Goal: Task Accomplishment & Management: Manage account settings

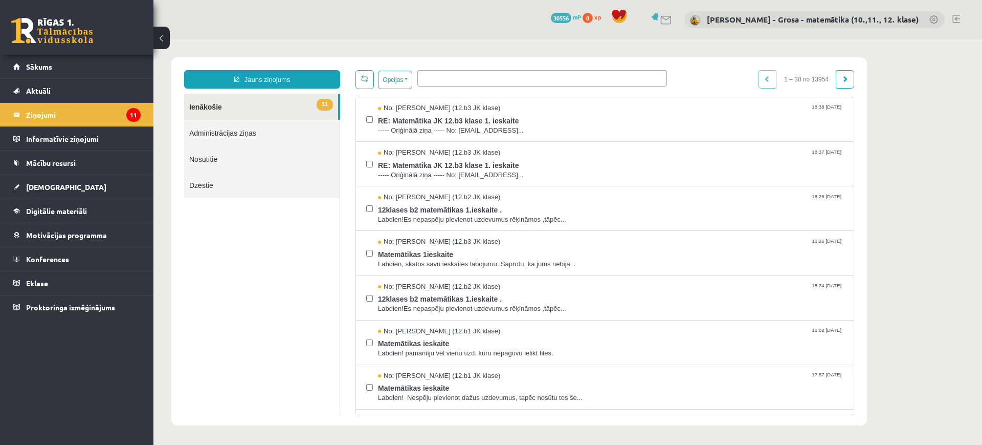
scroll to position [320, 0]
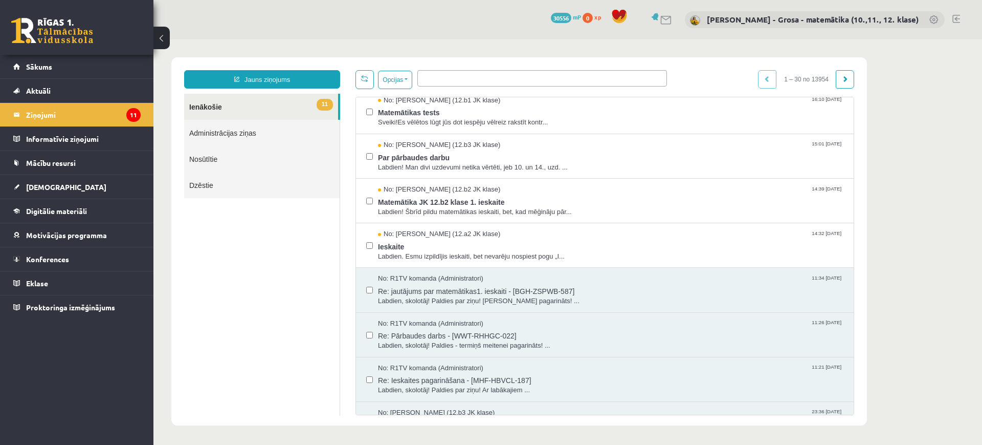
click at [310, 109] on link "11 Ienākošie" at bounding box center [261, 107] width 154 height 26
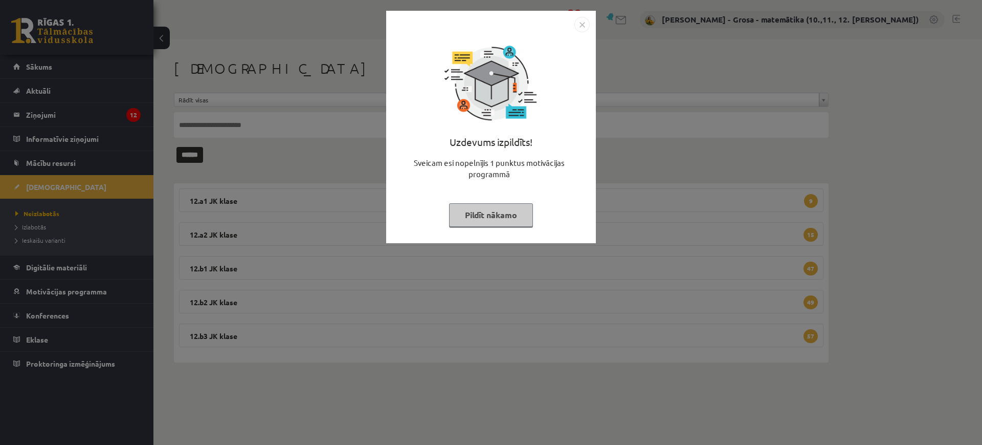
click at [491, 198] on div "Uzdevums izpildīts! Sveicam esi nopelnījis 1 punktus motivācijas programmā Pild…" at bounding box center [490, 134] width 197 height 205
click at [485, 209] on button "Pildīt nākamo" at bounding box center [491, 215] width 84 height 24
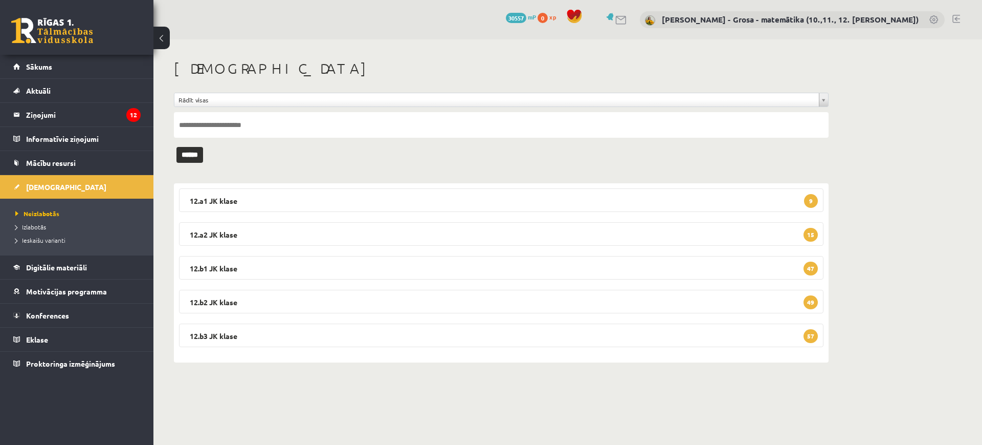
click at [377, 126] on input "text" at bounding box center [501, 125] width 655 height 26
type input "*****"
click at [176, 147] on input "******" at bounding box center [189, 155] width 27 height 16
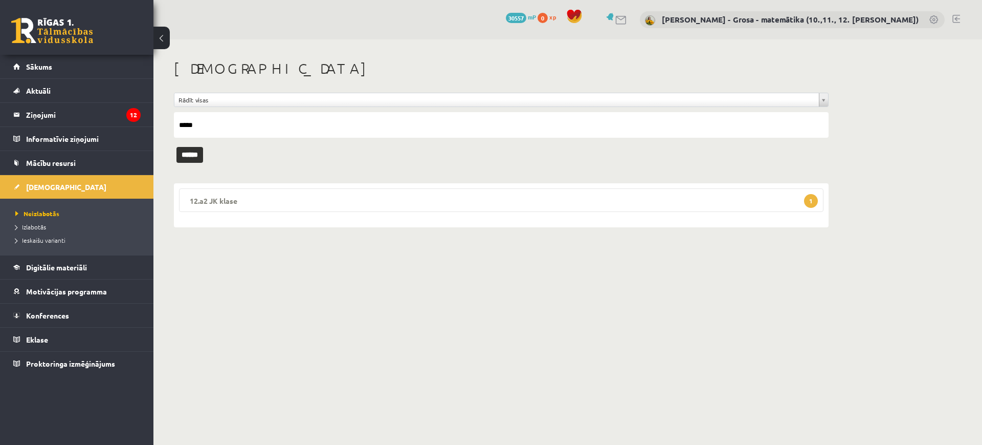
click at [389, 194] on legend "12.a2 JK klase 1" at bounding box center [501, 200] width 645 height 24
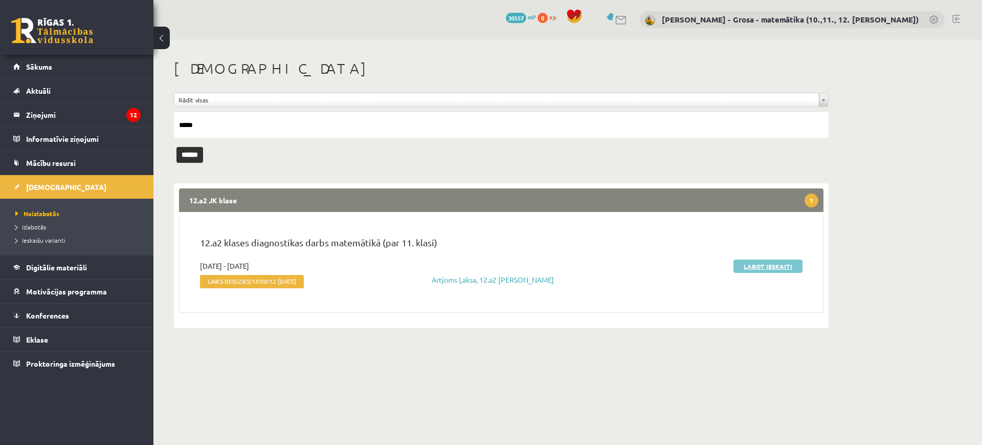
click at [780, 266] on link "Labot ieskaiti" at bounding box center [768, 265] width 69 height 13
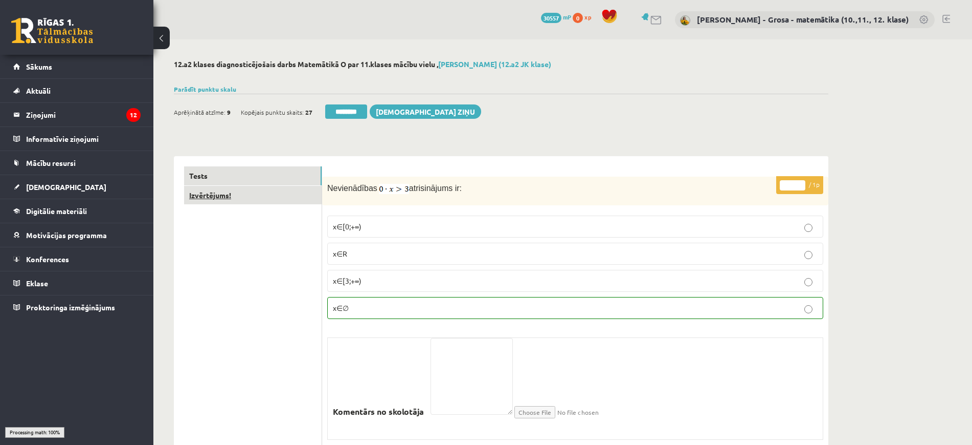
click at [315, 202] on link "Izvērtējums!" at bounding box center [253, 195] width 138 height 19
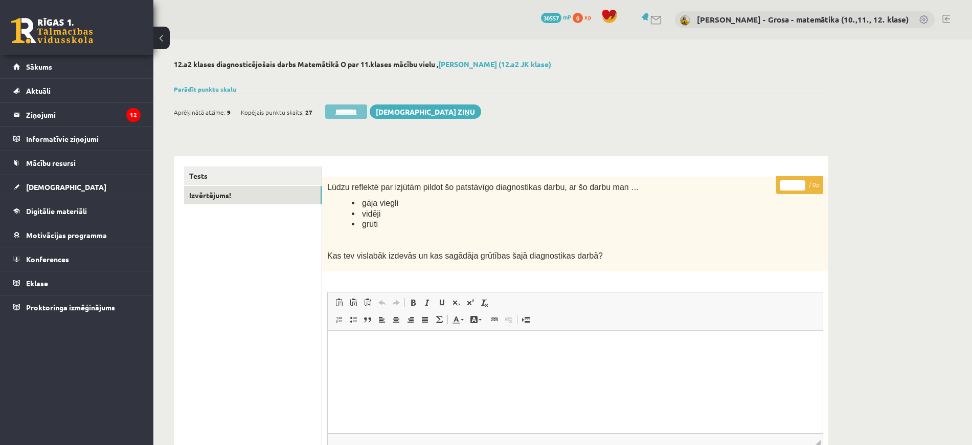
click at [337, 112] on input "********" at bounding box center [346, 111] width 42 height 14
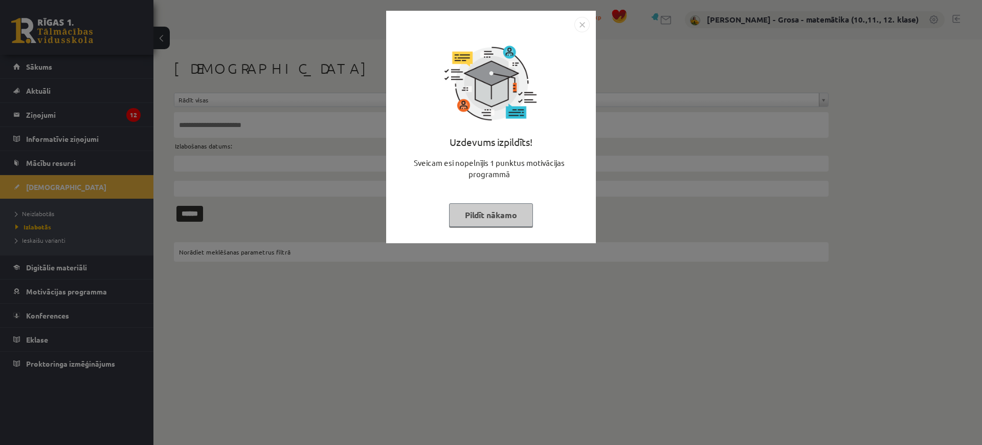
click at [117, 117] on div "Uzdevums izpildīts! Sveicam esi nopelnījis 1 punktus motivācijas programmā Pild…" at bounding box center [491, 222] width 982 height 445
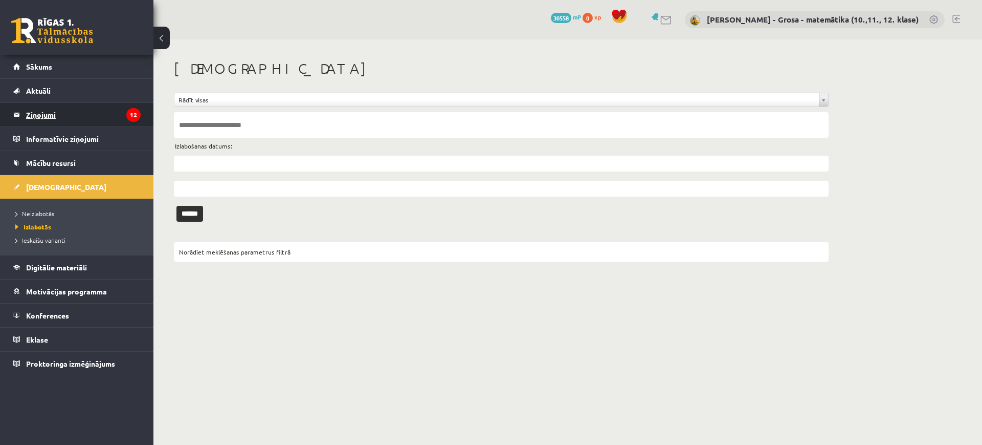
click at [112, 113] on legend "Ziņojumi 12" at bounding box center [83, 115] width 115 height 24
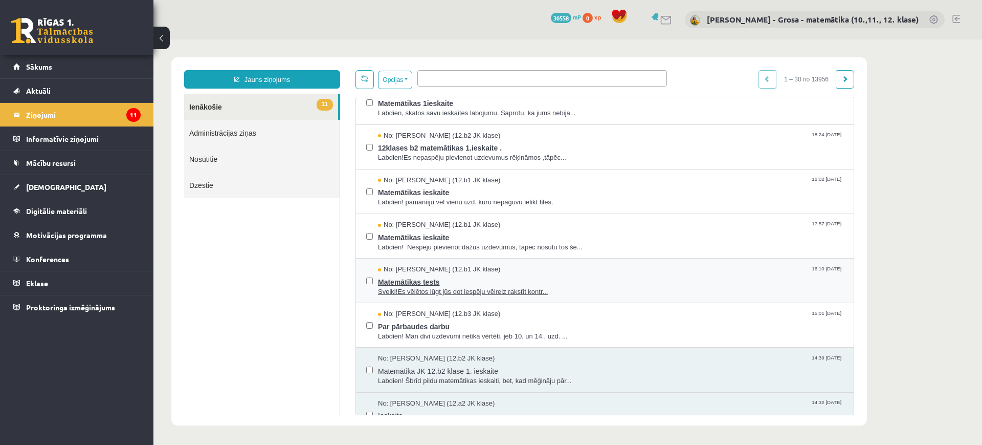
scroll to position [320, 0]
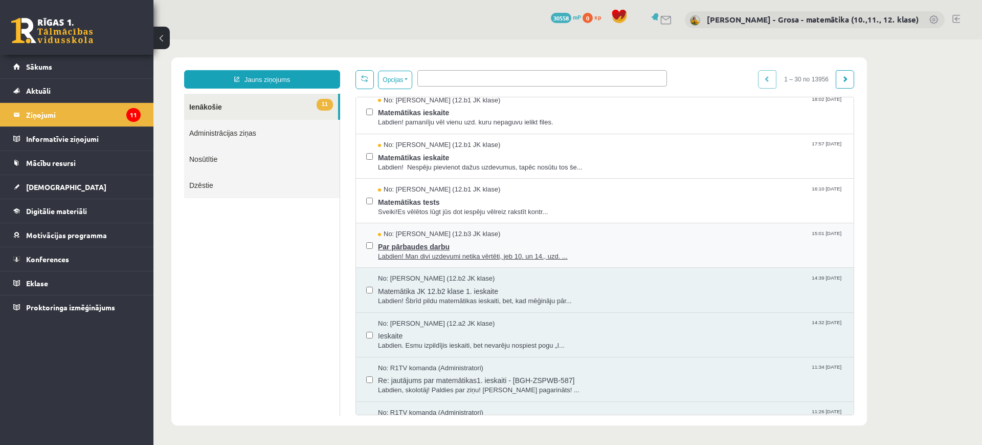
click at [444, 252] on span "Labdien! Man divi uzdevumi netika vērtēti, jeb 10. un 14., uzd. ..." at bounding box center [610, 257] width 465 height 10
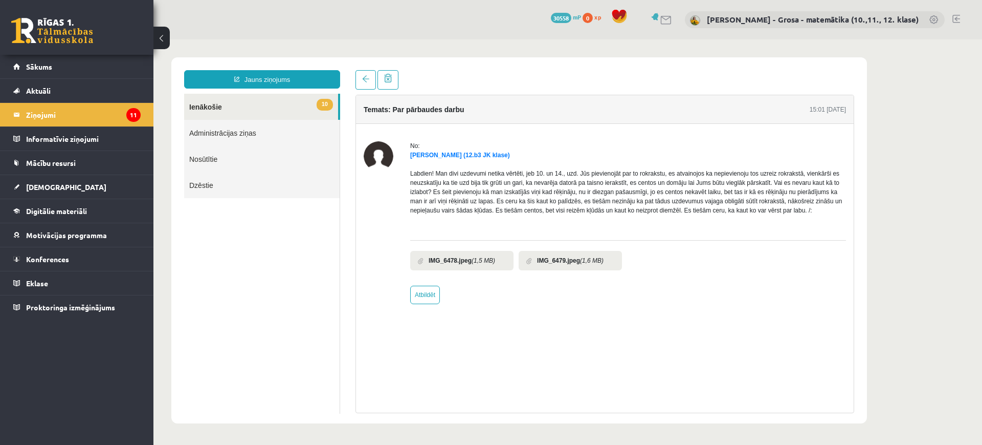
scroll to position [0, 0]
click at [366, 83] on link at bounding box center [366, 79] width 20 height 19
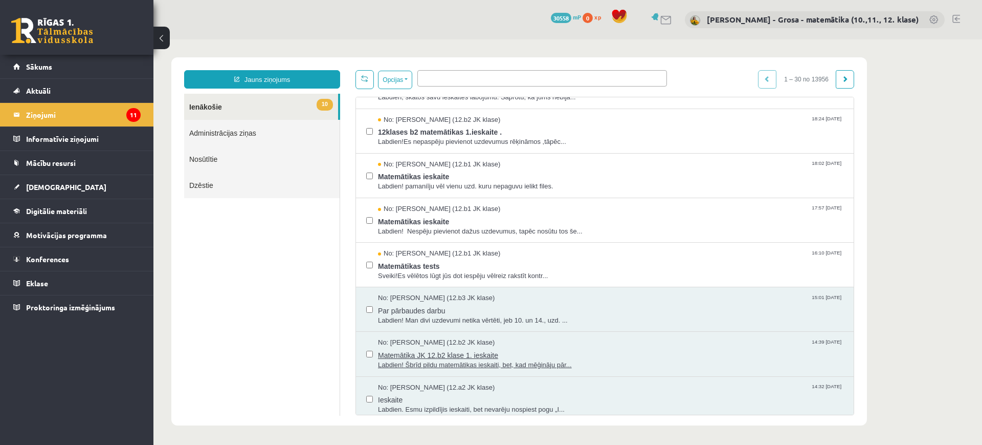
click at [461, 348] on span "Matemātika JK 12.b2 klase 1. ieskaite" at bounding box center [610, 353] width 465 height 13
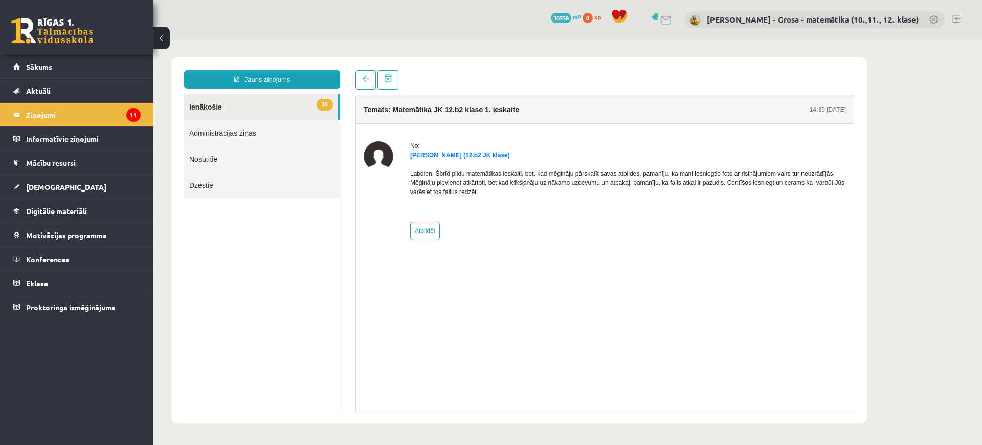
click at [437, 240] on div "No: Katrīna Kalnkaziņa (12.b2 JK klase) Labdien! Šbrīd pildu matemātikas ieskai…" at bounding box center [605, 191] width 498 height 134
click at [426, 232] on link "Atbildēt" at bounding box center [425, 230] width 30 height 18
type input "**********"
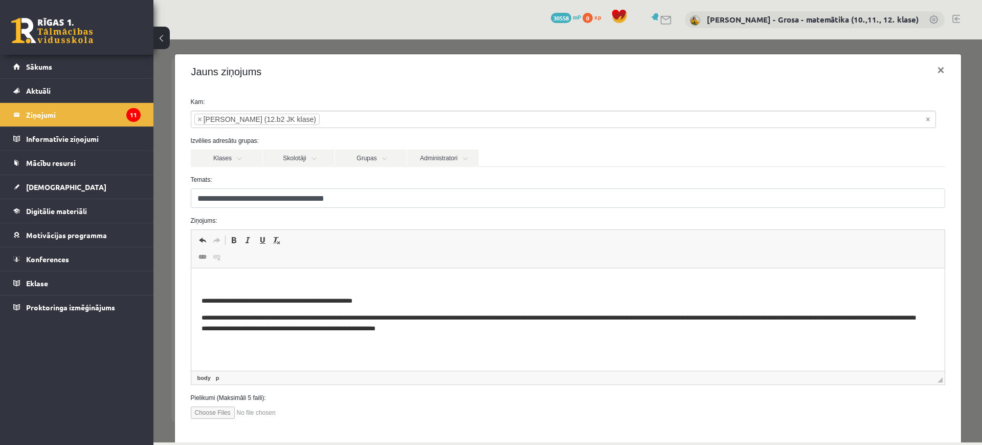
click at [398, 277] on html "**********" at bounding box center [567, 306] width 753 height 76
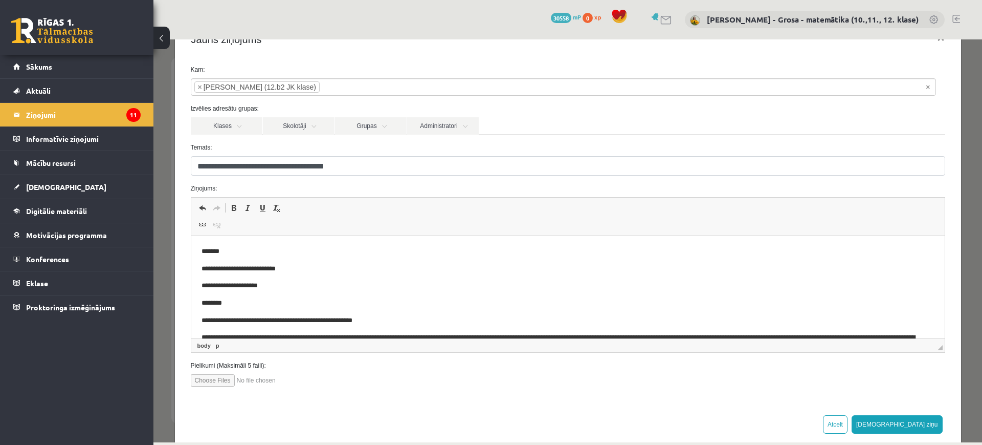
scroll to position [50, 0]
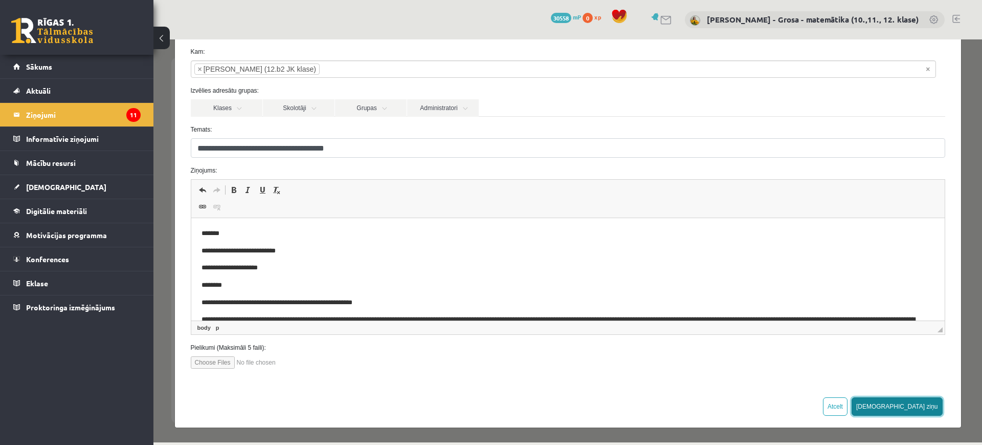
click at [919, 401] on button "[DEMOGRAPHIC_DATA] ziņu" at bounding box center [897, 406] width 91 height 18
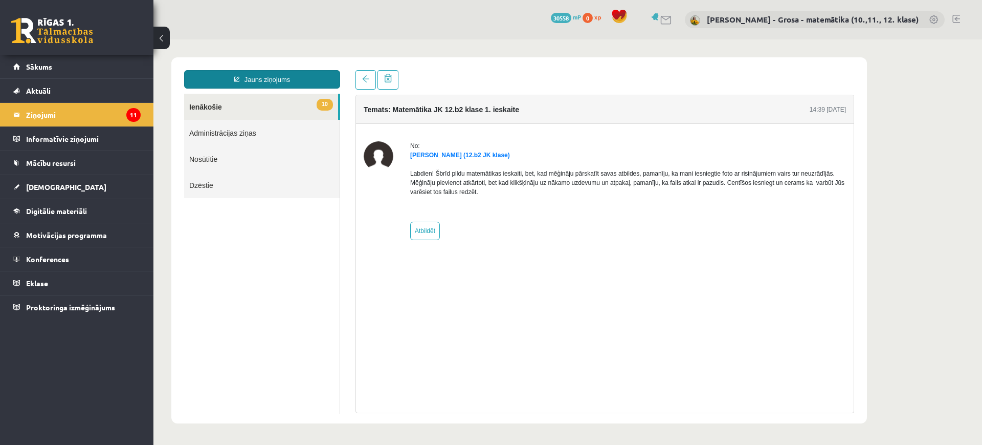
scroll to position [0, 0]
click at [305, 104] on link "10 Ienākošie" at bounding box center [261, 107] width 154 height 26
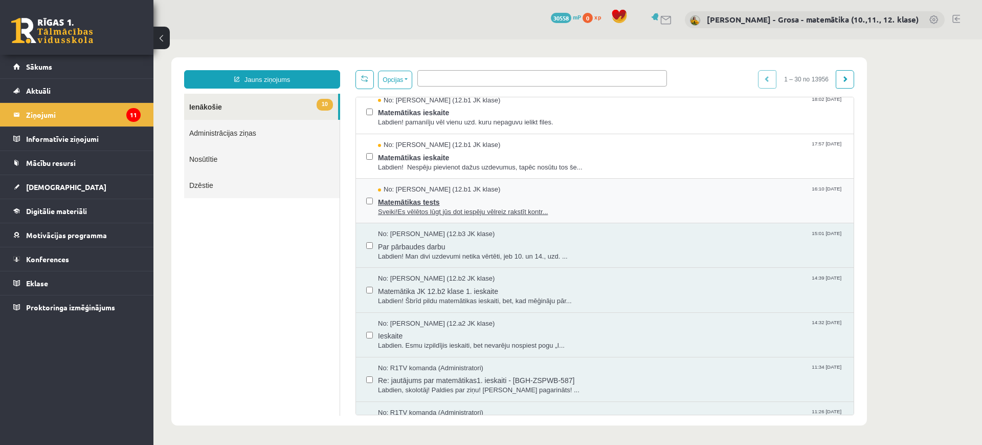
click at [497, 212] on span "Sveiki!Es vēlētos lūgt jūs dot iespēju vēlreiz rakstīt kontr..." at bounding box center [610, 212] width 465 height 10
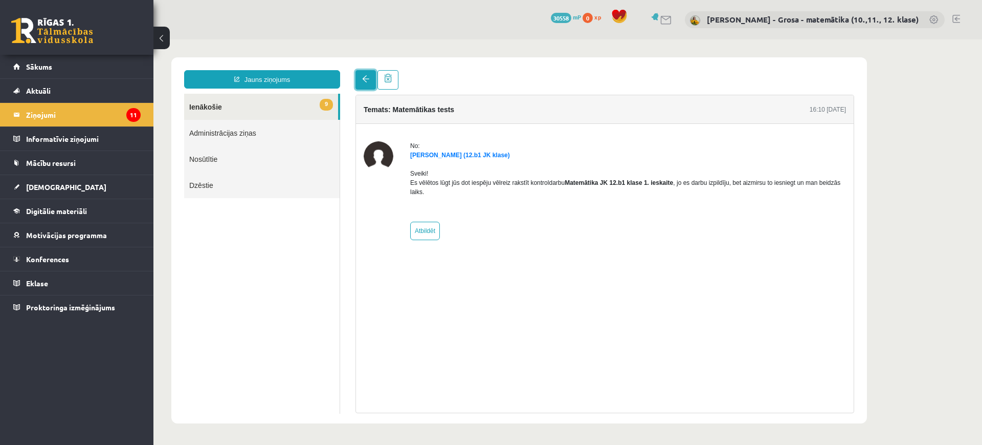
click at [366, 79] on span at bounding box center [365, 78] width 7 height 7
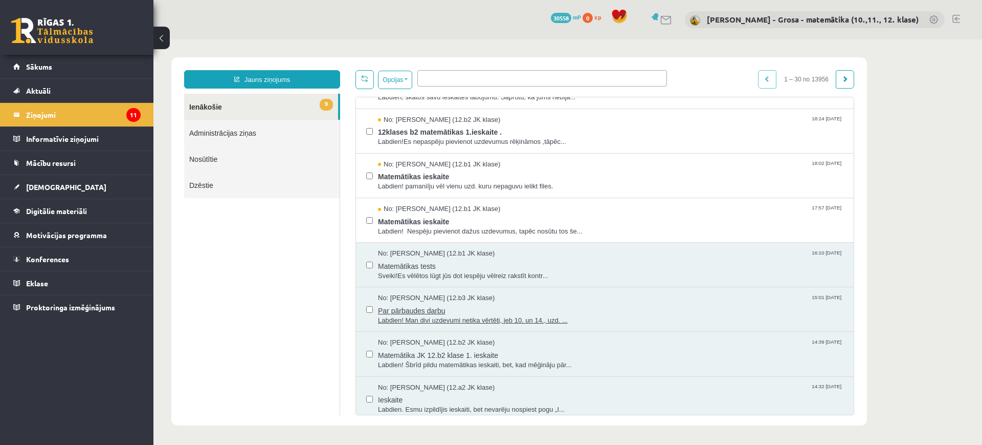
click at [487, 306] on span "Par pārbaudes darbu" at bounding box center [610, 309] width 465 height 13
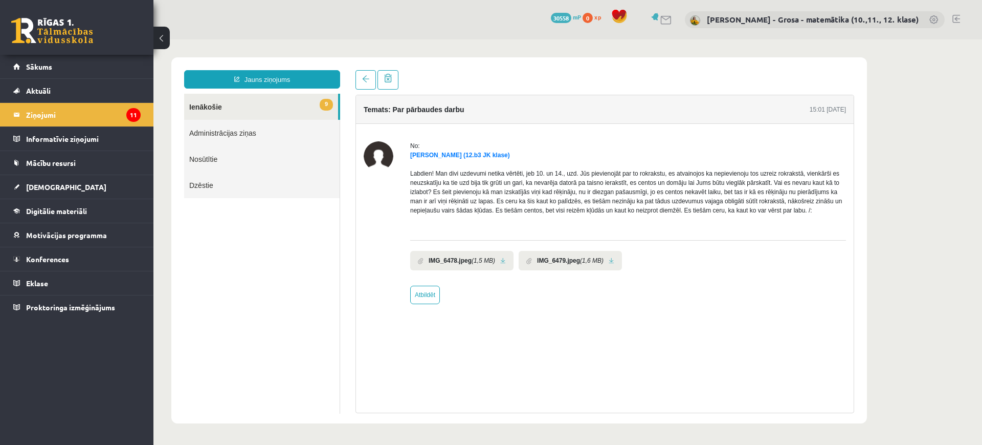
click at [504, 257] on link at bounding box center [503, 260] width 6 height 7
click at [609, 258] on link at bounding box center [612, 260] width 6 height 7
click at [436, 304] on div "No: Evita Prole (12.b3 JK klase) IMG_6478.jpeg (1,5 MB) IMG_6479.jpeg (1,6 MB) …" at bounding box center [605, 222] width 498 height 197
click at [419, 300] on link "Atbildēt" at bounding box center [425, 294] width 30 height 18
type input "**********"
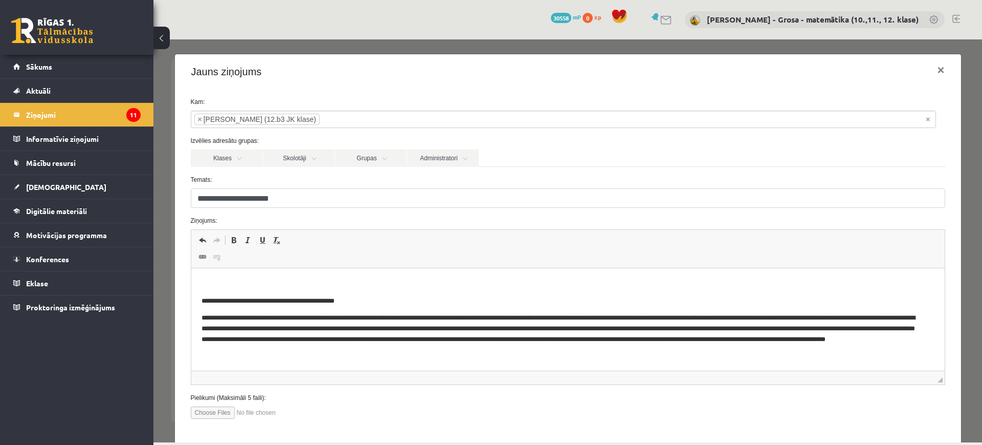
click at [356, 287] on p "Bagātinātā teksta redaktors, wiswyg-editor-47024754249400-1757958976-95" at bounding box center [567, 283] width 733 height 11
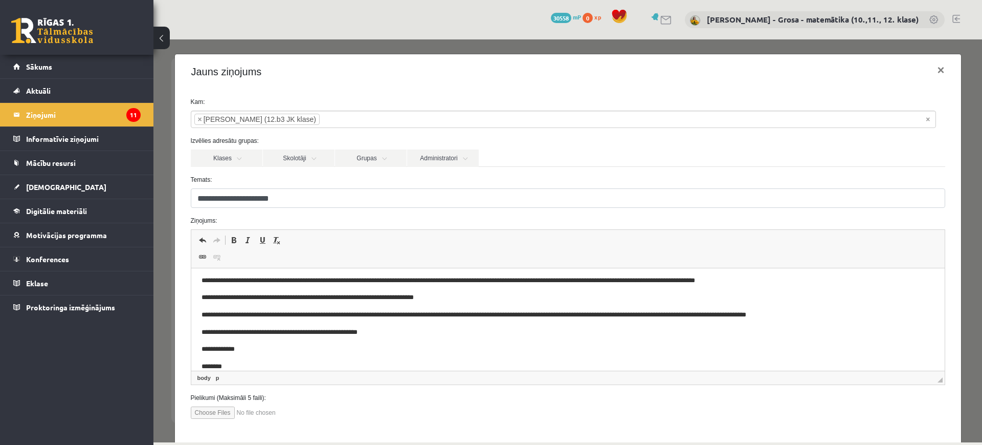
scroll to position [50, 0]
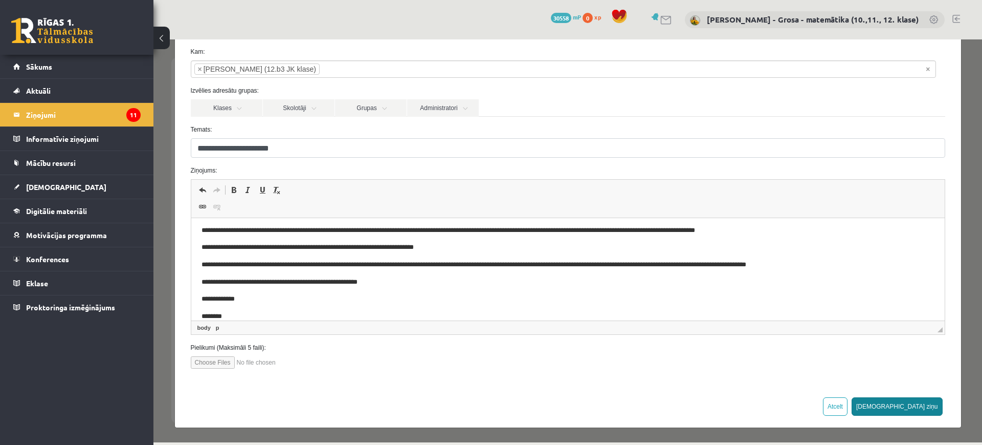
click at [920, 410] on button "[DEMOGRAPHIC_DATA] ziņu" at bounding box center [897, 406] width 91 height 18
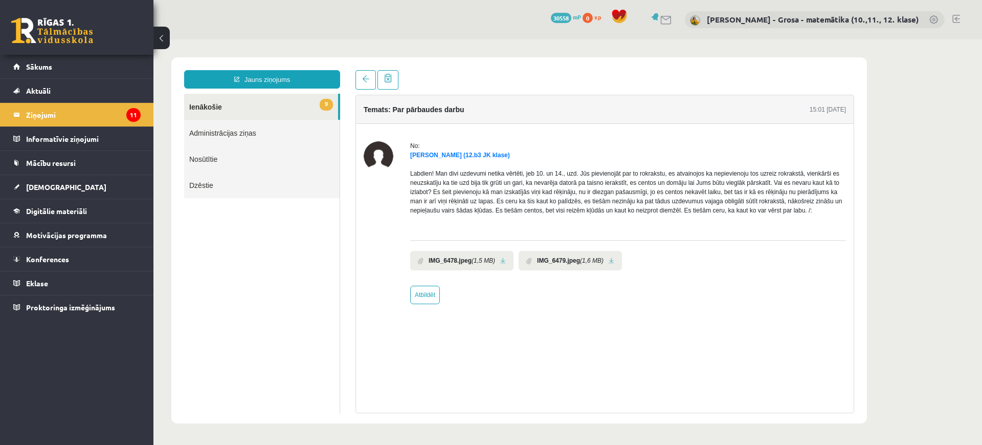
scroll to position [0, 0]
click at [325, 104] on span "9" at bounding box center [326, 105] width 13 height 12
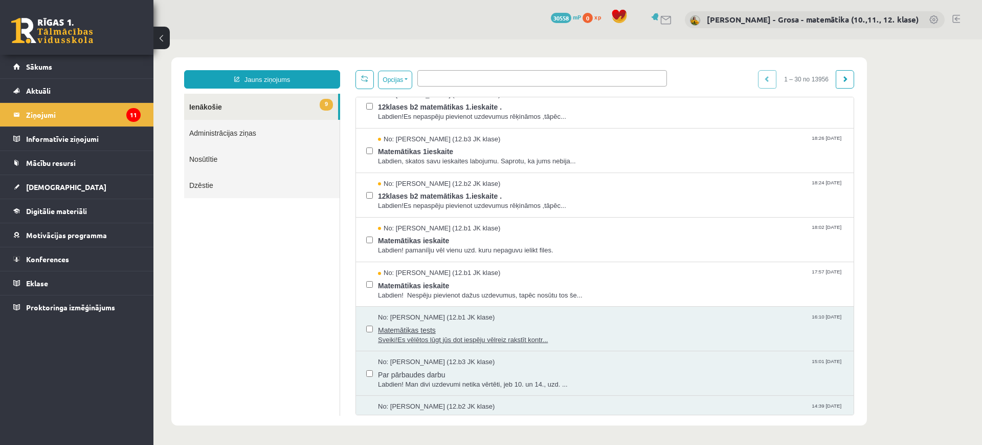
click at [480, 328] on span "Matemātikas tests" at bounding box center [610, 328] width 465 height 13
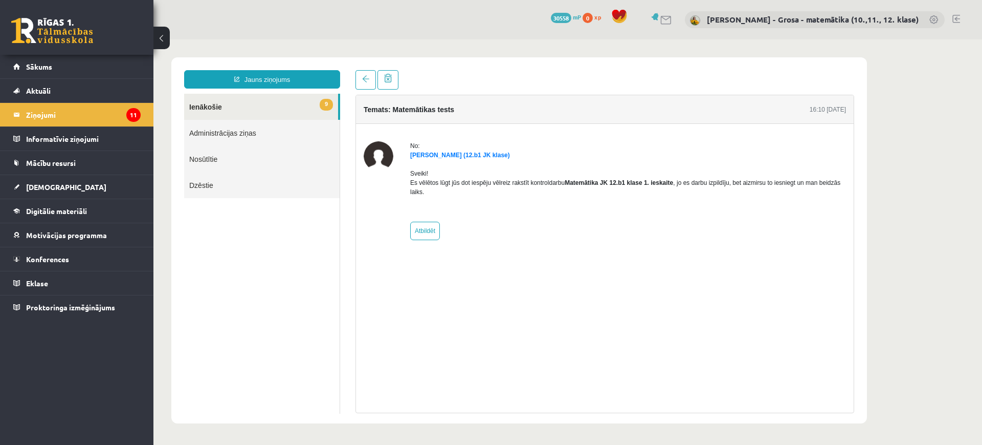
click at [428, 220] on div "No: Dāvids Babans (12.b1 JK klase) Sveiki! Es vēlētos lūgt jūs dot iespēju vēlr…" at bounding box center [628, 190] width 436 height 99
click at [432, 229] on link "Atbildēt" at bounding box center [425, 230] width 30 height 18
type input "**********"
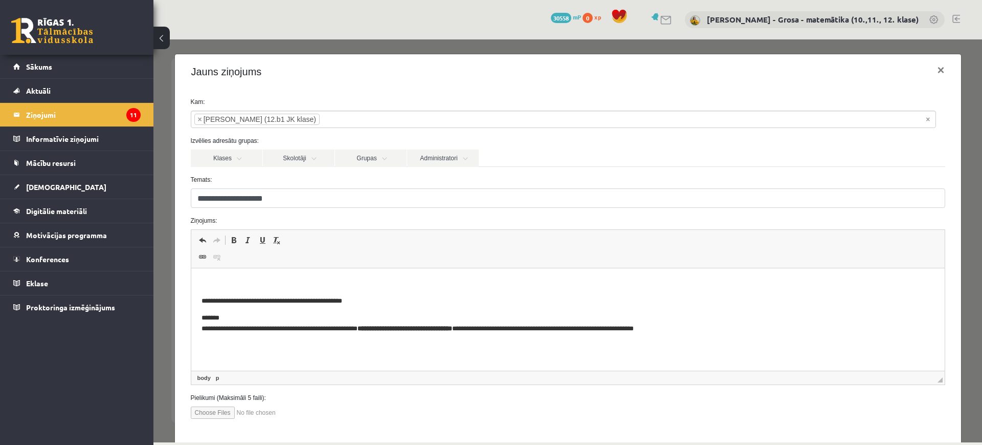
click at [397, 280] on p "Bagātinātā teksta redaktors, wiswyg-editor-47024726354960-1757959270-276" at bounding box center [567, 283] width 733 height 11
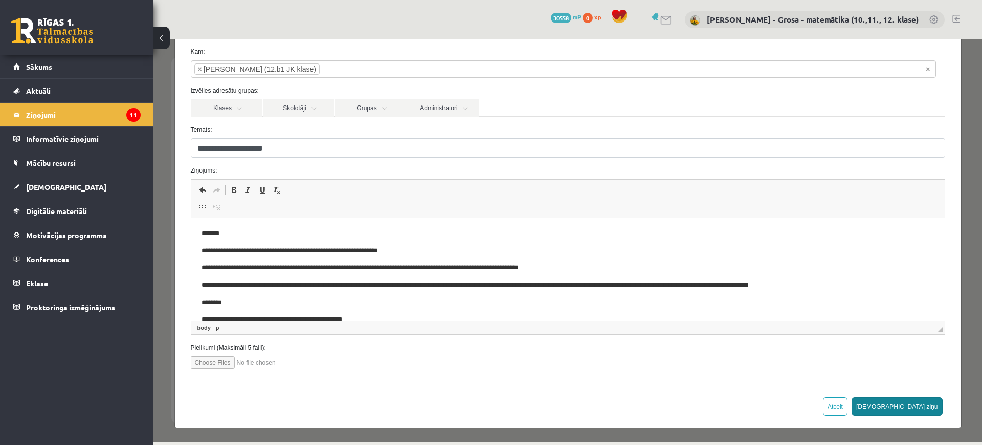
click at [924, 408] on button "[DEMOGRAPHIC_DATA] ziņu" at bounding box center [897, 406] width 91 height 18
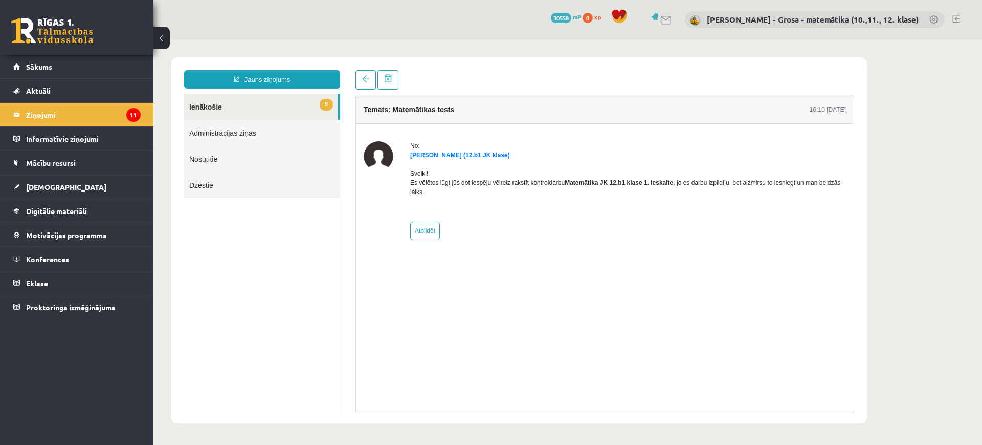
click at [312, 105] on link "9 Ienākošie" at bounding box center [261, 107] width 154 height 26
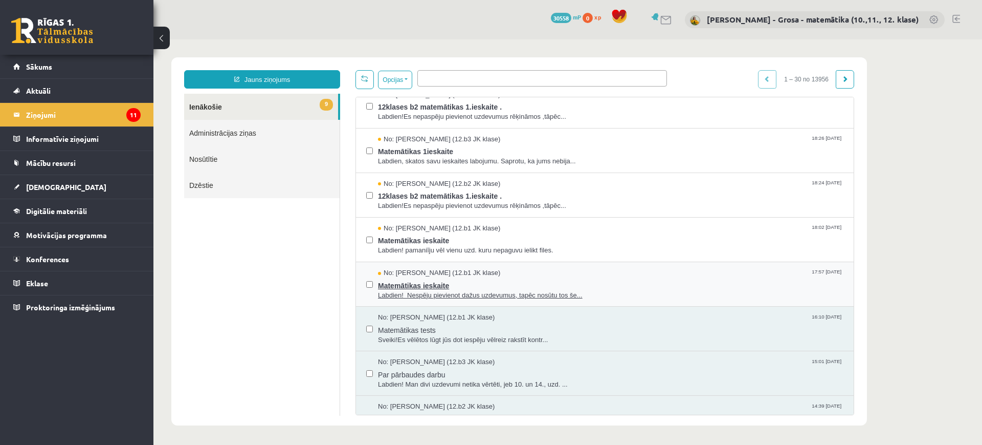
click at [538, 284] on span "Matemātikas ieskaite" at bounding box center [610, 284] width 465 height 13
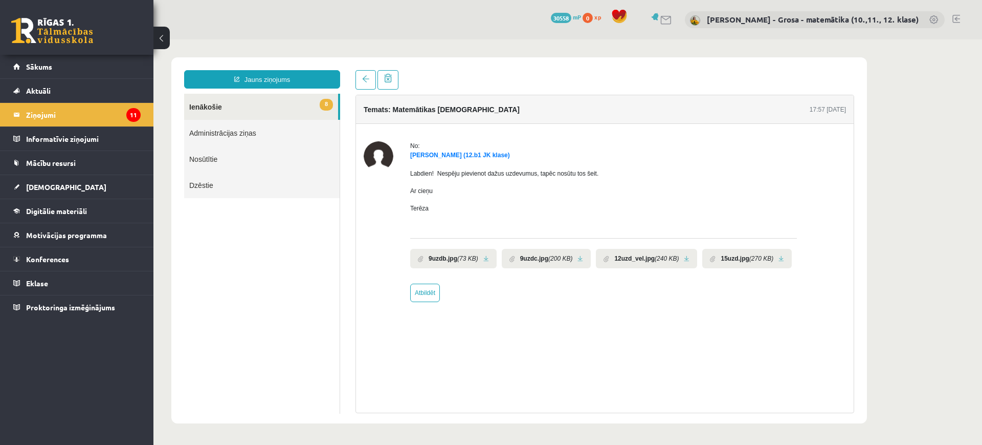
click at [483, 255] on link at bounding box center [486, 258] width 6 height 7
click at [572, 257] on li "9uzdc.jpg (200 KB)" at bounding box center [547, 258] width 90 height 19
click at [578, 259] on link at bounding box center [581, 258] width 6 height 7
click at [684, 259] on link at bounding box center [687, 258] width 6 height 7
click at [779, 257] on link at bounding box center [782, 258] width 6 height 7
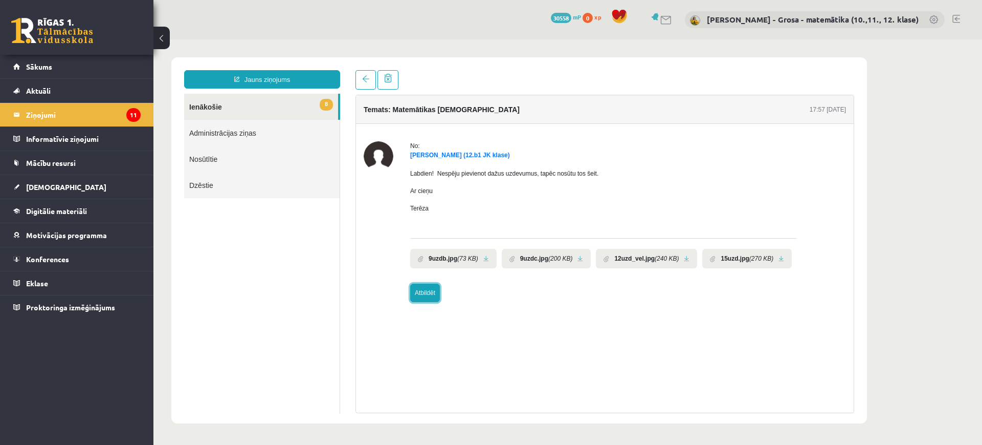
click at [432, 294] on link "Atbildēt" at bounding box center [425, 292] width 30 height 18
type input "**********"
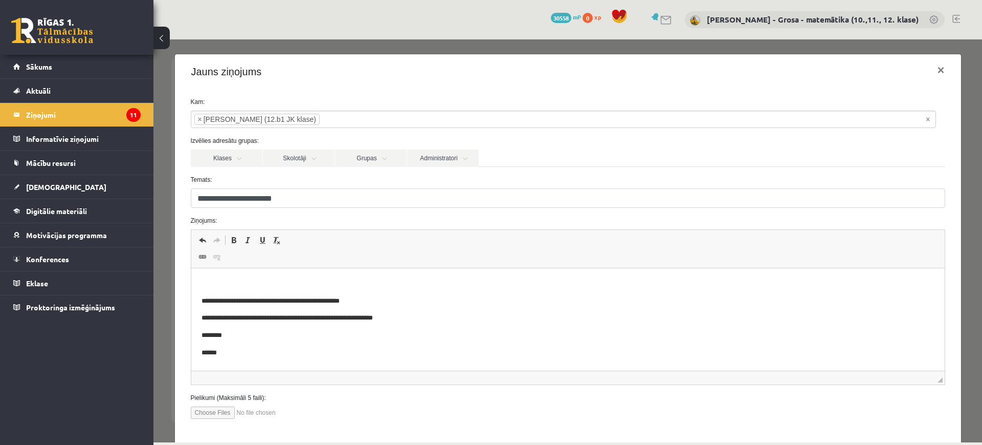
click at [354, 274] on html "**********" at bounding box center [567, 318] width 753 height 100
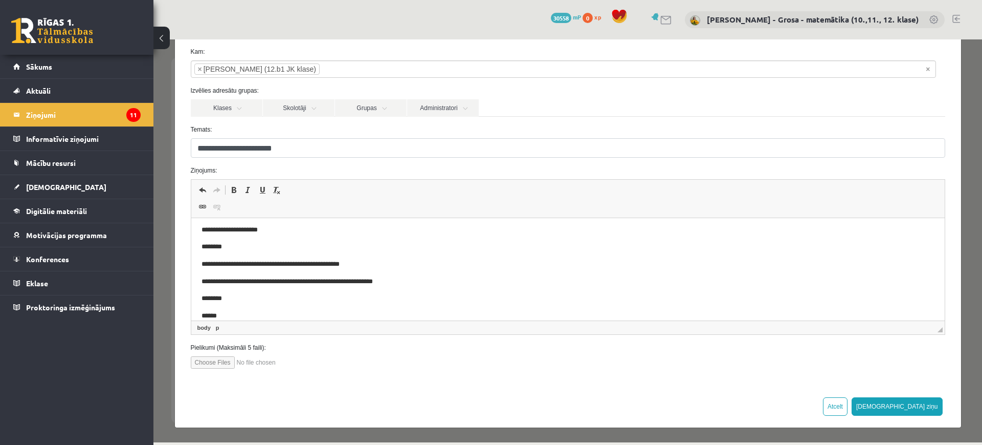
scroll to position [33, 0]
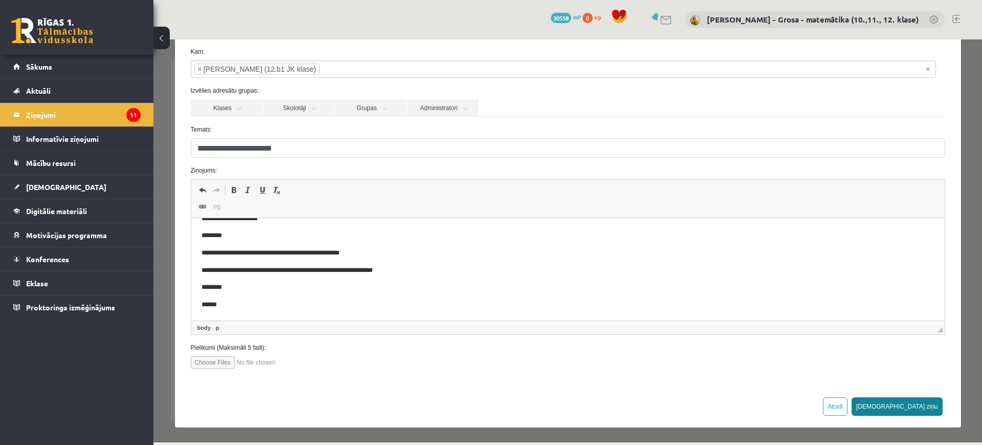
click at [922, 407] on button "[DEMOGRAPHIC_DATA] ziņu" at bounding box center [897, 406] width 91 height 18
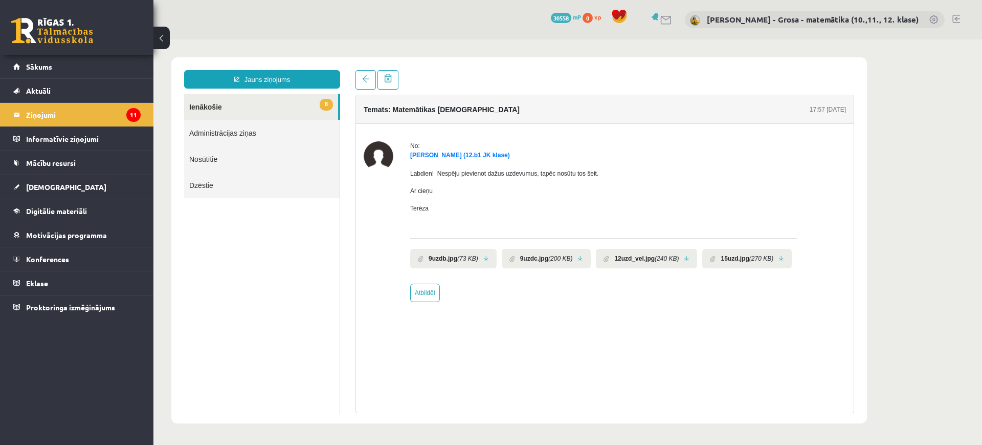
click at [310, 114] on link "8 Ienākošie" at bounding box center [261, 107] width 154 height 26
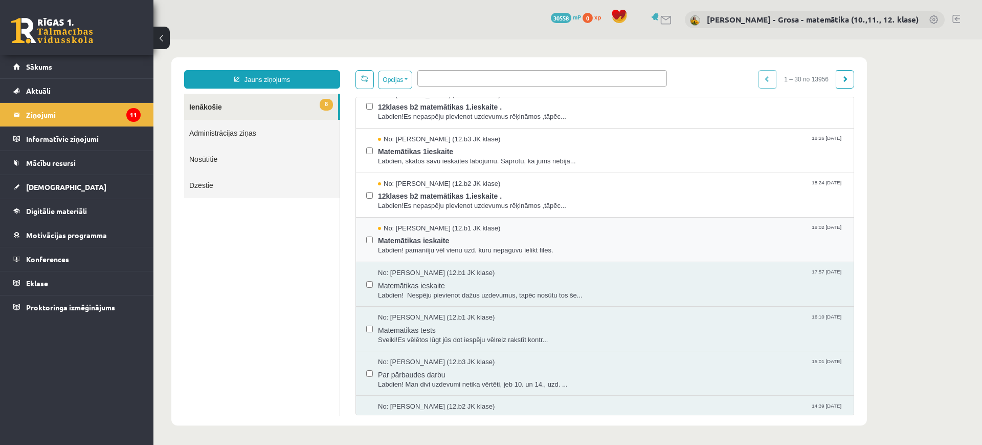
scroll to position [0, 0]
click at [551, 239] on span "Matemātikas ieskaite" at bounding box center [610, 239] width 465 height 13
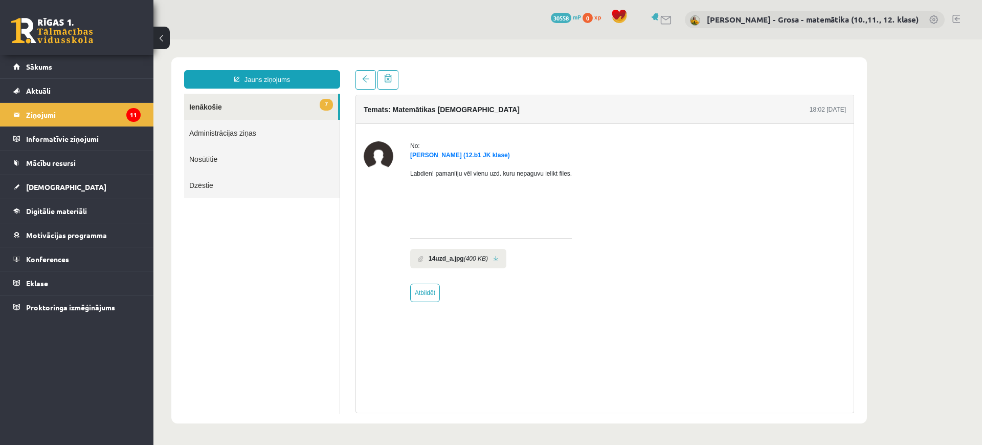
click at [495, 257] on link at bounding box center [496, 258] width 6 height 7
click at [430, 286] on link "Atbildēt" at bounding box center [425, 292] width 30 height 18
type input "**********"
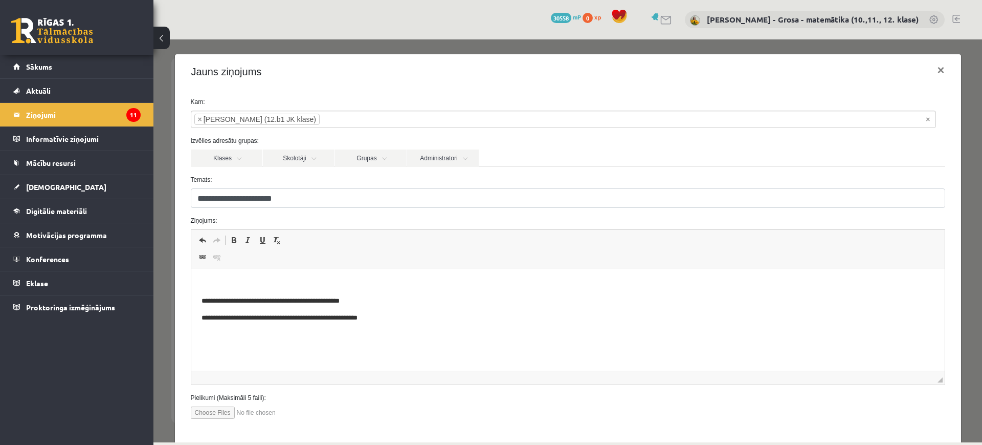
click at [382, 267] on span "Redaktora rīkjoslas Atcelt Klaviatūras saīsne vadīšanas taustiņš+Z Atkārtot Kla…" at bounding box center [567, 249] width 753 height 38
click at [375, 279] on p "Bagātinātā teksta redaktors, wiswyg-editor-47024754724860-1757959518-39" at bounding box center [567, 283] width 733 height 11
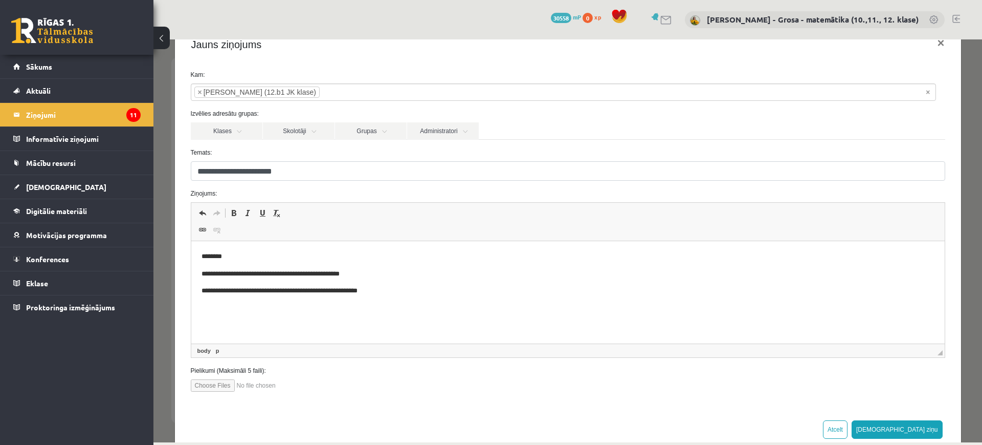
scroll to position [50, 0]
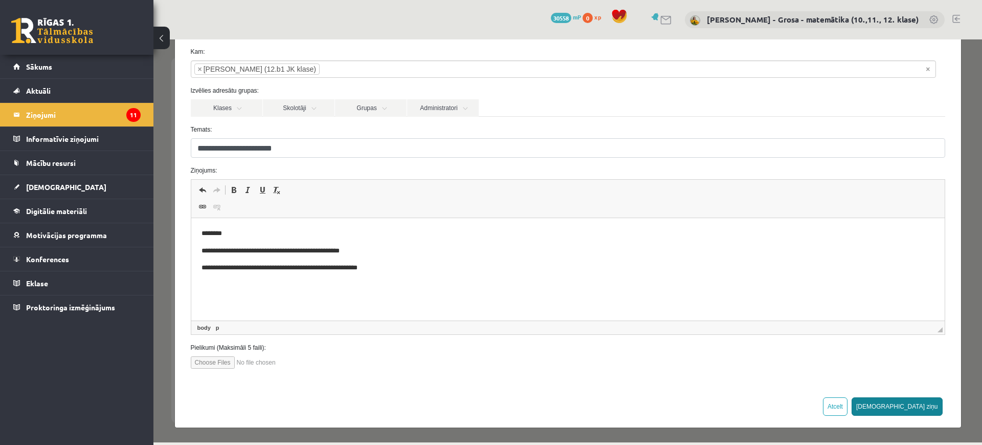
click at [923, 407] on button "[DEMOGRAPHIC_DATA] ziņu" at bounding box center [897, 406] width 91 height 18
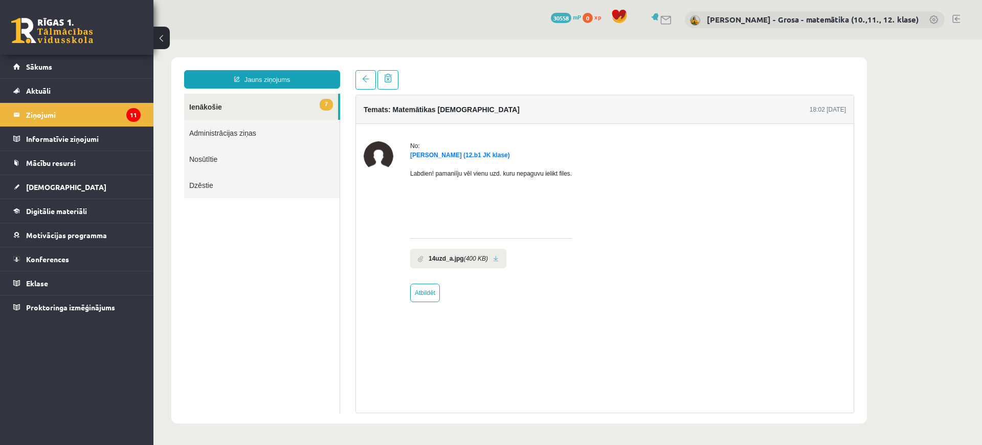
click at [262, 118] on link "7 Ienākošie" at bounding box center [261, 107] width 154 height 26
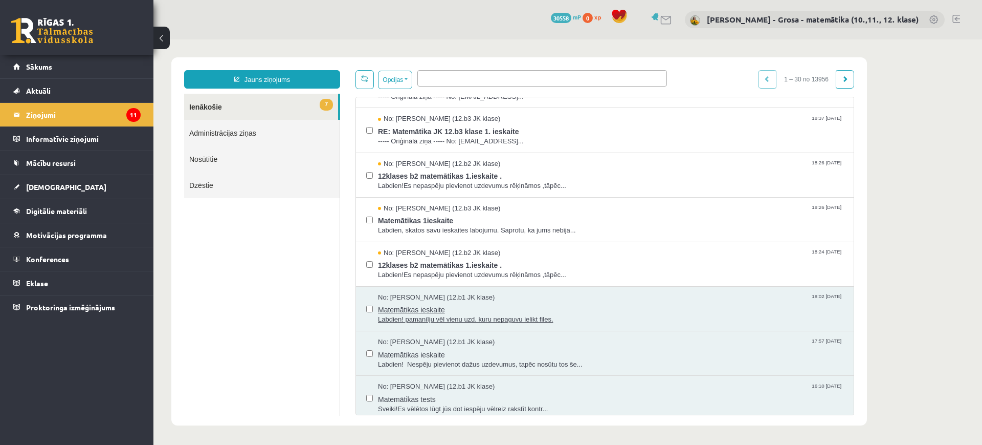
scroll to position [0, 0]
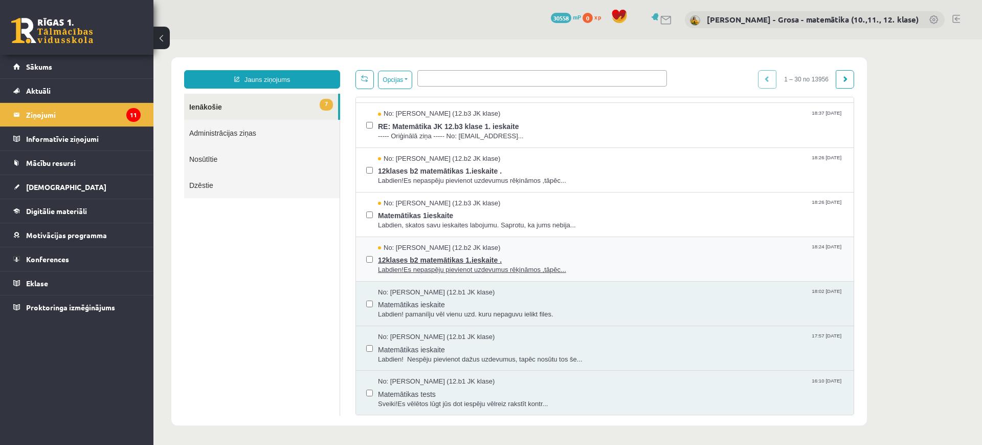
click at [558, 265] on span "Labdien!Es nepaspēju pievienot uzdevumus rēķināmos ,tāpēc..." at bounding box center [610, 270] width 465 height 10
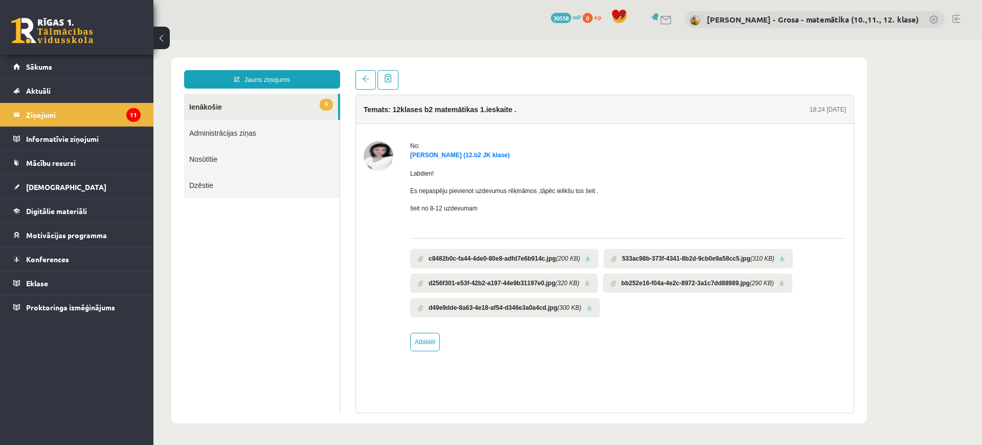
click at [590, 257] on link at bounding box center [588, 258] width 6 height 7
click at [782, 261] on link at bounding box center [783, 258] width 6 height 7
click at [589, 282] on link at bounding box center [588, 283] width 6 height 7
click at [785, 283] on link at bounding box center [782, 283] width 6 height 7
click at [591, 305] on link at bounding box center [590, 307] width 6 height 7
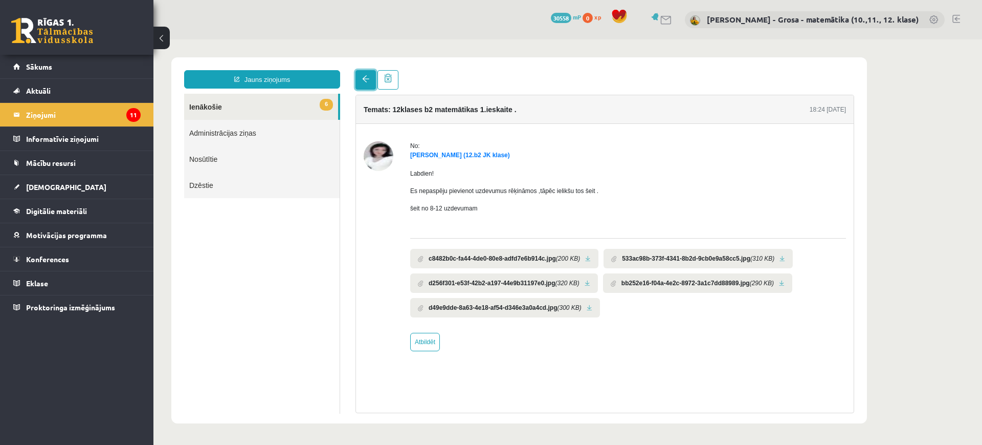
click at [362, 80] on span at bounding box center [365, 78] width 7 height 7
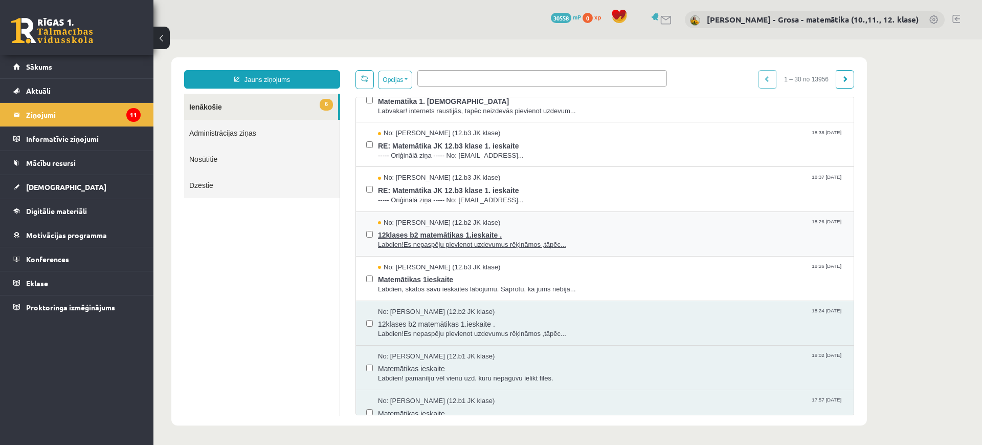
click at [506, 234] on span "12klases b2 matemātikas 1.ieskaite ." at bounding box center [610, 233] width 465 height 13
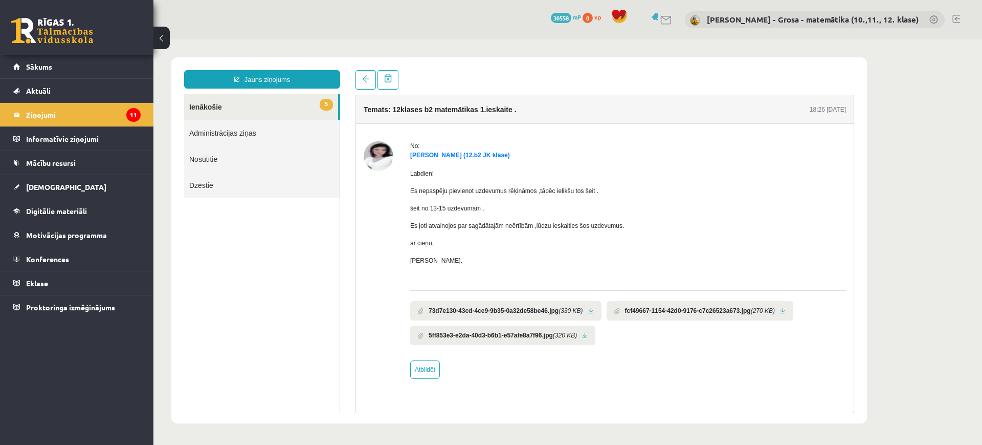
click at [592, 312] on link at bounding box center [591, 310] width 6 height 7
click at [785, 310] on link at bounding box center [783, 310] width 6 height 7
click at [588, 334] on link at bounding box center [585, 335] width 6 height 7
click at [368, 77] on span at bounding box center [365, 78] width 7 height 7
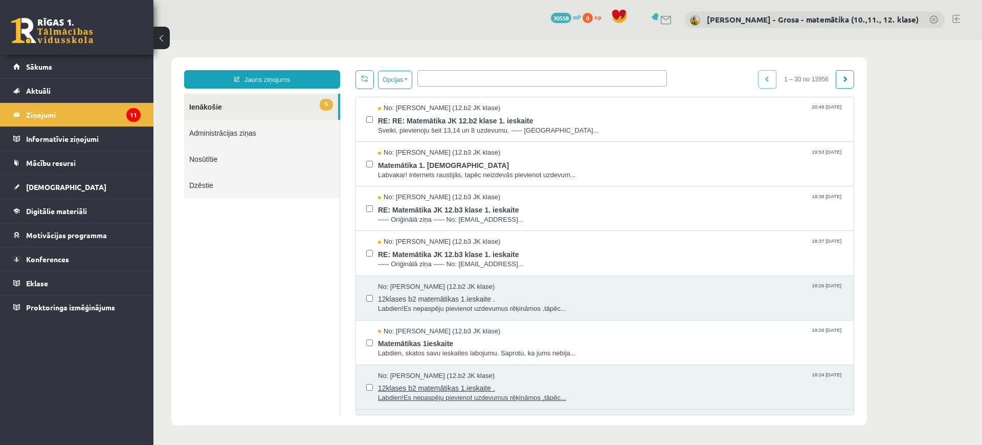
click at [456, 383] on span "12klases b2 matemātikas 1.ieskaite ." at bounding box center [610, 386] width 465 height 13
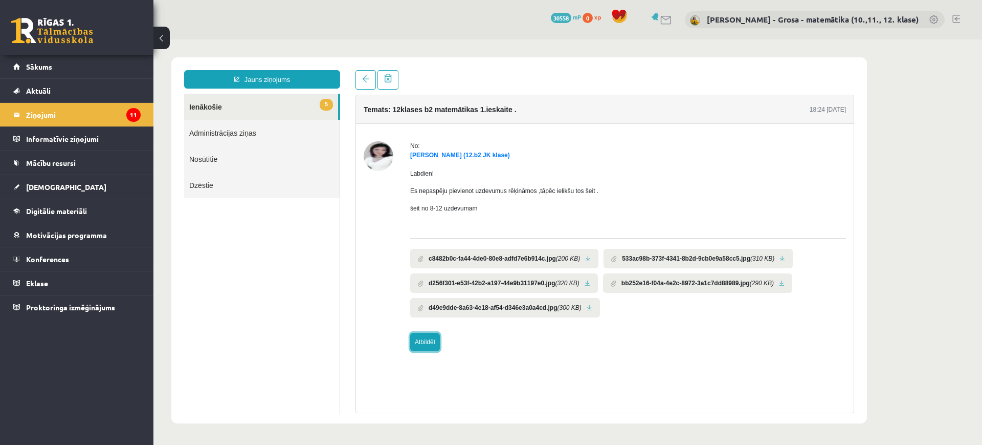
click at [432, 347] on link "Atbildēt" at bounding box center [425, 341] width 30 height 18
type input "**********"
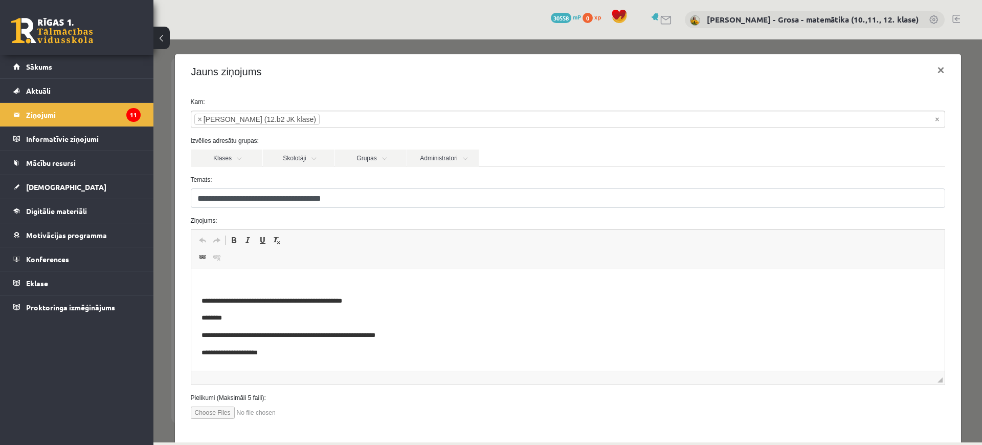
click at [265, 279] on p "Bagātinātā teksta redaktors, wiswyg-editor-47024901509920-1757959628-161" at bounding box center [567, 283] width 733 height 11
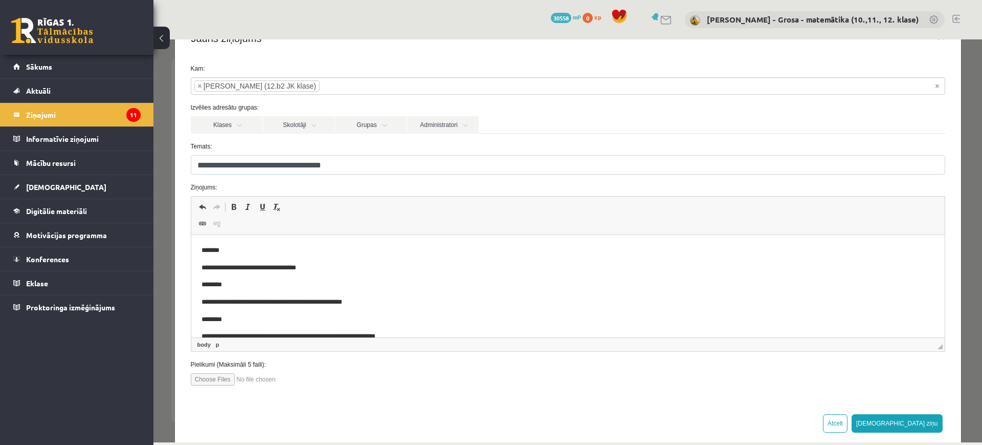
scroll to position [50, 0]
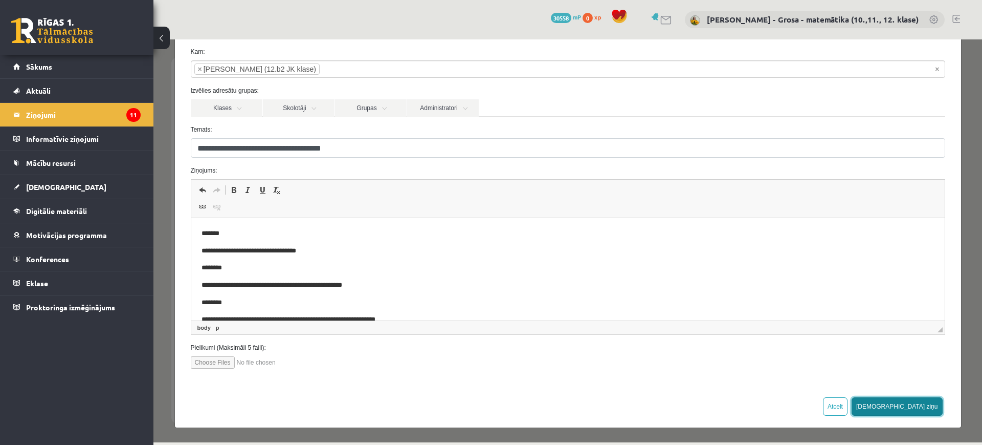
click at [912, 398] on button "Sūtīt ziņu" at bounding box center [897, 406] width 91 height 18
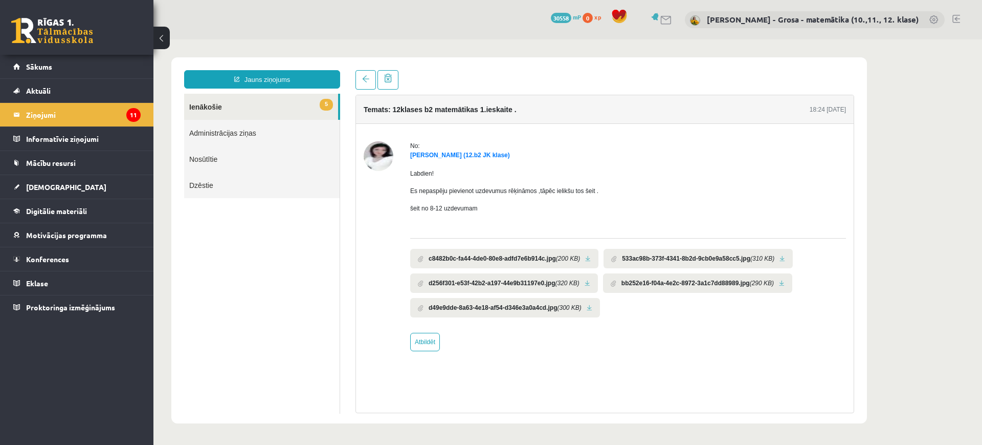
scroll to position [0, 0]
click at [134, 120] on icon "11" at bounding box center [133, 115] width 14 height 14
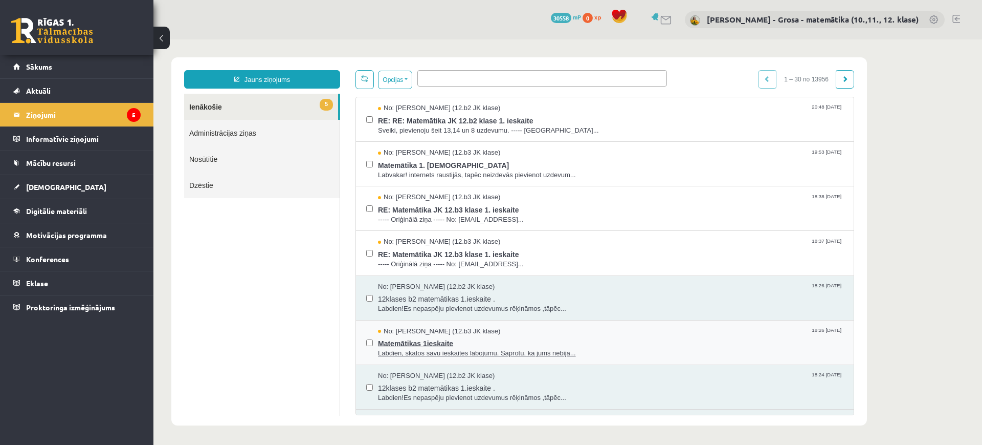
click at [469, 341] on span "Matemātikas 1ieskaite" at bounding box center [610, 342] width 465 height 13
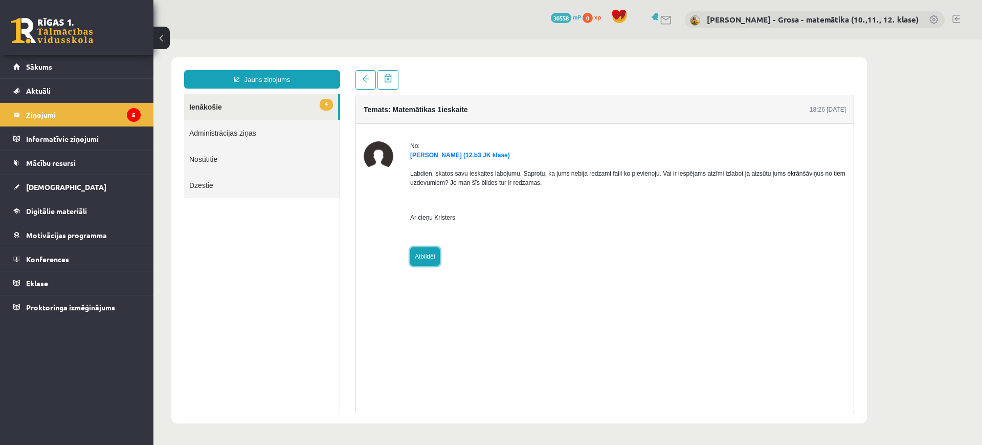
click at [427, 258] on link "Atbildēt" at bounding box center [425, 256] width 30 height 18
type input "**********"
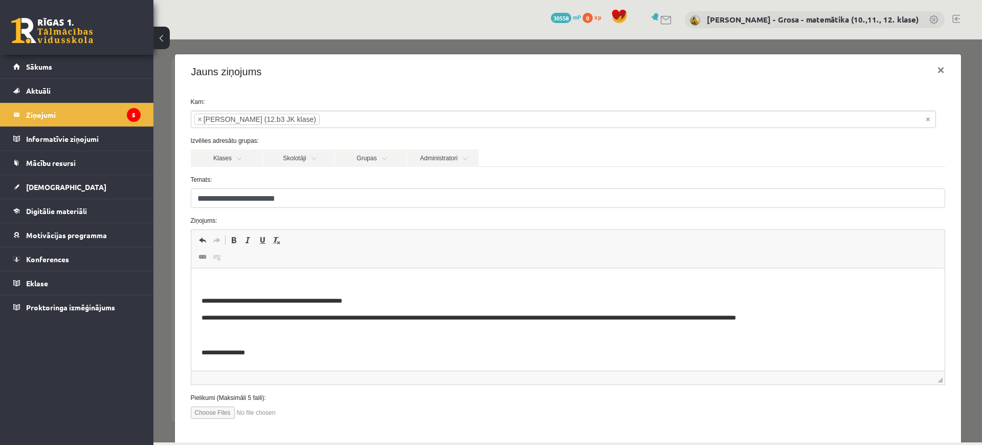
click at [376, 278] on p "Bagātinātā teksta redaktors, wiswyg-editor-47024922413180-1757959860-513" at bounding box center [567, 283] width 733 height 11
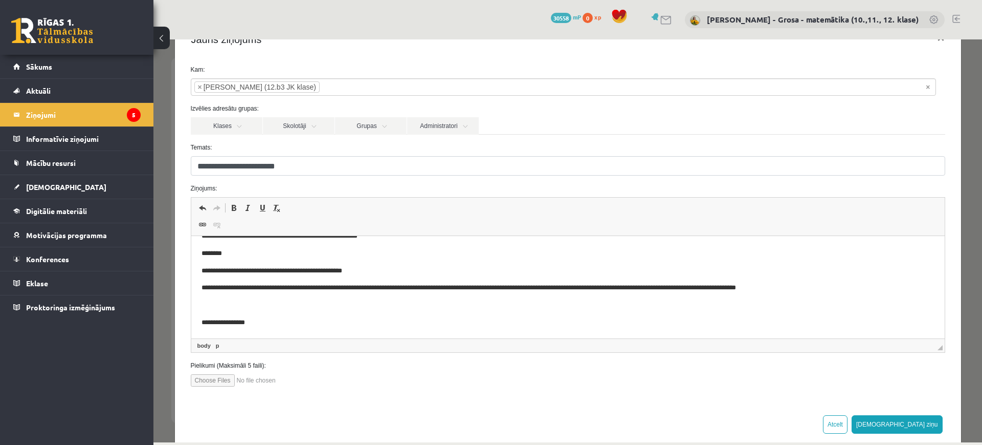
scroll to position [50, 0]
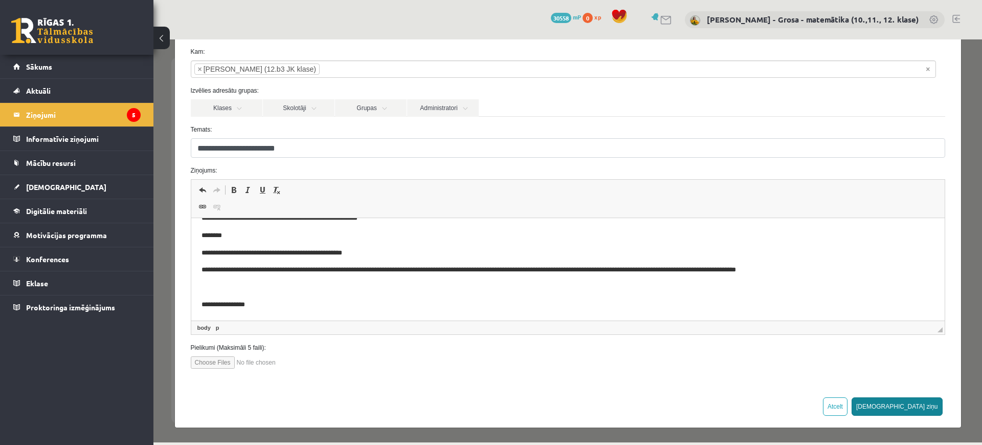
click at [924, 409] on button "[DEMOGRAPHIC_DATA] ziņu" at bounding box center [897, 406] width 91 height 18
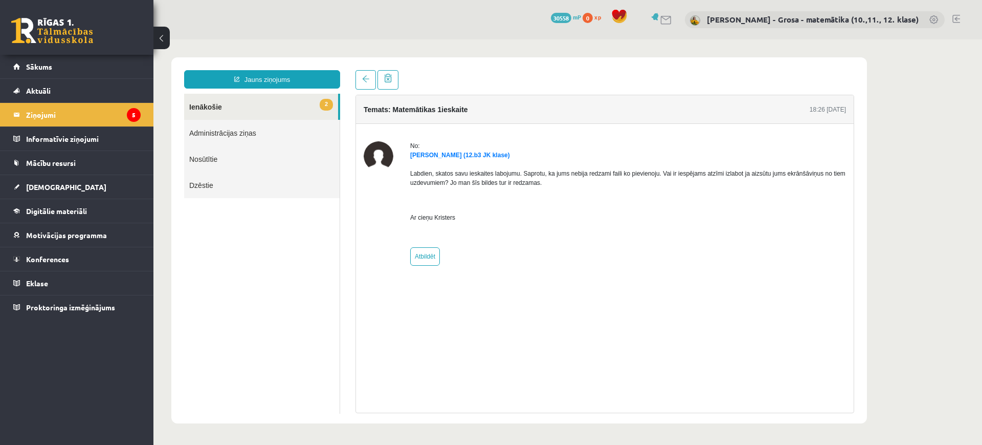
scroll to position [0, 0]
click at [364, 80] on span at bounding box center [365, 78] width 7 height 7
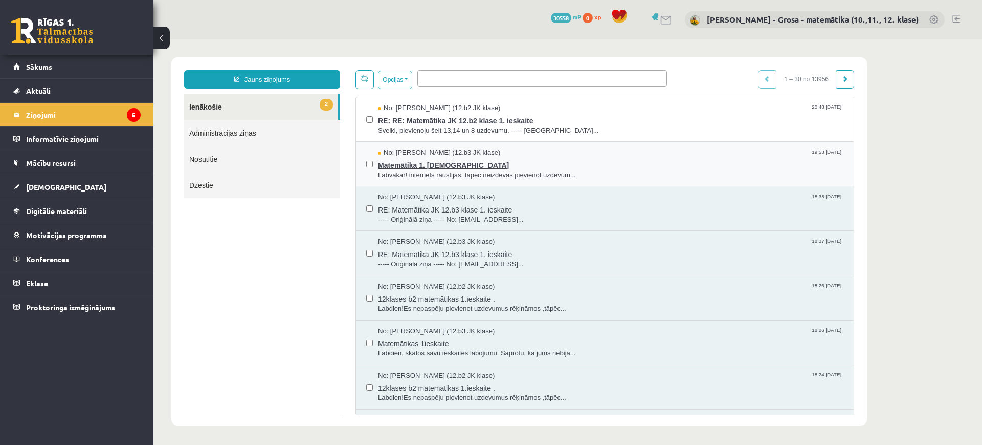
click at [556, 162] on span "Matemātika 1. ieskaite" at bounding box center [610, 164] width 465 height 13
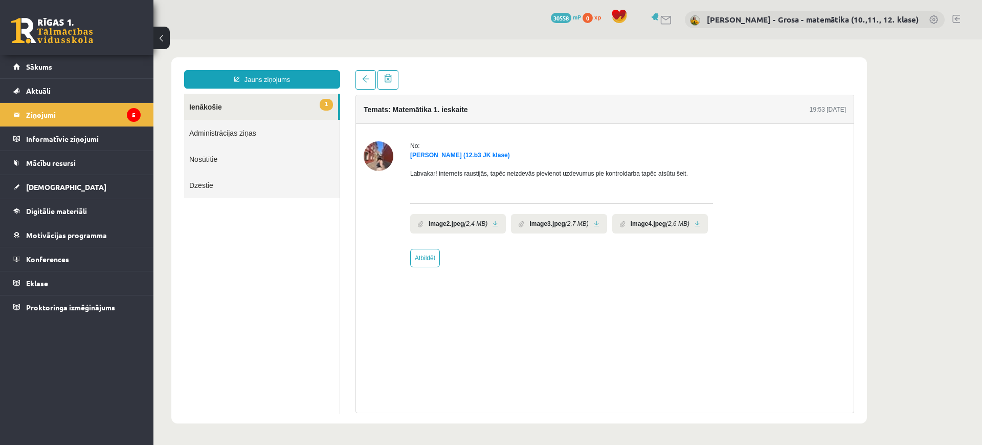
click at [499, 223] on li "image2.jpeg (2,4 MB)" at bounding box center [458, 223] width 96 height 19
click at [496, 218] on li "image2.jpeg (2,4 MB)" at bounding box center [458, 223] width 96 height 19
click at [493, 221] on link at bounding box center [496, 223] width 6 height 7
click at [594, 222] on link at bounding box center [597, 223] width 6 height 7
click at [695, 224] on link at bounding box center [698, 223] width 6 height 7
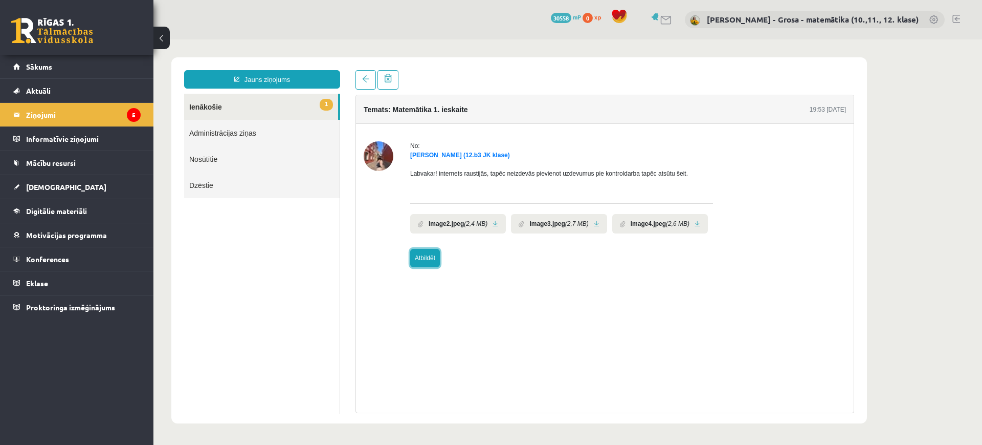
click at [421, 256] on link "Atbildēt" at bounding box center [425, 258] width 30 height 18
type input "**********"
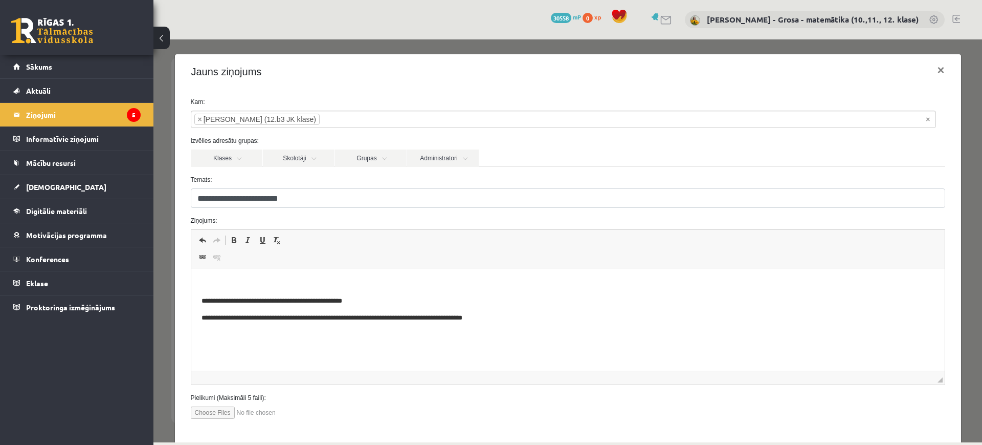
click at [377, 285] on p "Bagātinātā teksta redaktors, wiswyg-editor-47024940704320-1757960137-279" at bounding box center [567, 283] width 733 height 11
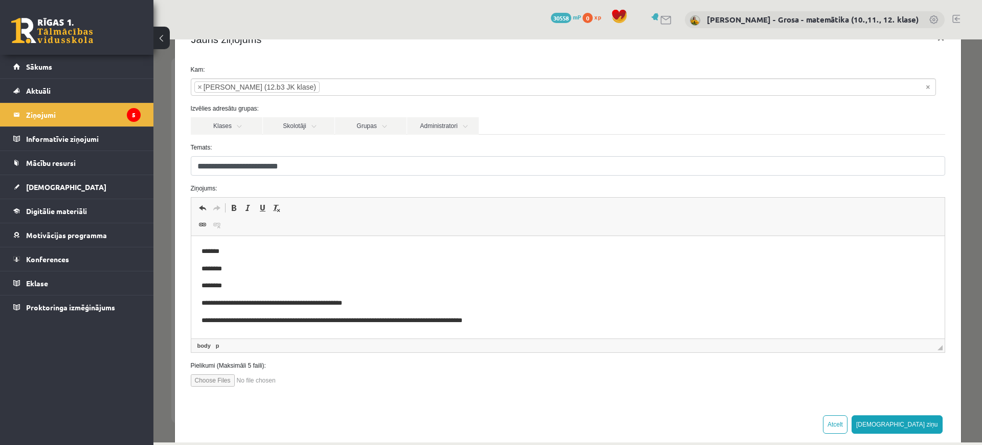
scroll to position [50, 0]
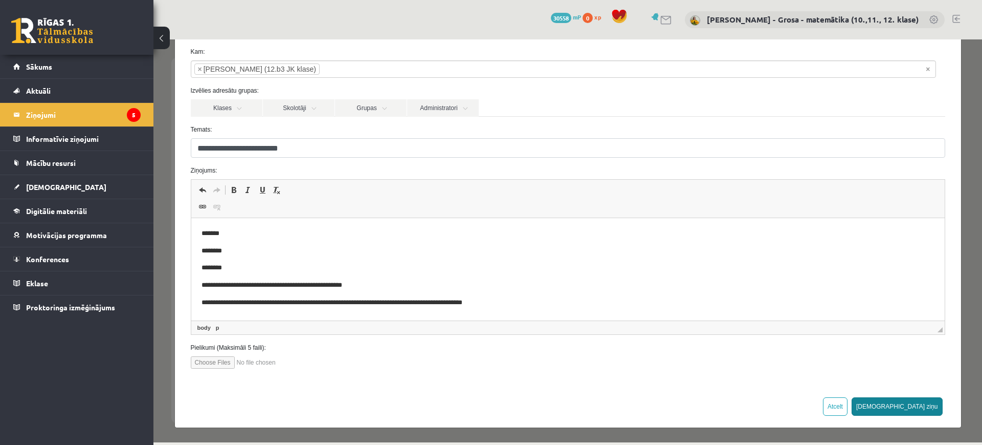
click at [906, 399] on button "[DEMOGRAPHIC_DATA] ziņu" at bounding box center [897, 406] width 91 height 18
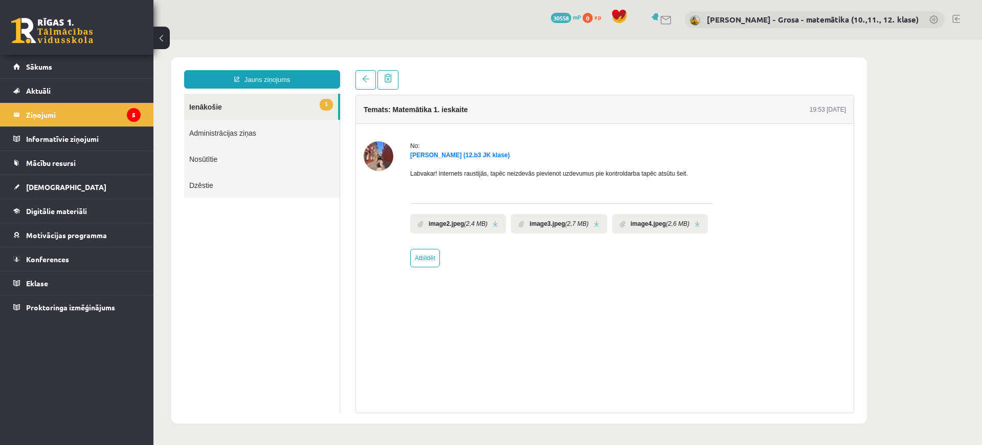
scroll to position [0, 0]
click at [256, 105] on link "1 Ienākošie" at bounding box center [261, 107] width 154 height 26
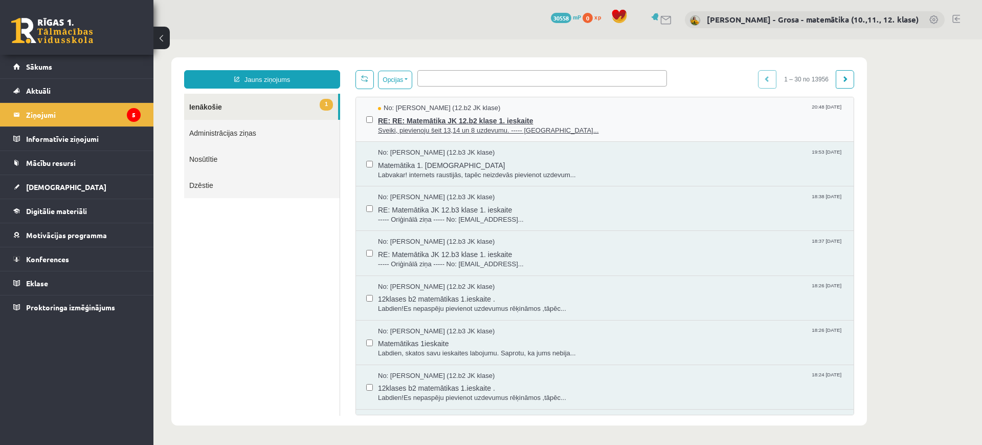
click at [570, 119] on span "RE: RE: Matemātika JK 12.b2 klase 1. ieskaite" at bounding box center [610, 119] width 465 height 13
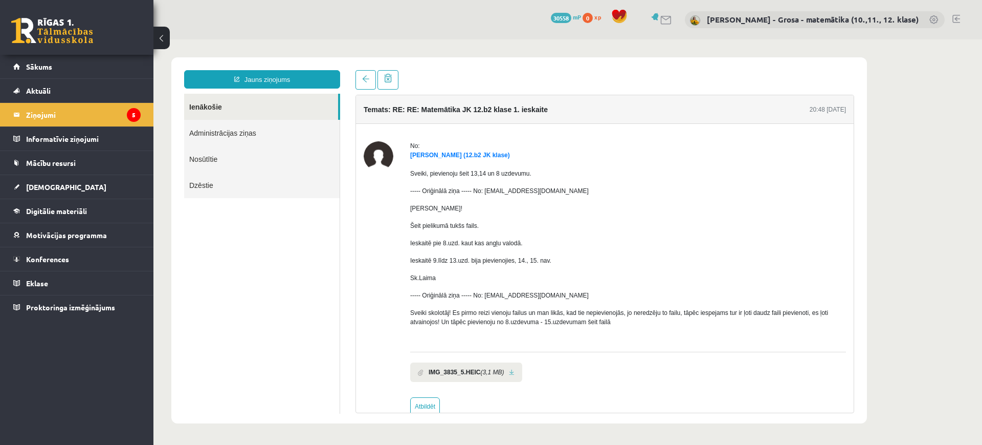
click at [510, 372] on link at bounding box center [512, 372] width 6 height 7
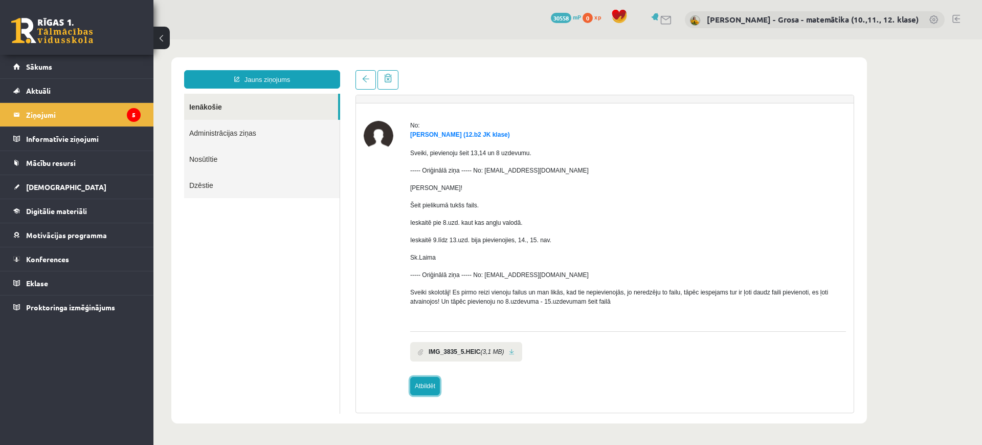
click at [433, 380] on link "Atbildēt" at bounding box center [425, 385] width 30 height 18
type input "**********"
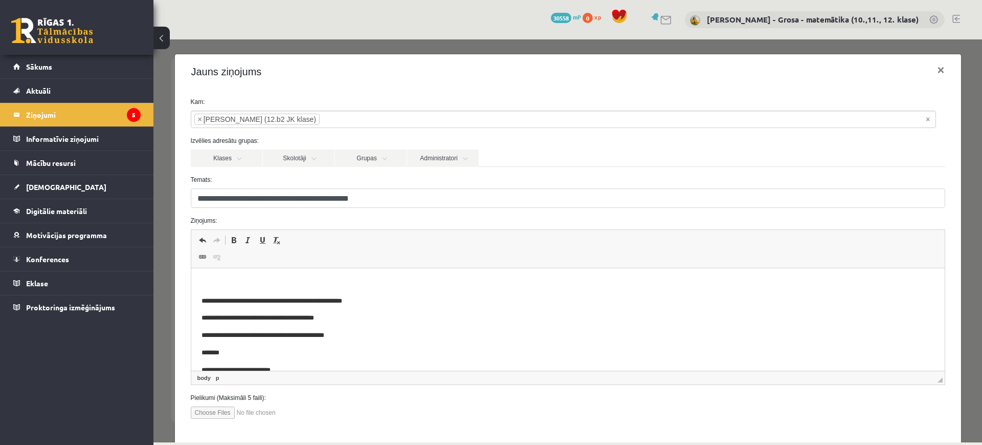
click at [281, 274] on html "**********" at bounding box center [567, 370] width 753 height 204
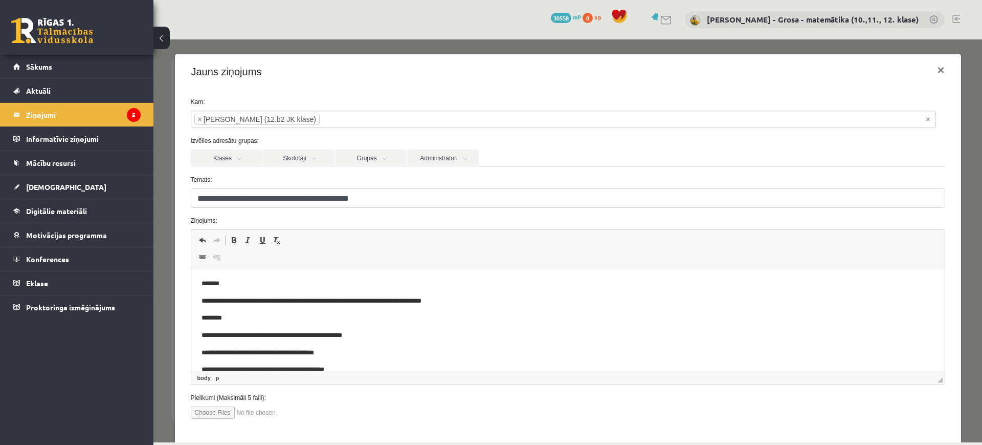
click at [487, 302] on p "**********" at bounding box center [558, 301] width 714 height 11
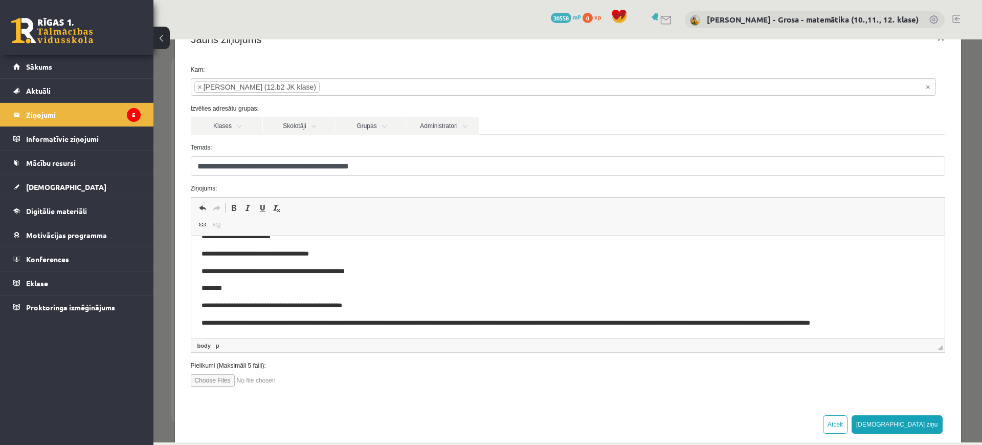
scroll to position [50, 0]
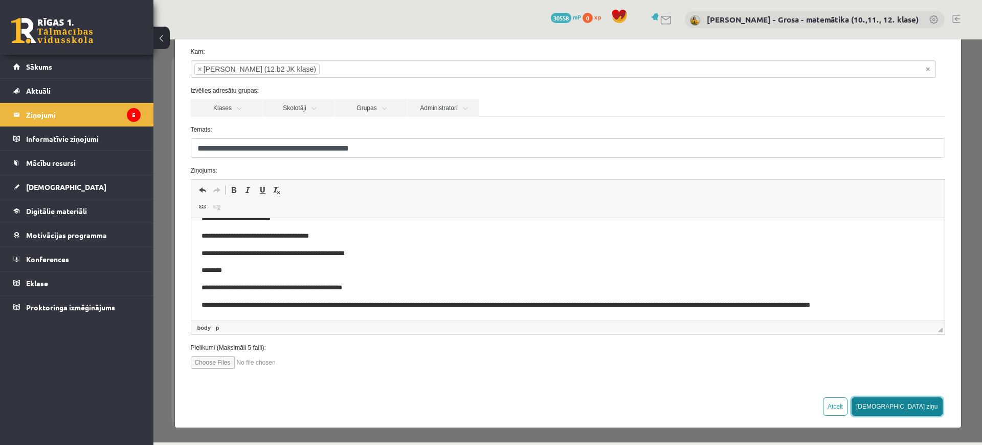
click at [920, 404] on button "[DEMOGRAPHIC_DATA] ziņu" at bounding box center [897, 406] width 91 height 18
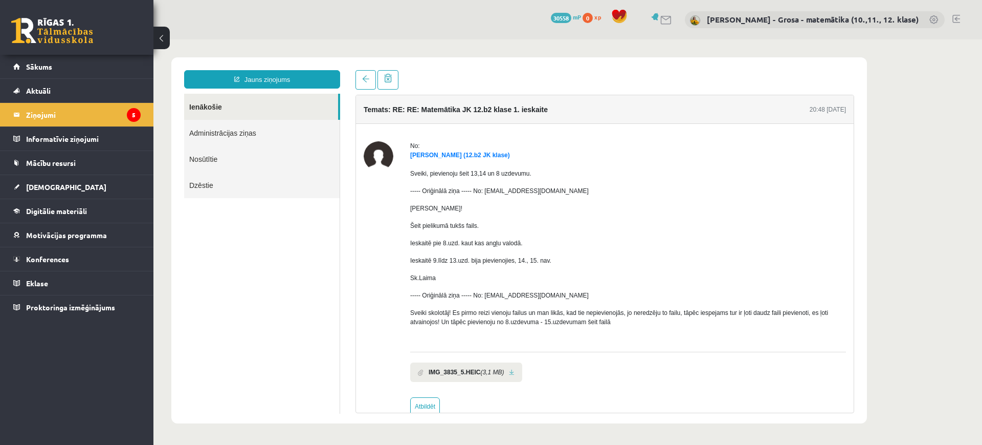
scroll to position [0, 0]
click at [130, 108] on icon "5" at bounding box center [134, 115] width 14 height 14
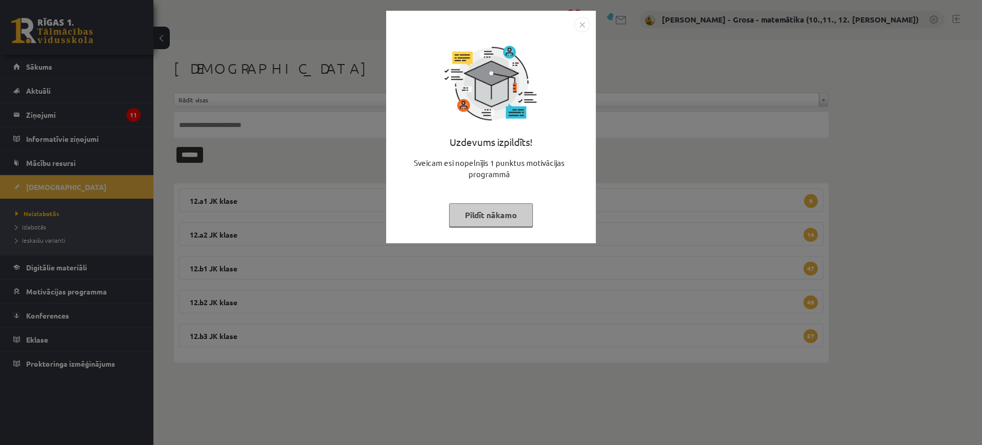
click at [458, 217] on button "Pildīt nākamo" at bounding box center [491, 215] width 84 height 24
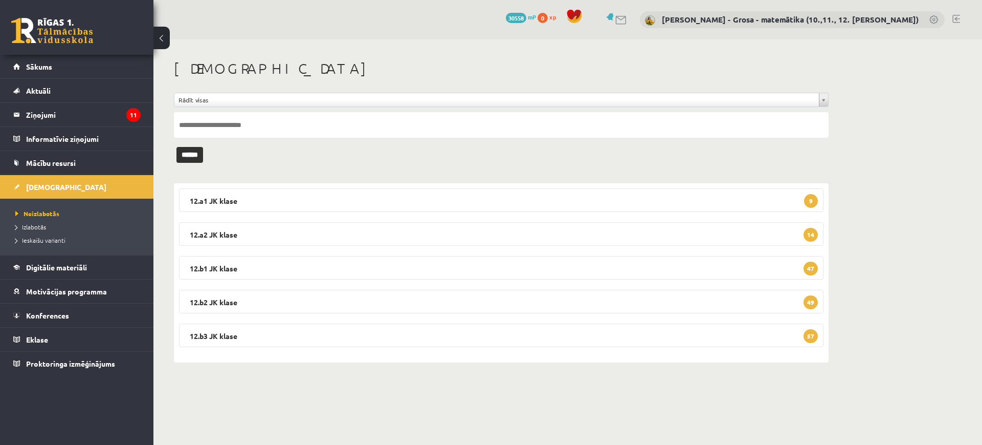
click at [327, 132] on input "text" at bounding box center [501, 125] width 655 height 26
type input "*****"
click at [176, 147] on input "******" at bounding box center [189, 155] width 27 height 16
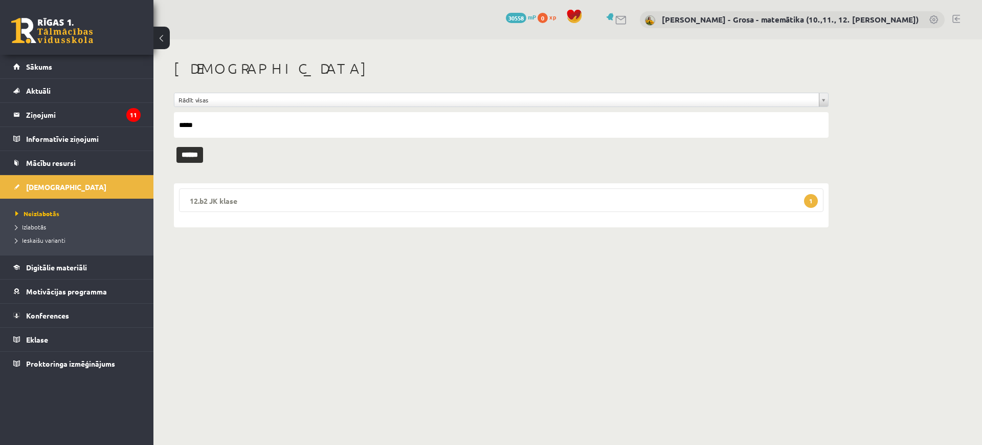
click at [376, 202] on legend "12.b2 JK klase 1" at bounding box center [501, 200] width 645 height 24
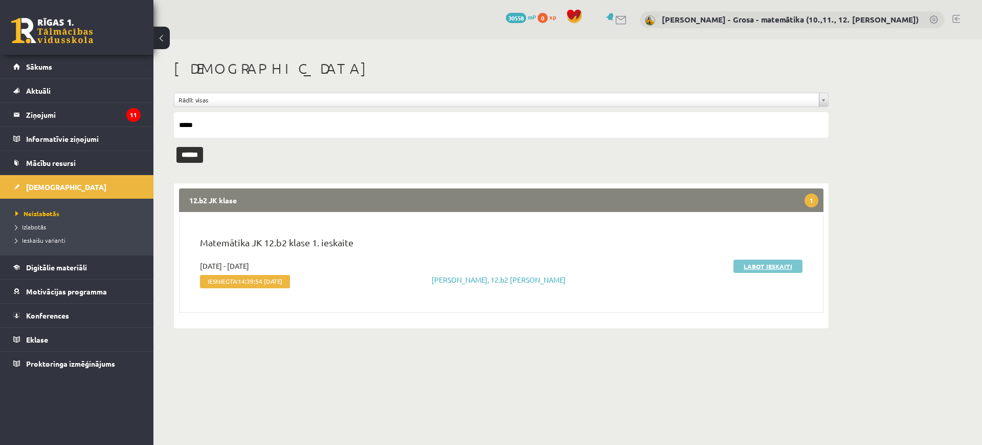
click at [764, 262] on link "Labot ieskaiti" at bounding box center [768, 265] width 69 height 13
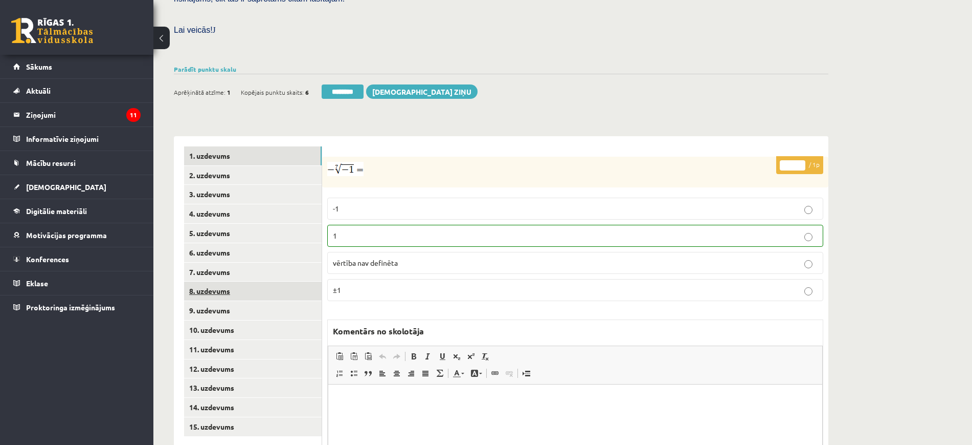
click at [236, 281] on link "8. uzdevums" at bounding box center [253, 290] width 138 height 19
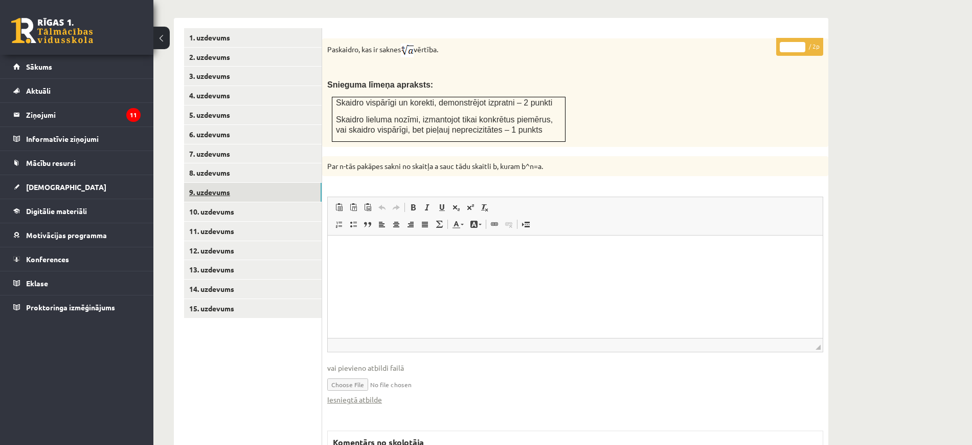
click at [261, 183] on link "9. uzdevums" at bounding box center [253, 192] width 138 height 19
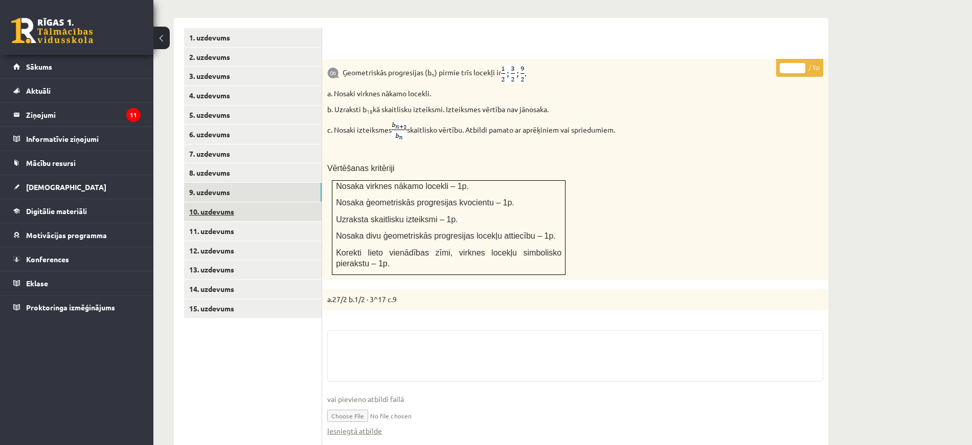
click at [255, 202] on link "10. uzdevums" at bounding box center [253, 211] width 138 height 19
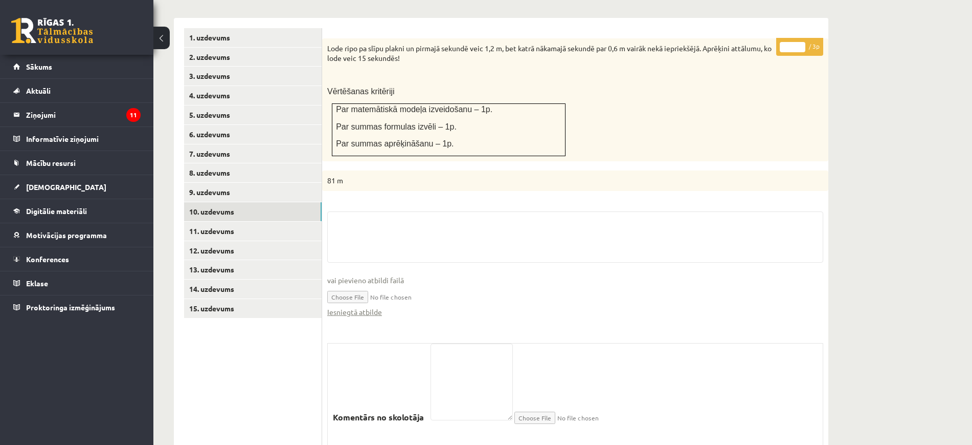
click at [349, 285] on input "file" at bounding box center [575, 295] width 496 height 21
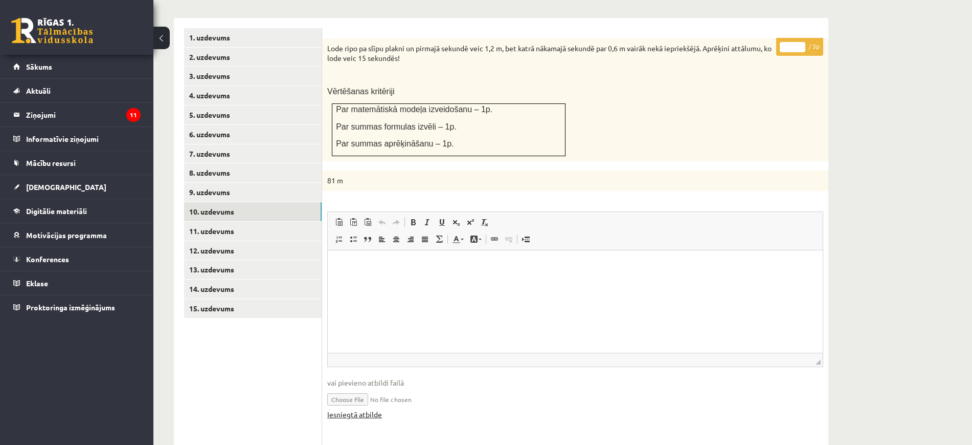
click at [378, 409] on link "Iesniegtā atbilde" at bounding box center [354, 414] width 55 height 11
click at [223, 221] on link "11. uzdevums" at bounding box center [253, 230] width 138 height 19
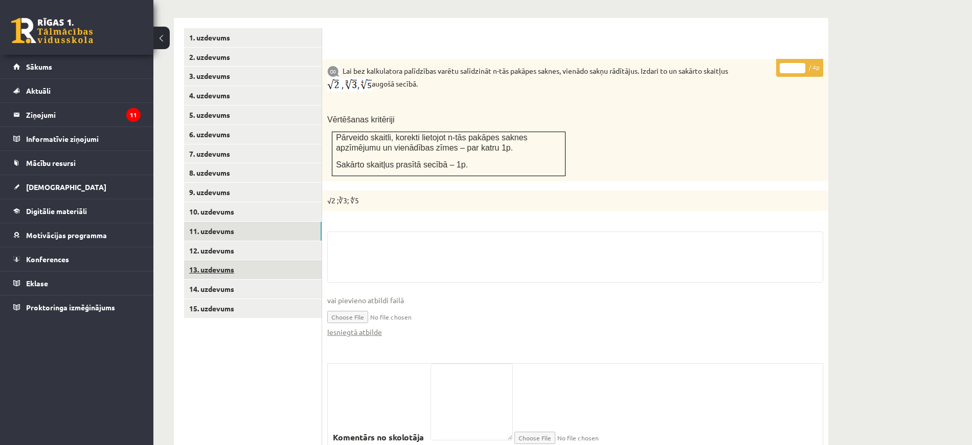
click at [219, 260] on link "13. uzdevums" at bounding box center [253, 269] width 138 height 19
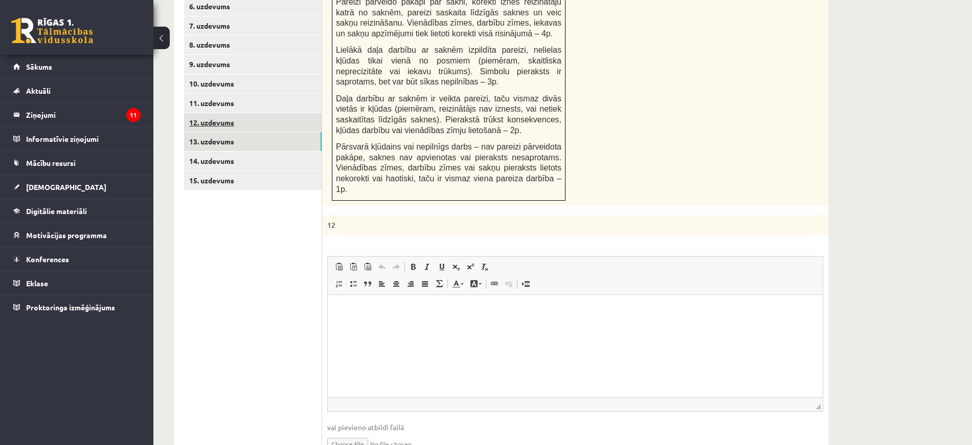
click at [240, 113] on link "12. uzdevums" at bounding box center [253, 122] width 138 height 19
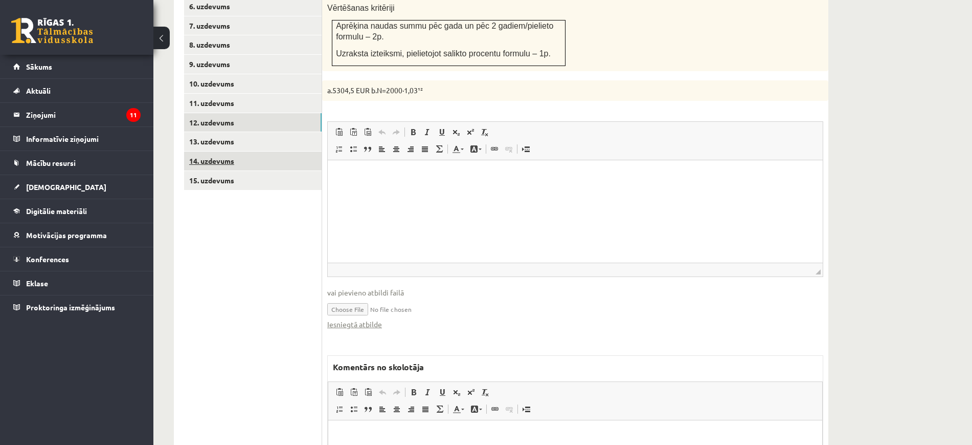
click at [236, 151] on link "14. uzdevums" at bounding box center [253, 160] width 138 height 19
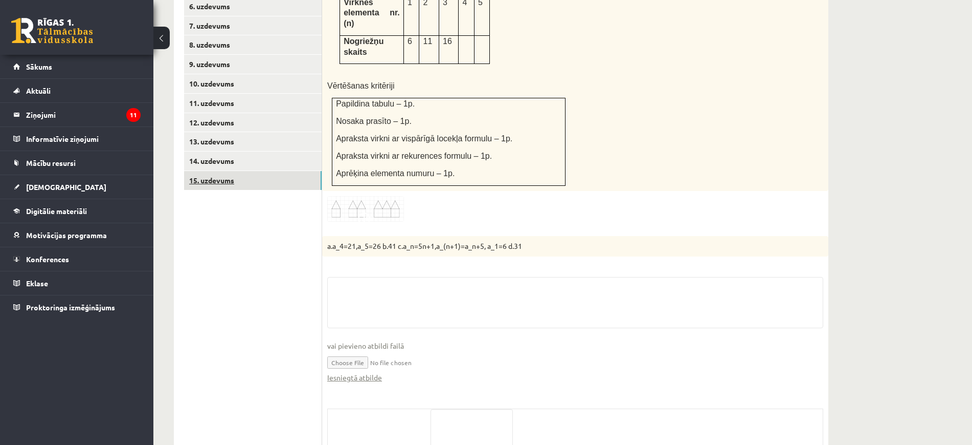
click at [239, 171] on link "15. uzdevums" at bounding box center [253, 180] width 138 height 19
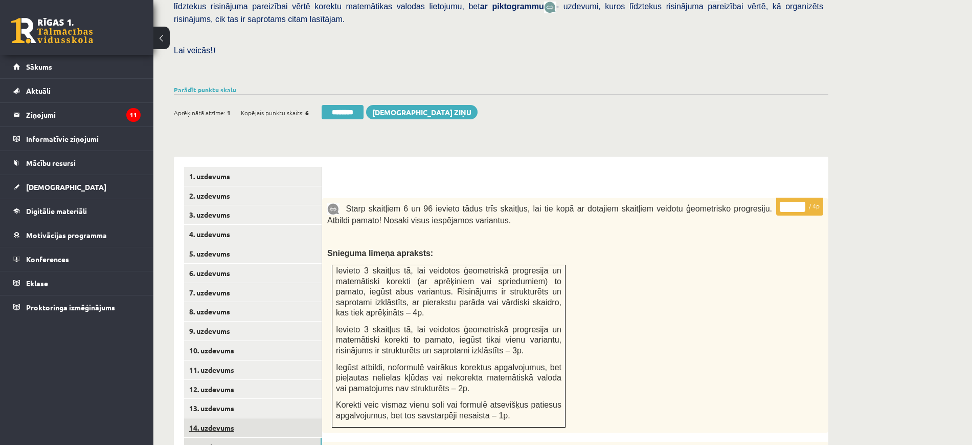
scroll to position [89, 0]
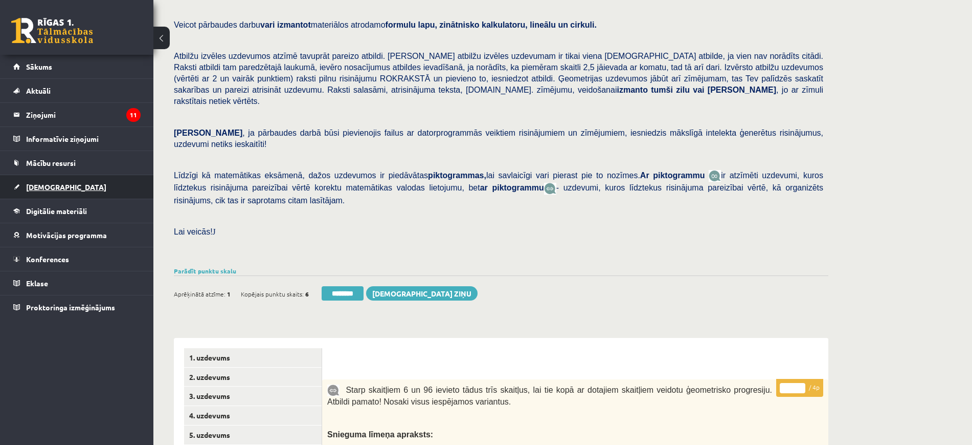
click at [59, 193] on link "[DEMOGRAPHIC_DATA]" at bounding box center [76, 187] width 127 height 24
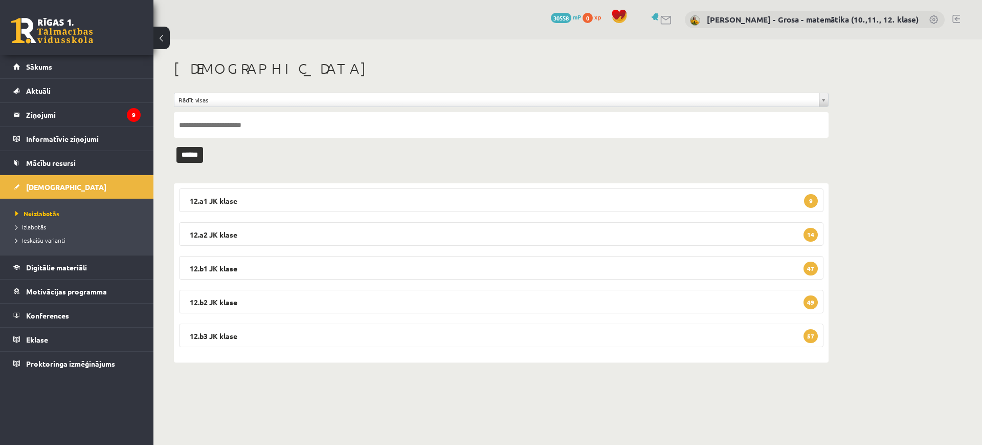
click at [43, 227] on span "Izlabotās" at bounding box center [30, 227] width 31 height 8
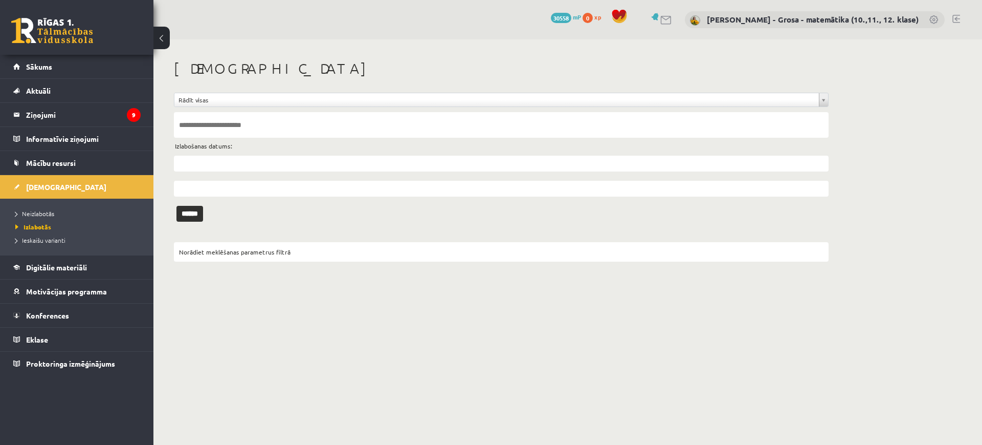
click at [283, 114] on input "text" at bounding box center [501, 125] width 655 height 26
type input "*****"
click at [176, 206] on input "******" at bounding box center [189, 214] width 27 height 16
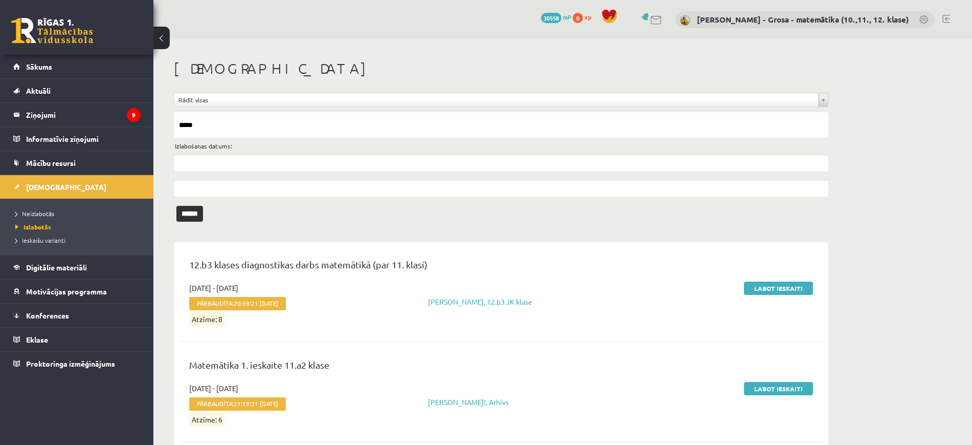
click at [232, 169] on input "text" at bounding box center [501, 164] width 655 height 16
click at [197, 210] on link "1" at bounding box center [197, 211] width 13 height 14
type input "**********"
click at [197, 210] on input "******" at bounding box center [189, 214] width 27 height 16
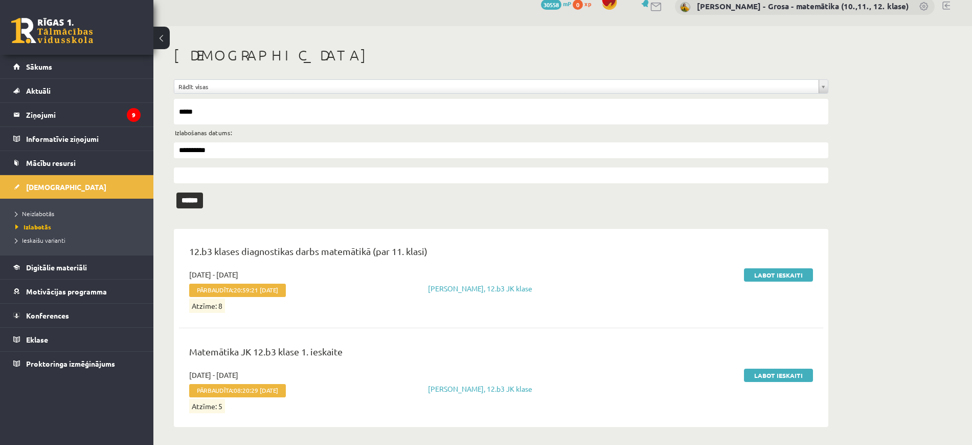
scroll to position [16, 0]
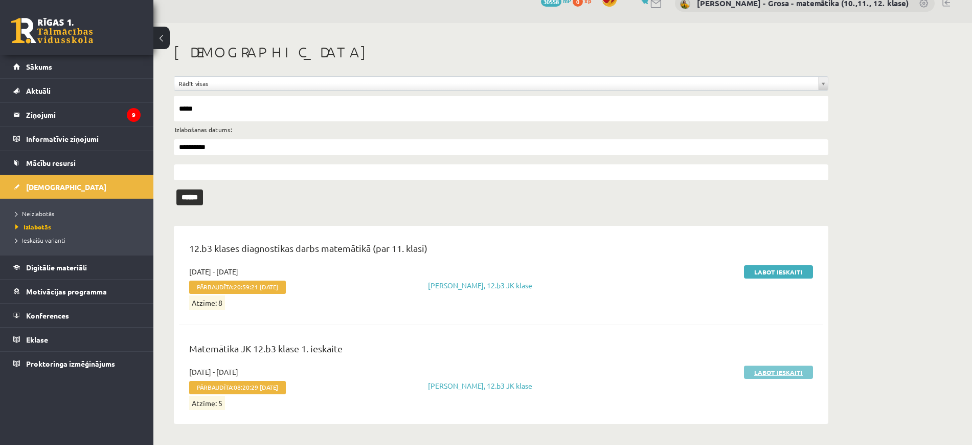
click at [771, 370] on link "Labot ieskaiti" at bounding box center [778, 371] width 69 height 13
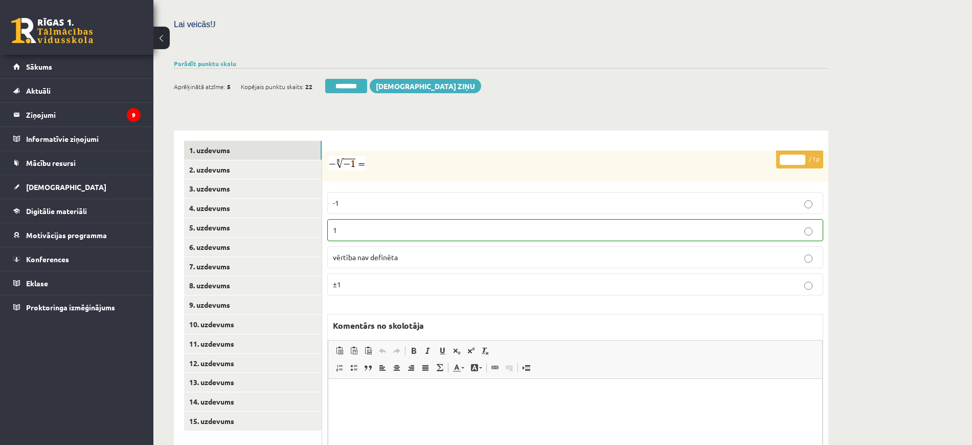
scroll to position [376, 0]
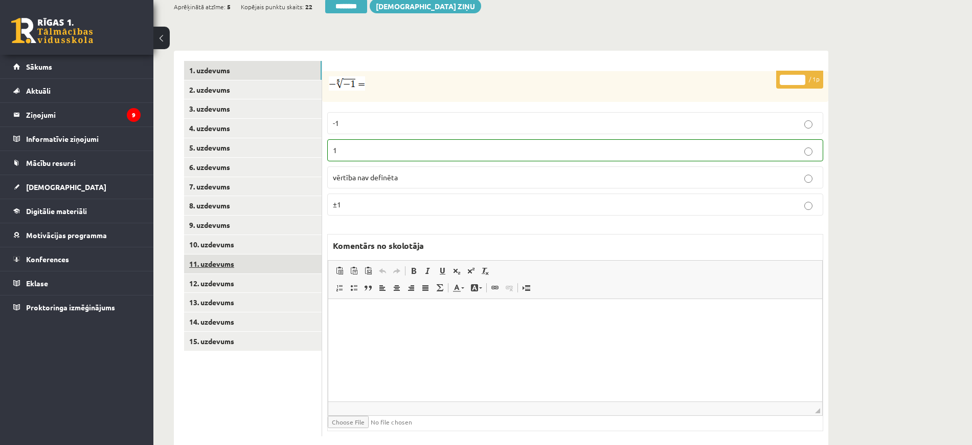
click at [259, 254] on link "11. uzdevums" at bounding box center [253, 263] width 138 height 19
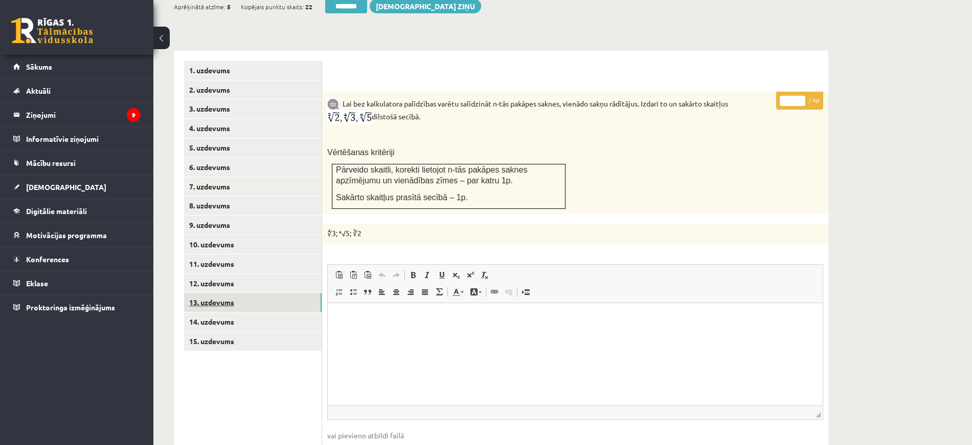
click at [251, 293] on link "13. uzdevums" at bounding box center [253, 302] width 138 height 19
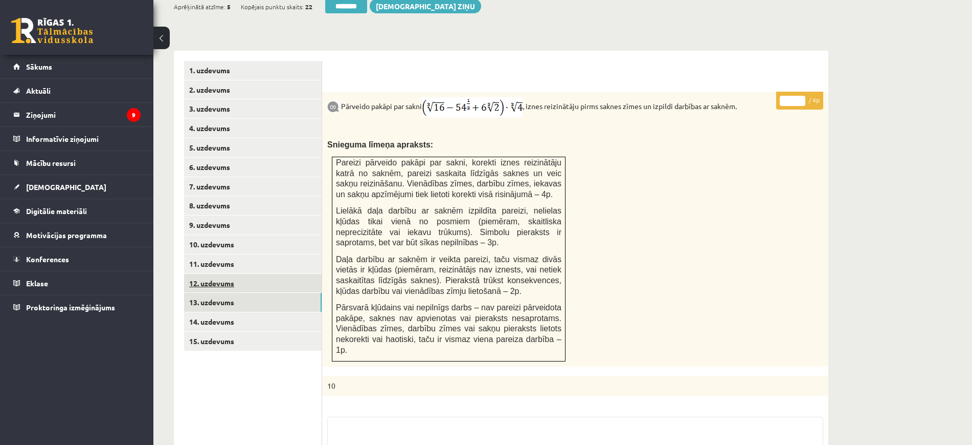
click at [250, 274] on link "12. uzdevums" at bounding box center [253, 283] width 138 height 19
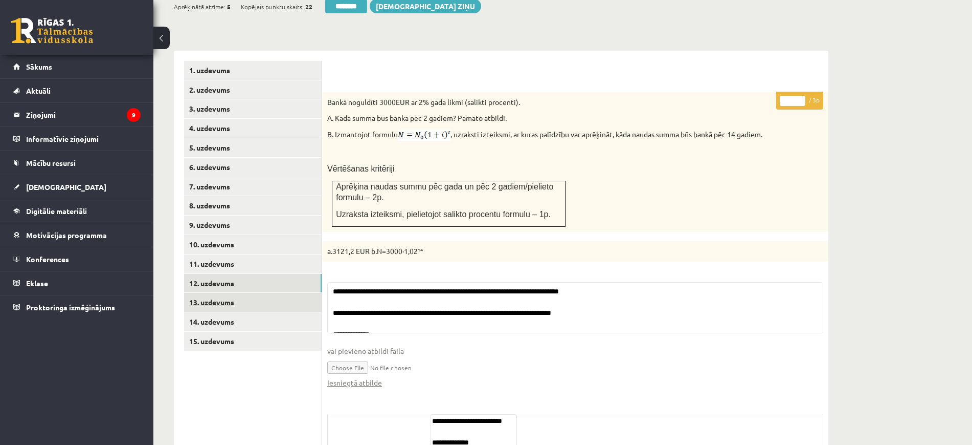
click at [250, 293] on link "13. uzdevums" at bounding box center [253, 302] width 138 height 19
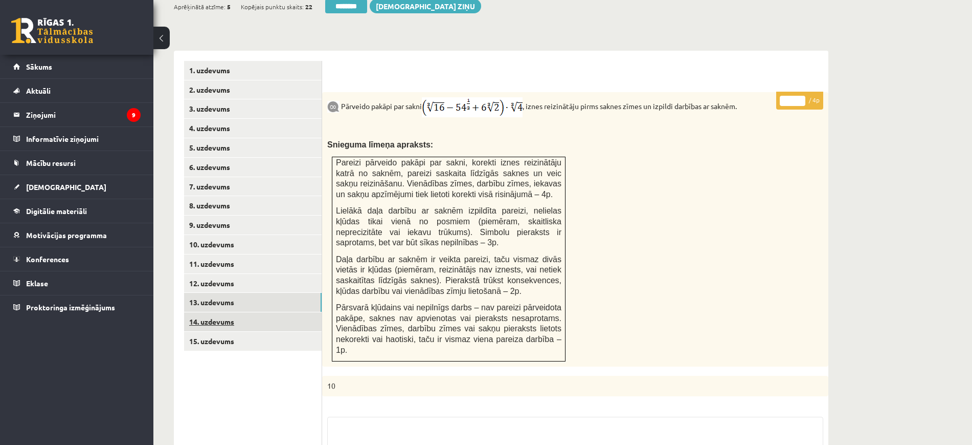
click at [240, 312] on link "14. uzdevums" at bounding box center [253, 321] width 138 height 19
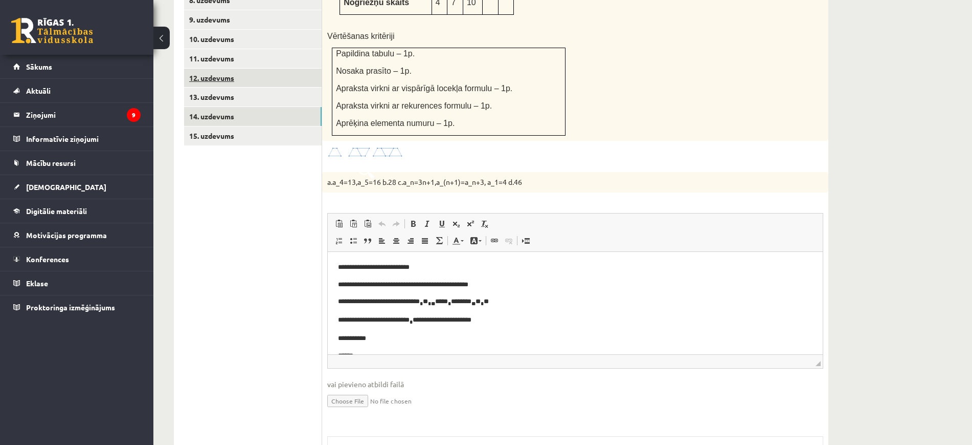
scroll to position [440, 0]
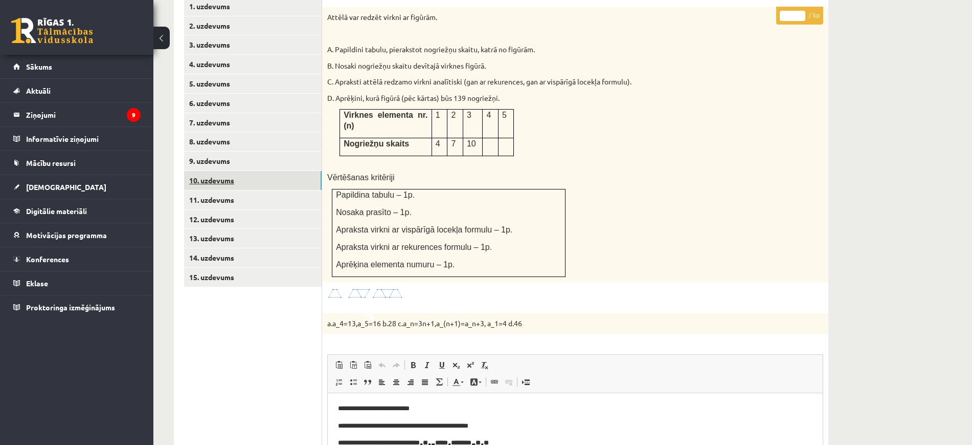
click at [214, 171] on link "10. uzdevums" at bounding box center [253, 180] width 138 height 19
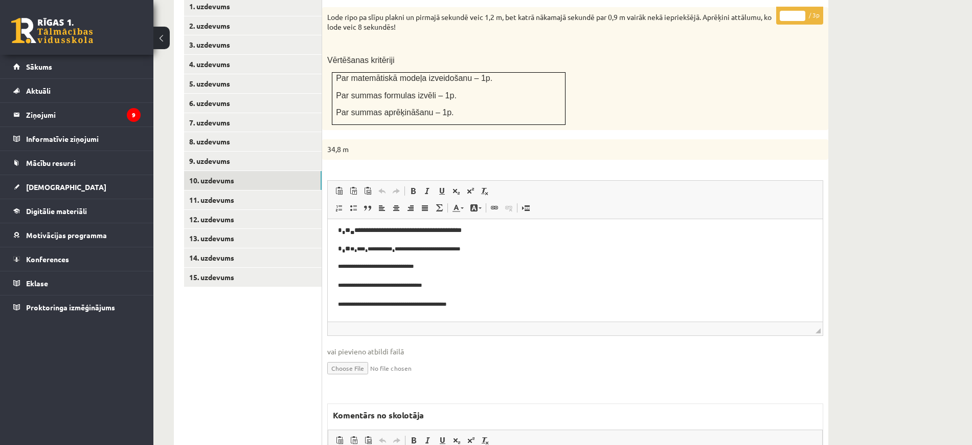
scroll to position [5, 0]
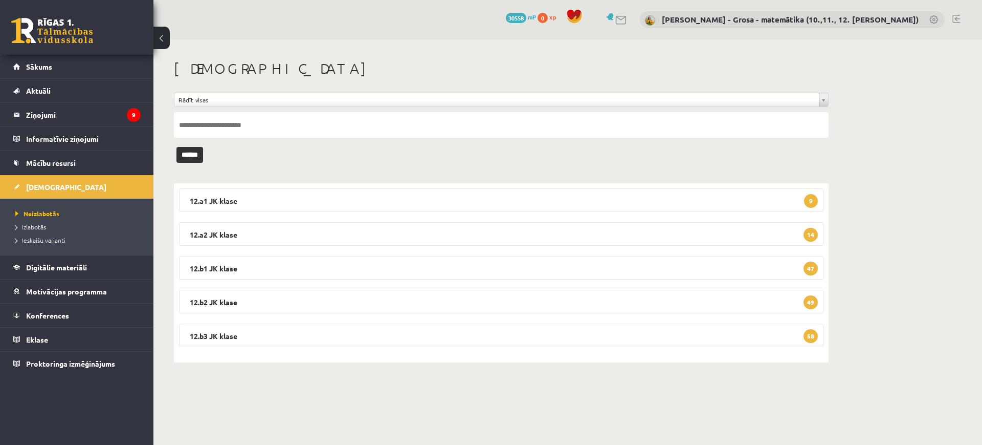
click at [336, 127] on input "text" at bounding box center [501, 125] width 655 height 26
type input "******"
click at [176, 147] on input "******" at bounding box center [189, 155] width 27 height 16
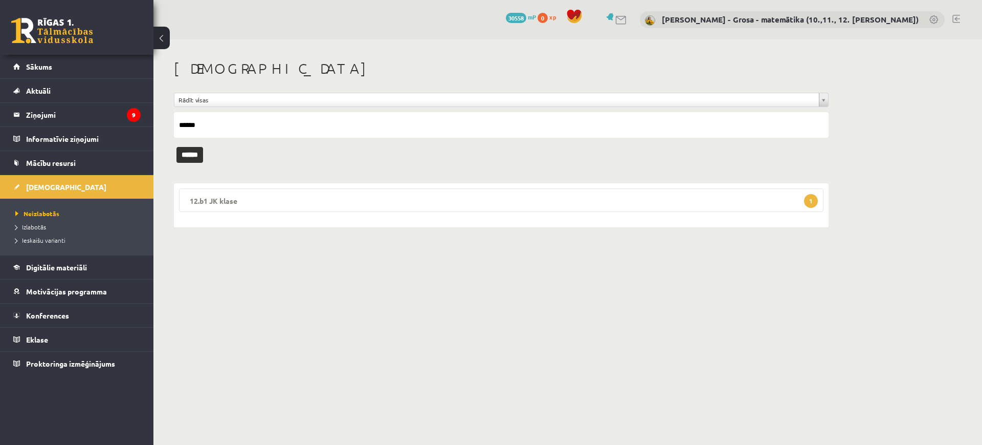
click at [392, 207] on legend "12.b1 JK klase 1" at bounding box center [501, 200] width 645 height 24
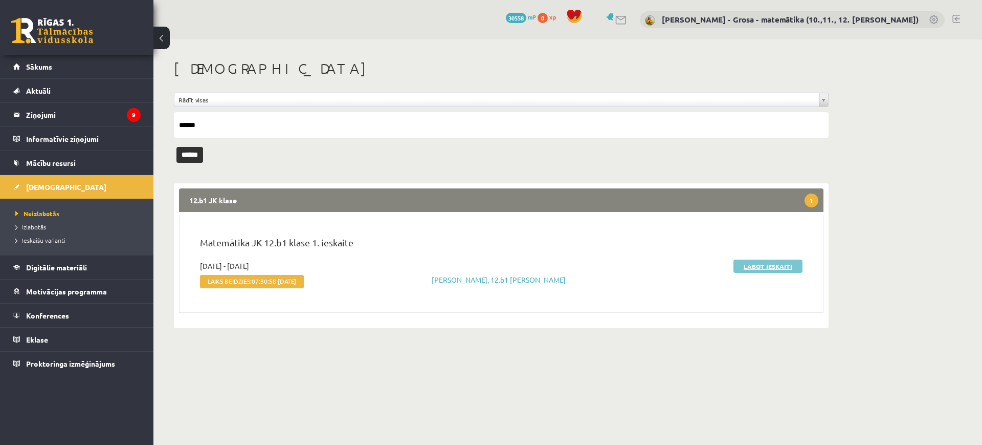
click at [744, 261] on link "Labot ieskaiti" at bounding box center [768, 265] width 69 height 13
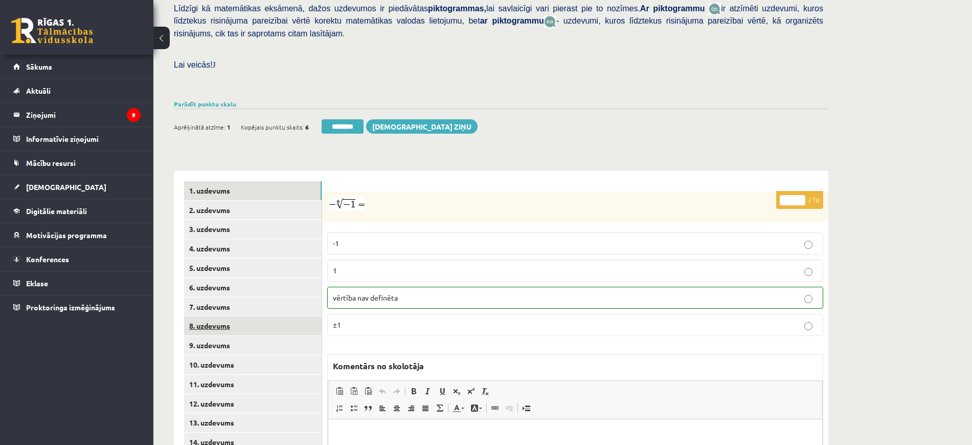
click at [290, 316] on link "8. uzdevums" at bounding box center [253, 325] width 138 height 19
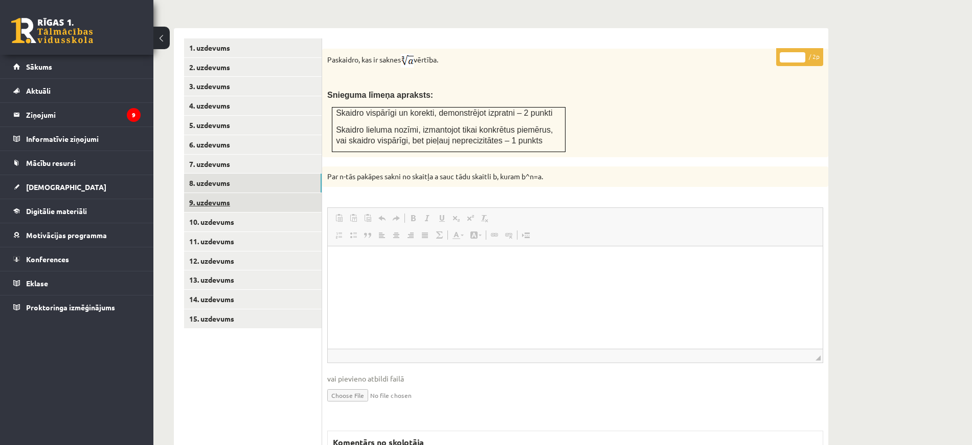
click at [273, 193] on link "9. uzdevums" at bounding box center [253, 202] width 138 height 19
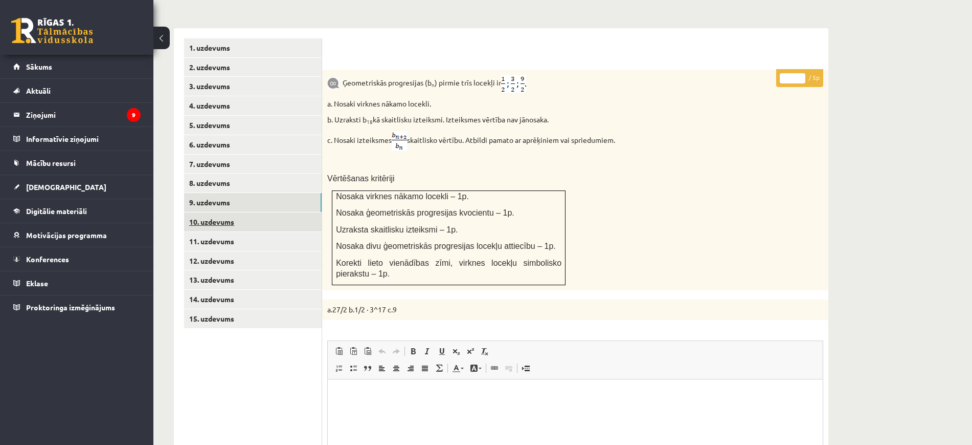
click at [269, 212] on link "10. uzdevums" at bounding box center [253, 221] width 138 height 19
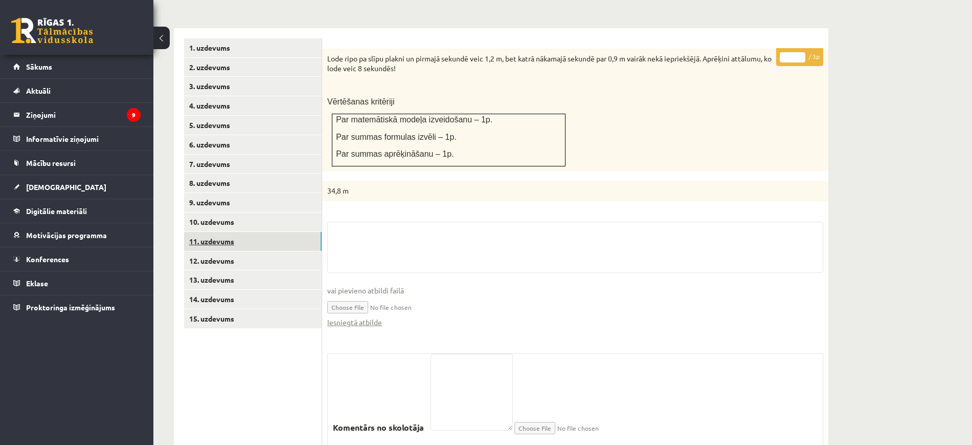
click at [272, 232] on link "11. uzdevums" at bounding box center [253, 241] width 138 height 19
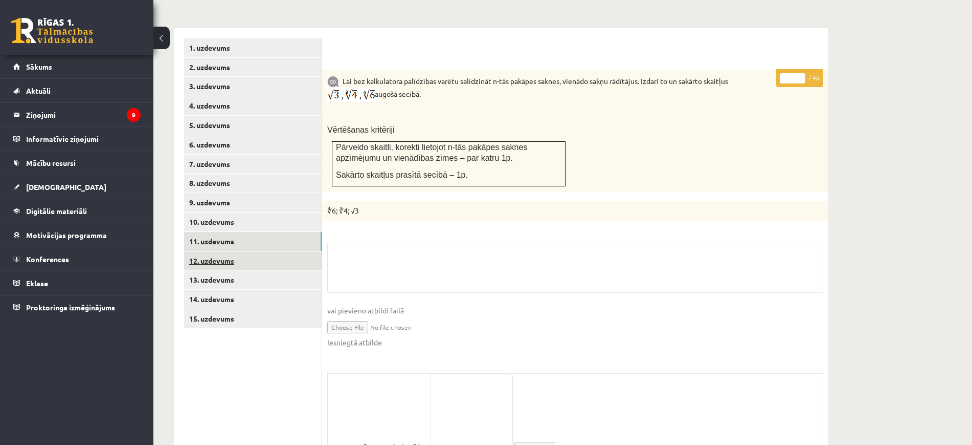
click at [272, 251] on link "12. uzdevums" at bounding box center [253, 260] width 138 height 19
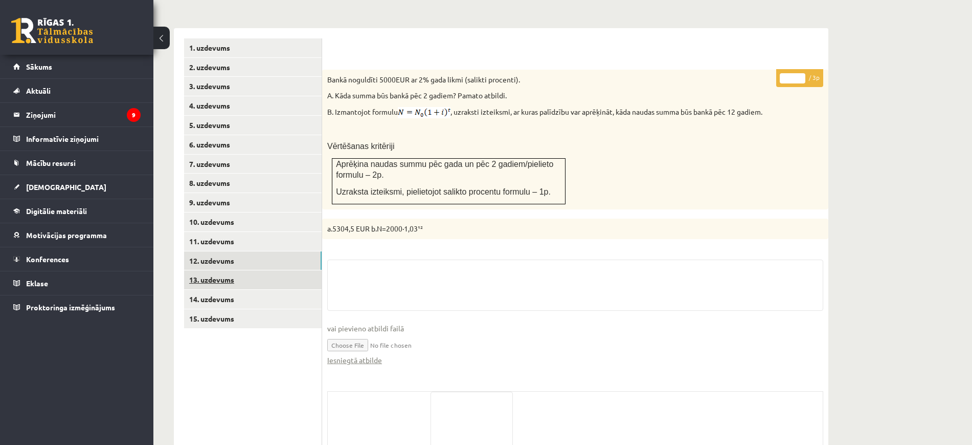
click at [270, 270] on link "13. uzdevums" at bounding box center [253, 279] width 138 height 19
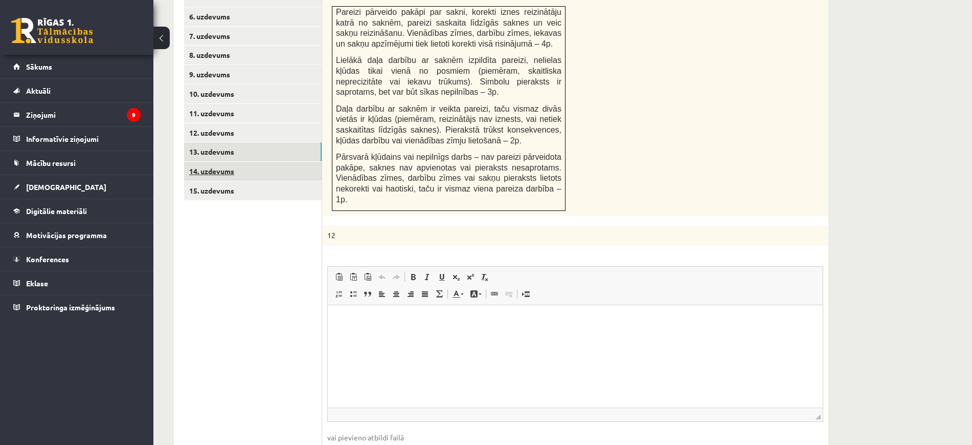
click at [262, 162] on link "14. uzdevums" at bounding box center [253, 171] width 138 height 19
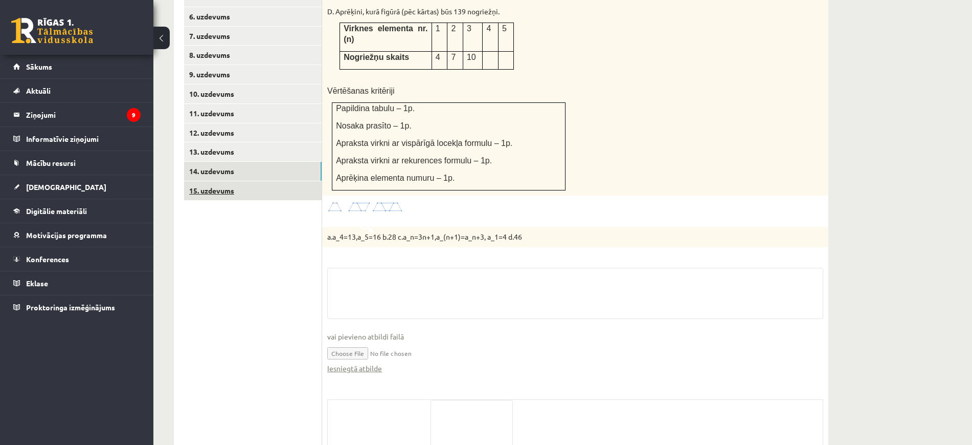
click at [261, 181] on link "15. uzdevums" at bounding box center [253, 190] width 138 height 19
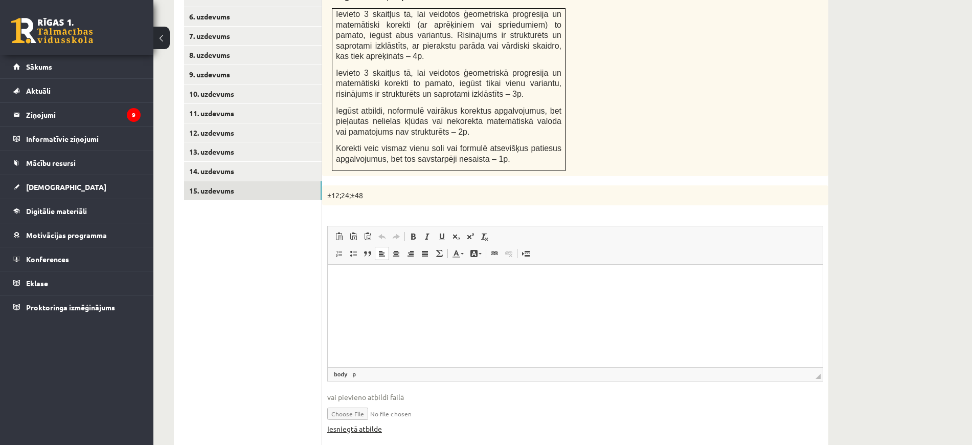
click at [370, 423] on link "Iesniegtā atbilde" at bounding box center [354, 428] width 55 height 11
click at [63, 187] on link "[DEMOGRAPHIC_DATA]" at bounding box center [76, 187] width 127 height 24
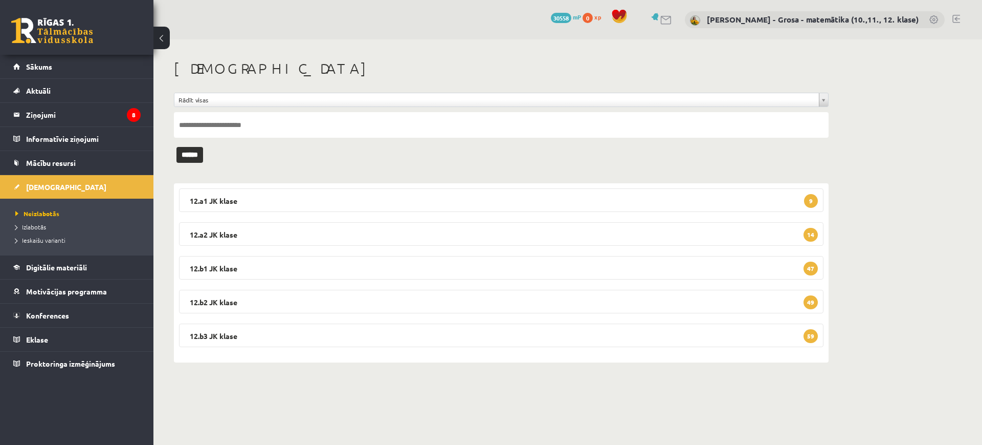
click at [288, 123] on input "text" at bounding box center [501, 125] width 655 height 26
type input "*******"
click at [176, 147] on input "******" at bounding box center [189, 155] width 27 height 16
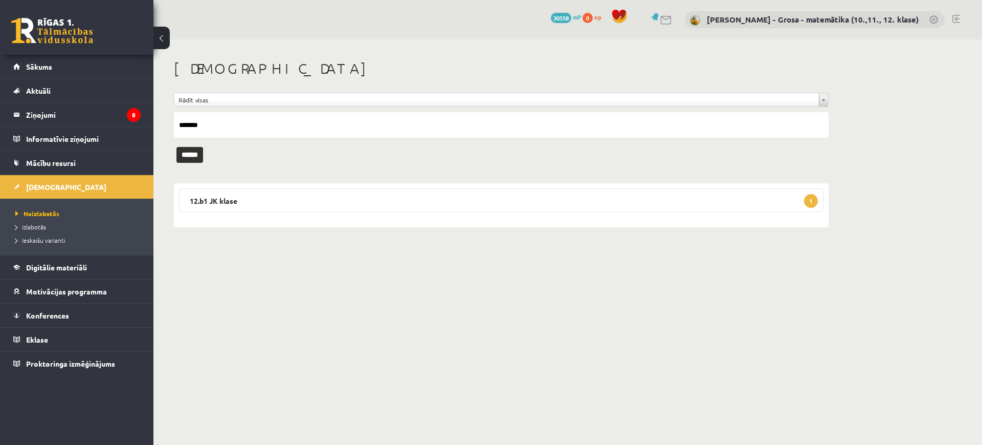
click at [304, 183] on div "12.b1 JK klase 1 Matemātika JK 12.b1 klase 1. ieskaite 2025-09-01 - 2025-09-15 …" at bounding box center [501, 205] width 655 height 44
click at [300, 196] on legend "12.b1 JK klase 1" at bounding box center [501, 200] width 645 height 24
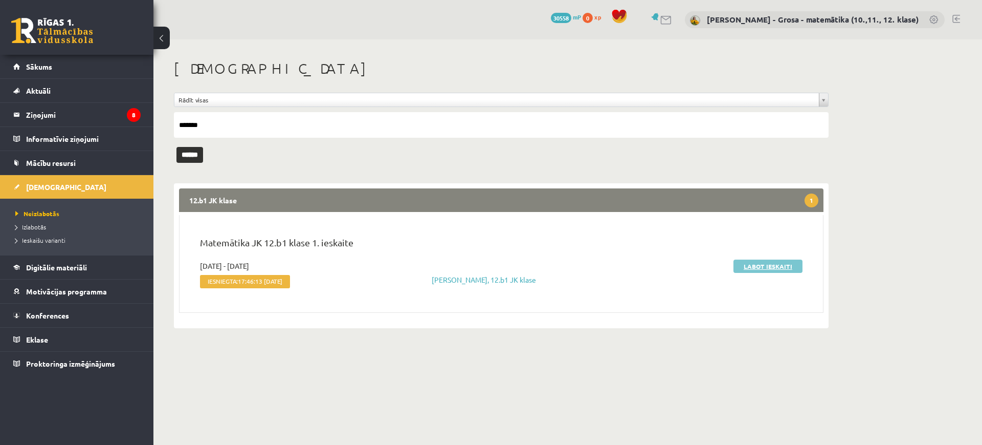
click at [771, 268] on link "Labot ieskaiti" at bounding box center [768, 265] width 69 height 13
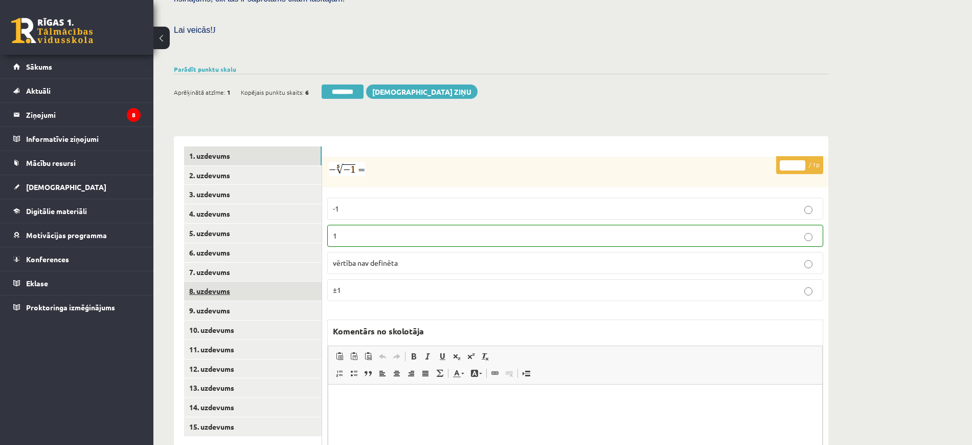
click at [273, 281] on link "8. uzdevums" at bounding box center [253, 290] width 138 height 19
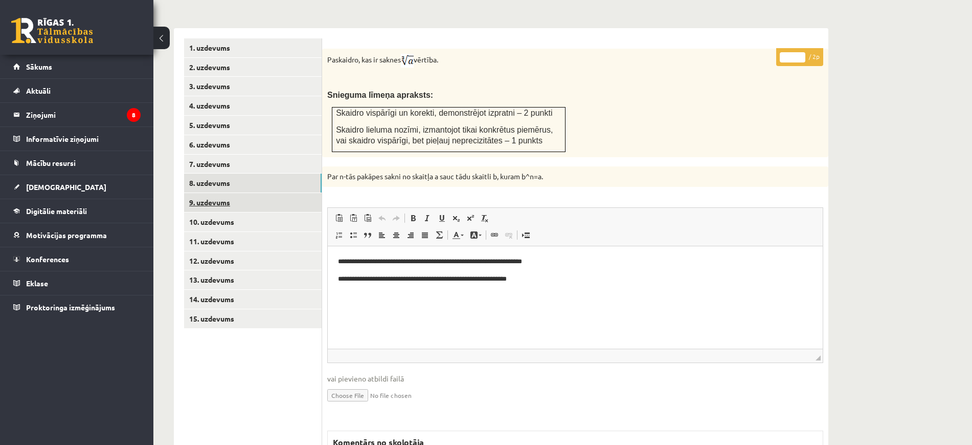
click at [288, 193] on link "9. uzdevums" at bounding box center [253, 202] width 138 height 19
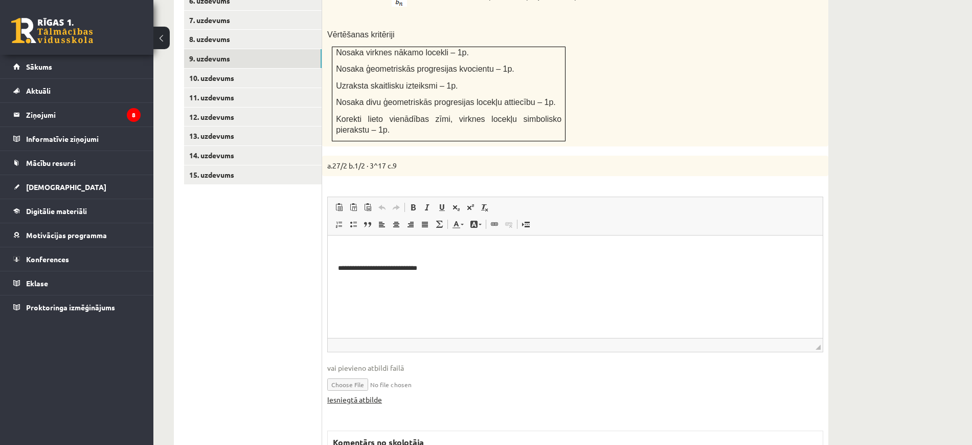
click at [376, 394] on link "Iesniegtā atbilde" at bounding box center [354, 399] width 55 height 11
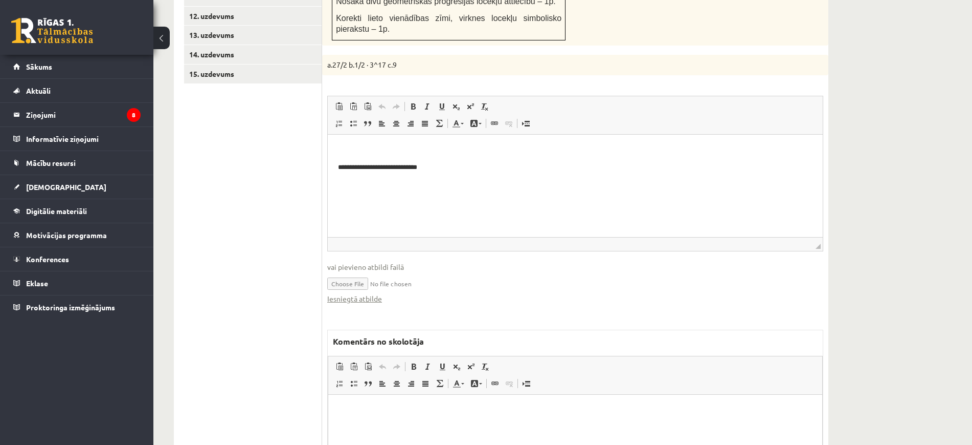
scroll to position [746, 0]
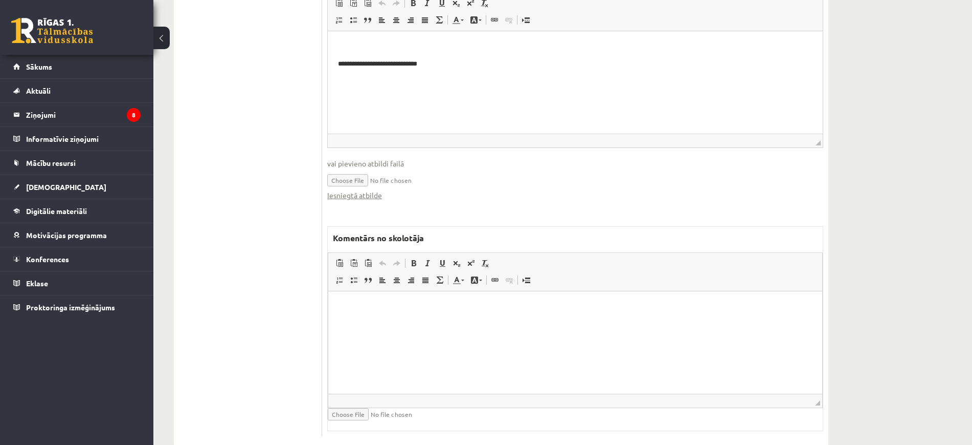
click at [423, 393] on span "◢ Elementa ceļš" at bounding box center [575, 400] width 494 height 14
click at [436, 322] on html at bounding box center [575, 306] width 494 height 31
click at [351, 304] on p "**********" at bounding box center [576, 306] width 474 height 11
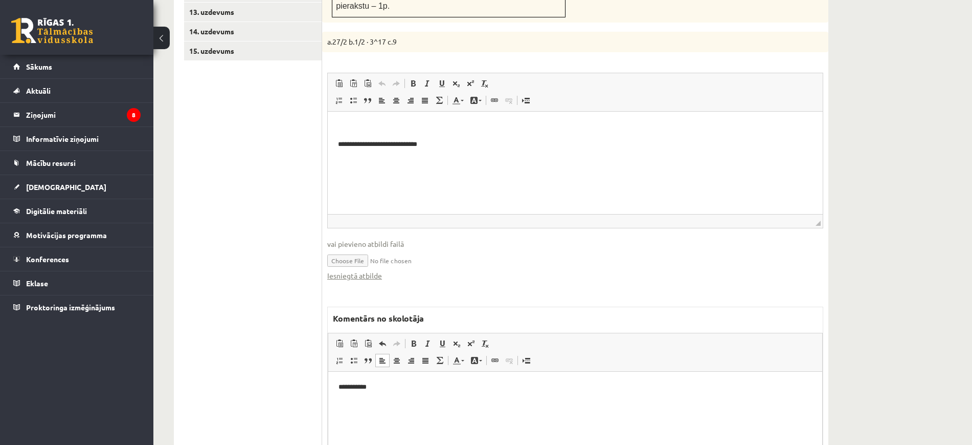
scroll to position [491, 0]
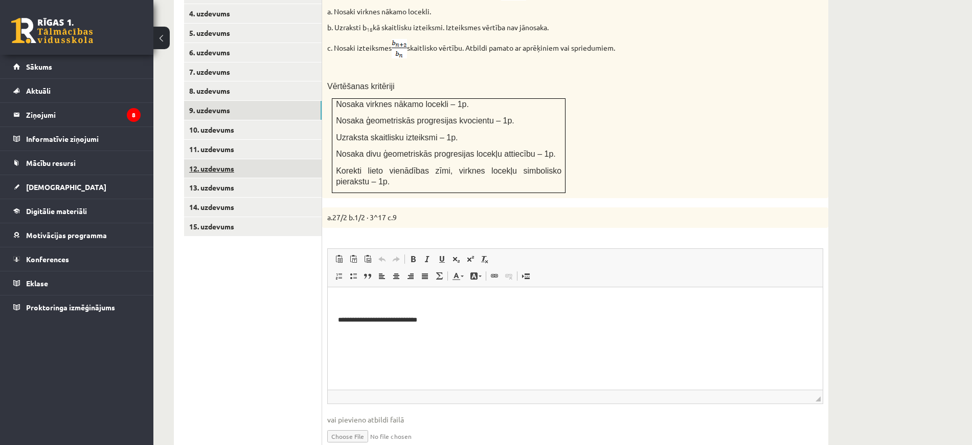
click at [259, 159] on link "12. uzdevums" at bounding box center [253, 168] width 138 height 19
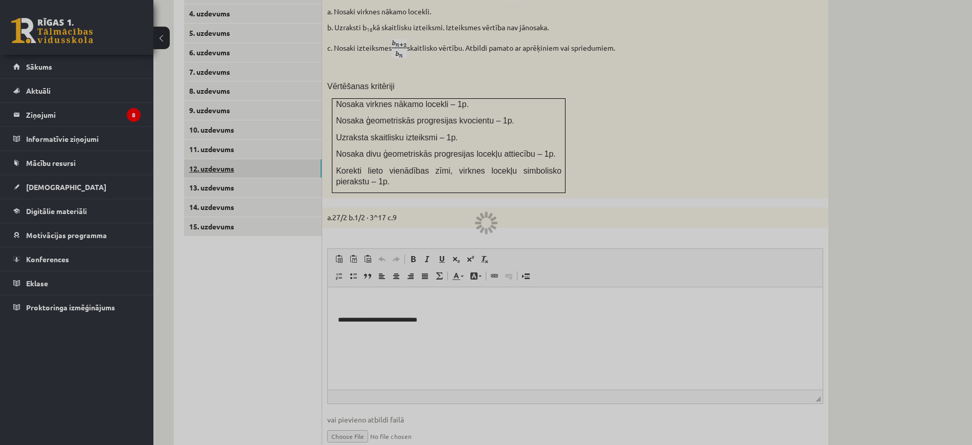
scroll to position [461, 0]
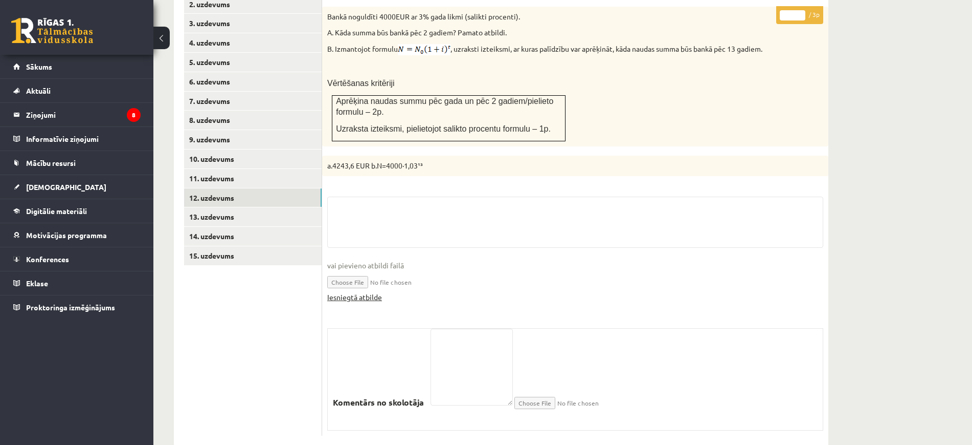
click at [375, 292] on link "Iesniegtā atbilde" at bounding box center [354, 297] width 55 height 11
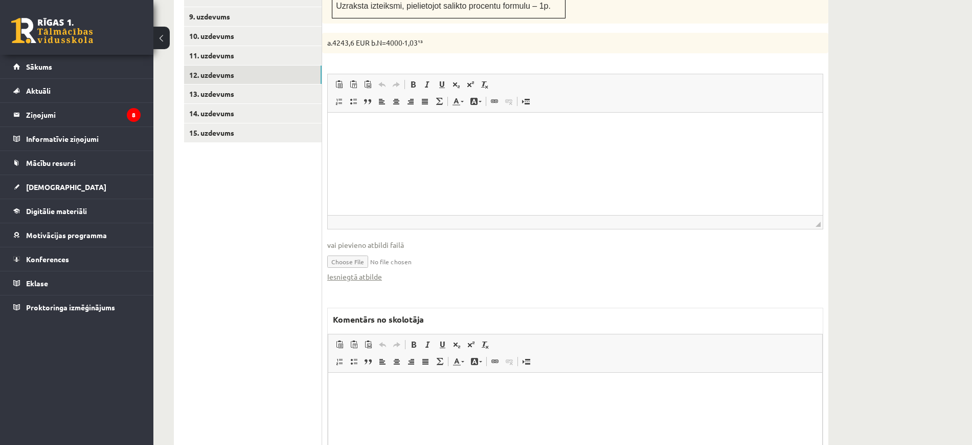
scroll to position [653, 0]
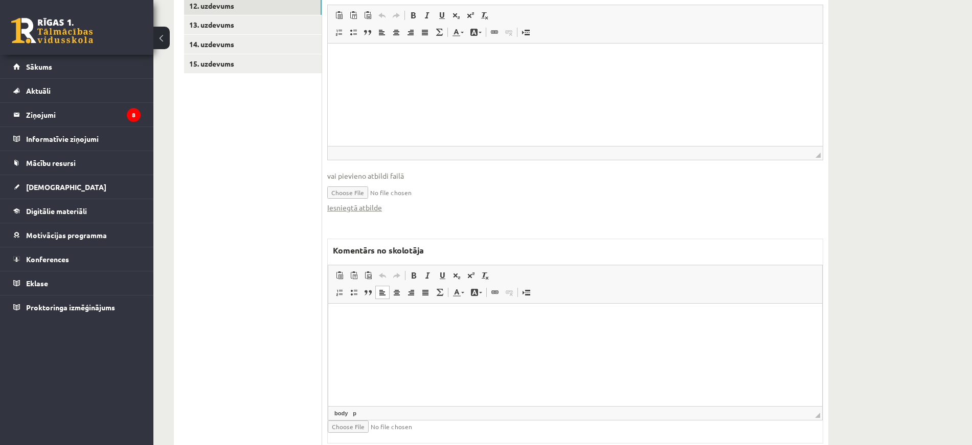
click at [463, 334] on html at bounding box center [575, 318] width 494 height 31
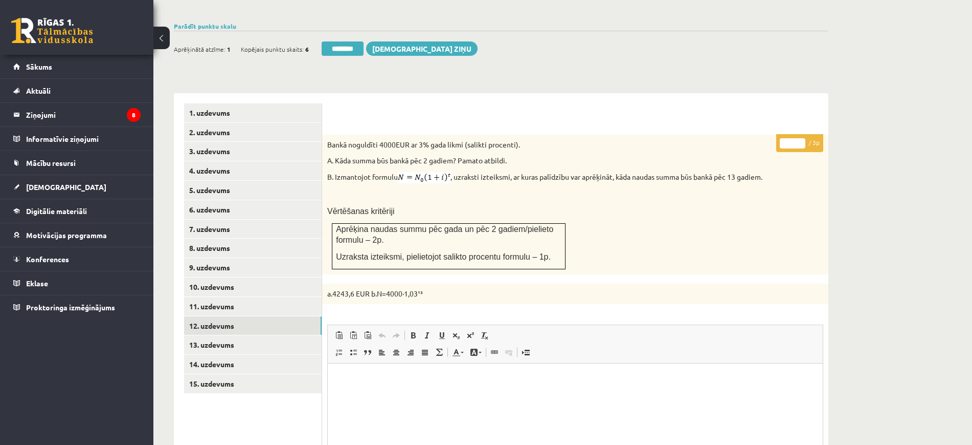
drag, startPoint x: 804, startPoint y: 118, endPoint x: 752, endPoint y: 126, distance: 52.8
type input "*"
click at [804, 138] on input "*" at bounding box center [793, 143] width 26 height 10
click at [235, 277] on link "10. uzdevums" at bounding box center [253, 286] width 138 height 19
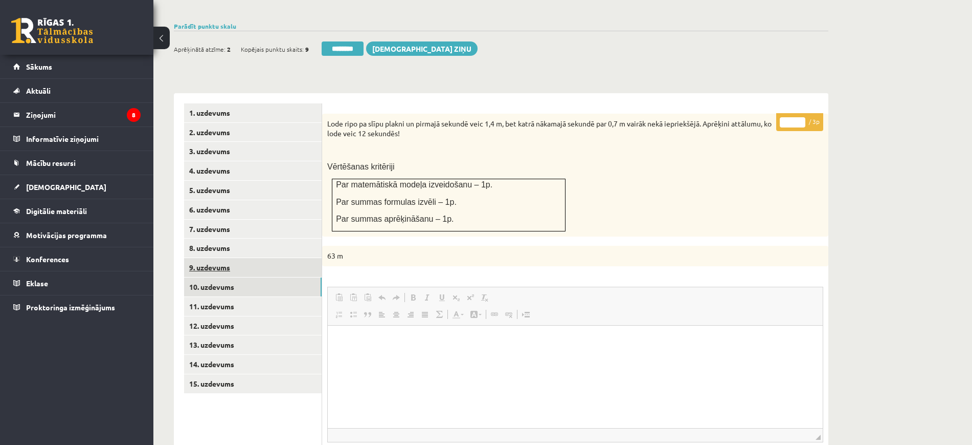
scroll to position [0, 0]
click at [223, 258] on link "9. uzdevums" at bounding box center [253, 267] width 138 height 19
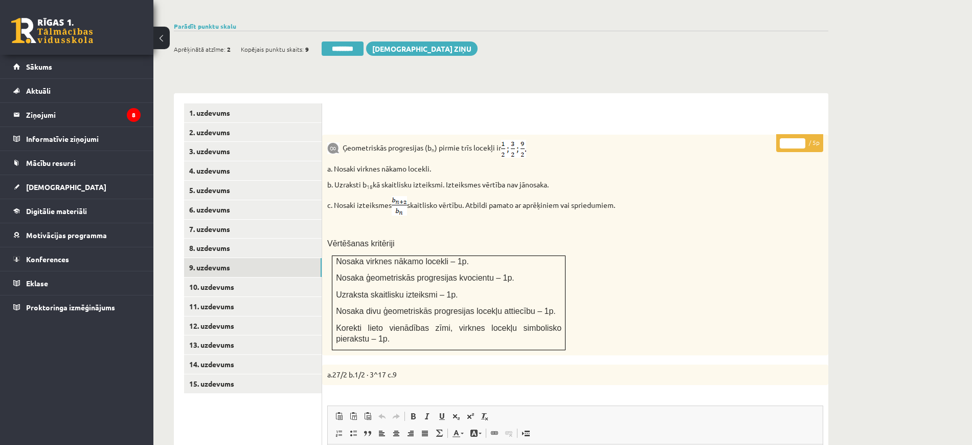
type input "*"
click at [800, 138] on input "*" at bounding box center [793, 143] width 26 height 10
click at [264, 374] on link "15. uzdevums" at bounding box center [253, 383] width 138 height 19
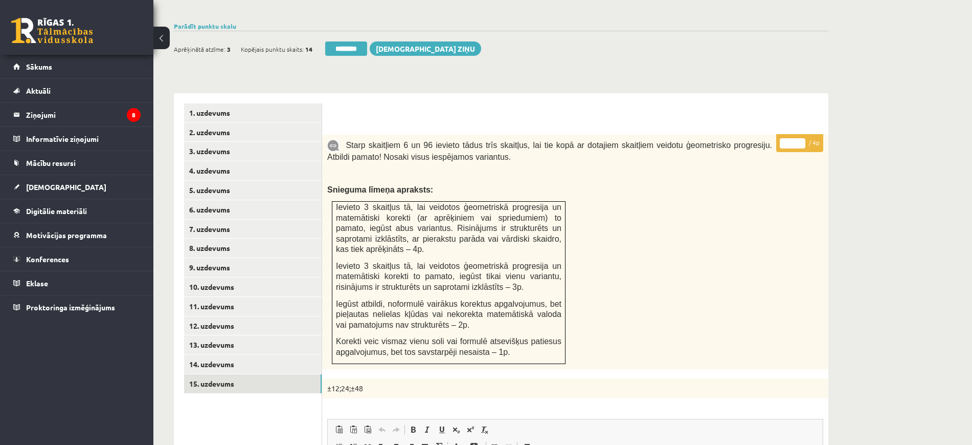
type input "*"
click at [803, 138] on input "*" at bounding box center [793, 143] width 26 height 10
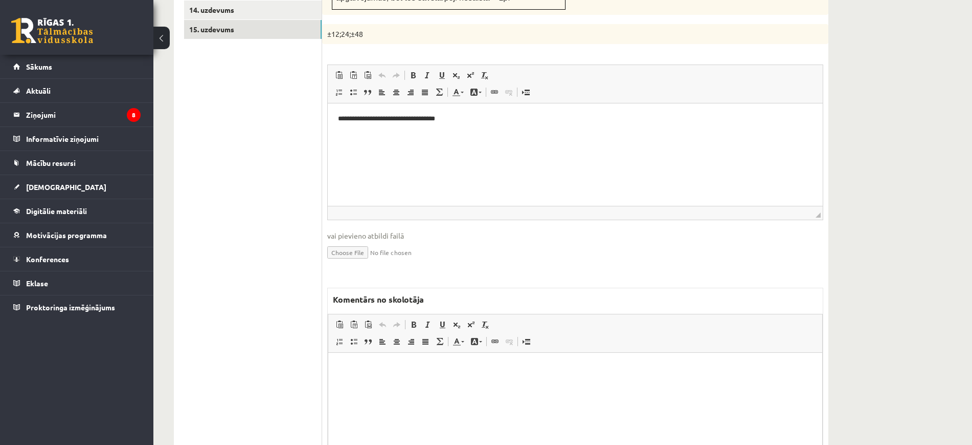
scroll to position [749, 0]
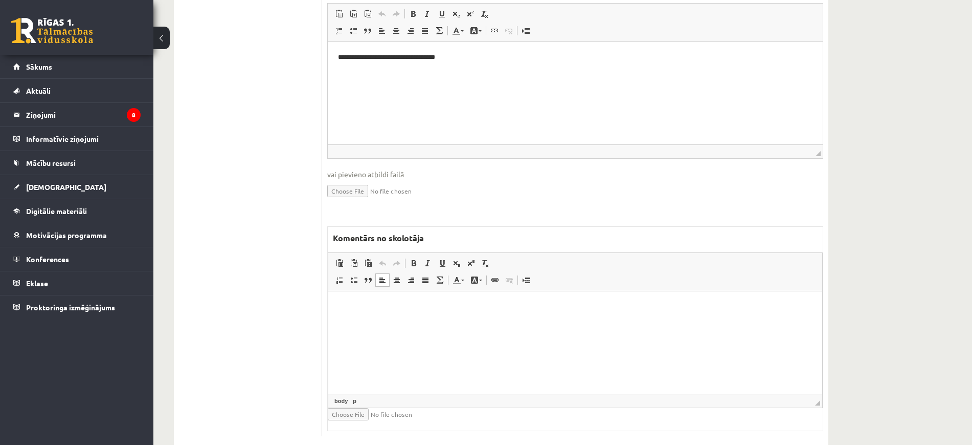
click at [429, 322] on html at bounding box center [575, 306] width 494 height 31
click at [424, 322] on html at bounding box center [575, 306] width 494 height 31
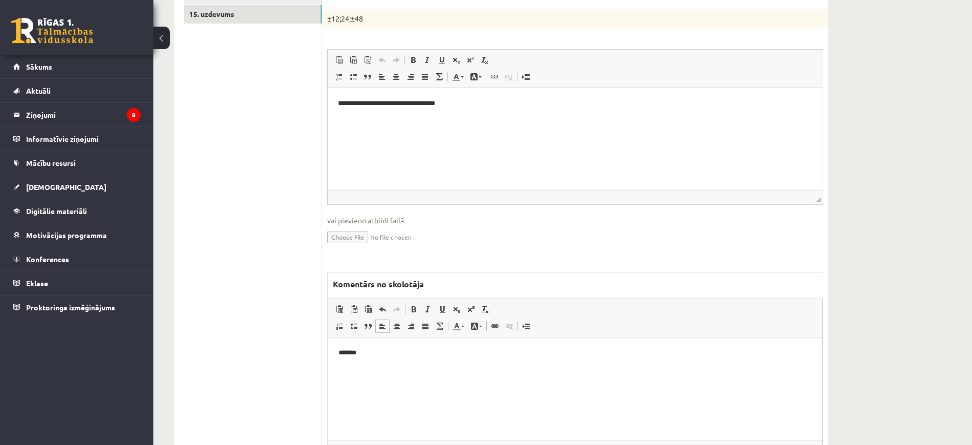
scroll to position [557, 0]
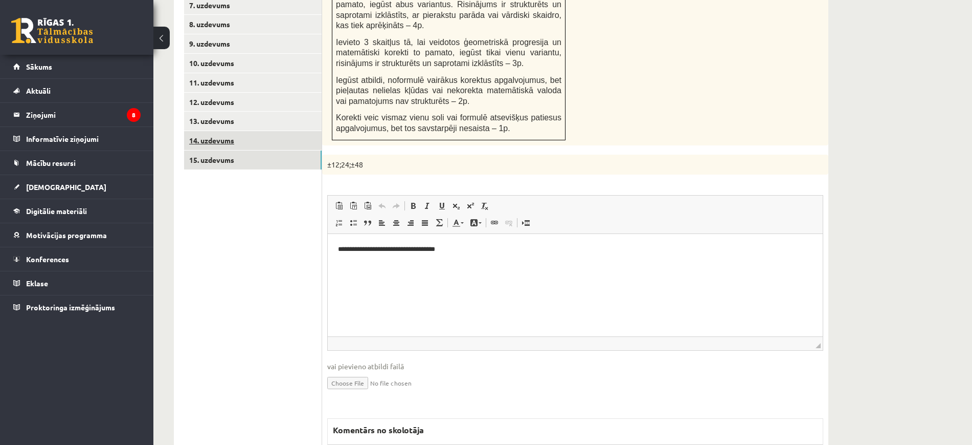
click at [239, 131] on link "14. uzdevums" at bounding box center [253, 140] width 138 height 19
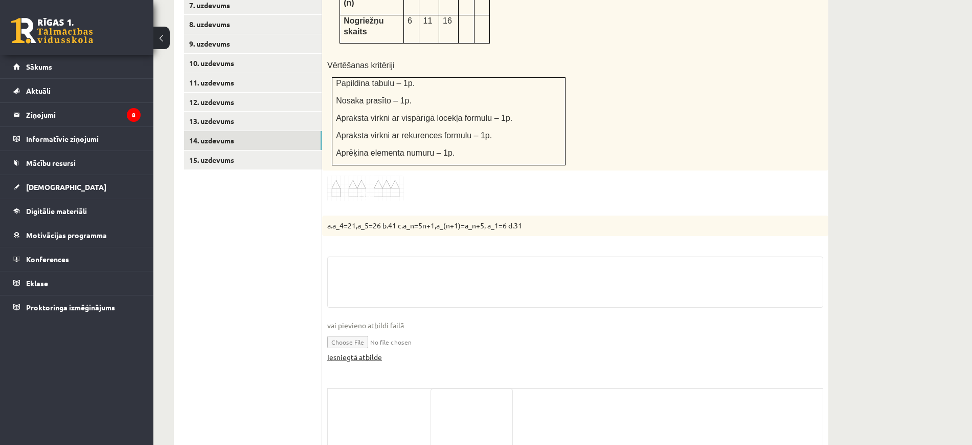
click at [343, 351] on link "Iesniegtā atbilde" at bounding box center [354, 356] width 55 height 11
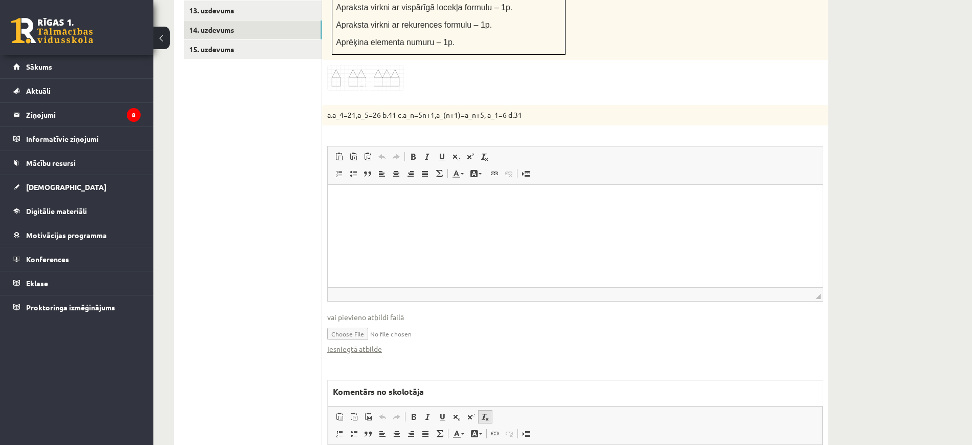
scroll to position [749, 0]
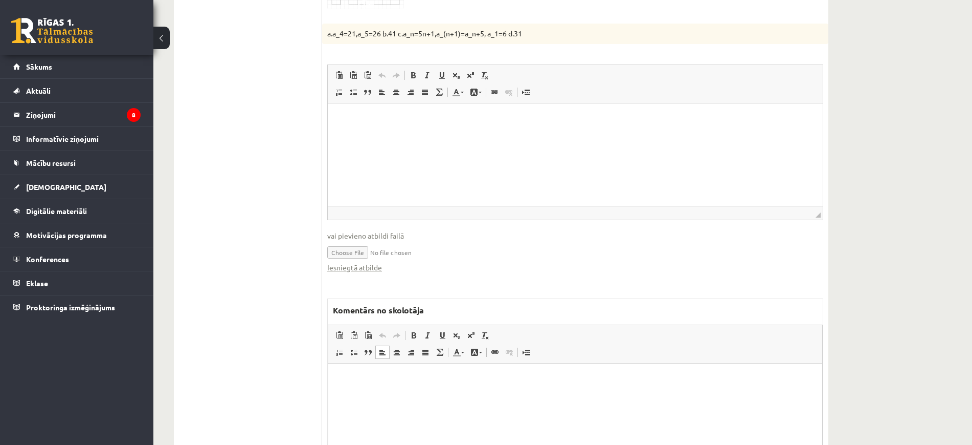
click at [390, 394] on html at bounding box center [575, 378] width 494 height 31
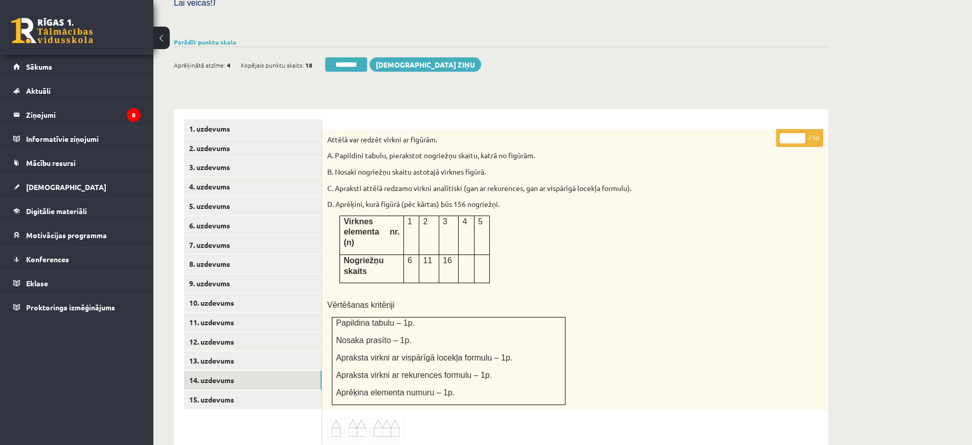
scroll to position [237, 0]
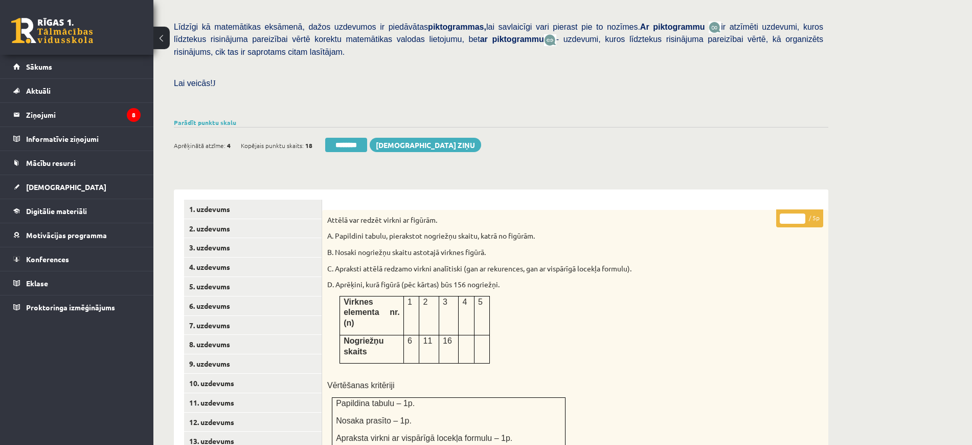
click at [800, 213] on input "*" at bounding box center [793, 218] width 26 height 10
type input "*"
click at [800, 213] on input "*" at bounding box center [793, 218] width 26 height 10
click at [73, 189] on link "[DEMOGRAPHIC_DATA]" at bounding box center [76, 187] width 127 height 24
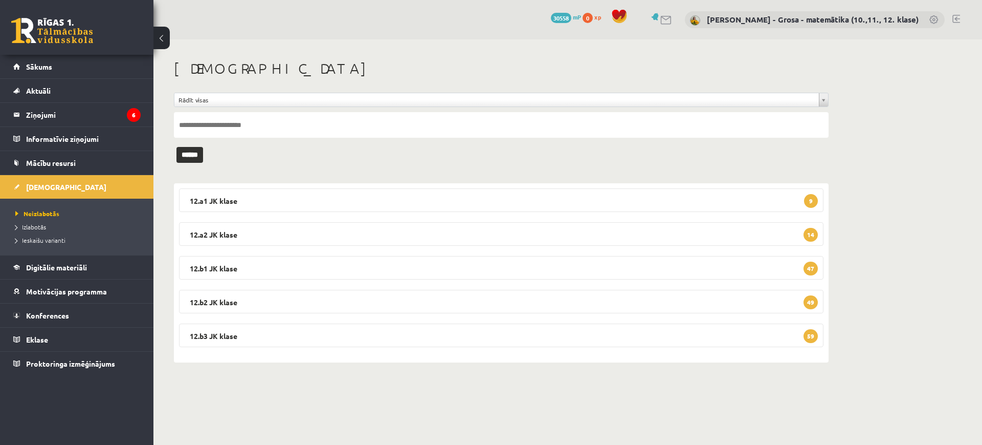
click at [349, 128] on input "text" at bounding box center [501, 125] width 655 height 26
click at [176, 147] on input "******" at bounding box center [189, 155] width 27 height 16
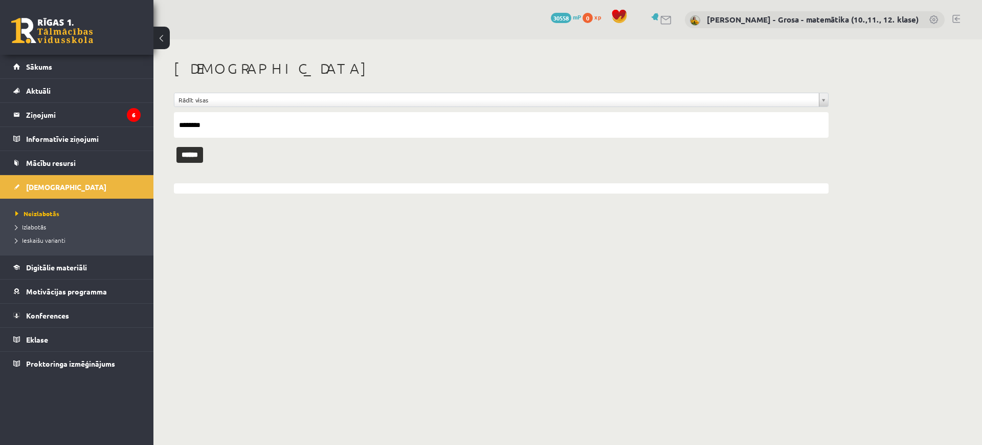
type input "********"
click at [176, 147] on input "******" at bounding box center [189, 155] width 27 height 16
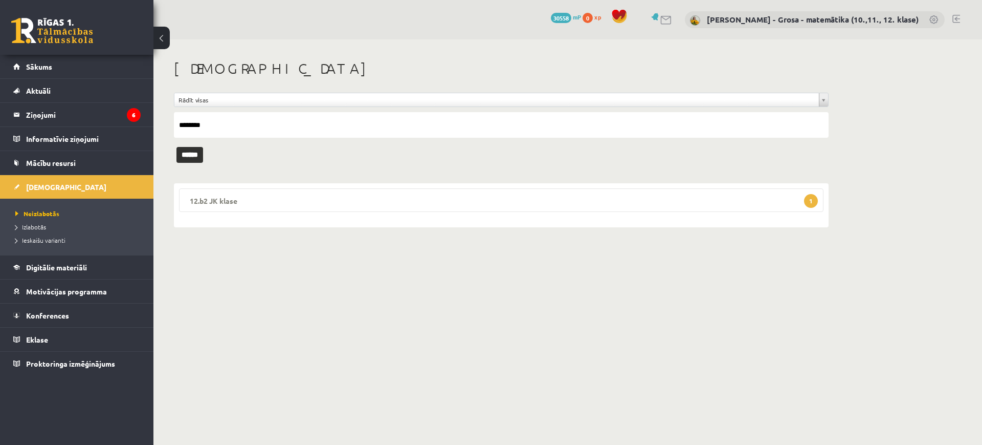
click at [378, 207] on legend "12.b2 JK klase 1" at bounding box center [501, 200] width 645 height 24
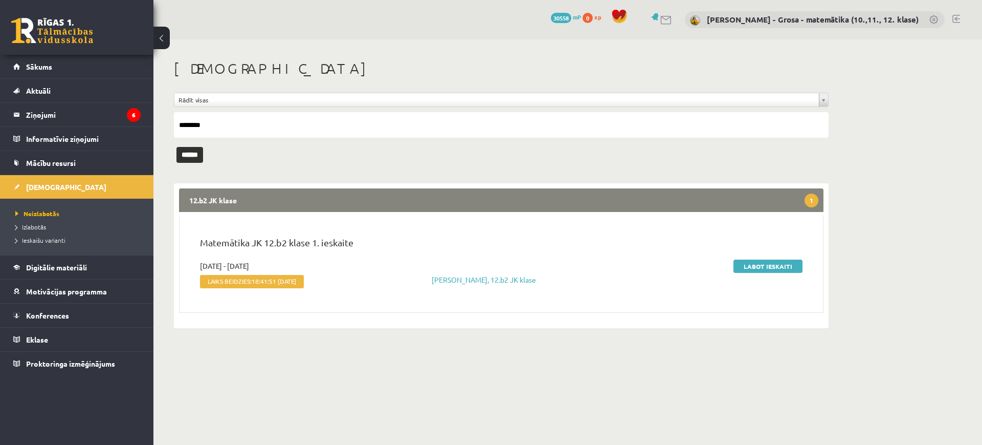
click at [781, 257] on div "Matemātika JK 12.b2 klase 1. ieskaite" at bounding box center [501, 247] width 618 height 25
click at [774, 264] on link "Labot ieskaiti" at bounding box center [768, 265] width 69 height 13
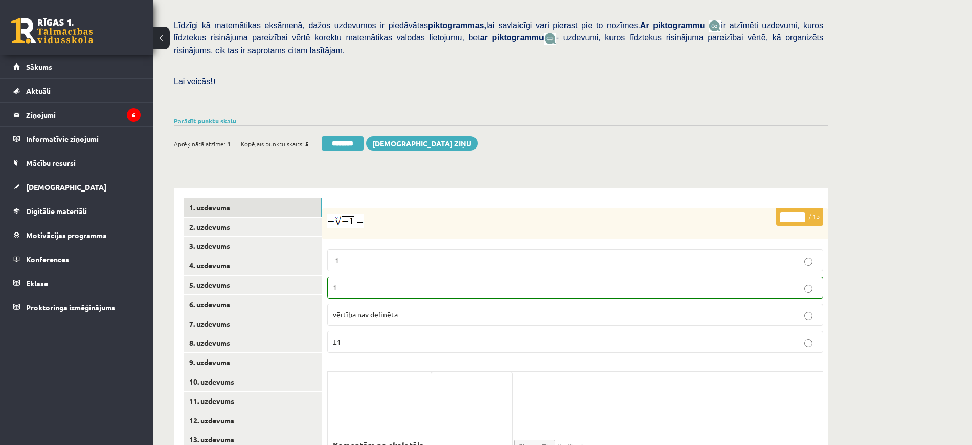
scroll to position [291, 0]
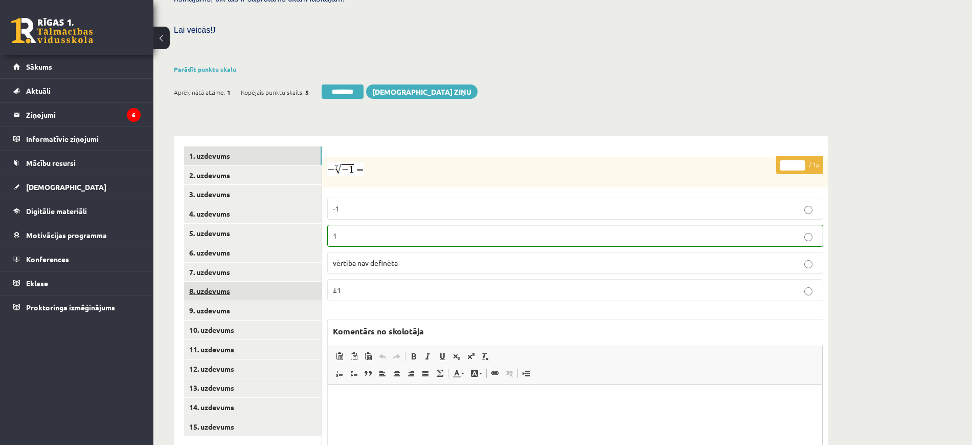
click at [290, 281] on link "8. uzdevums" at bounding box center [253, 290] width 138 height 19
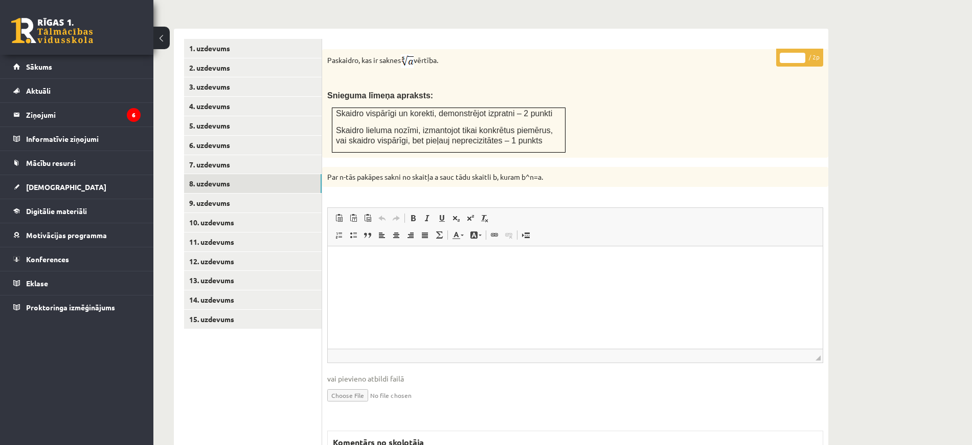
scroll to position [0, 0]
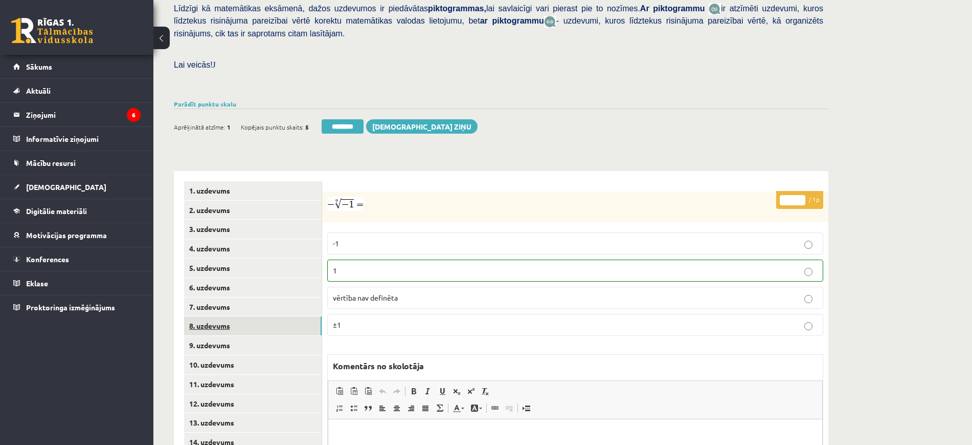
click at [271, 316] on link "8. uzdevums" at bounding box center [253, 325] width 138 height 19
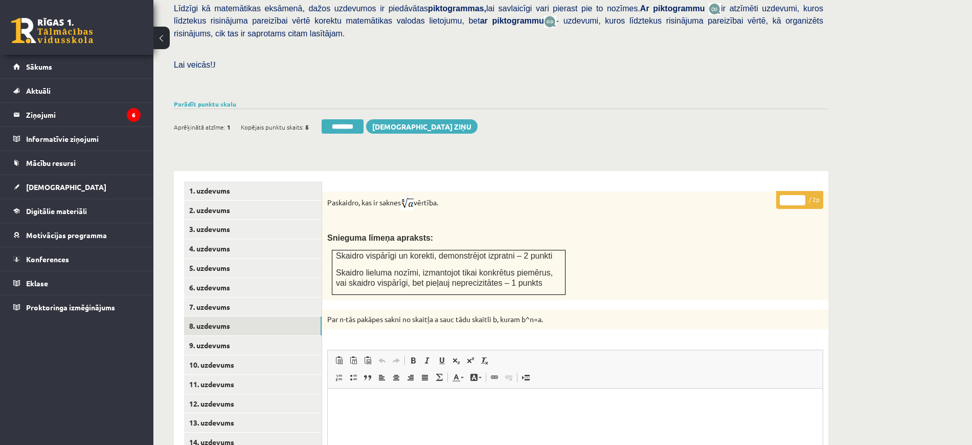
type input "*"
click at [801, 195] on input "*" at bounding box center [793, 200] width 26 height 10
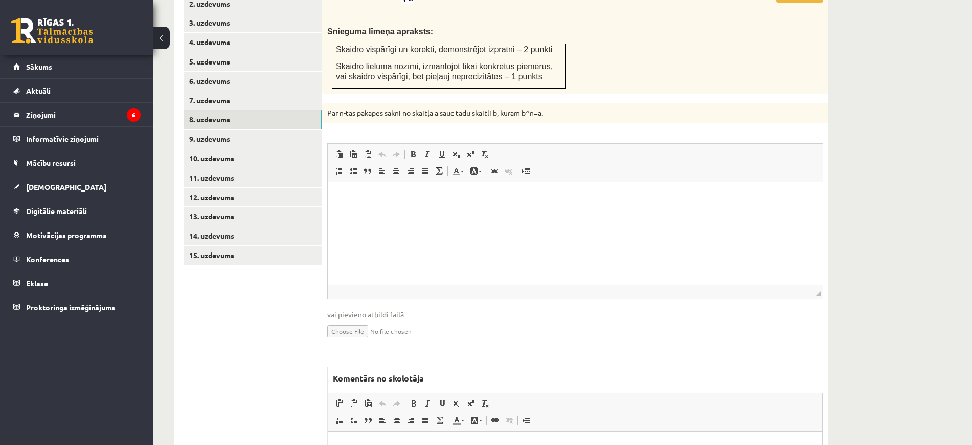
scroll to position [512, 0]
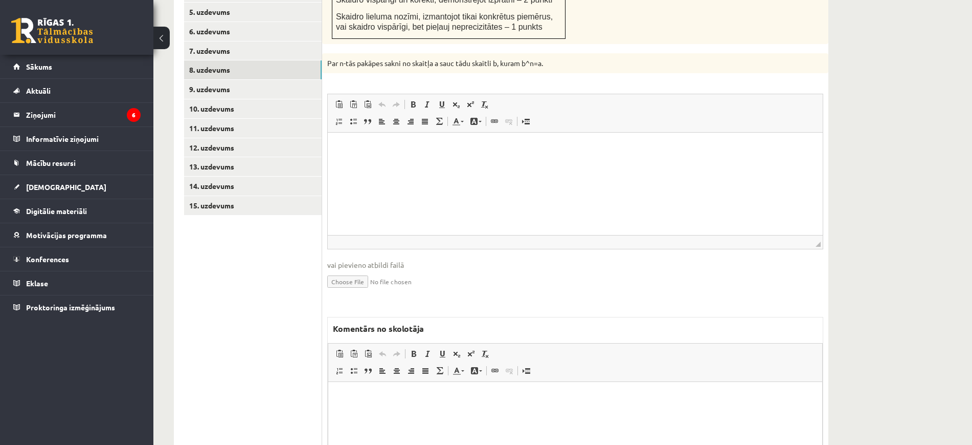
drag, startPoint x: 351, startPoint y: 420, endPoint x: 337, endPoint y: 413, distance: 16.5
click at [351, 413] on html at bounding box center [575, 397] width 494 height 31
click at [267, 80] on link "9. uzdevums" at bounding box center [253, 89] width 138 height 19
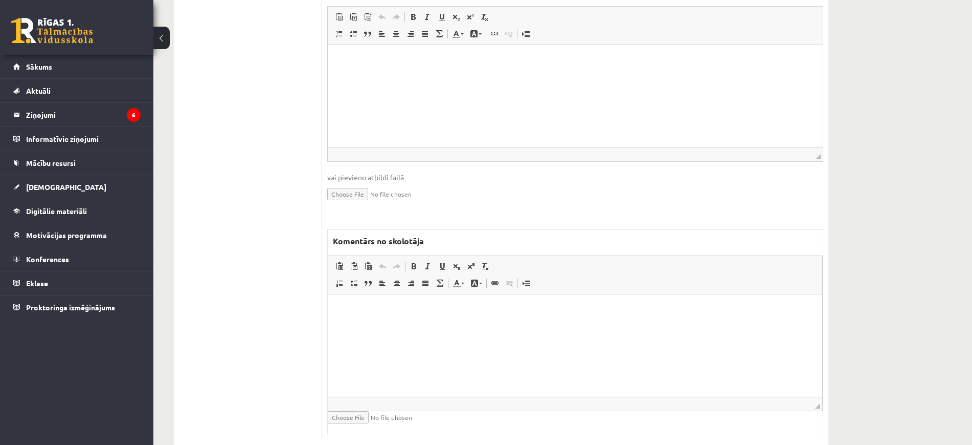
scroll to position [736, 0]
click at [411, 316] on html at bounding box center [575, 306] width 494 height 31
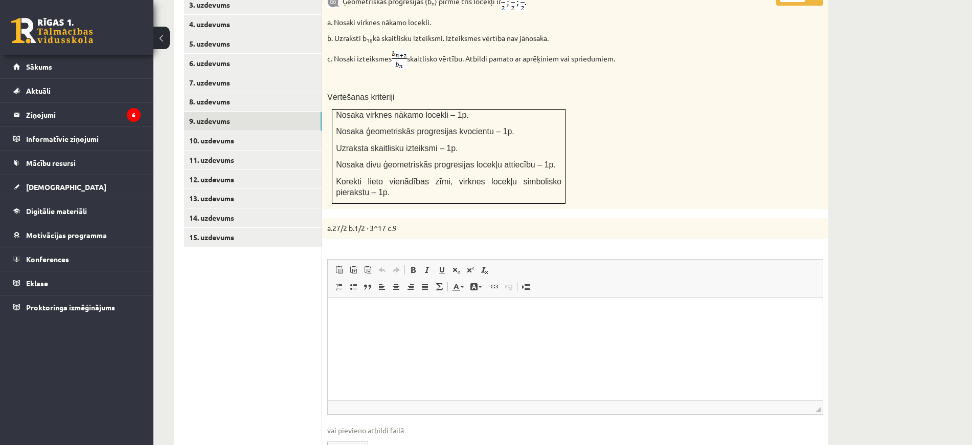
scroll to position [288, 0]
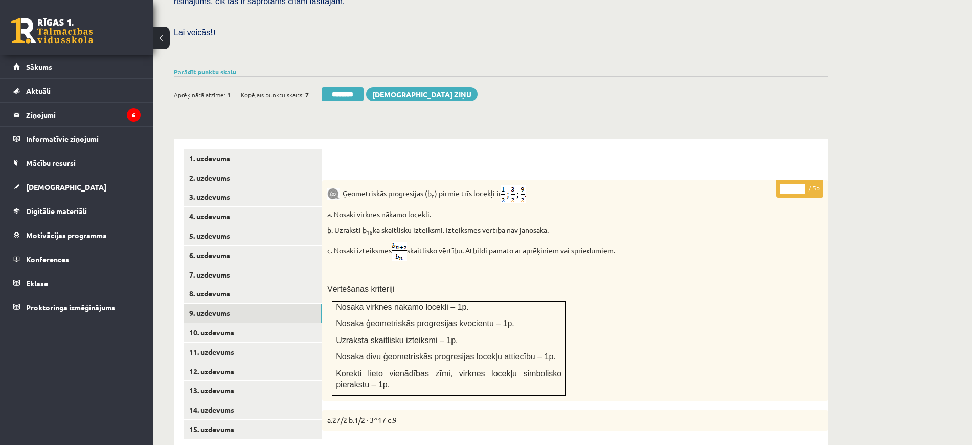
type input "*"
click at [801, 184] on input "*" at bounding box center [793, 189] width 26 height 10
click at [277, 284] on link "8. uzdevums" at bounding box center [253, 293] width 138 height 19
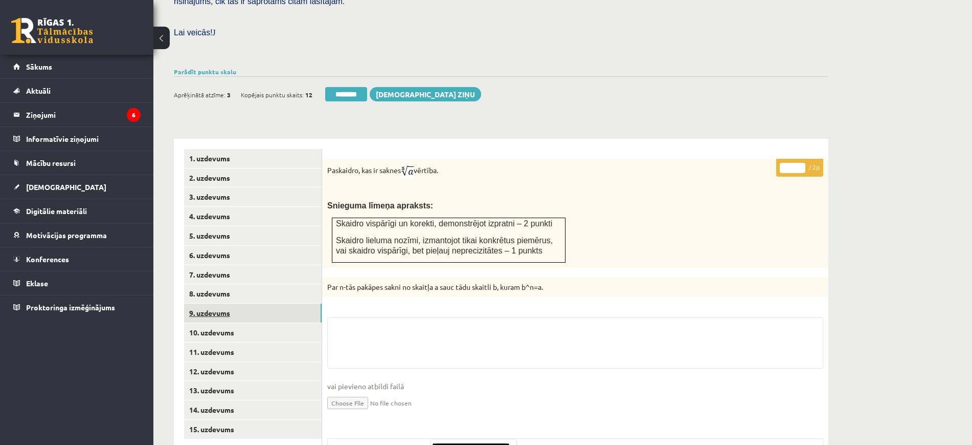
click at [281, 303] on link "9. uzdevums" at bounding box center [253, 312] width 138 height 19
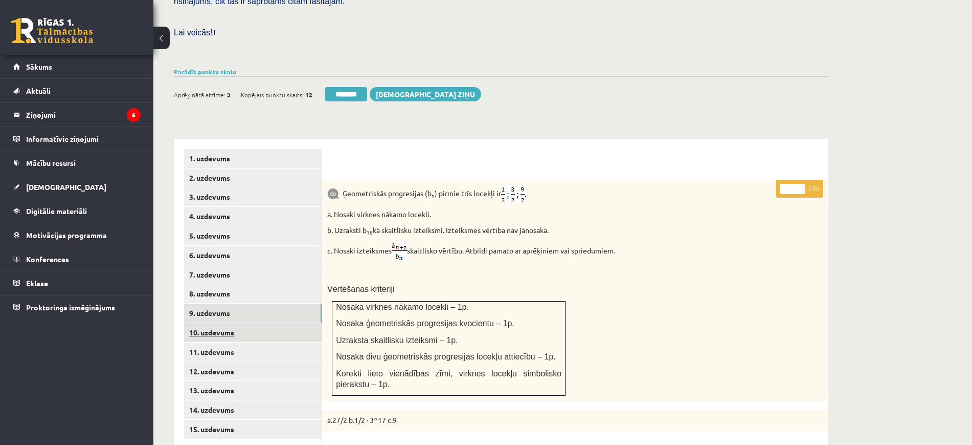
click at [277, 323] on link "10. uzdevums" at bounding box center [253, 332] width 138 height 19
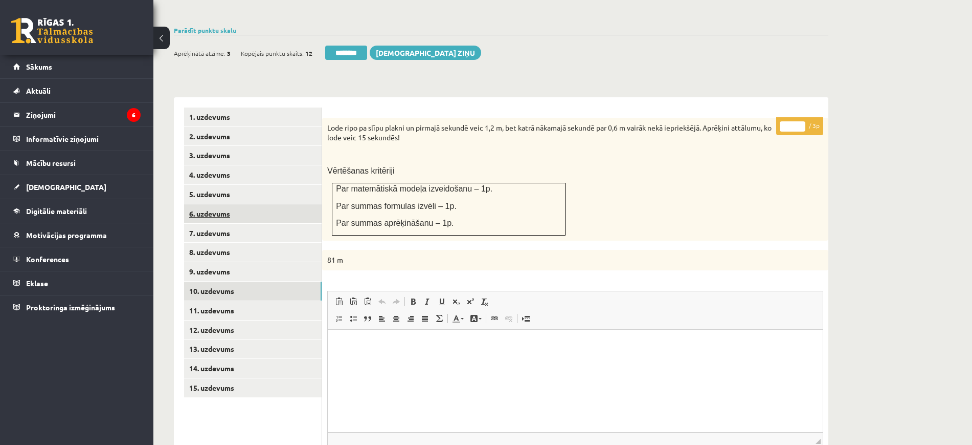
scroll to position [352, 0]
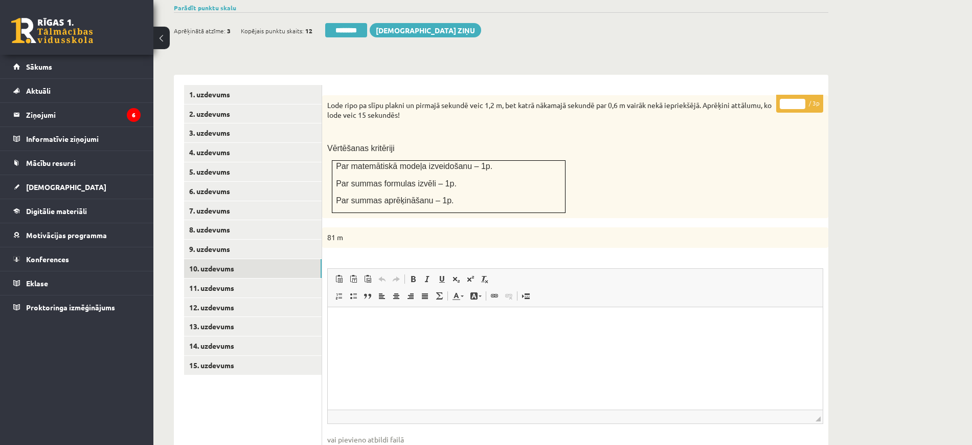
type input "*"
click at [800, 99] on input "*" at bounding box center [793, 104] width 26 height 10
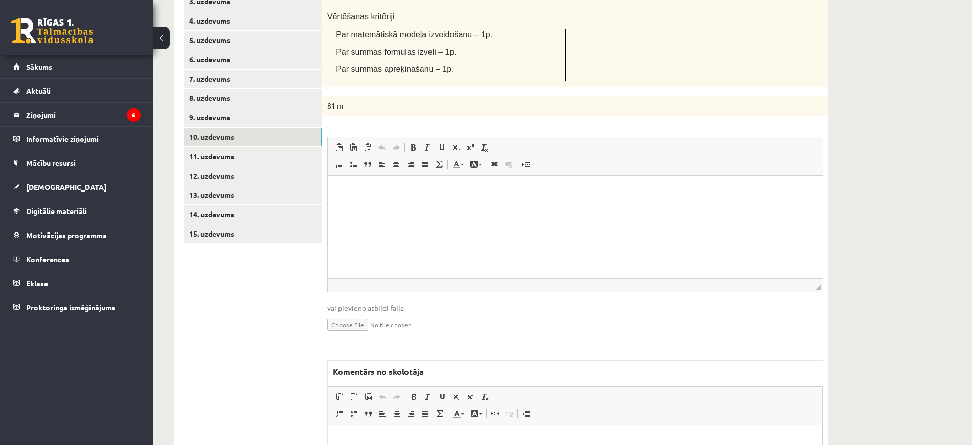
scroll to position [608, 0]
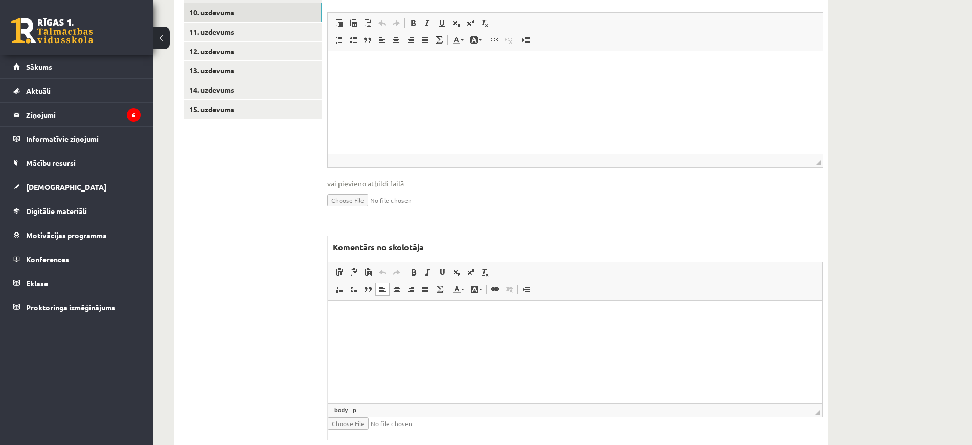
drag, startPoint x: 395, startPoint y: 374, endPoint x: 383, endPoint y: 368, distance: 13.7
click at [391, 331] on html at bounding box center [575, 315] width 494 height 31
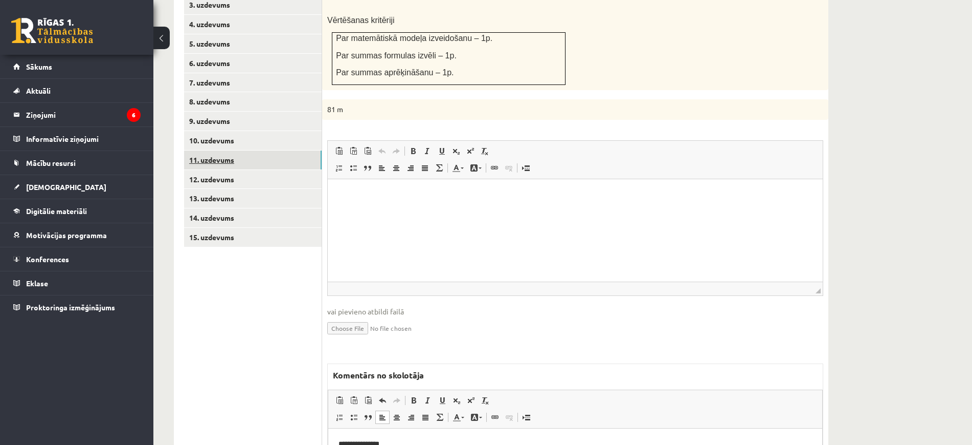
click at [209, 150] on link "11. uzdevums" at bounding box center [253, 159] width 138 height 19
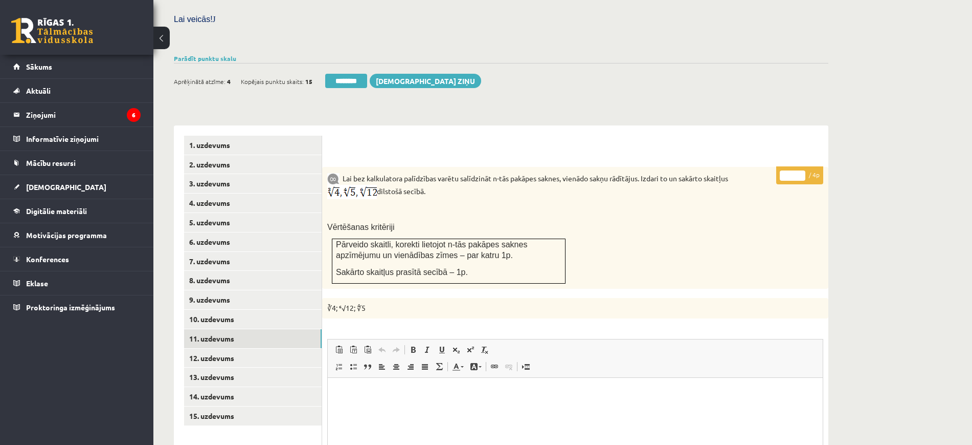
scroll to position [288, 0]
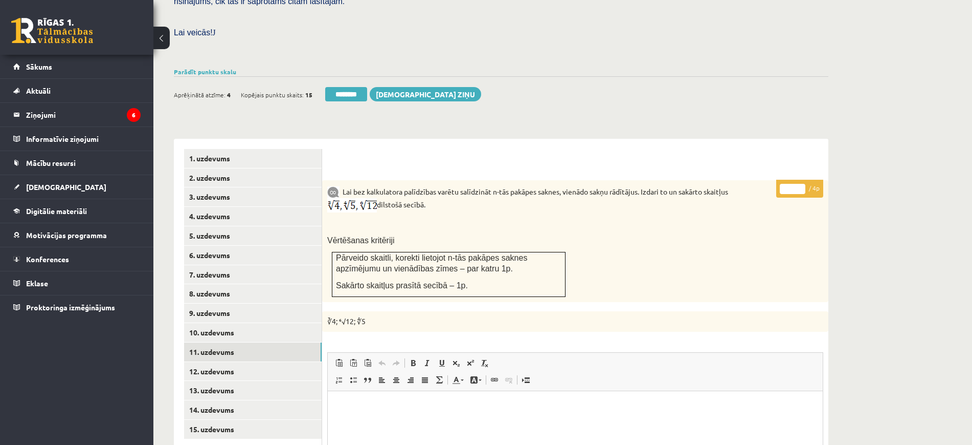
type input "*"
click at [797, 184] on input "*" at bounding box center [793, 189] width 26 height 10
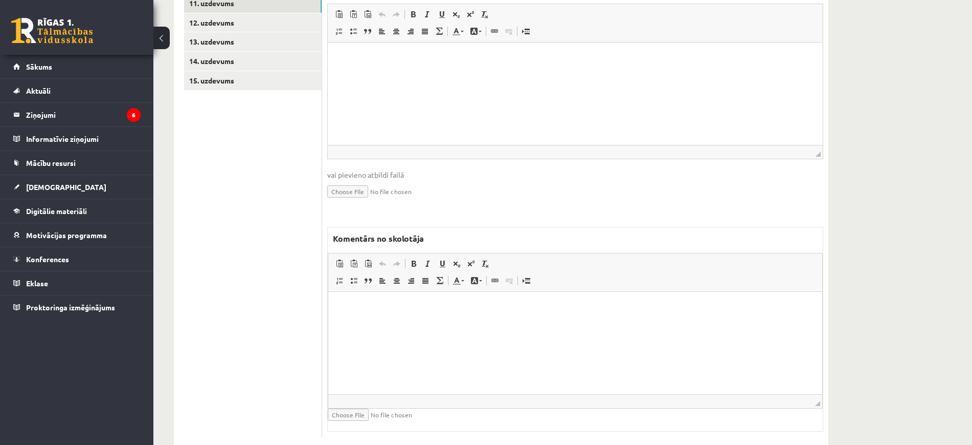
click at [465, 322] on html at bounding box center [575, 306] width 494 height 31
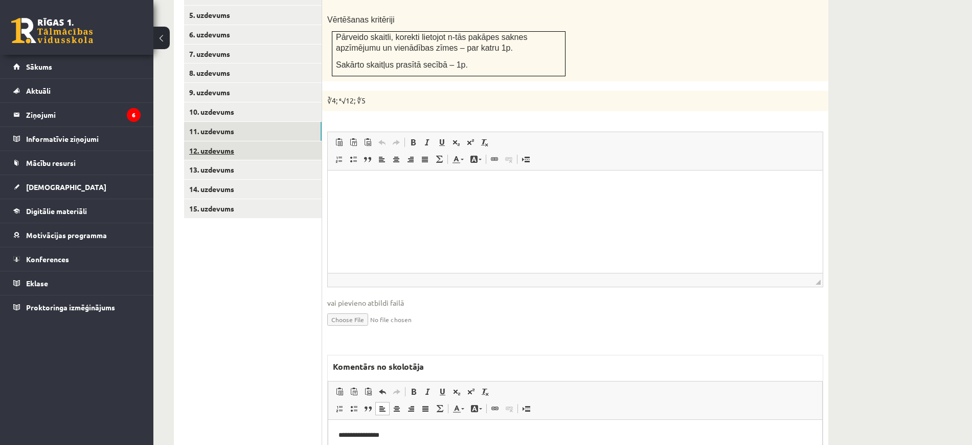
click at [277, 141] on link "12. uzdevums" at bounding box center [253, 150] width 138 height 19
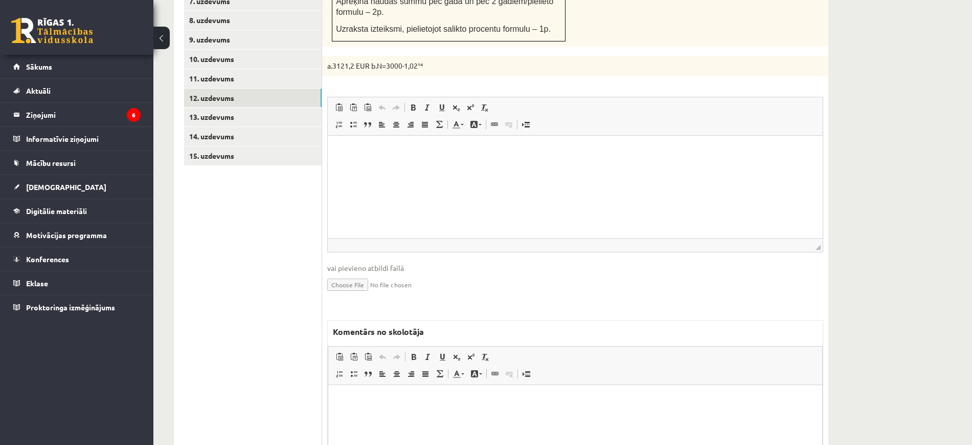
scroll to position [636, 0]
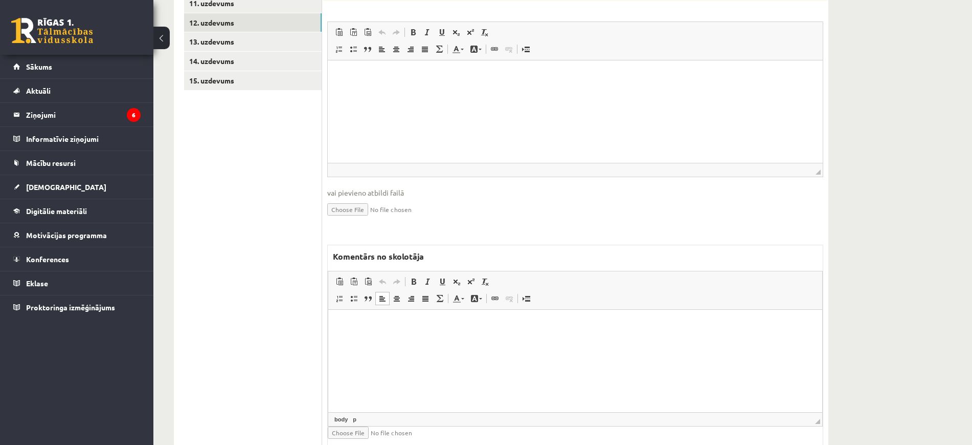
click at [445, 340] on html at bounding box center [575, 324] width 494 height 31
paste body "Bagātinātā teksta redaktors, wiswyg-editor-47024901660260-1757959695-805"
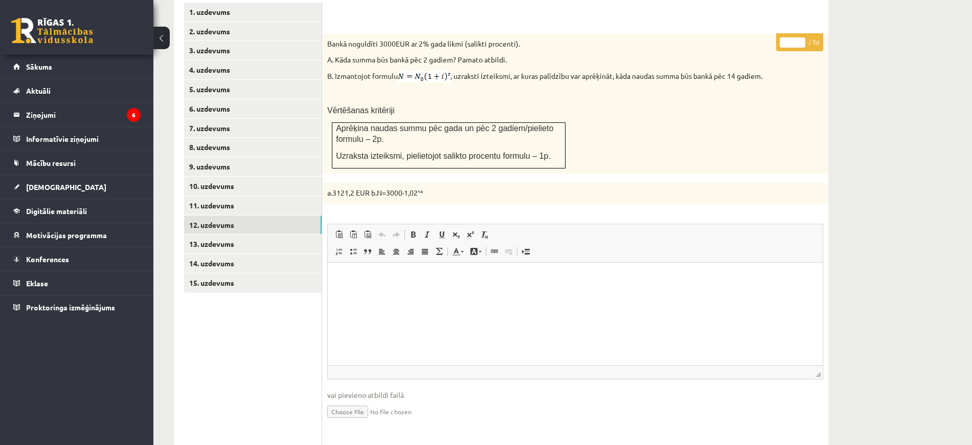
scroll to position [381, 0]
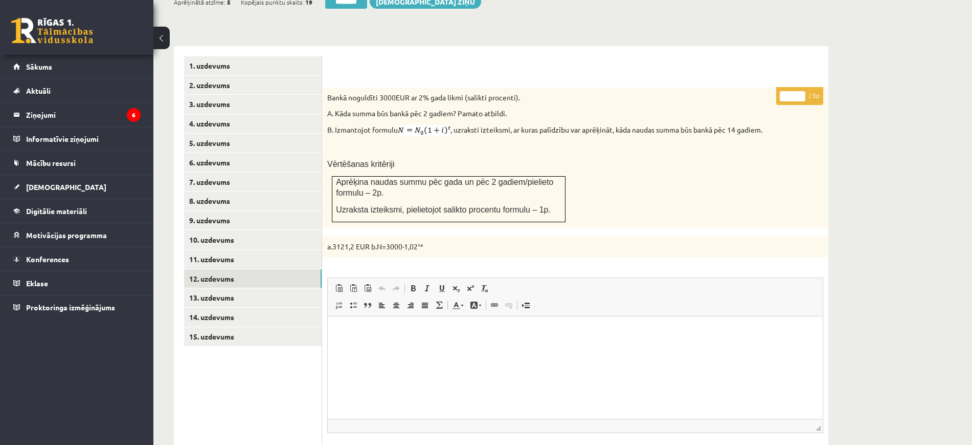
type input "*"
click at [799, 91] on input "*" at bounding box center [793, 96] width 26 height 10
click at [282, 288] on link "13. uzdevums" at bounding box center [253, 297] width 138 height 19
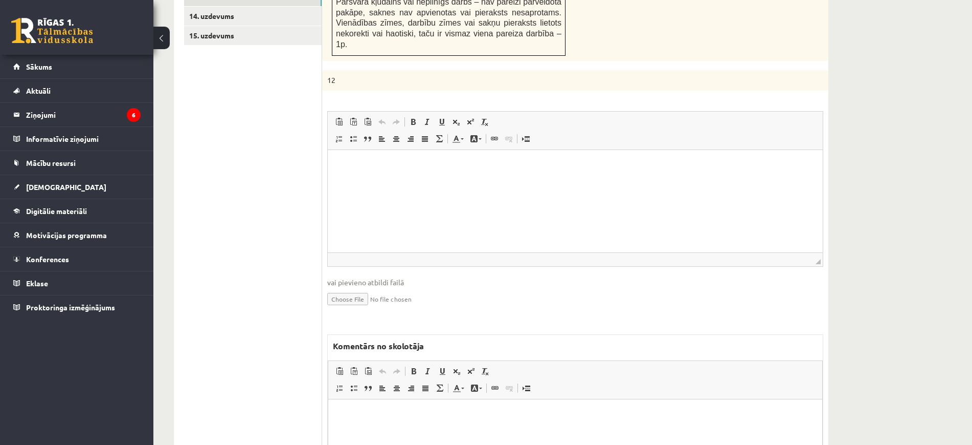
scroll to position [779, 0]
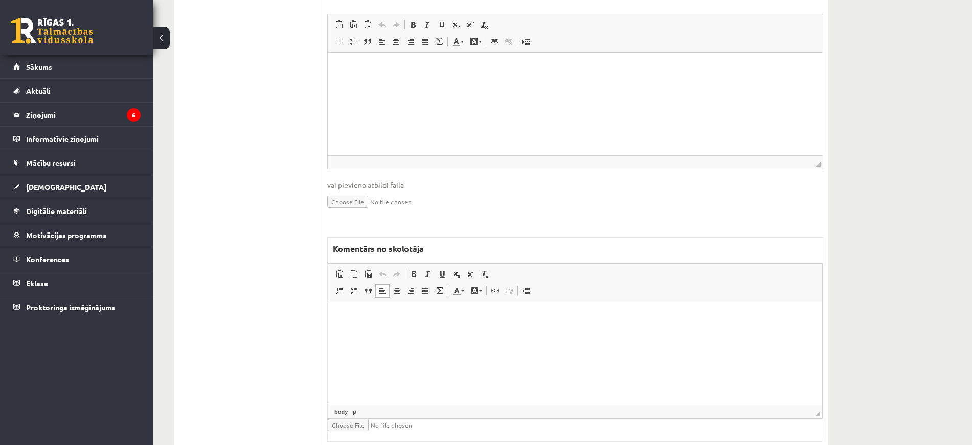
click at [488, 332] on html at bounding box center [575, 316] width 494 height 31
paste body "Bagātinātā teksta redaktors, wiswyg-editor-47024991040200-1757959707-497"
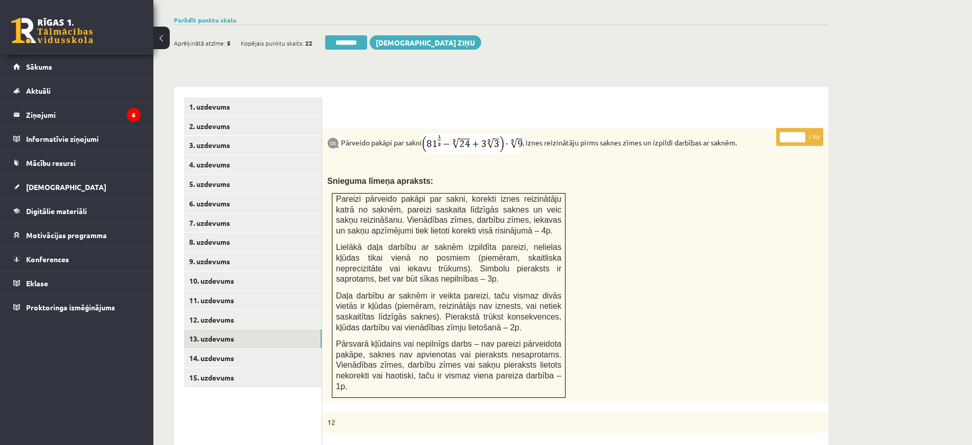
scroll to position [267, 0]
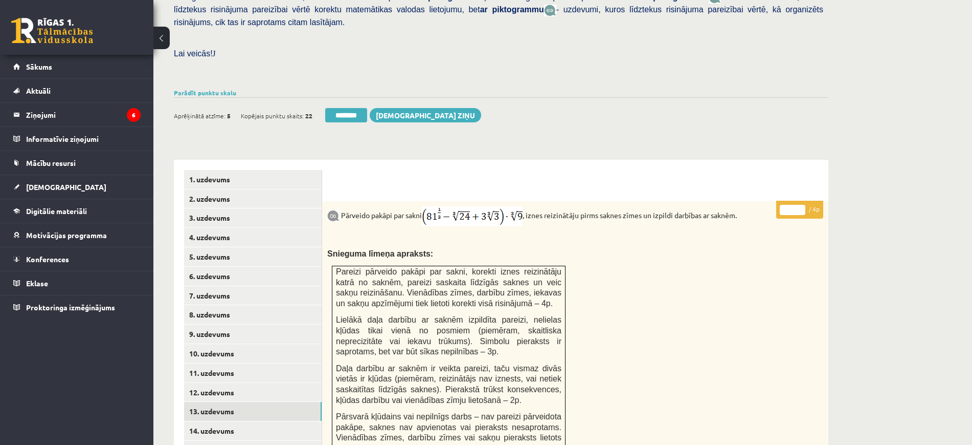
click at [802, 205] on input "*" at bounding box center [793, 210] width 26 height 10
type input "*"
click at [802, 205] on input "*" at bounding box center [793, 210] width 26 height 10
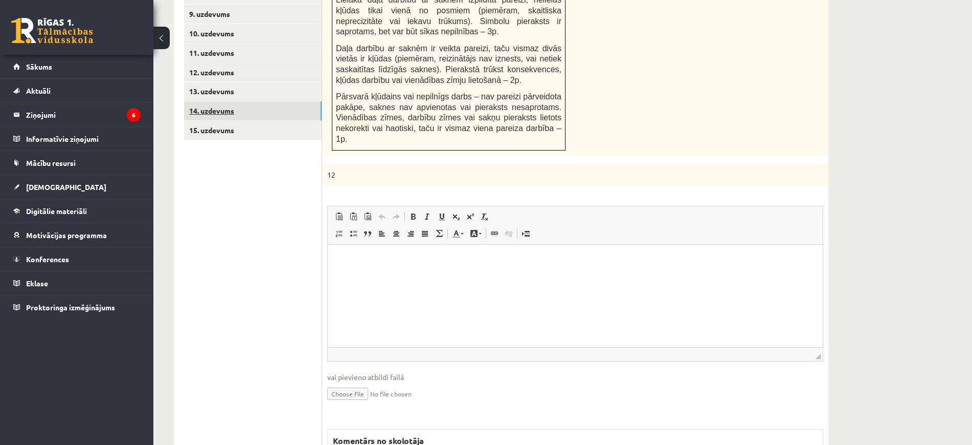
click at [263, 101] on link "14. uzdevums" at bounding box center [253, 110] width 138 height 19
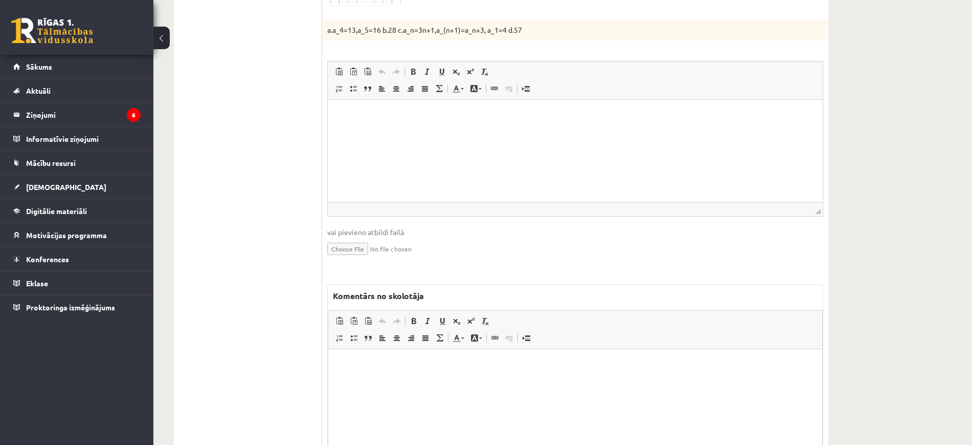
scroll to position [776, 0]
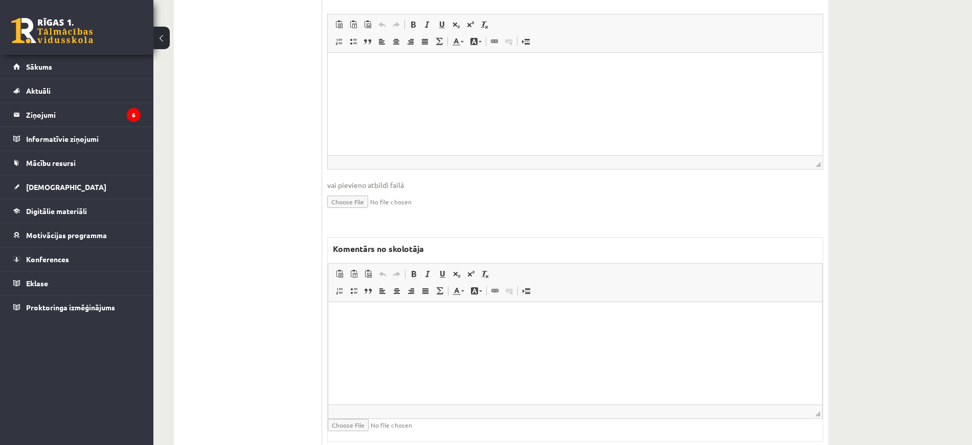
click at [448, 319] on p "Bagātinātā teksta redaktors, wiswyg-editor-47024947964920-1757959767-268" at bounding box center [576, 317] width 474 height 11
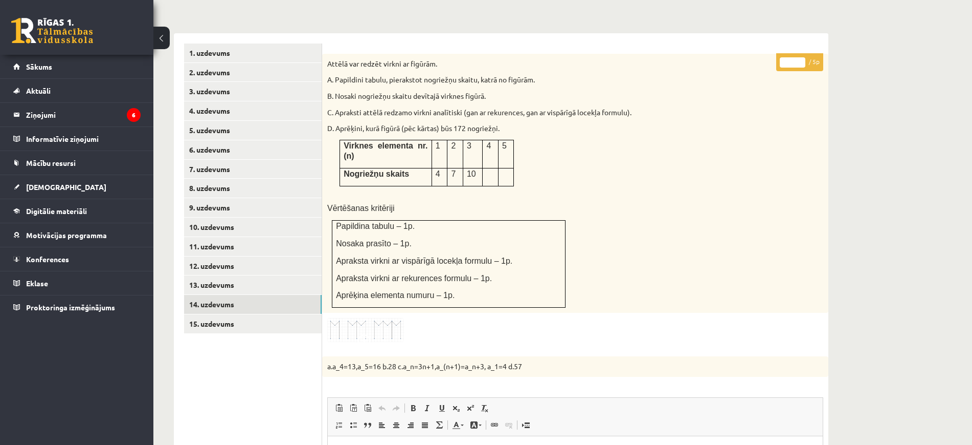
scroll to position [393, 0]
drag, startPoint x: 790, startPoint y: 41, endPoint x: 781, endPoint y: 38, distance: 10.2
click at [781, 58] on input "*" at bounding box center [793, 63] width 26 height 10
type input "*"
click at [220, 315] on link "15. uzdevums" at bounding box center [253, 324] width 138 height 19
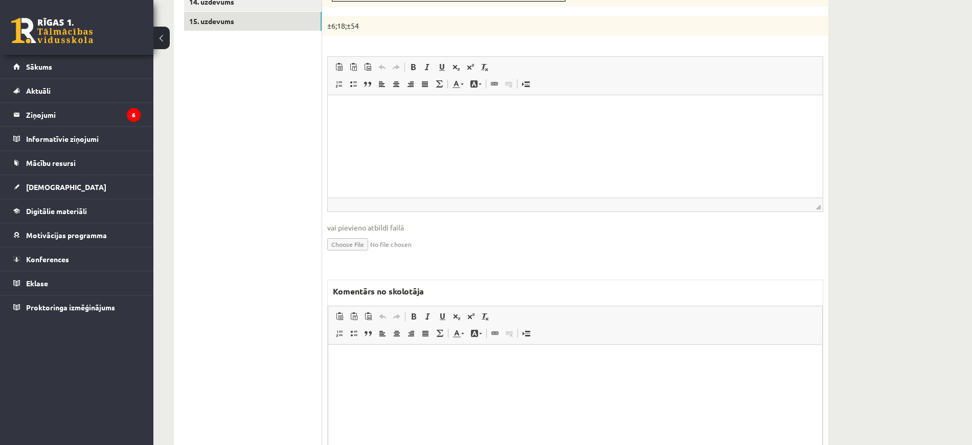
scroll to position [749, 0]
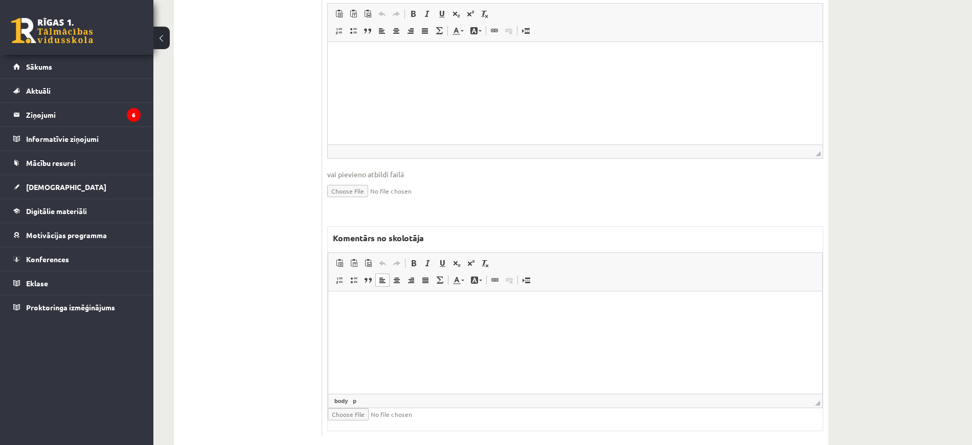
click at [414, 322] on html at bounding box center [575, 306] width 494 height 31
paste body "Bagātinātā teksta redaktors, wiswyg-editor-47024822196720-1757959788-483"
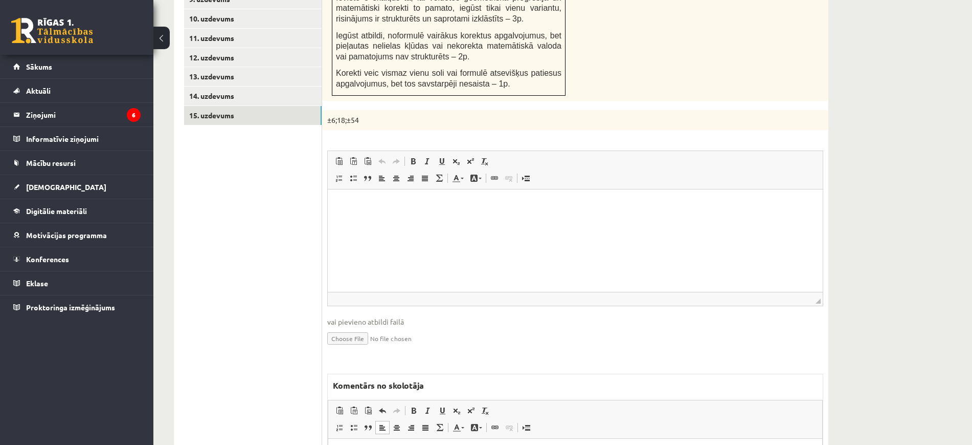
scroll to position [429, 0]
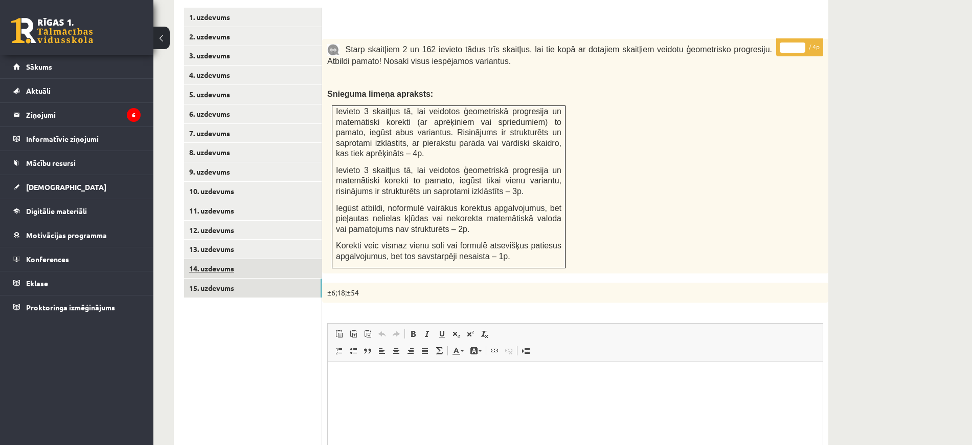
click at [246, 259] on link "14. uzdevums" at bounding box center [253, 268] width 138 height 19
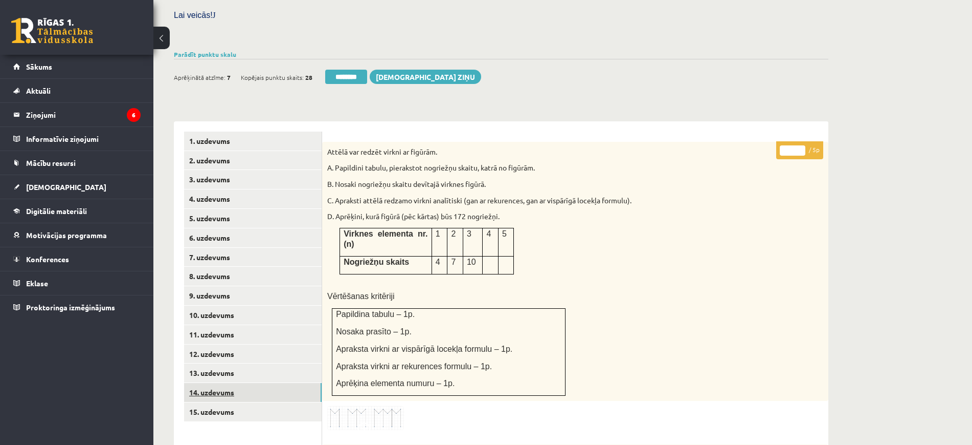
scroll to position [365, 0]
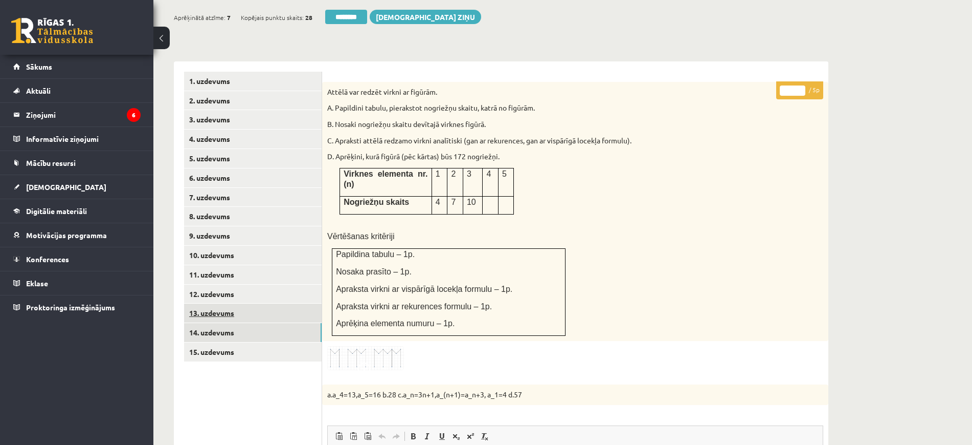
click at [230, 303] on link "13. uzdevums" at bounding box center [253, 312] width 138 height 19
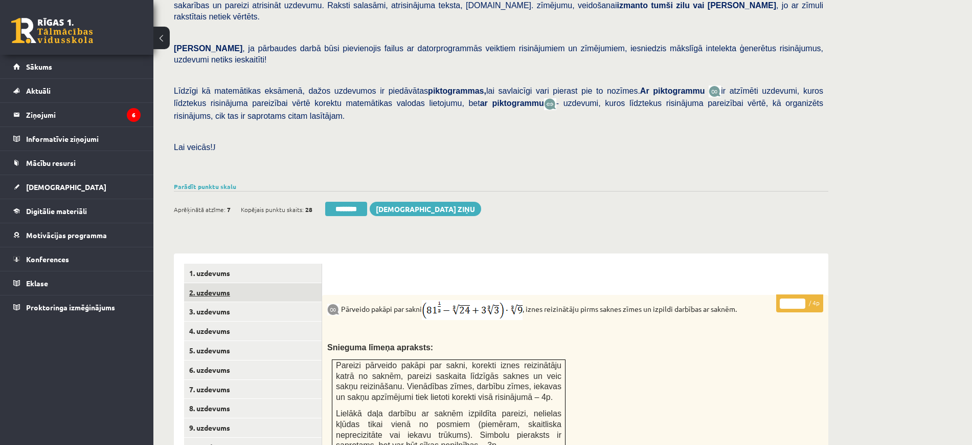
scroll to position [0, 0]
click at [236, 283] on link "2. uzdevums" at bounding box center [253, 292] width 138 height 19
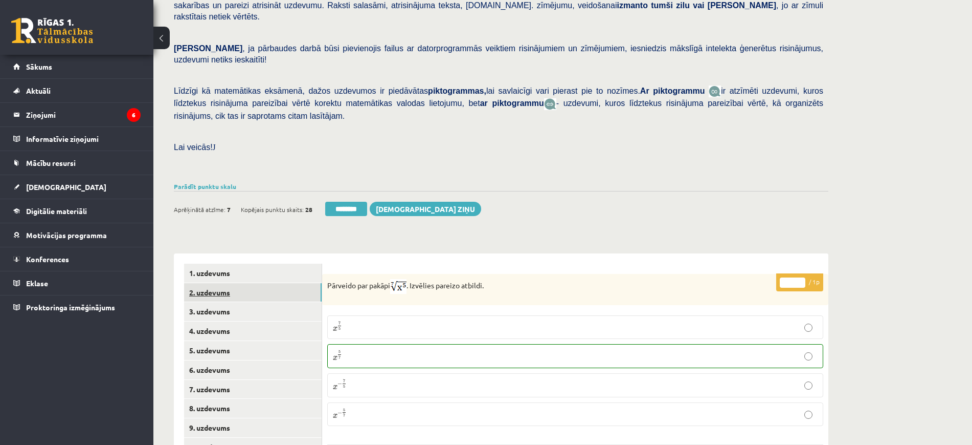
click at [269, 283] on link "2. uzdevums" at bounding box center [253, 292] width 138 height 19
click at [74, 186] on link "[DEMOGRAPHIC_DATA]" at bounding box center [76, 187] width 127 height 24
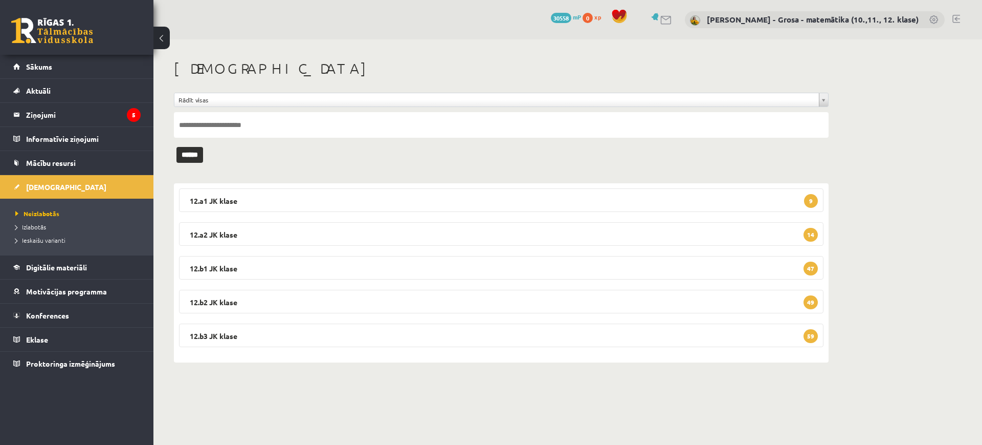
click at [329, 136] on input "text" at bounding box center [501, 125] width 655 height 26
type input "*******"
click at [176, 147] on input "******" at bounding box center [189, 155] width 27 height 16
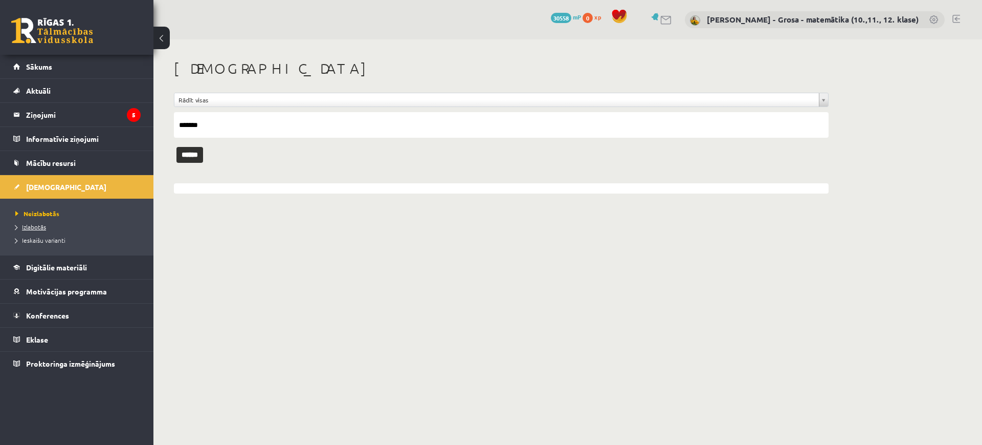
click at [47, 224] on link "Izlabotās" at bounding box center [79, 226] width 128 height 9
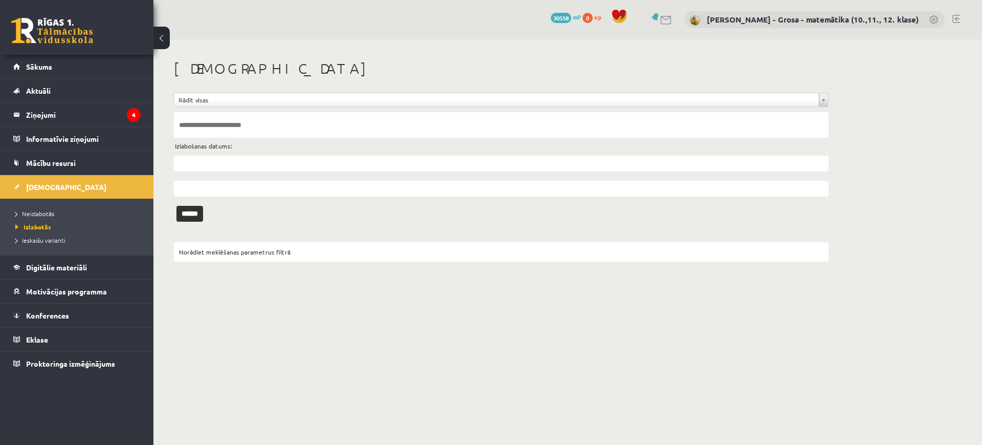
drag, startPoint x: 288, startPoint y: 141, endPoint x: 309, endPoint y: 131, distance: 22.4
click at [309, 131] on input "text" at bounding box center [501, 125] width 655 height 26
type input "*******"
click at [176, 206] on input "******" at bounding box center [189, 214] width 27 height 16
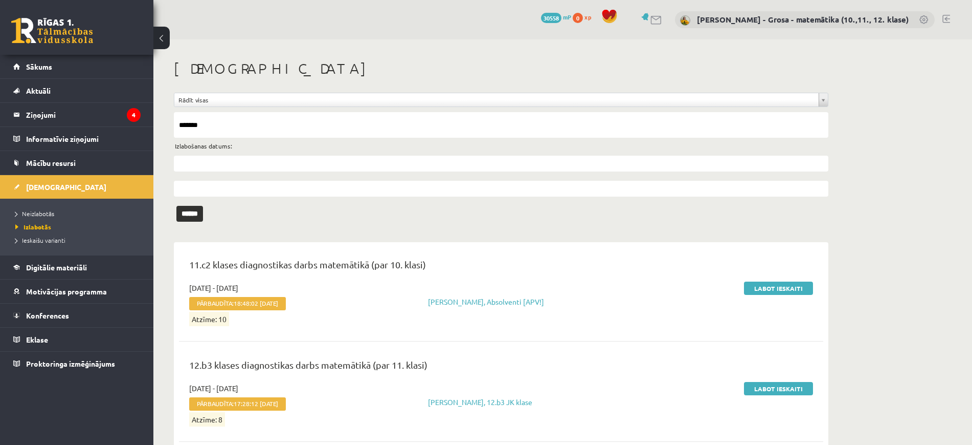
click at [200, 161] on input "text" at bounding box center [501, 164] width 655 height 16
click at [199, 210] on link "1" at bounding box center [197, 211] width 13 height 14
type input "**********"
click at [197, 216] on input "******" at bounding box center [189, 214] width 27 height 16
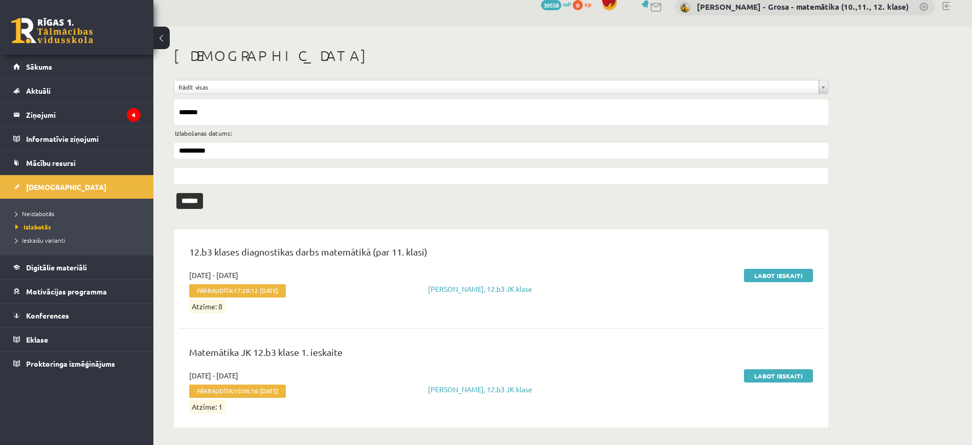
scroll to position [16, 0]
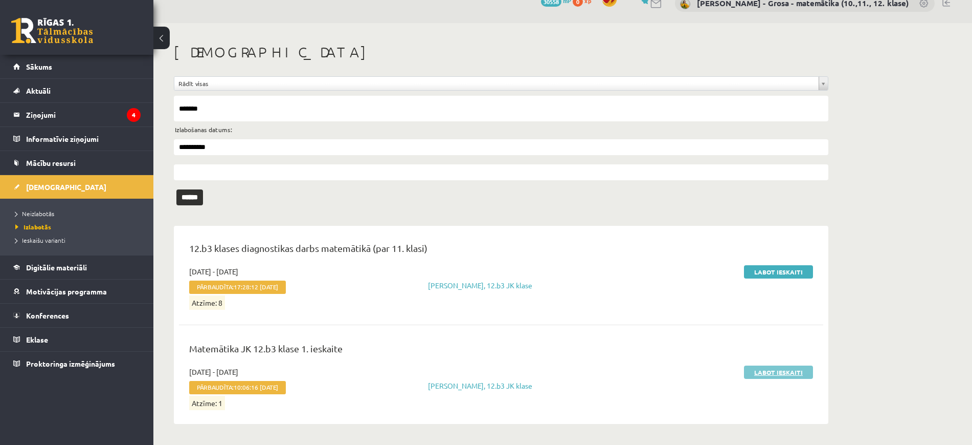
click at [791, 367] on link "Labot ieskaiti" at bounding box center [778, 371] width 69 height 13
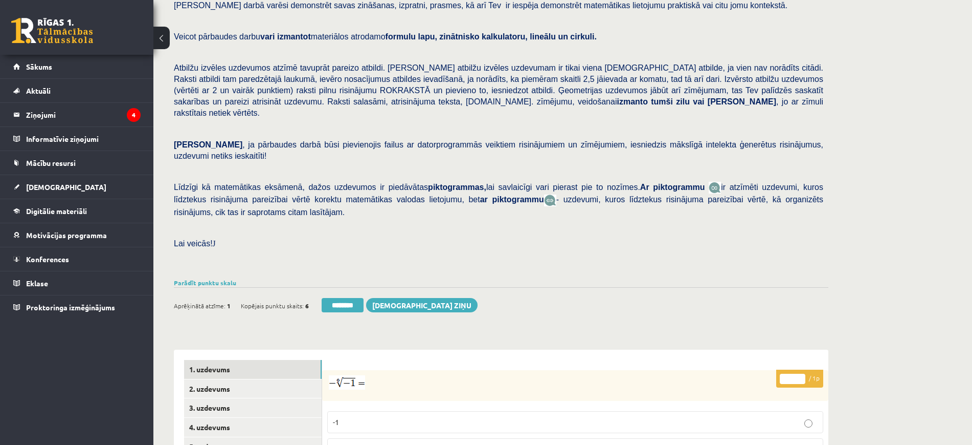
scroll to position [256, 0]
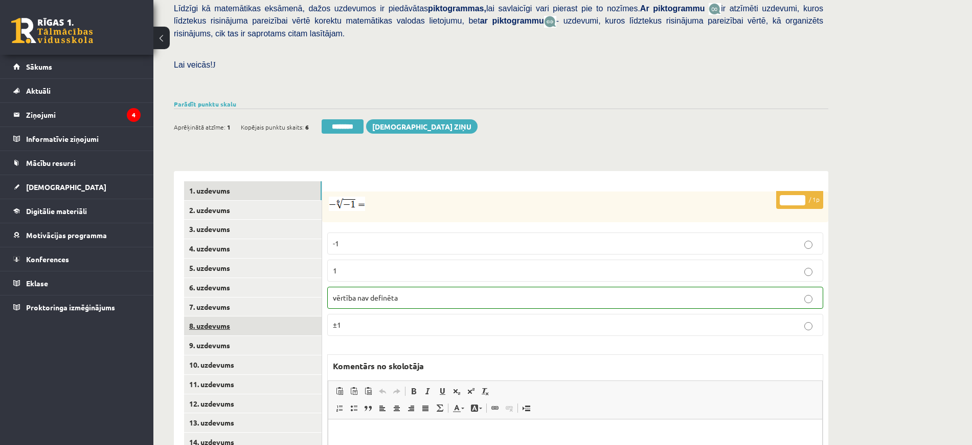
click at [230, 316] on link "8. uzdevums" at bounding box center [253, 325] width 138 height 19
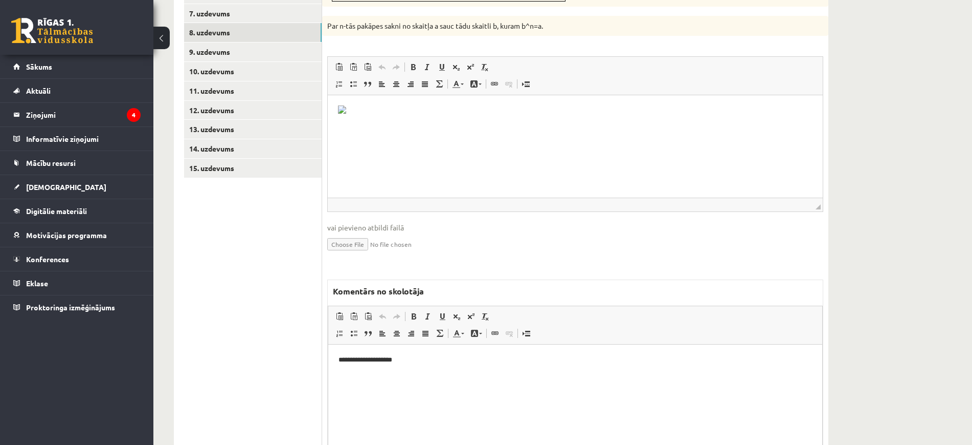
scroll to position [602, 0]
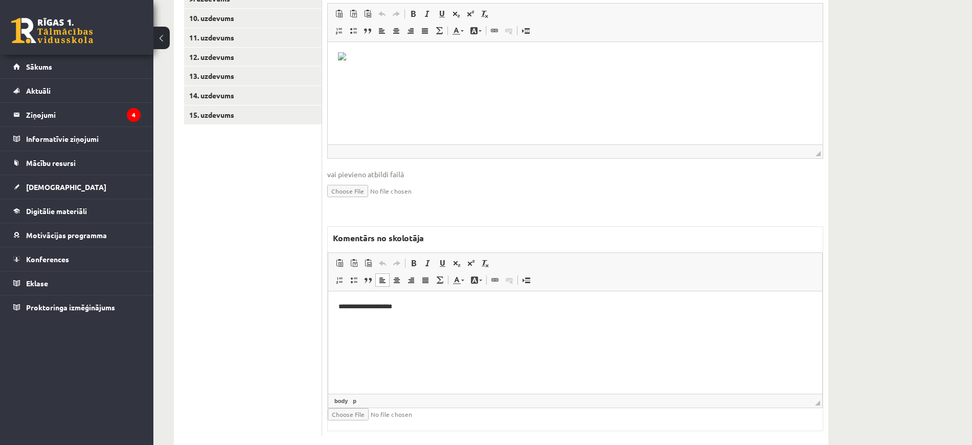
click at [422, 322] on html "**********" at bounding box center [575, 306] width 494 height 31
paste body "Bagātinātā teksta redaktors, wiswyg-editor-47025016696800-1757959915-543"
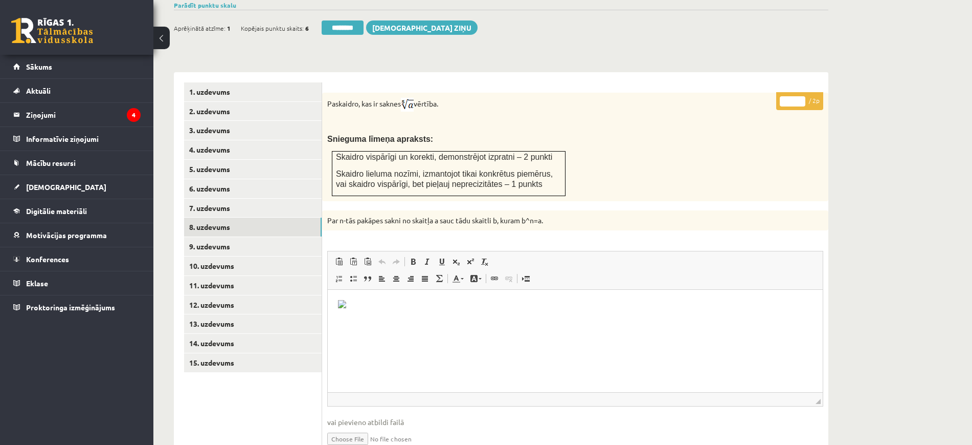
scroll to position [346, 0]
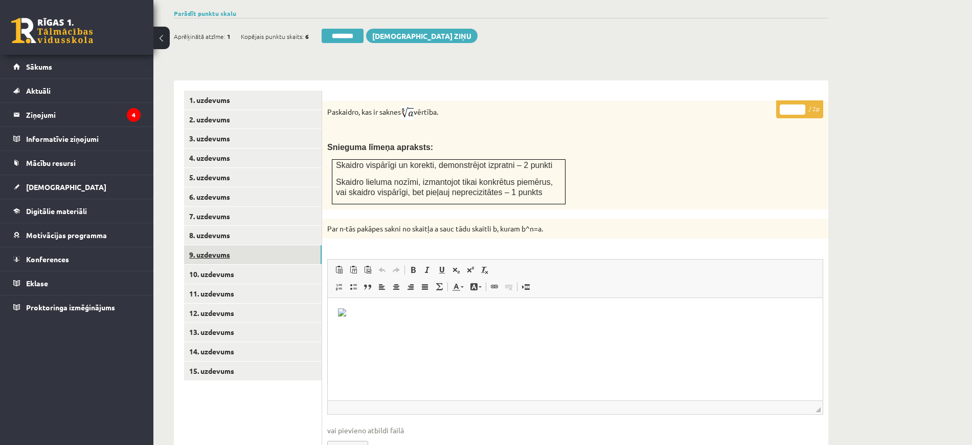
click at [297, 245] on link "9. uzdevums" at bounding box center [253, 254] width 138 height 19
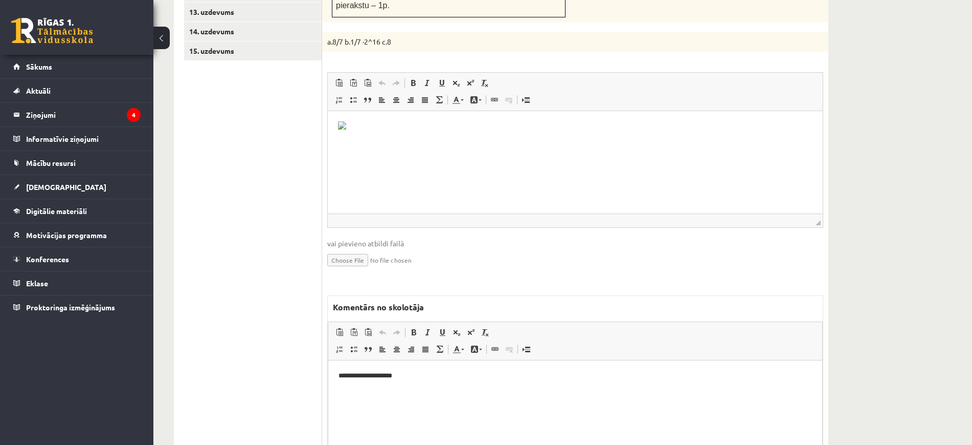
scroll to position [735, 0]
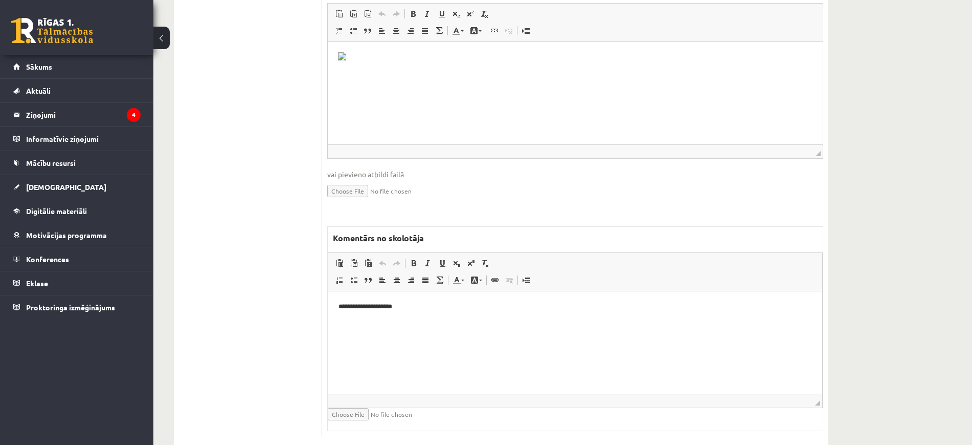
click at [469, 322] on html "**********" at bounding box center [575, 306] width 494 height 31
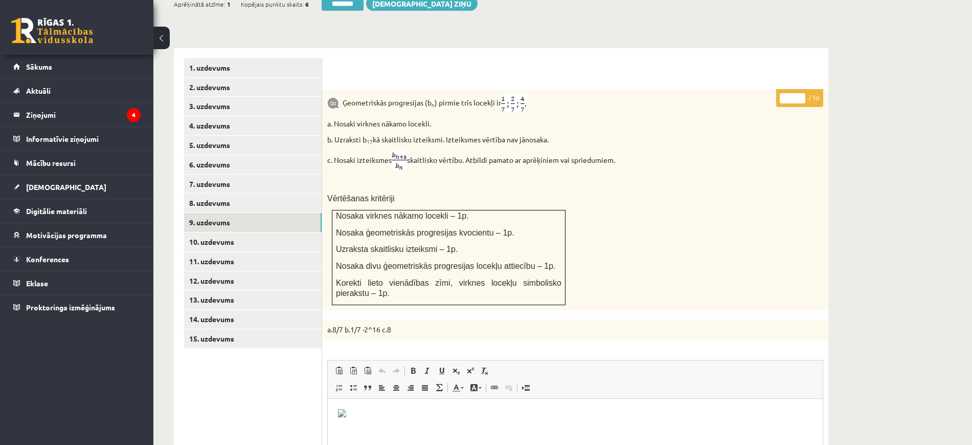
scroll to position [351, 0]
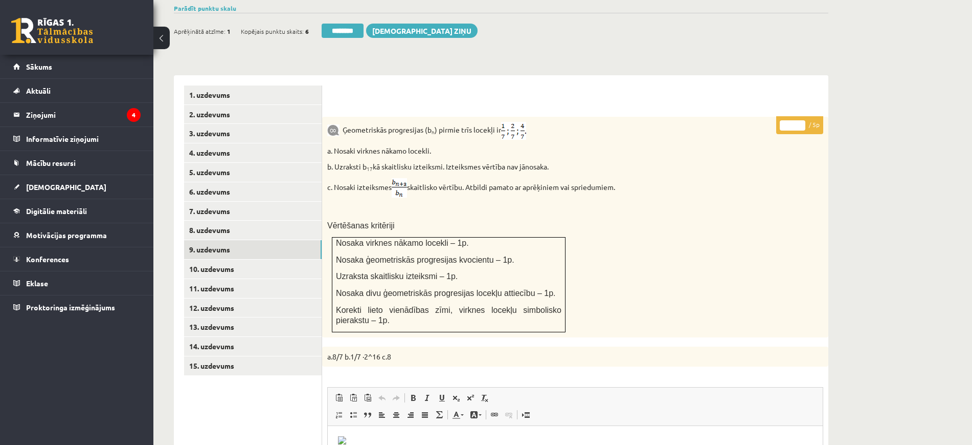
click at [800, 120] on input "*" at bounding box center [793, 125] width 26 height 10
type input "*"
click at [800, 120] on input "*" at bounding box center [793, 125] width 26 height 10
click at [305, 259] on link "10. uzdevums" at bounding box center [253, 268] width 138 height 19
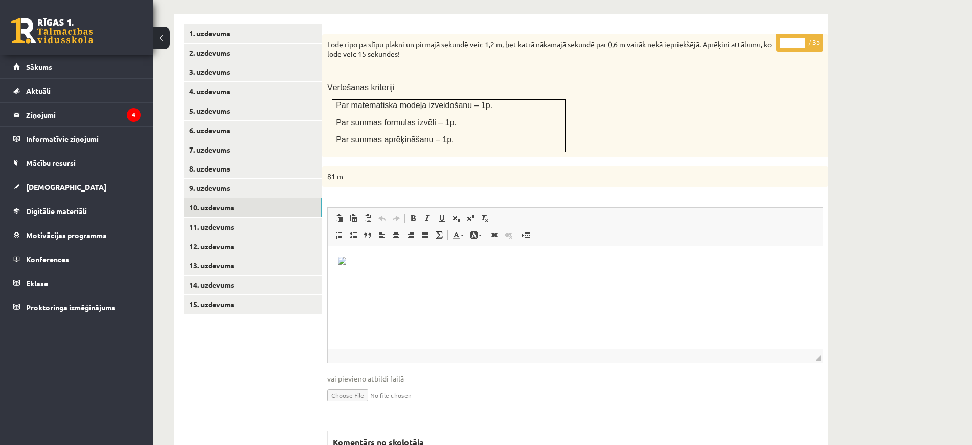
scroll to position [0, 0]
drag, startPoint x: 798, startPoint y: 18, endPoint x: 786, endPoint y: 35, distance: 20.9
type input "*"
click at [798, 38] on input "*" at bounding box center [793, 43] width 26 height 10
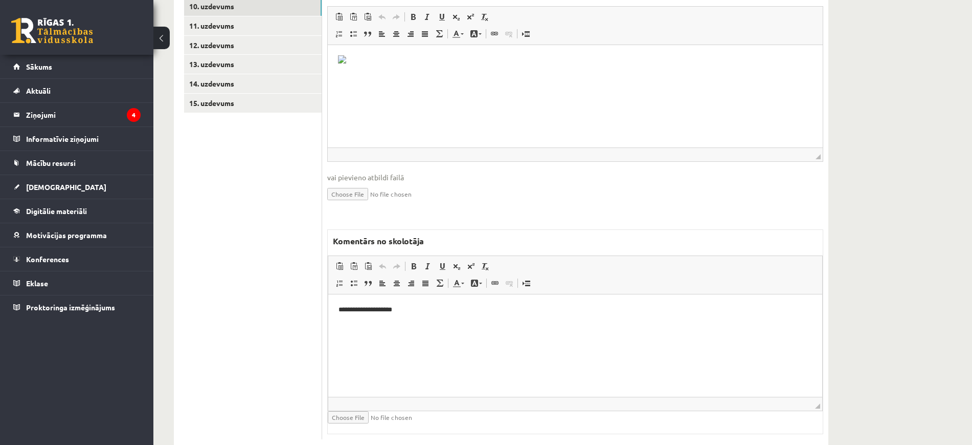
scroll to position [617, 0]
click at [405, 322] on html "**********" at bounding box center [575, 306] width 494 height 31
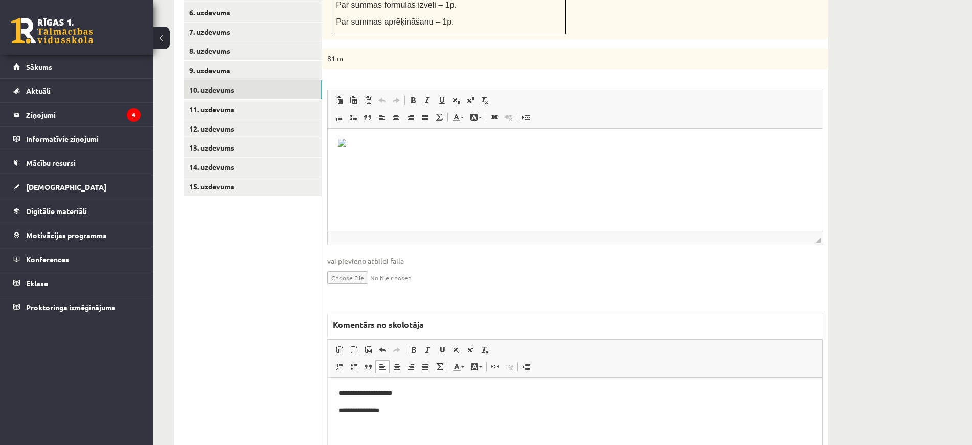
scroll to position [425, 0]
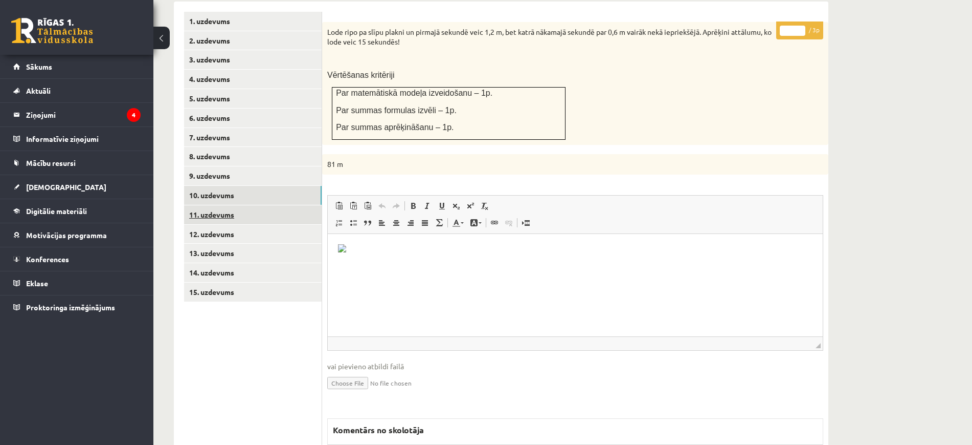
click at [228, 205] on link "11. uzdevums" at bounding box center [253, 214] width 138 height 19
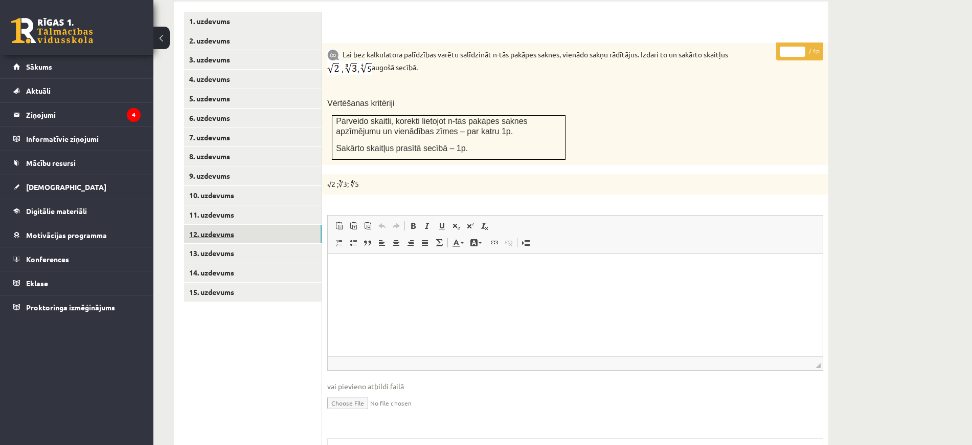
click at [279, 225] on link "12. uzdevums" at bounding box center [253, 234] width 138 height 19
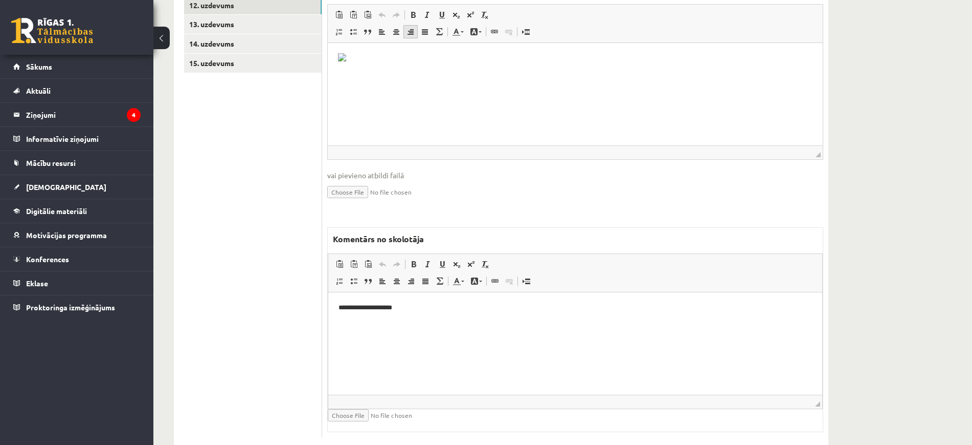
scroll to position [655, 0]
click at [469, 318] on html "**********" at bounding box center [575, 306] width 494 height 31
paste body "Bagātinātā teksta redaktors, wiswyg-editor-47024825400780-1757960017-35"
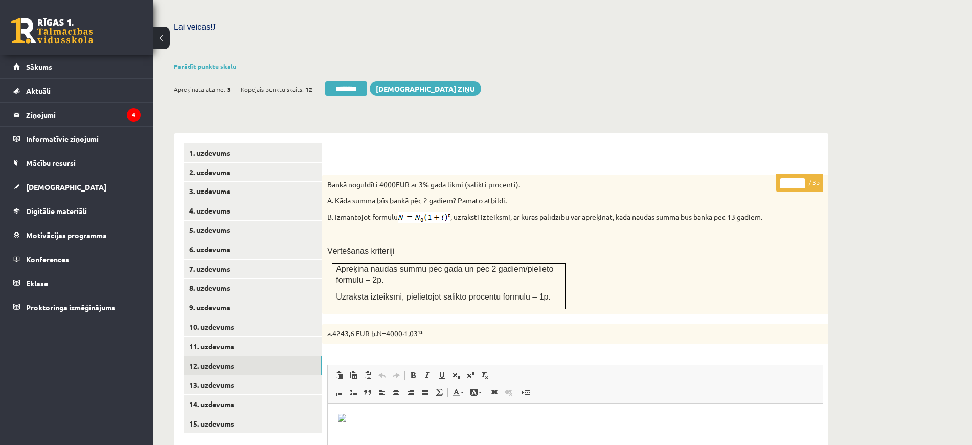
scroll to position [271, 0]
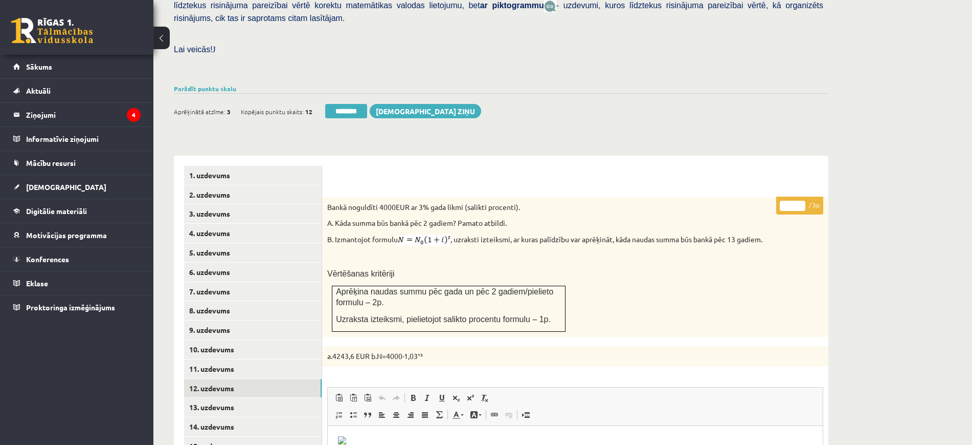
click at [802, 201] on input "*" at bounding box center [793, 206] width 26 height 10
type input "*"
click at [802, 201] on input "*" at bounding box center [793, 206] width 26 height 10
click at [314, 397] on link "13. uzdevums" at bounding box center [253, 406] width 138 height 19
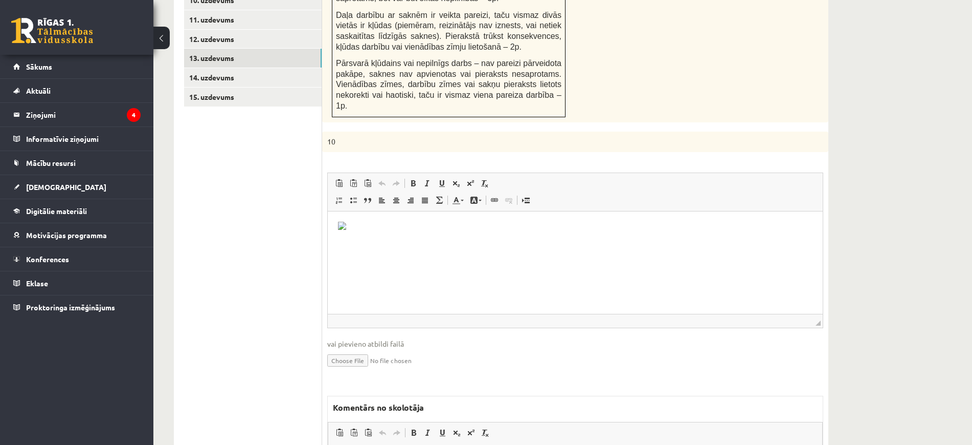
scroll to position [766, 0]
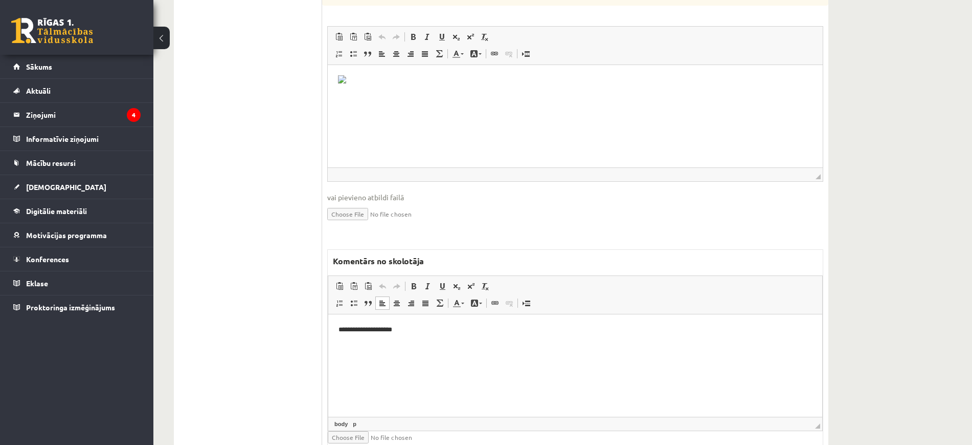
click at [452, 345] on html "**********" at bounding box center [575, 329] width 494 height 31
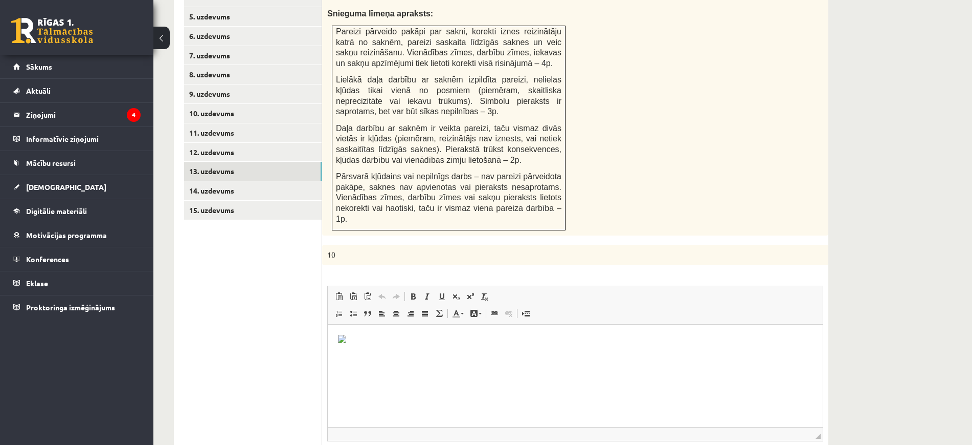
scroll to position [319, 0]
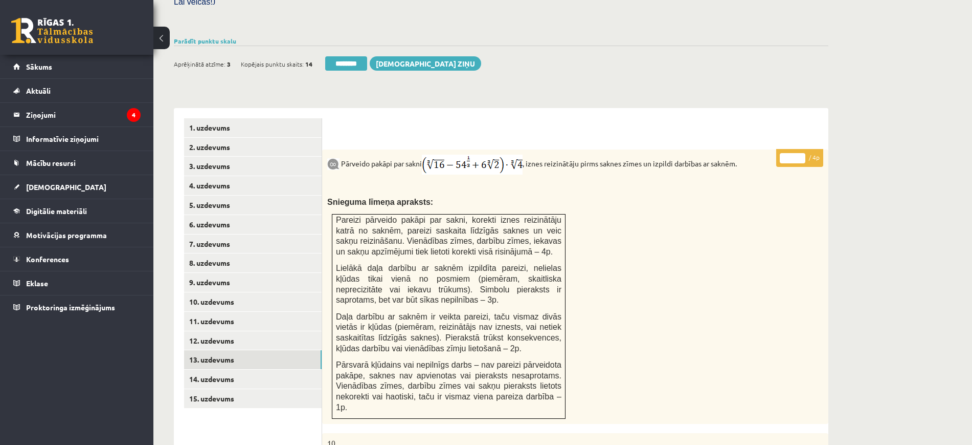
click at [802, 153] on input "*" at bounding box center [793, 158] width 26 height 10
type input "*"
click at [802, 153] on input "*" at bounding box center [793, 158] width 26 height 10
click at [249, 369] on link "14. uzdevums" at bounding box center [253, 378] width 138 height 19
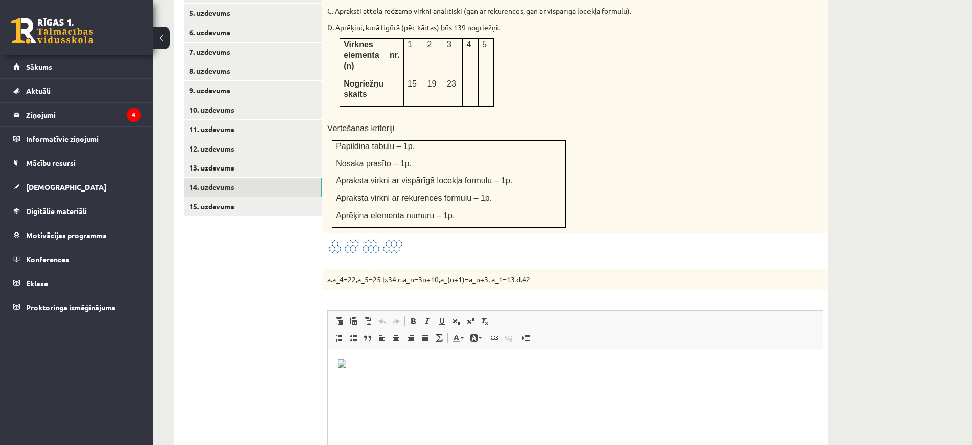
scroll to position [702, 0]
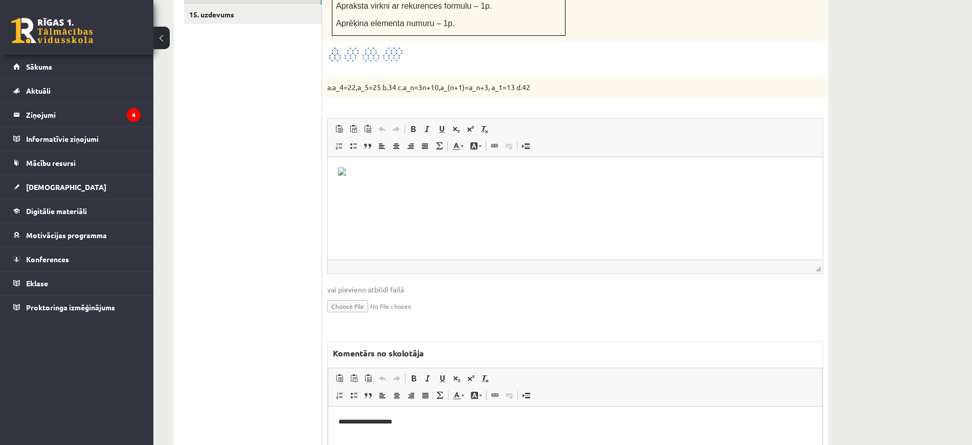
click at [455, 437] on html "**********" at bounding box center [575, 421] width 494 height 31
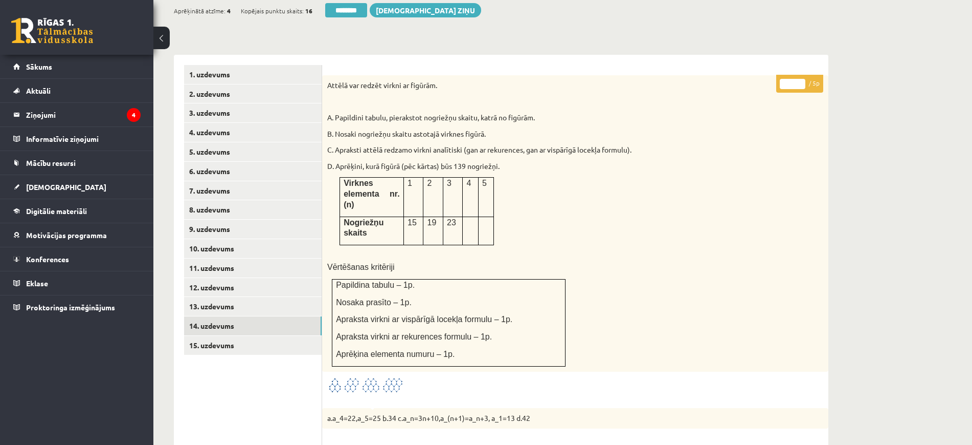
scroll to position [255, 0]
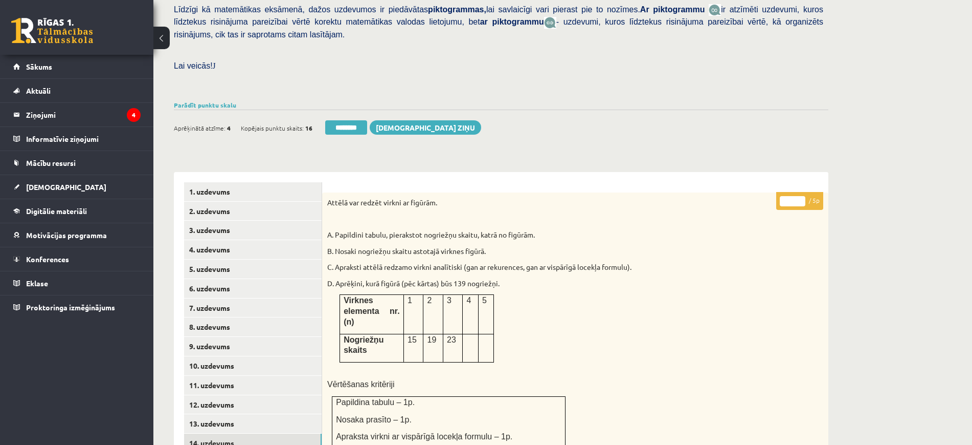
drag, startPoint x: 790, startPoint y: 174, endPoint x: 774, endPoint y: 172, distance: 15.5
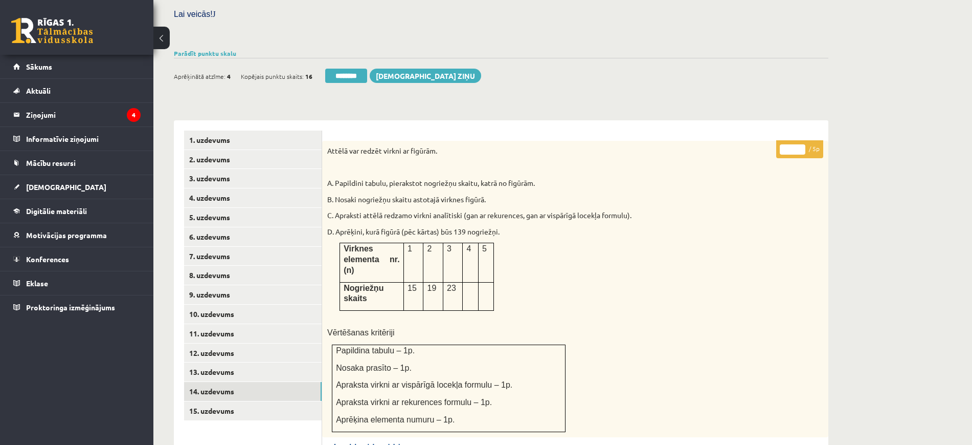
scroll to position [383, 0]
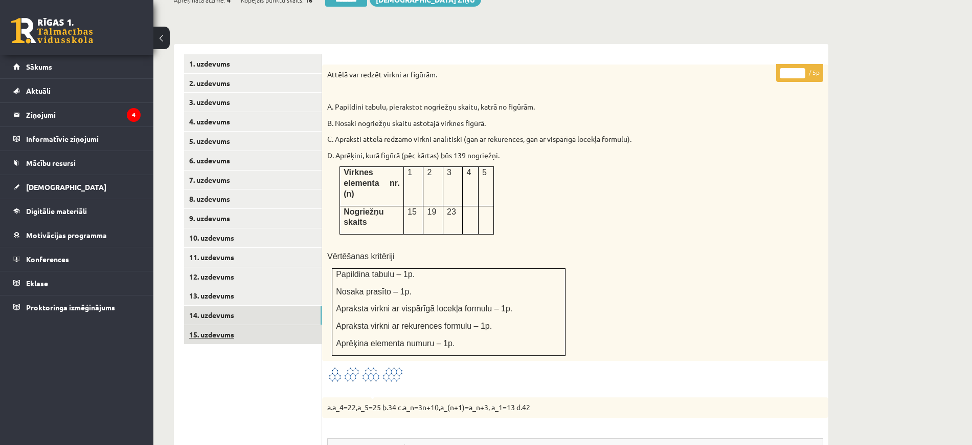
type input "*"
click at [297, 325] on link "15. uzdevums" at bounding box center [253, 334] width 138 height 19
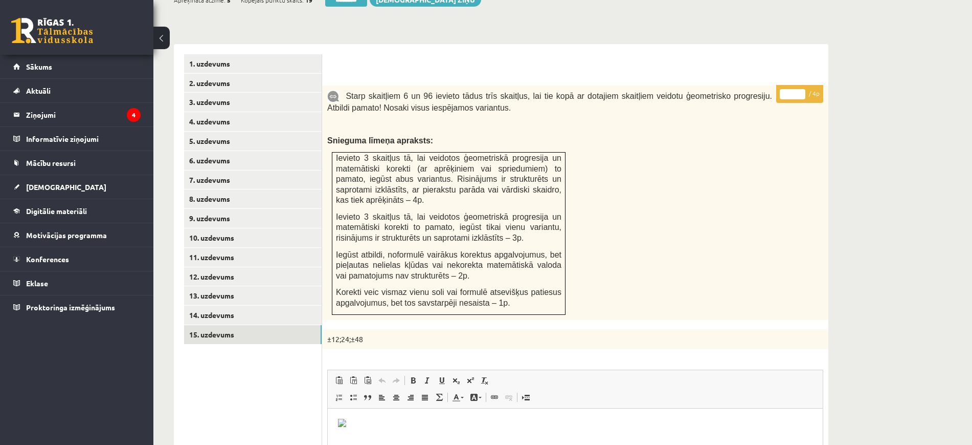
scroll to position [0, 0]
type input "*"
click at [798, 89] on input "*" at bounding box center [793, 94] width 26 height 10
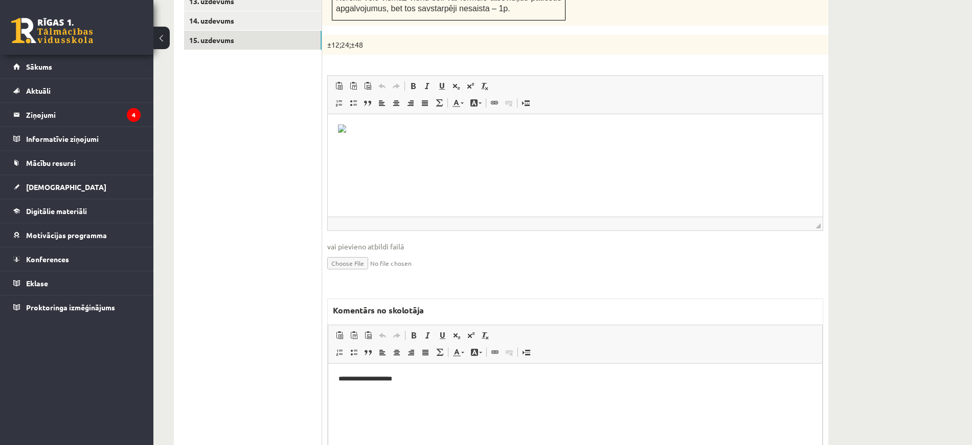
scroll to position [749, 0]
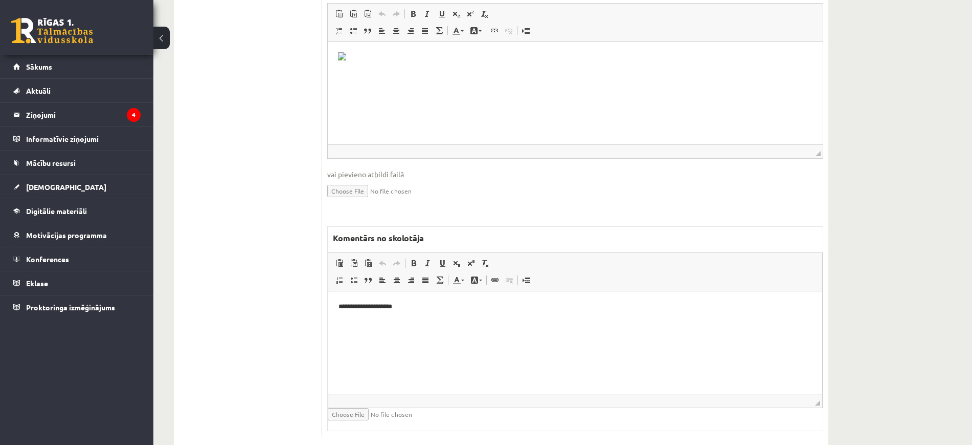
click at [492, 318] on html "**********" at bounding box center [575, 306] width 494 height 31
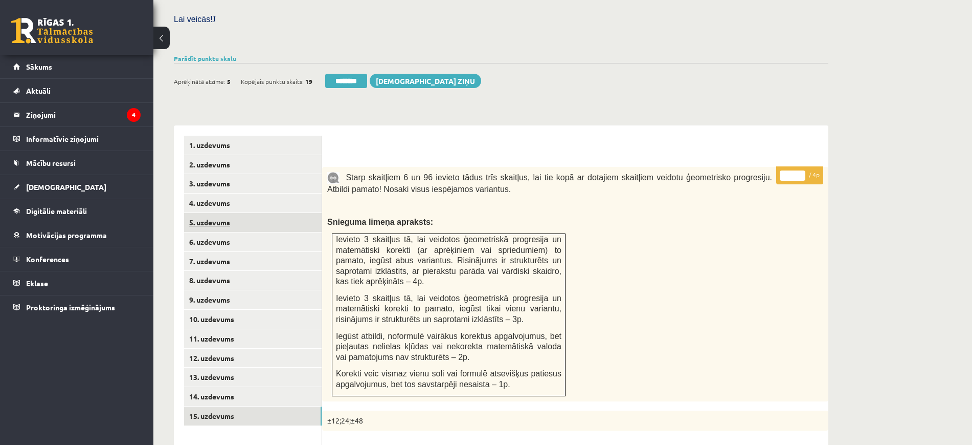
click at [207, 213] on link "5. uzdevums" at bounding box center [253, 222] width 138 height 19
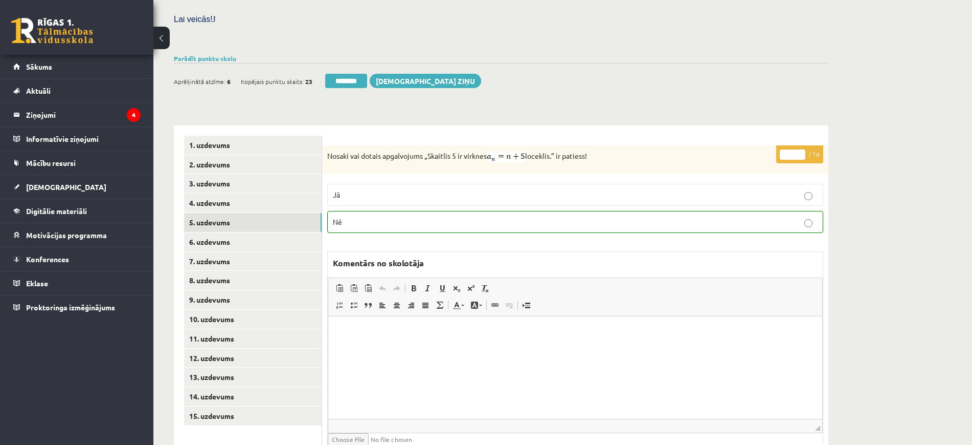
scroll to position [0, 0]
click at [240, 136] on link "1. uzdevums" at bounding box center [253, 145] width 138 height 19
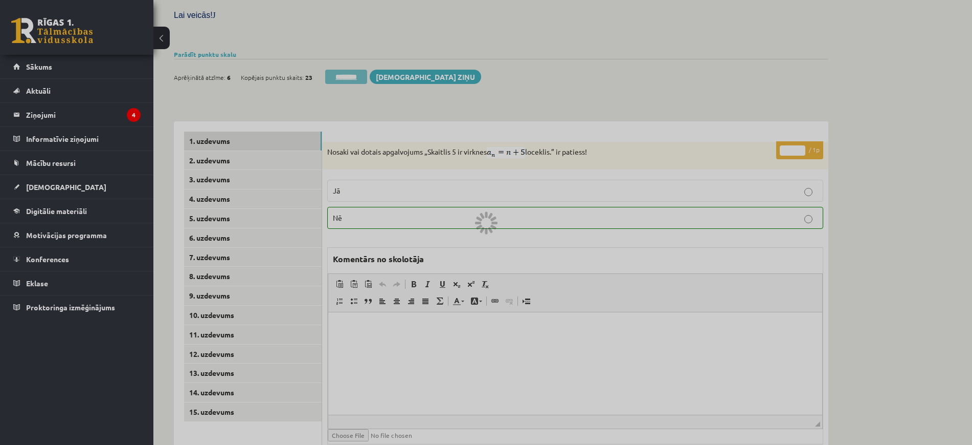
scroll to position [291, 0]
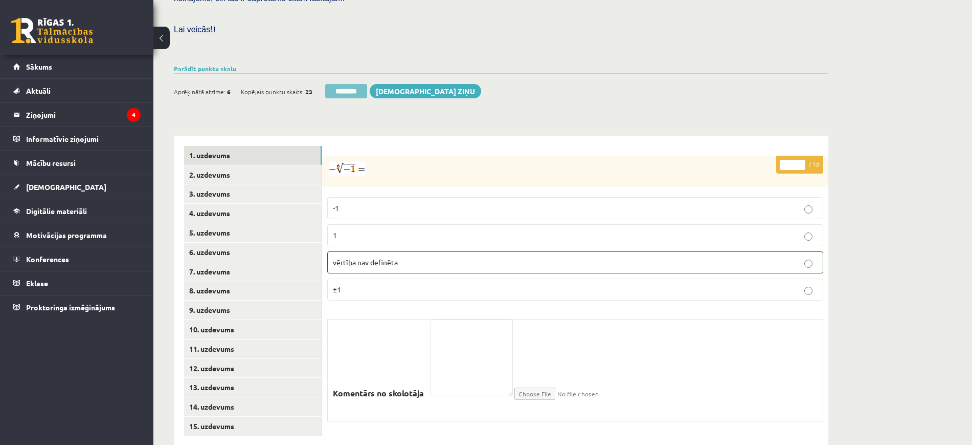
click at [348, 84] on input "********" at bounding box center [346, 91] width 42 height 14
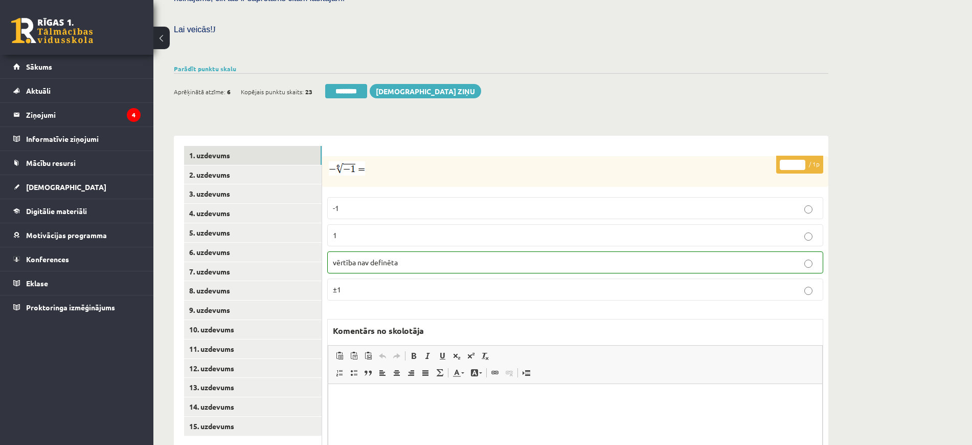
scroll to position [0, 0]
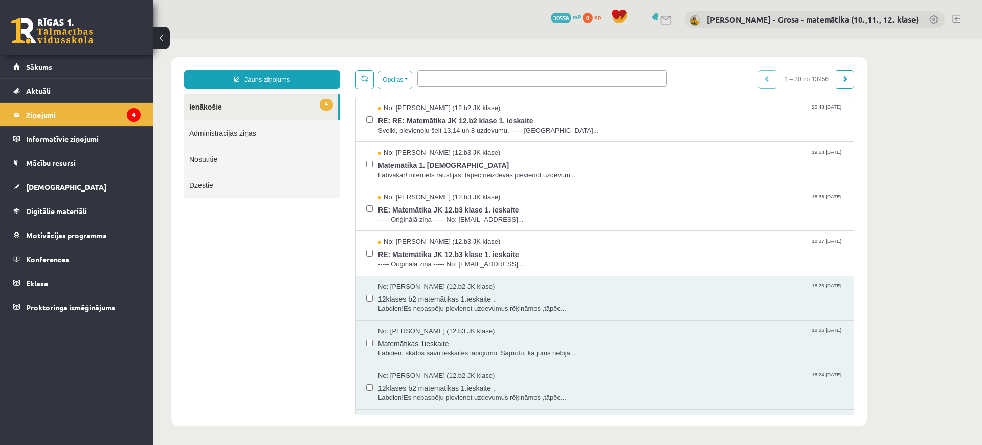
click at [202, 158] on link "Nosūtītie" at bounding box center [262, 159] width 156 height 26
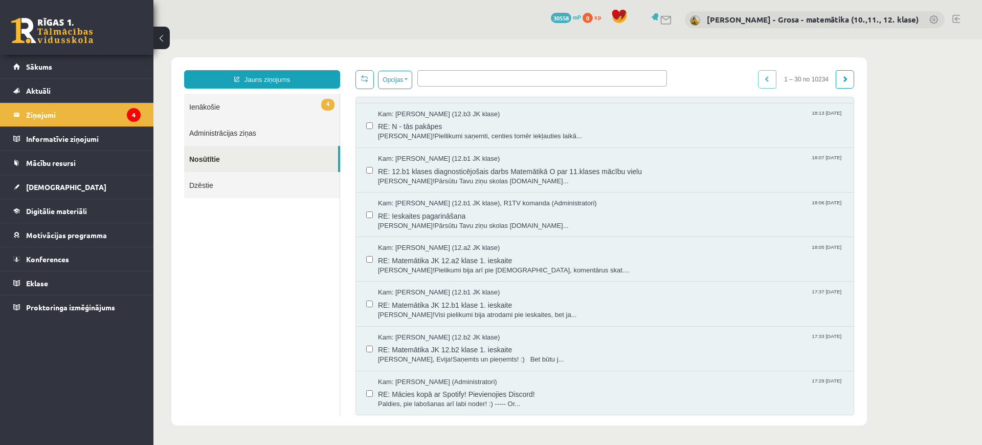
scroll to position [1019, 0]
click at [505, 80] on ul at bounding box center [542, 77] width 249 height 12
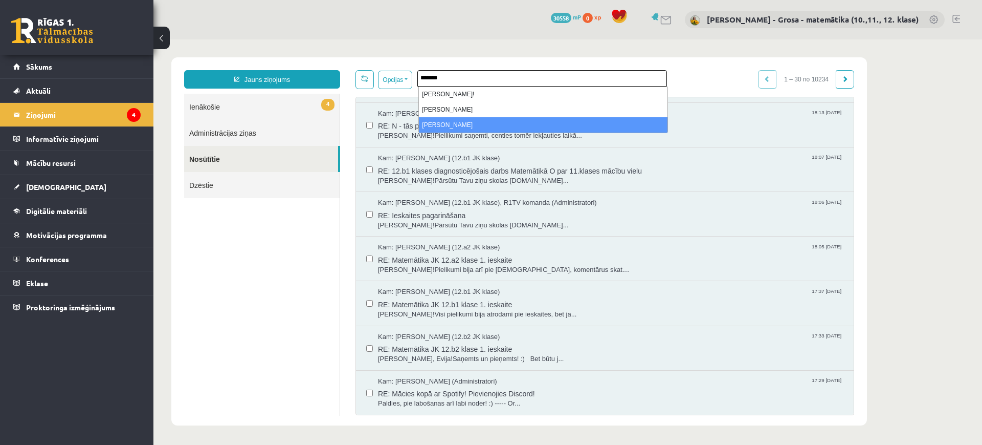
type input "*******"
select select "*****"
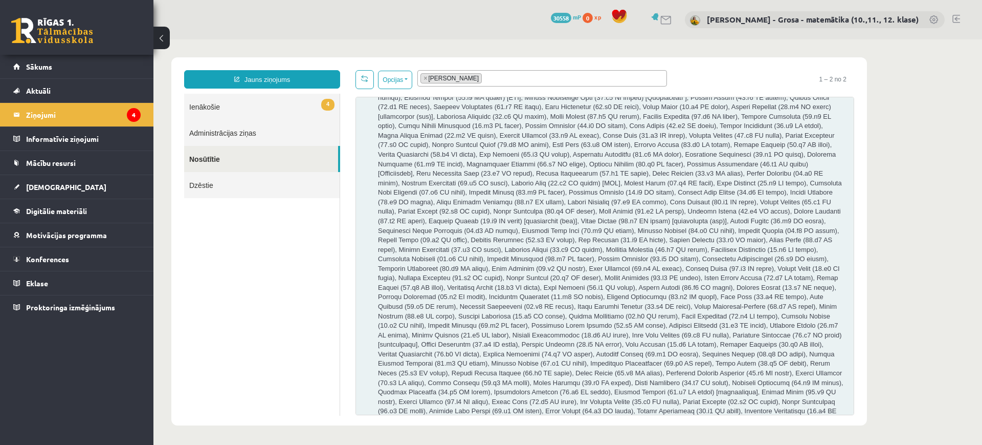
scroll to position [1329, 0]
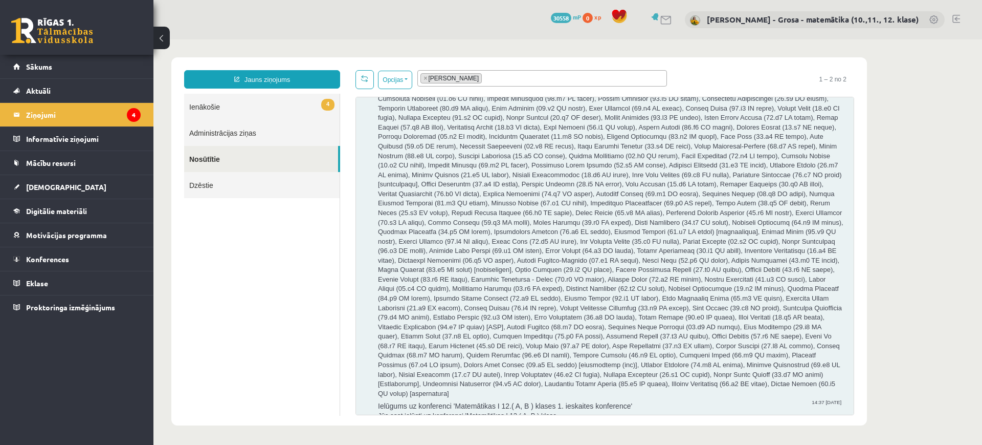
click at [567, 442] on span "Matemātika JK 12.b3 klase 1. ieskaite" at bounding box center [610, 448] width 465 height 13
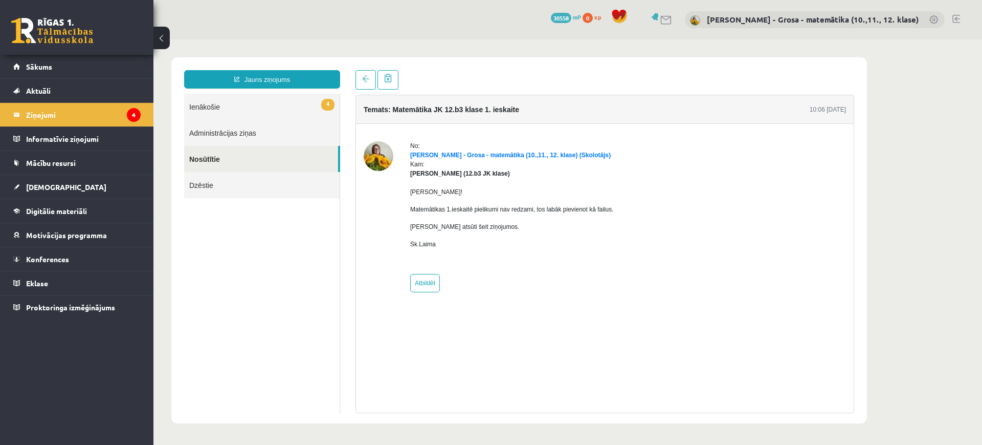
scroll to position [0, 0]
click at [271, 115] on link "4 Ienākošie" at bounding box center [262, 107] width 156 height 26
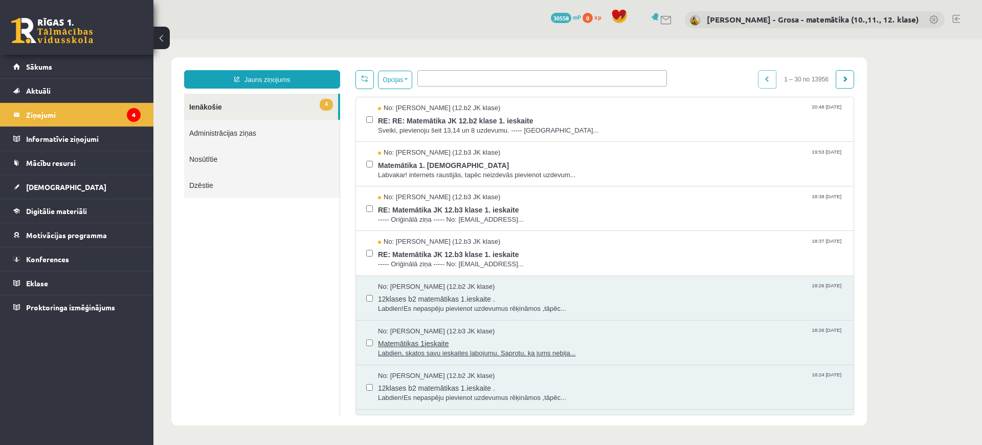
click at [477, 348] on span "Labdien, skatos savu ieskaites labojumu. Saprotu, ka jums nebija..." at bounding box center [610, 353] width 465 height 10
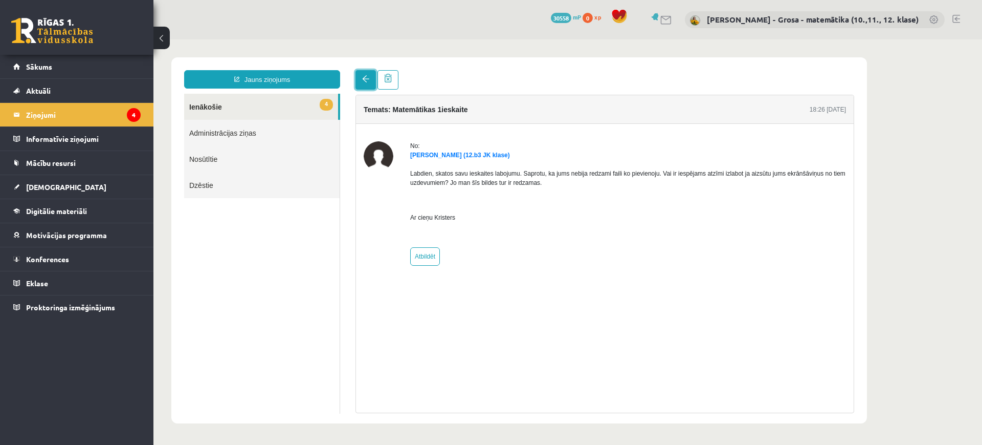
click at [359, 76] on link at bounding box center [366, 79] width 20 height 19
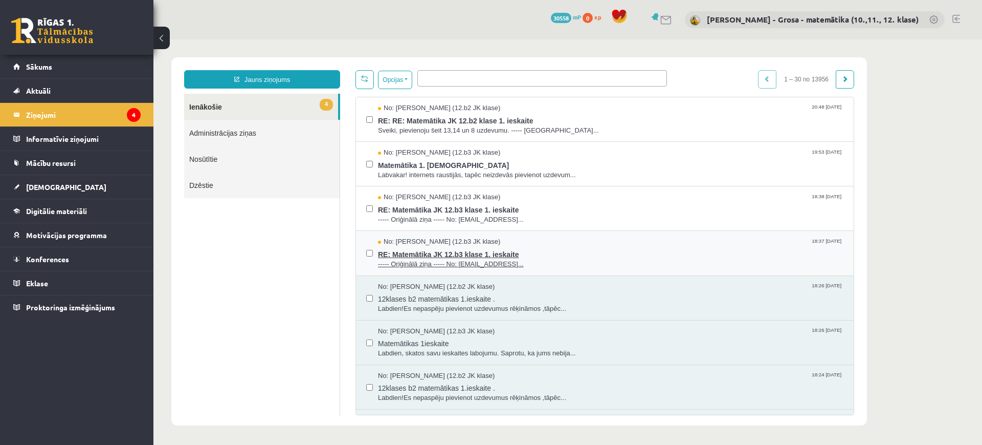
click at [470, 247] on span "RE: Matemātika JK 12.b3 klase 1. ieskaite" at bounding box center [610, 253] width 465 height 13
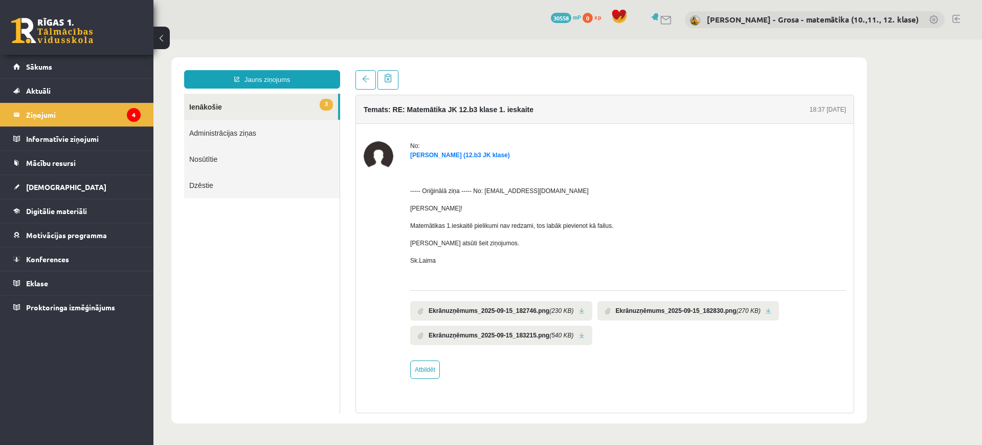
click at [580, 311] on link at bounding box center [582, 310] width 6 height 7
click at [766, 309] on link at bounding box center [769, 310] width 6 height 7
click at [580, 337] on link at bounding box center [582, 335] width 6 height 7
click at [365, 65] on div "**********" at bounding box center [519, 240] width 696 height 366
click at [363, 75] on span at bounding box center [365, 78] width 7 height 7
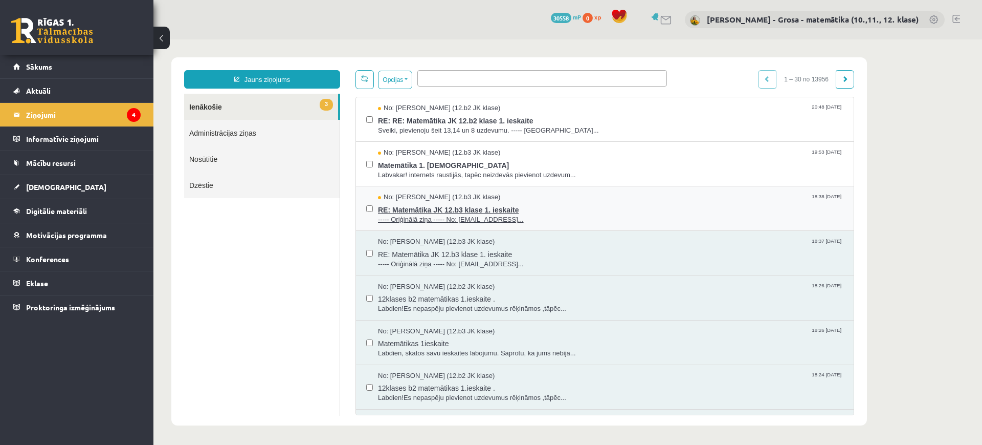
click at [477, 199] on span "No: Kristers Sproģis (12.b3 JK klase)" at bounding box center [439, 197] width 122 height 10
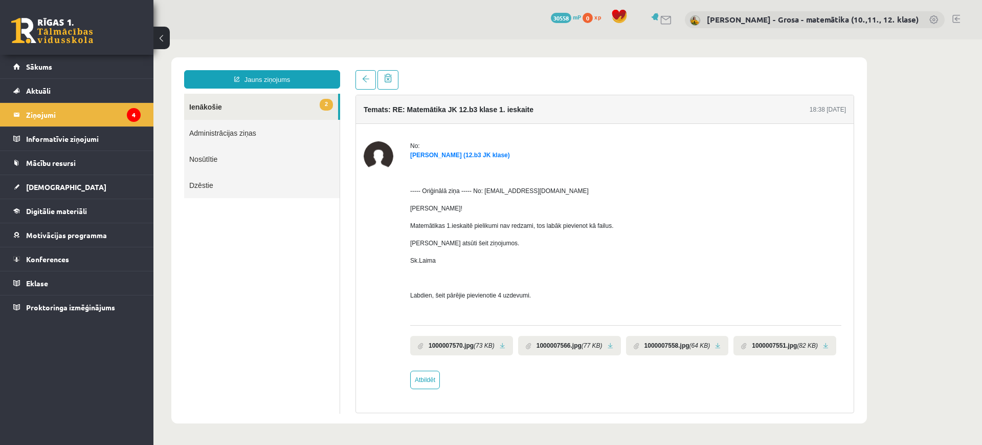
click at [502, 346] on link at bounding box center [503, 345] width 6 height 7
click at [610, 347] on link at bounding box center [611, 345] width 6 height 7
click at [715, 343] on link at bounding box center [718, 345] width 6 height 7
click at [825, 347] on link at bounding box center [826, 345] width 6 height 7
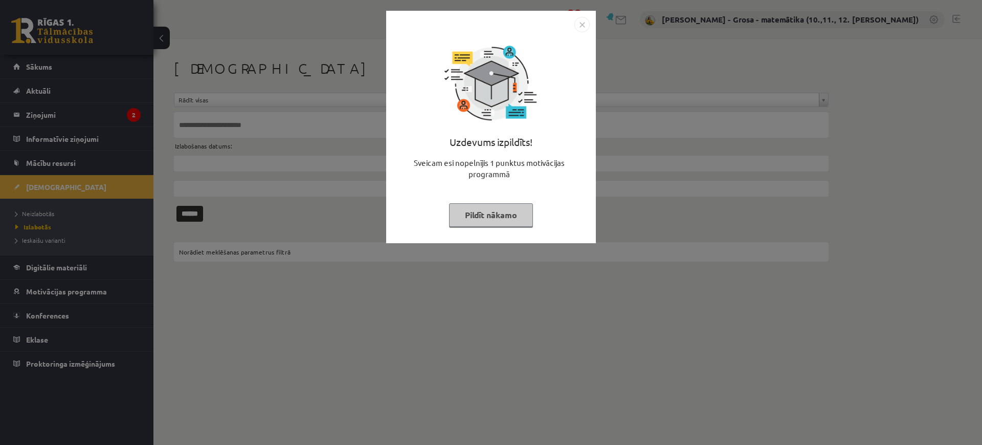
drag, startPoint x: 524, startPoint y: 217, endPoint x: 509, endPoint y: 214, distance: 14.6
click at [520, 218] on button "Pildīt nākamo" at bounding box center [491, 215] width 84 height 24
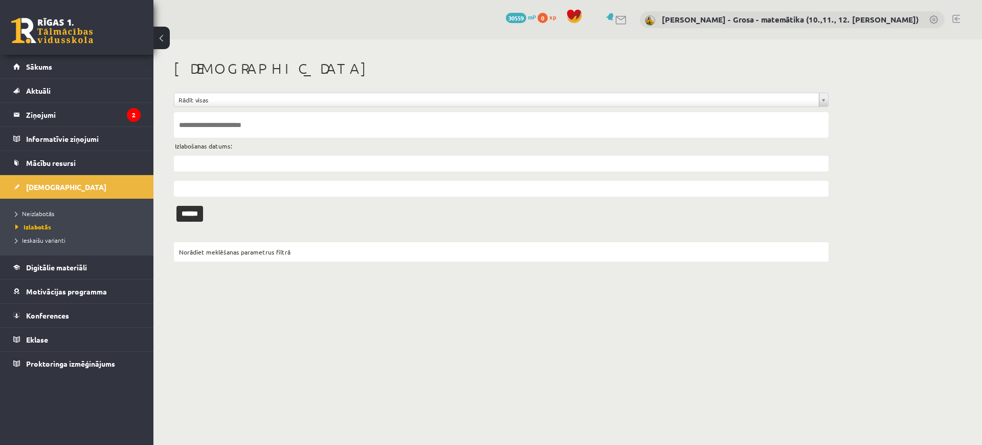
click at [85, 207] on li "Neizlabotās" at bounding box center [79, 213] width 128 height 13
click at [196, 128] on input "text" at bounding box center [501, 125] width 655 height 26
type input "******"
click at [176, 206] on input "******" at bounding box center [189, 214] width 27 height 16
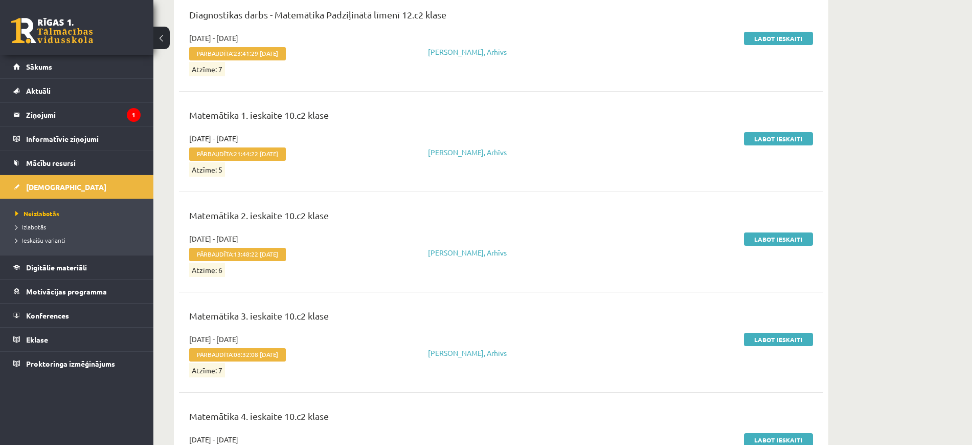
scroll to position [448, 0]
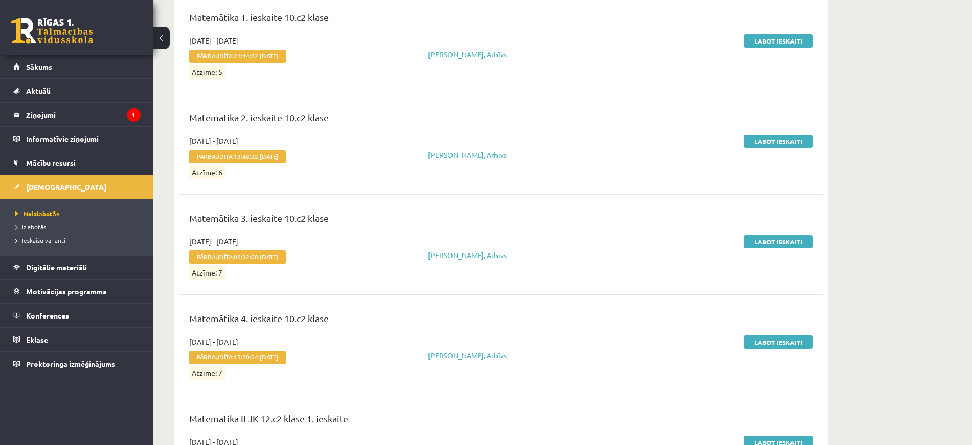
click at [39, 210] on span "Neizlabotās" at bounding box center [37, 213] width 44 height 8
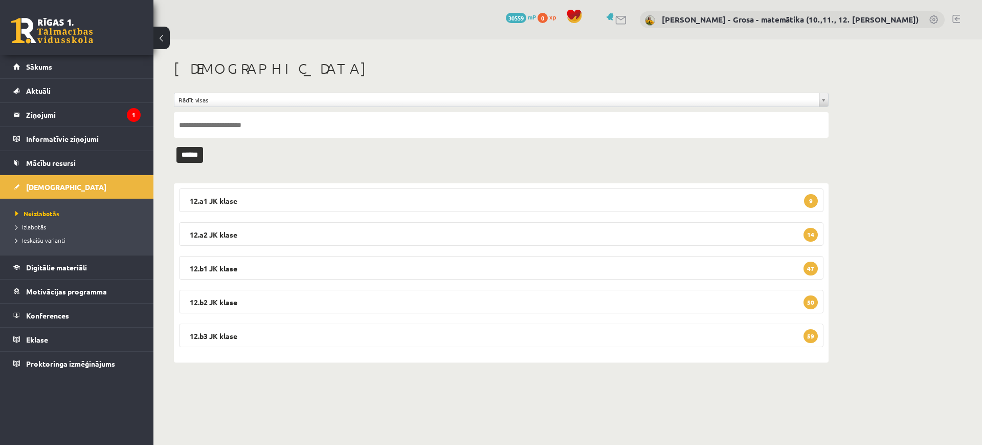
click at [278, 129] on input "text" at bounding box center [501, 125] width 655 height 26
type input "*********"
click at [176, 147] on input "******" at bounding box center [189, 155] width 27 height 16
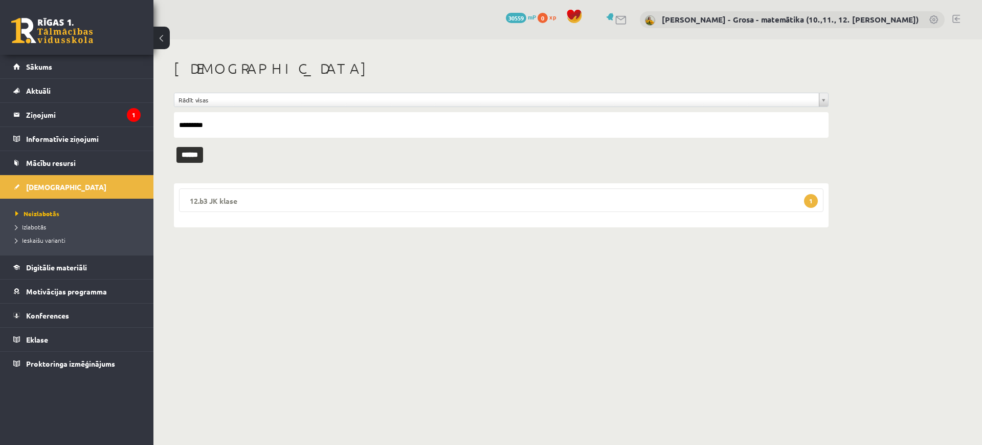
click at [372, 201] on legend "12.b3 JK klase 1" at bounding box center [501, 200] width 645 height 24
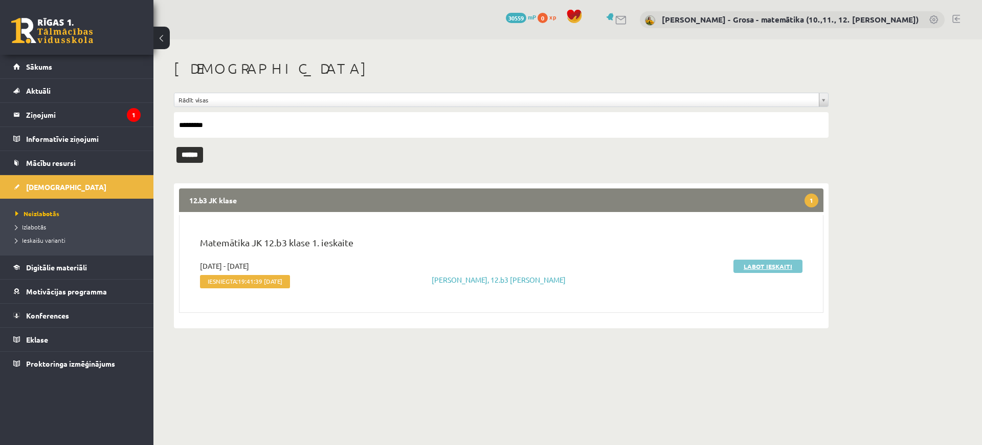
click at [766, 267] on link "Labot ieskaiti" at bounding box center [768, 265] width 69 height 13
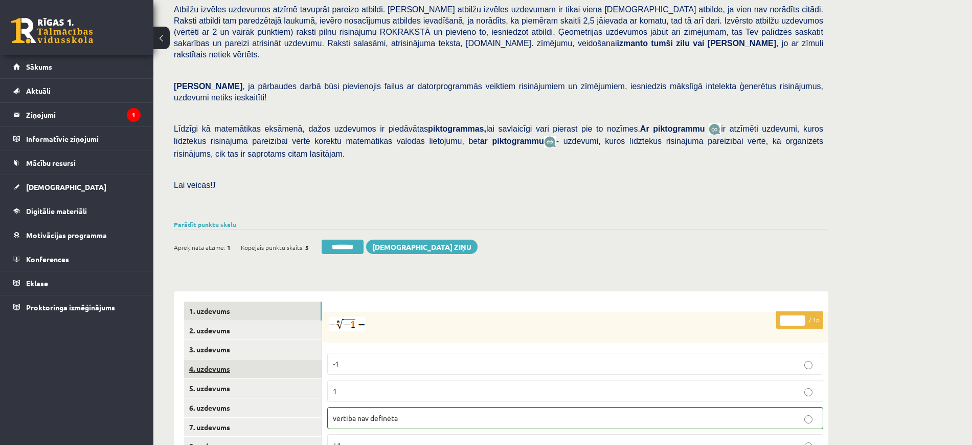
scroll to position [192, 0]
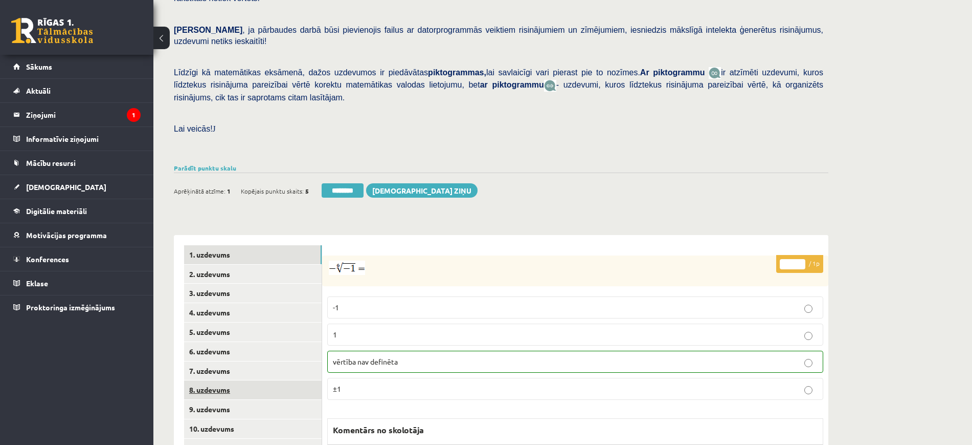
drag, startPoint x: 221, startPoint y: 362, endPoint x: 233, endPoint y: 360, distance: 12.0
click at [221, 380] on link "8. uzdevums" at bounding box center [253, 389] width 138 height 19
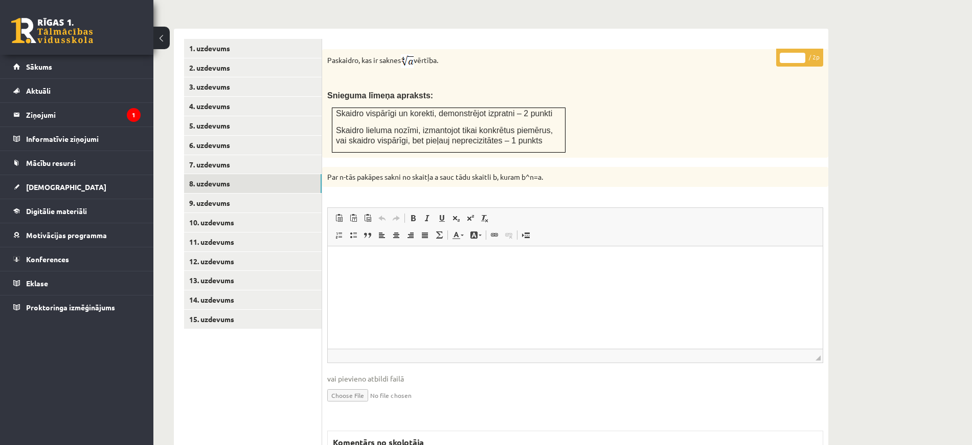
scroll to position [0, 0]
click at [799, 53] on input "*" at bounding box center [793, 58] width 26 height 10
type input "*"
click at [799, 53] on input "*" at bounding box center [793, 58] width 26 height 10
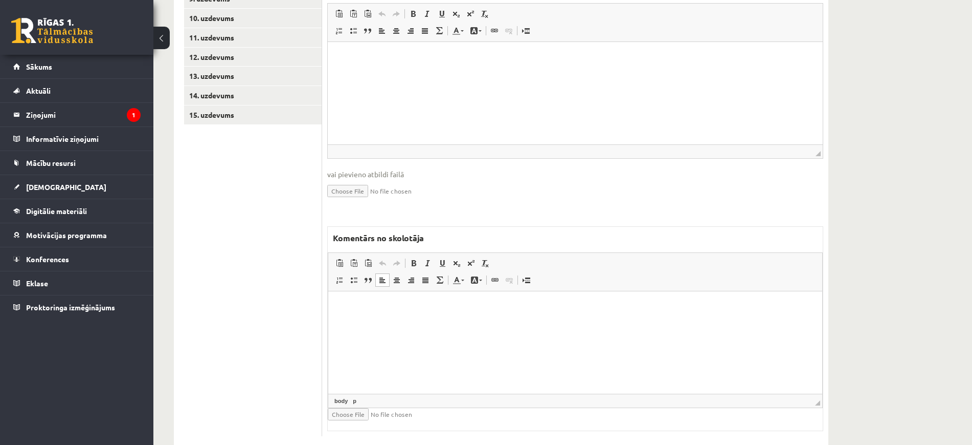
drag, startPoint x: 450, startPoint y: 382, endPoint x: 434, endPoint y: 374, distance: 17.4
click at [449, 322] on html at bounding box center [575, 306] width 494 height 31
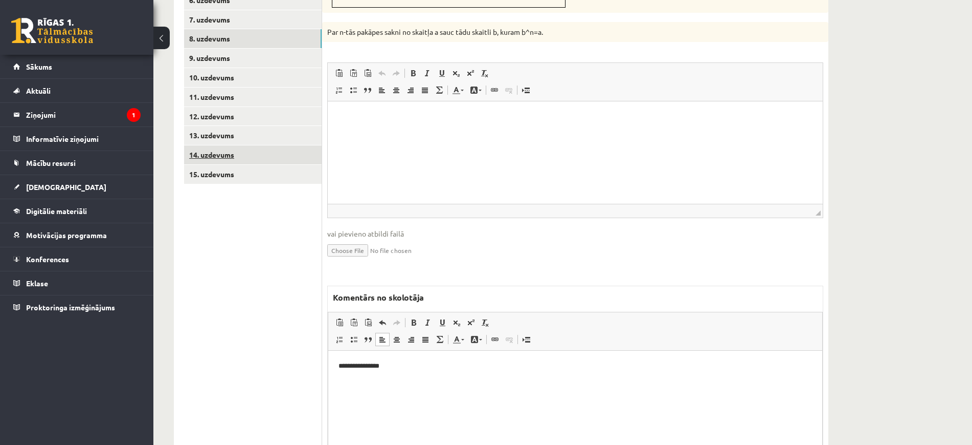
scroll to position [410, 0]
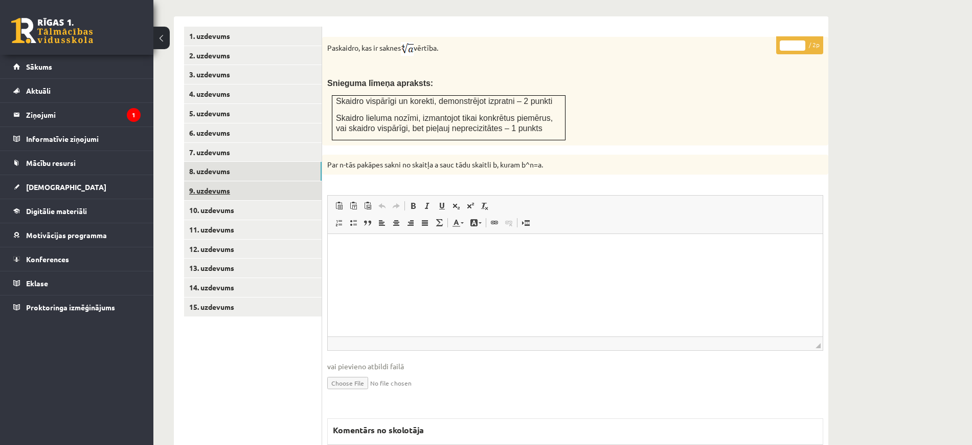
click at [280, 181] on link "9. uzdevums" at bounding box center [253, 190] width 138 height 19
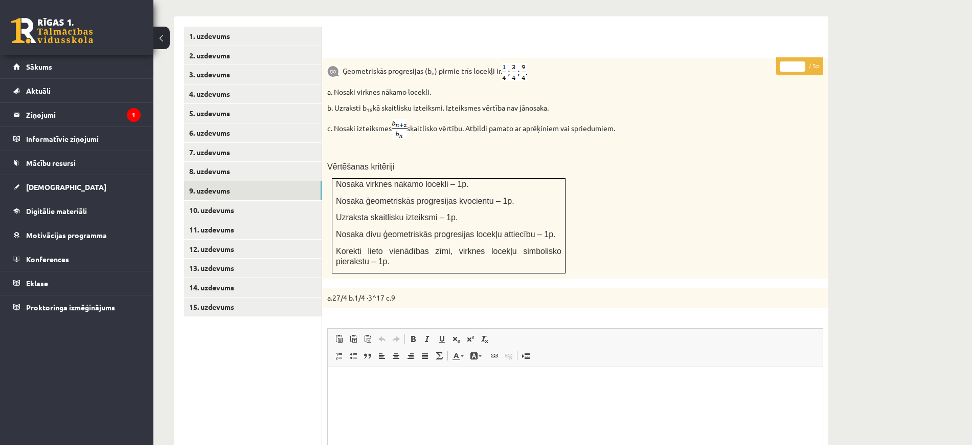
scroll to position [0, 0]
click at [801, 61] on input "*" at bounding box center [793, 66] width 26 height 10
type input "*"
click at [803, 61] on input "*" at bounding box center [793, 66] width 26 height 10
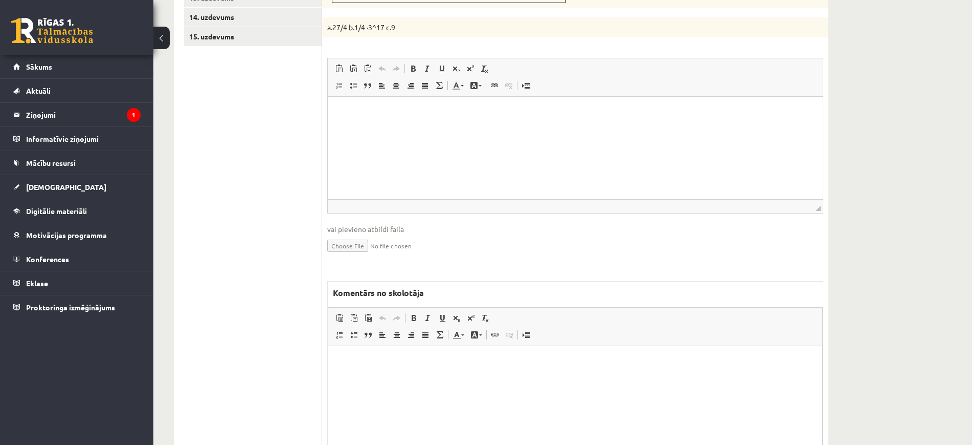
scroll to position [735, 0]
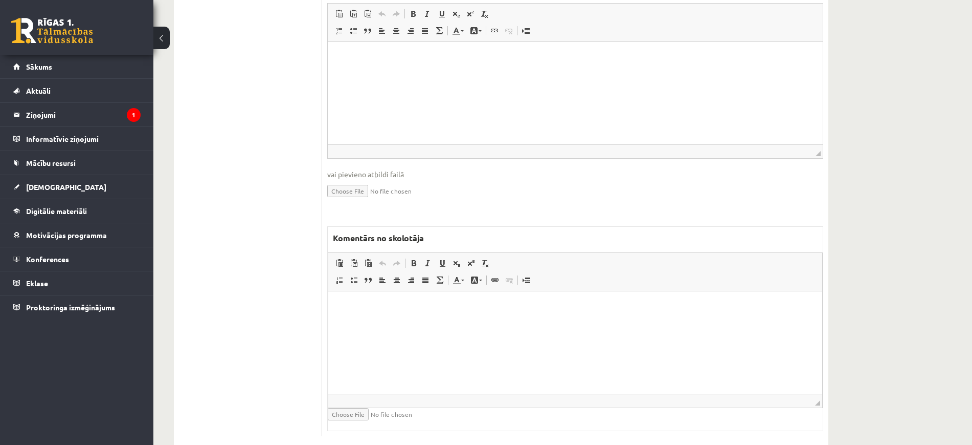
click at [463, 322] on html at bounding box center [575, 306] width 494 height 31
drag, startPoint x: 432, startPoint y: 331, endPoint x: 628, endPoint y: 583, distance: 319.6
click at [328, 315] on html "**********" at bounding box center [575, 323] width 494 height 65
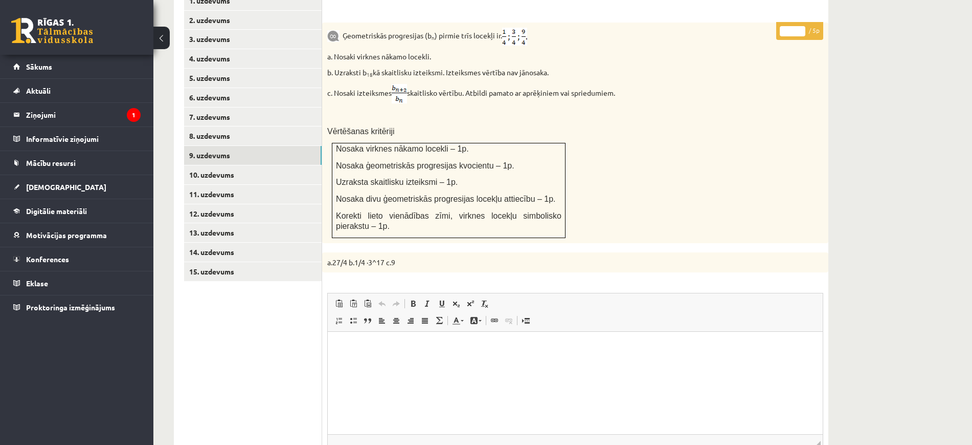
scroll to position [415, 0]
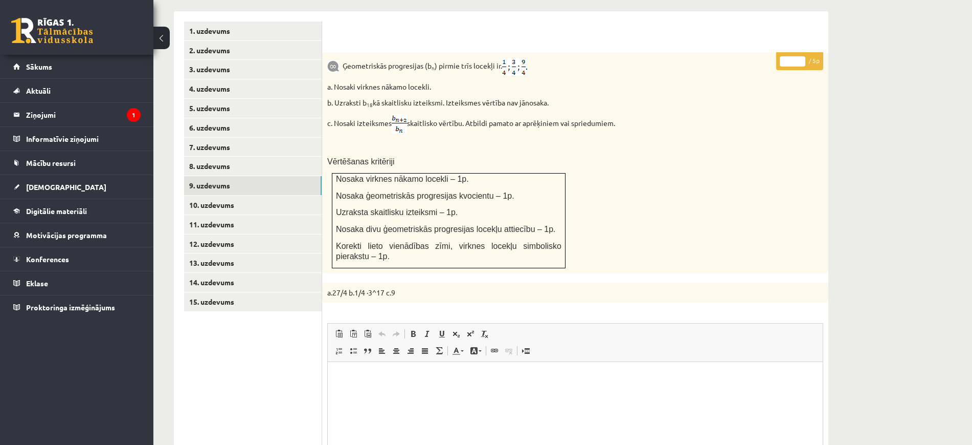
type input "*"
click at [802, 56] on input "*" at bounding box center [793, 61] width 26 height 10
click at [250, 195] on link "10. uzdevums" at bounding box center [253, 204] width 138 height 19
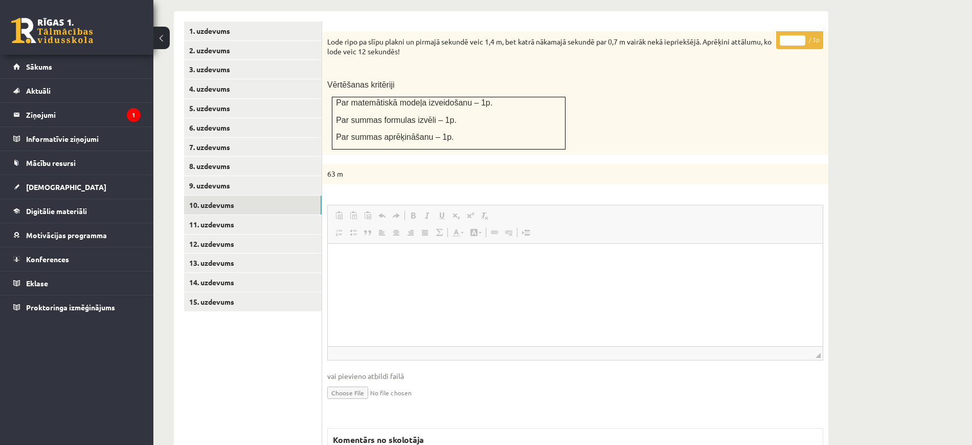
scroll to position [0, 0]
type input "*"
click at [803, 35] on input "*" at bounding box center [793, 40] width 26 height 10
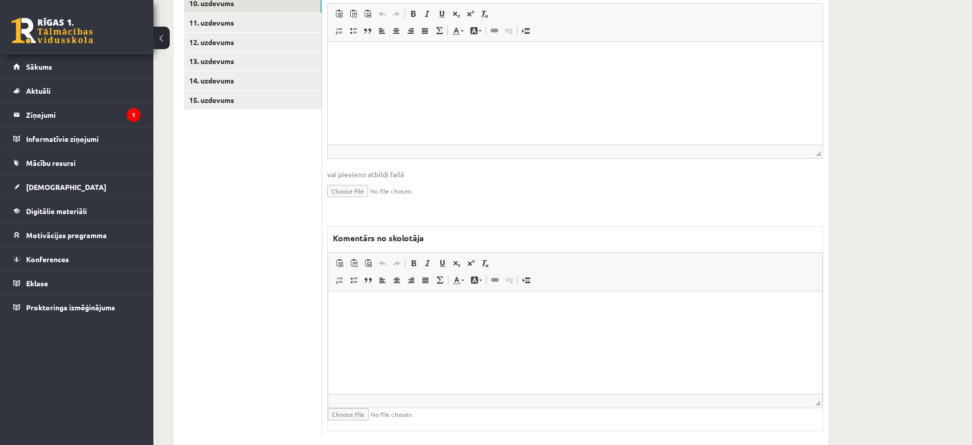
drag, startPoint x: 385, startPoint y: 336, endPoint x: 374, endPoint y: 332, distance: 11.3
click at [384, 322] on html at bounding box center [575, 306] width 494 height 31
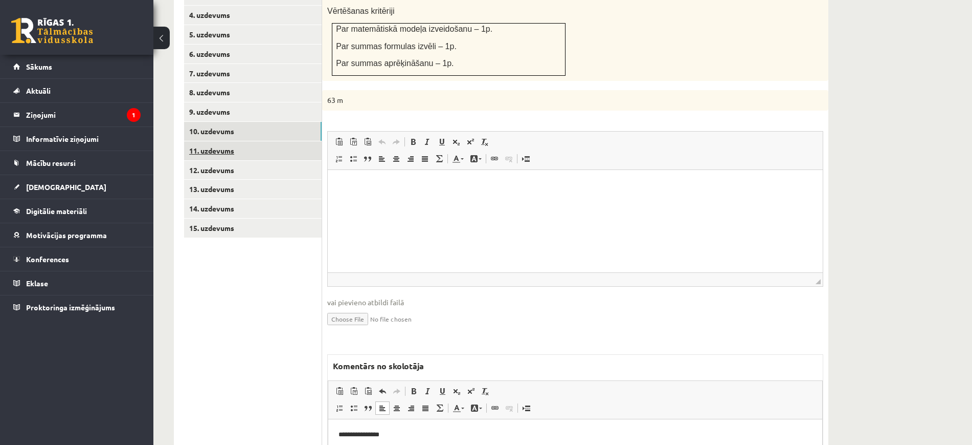
click at [301, 141] on link "11. uzdevums" at bounding box center [253, 150] width 138 height 19
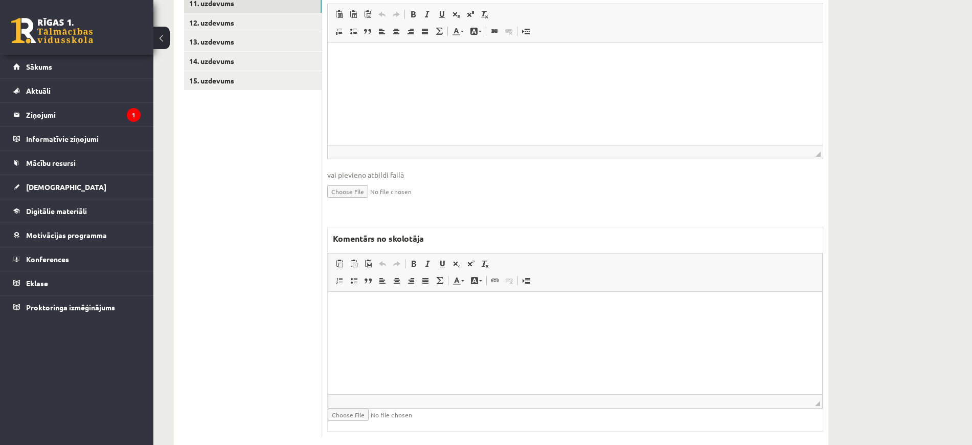
click at [417, 322] on html at bounding box center [575, 306] width 494 height 31
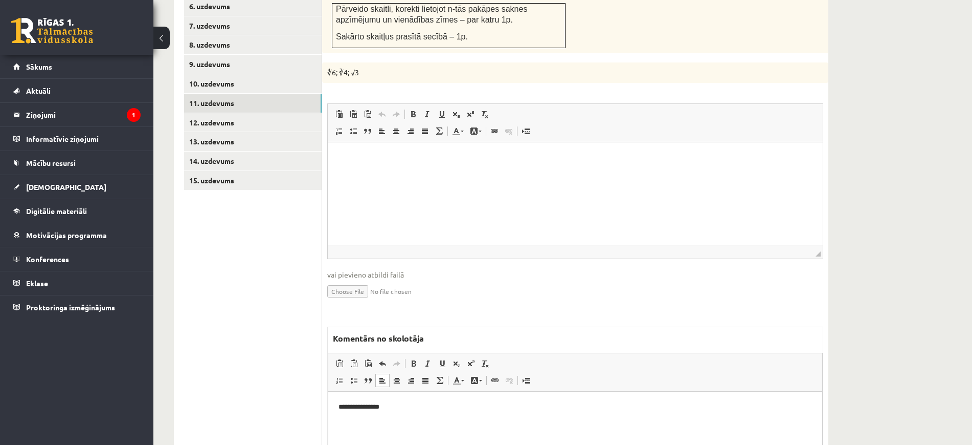
scroll to position [445, 0]
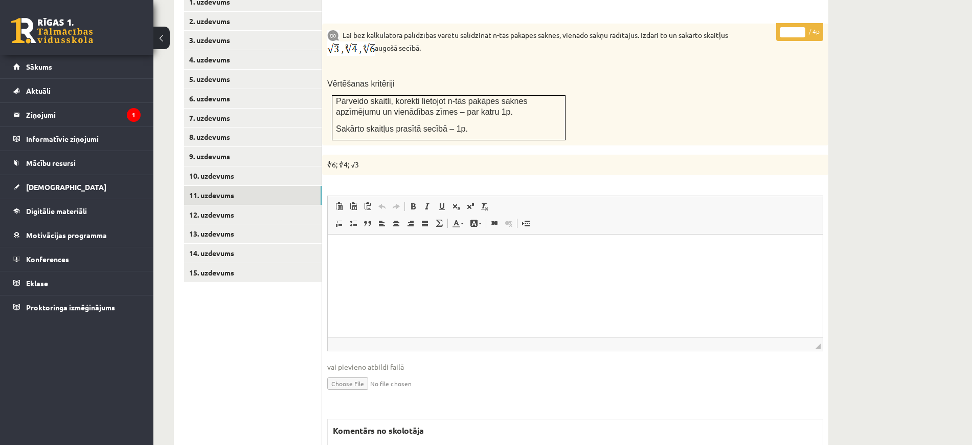
type input "*"
click at [800, 27] on input "*" at bounding box center [793, 32] width 26 height 10
drag, startPoint x: 298, startPoint y: 191, endPoint x: 304, endPoint y: 171, distance: 20.9
click at [298, 205] on link "12. uzdevums" at bounding box center [253, 214] width 138 height 19
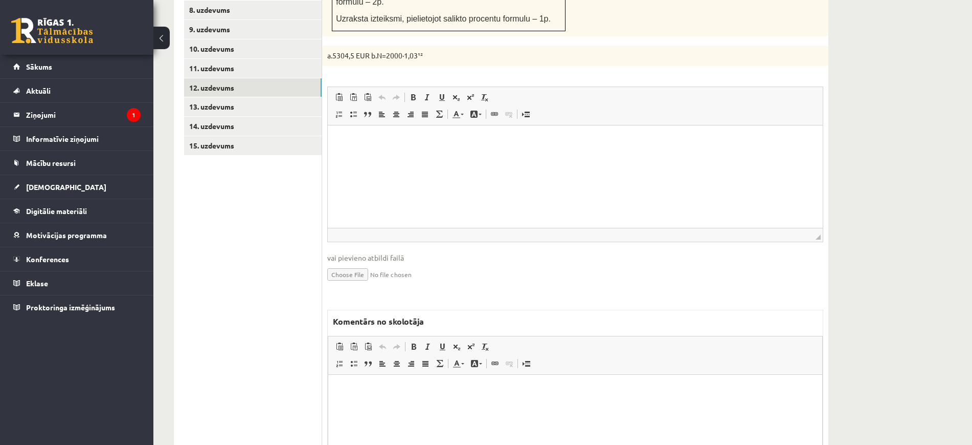
scroll to position [655, 0]
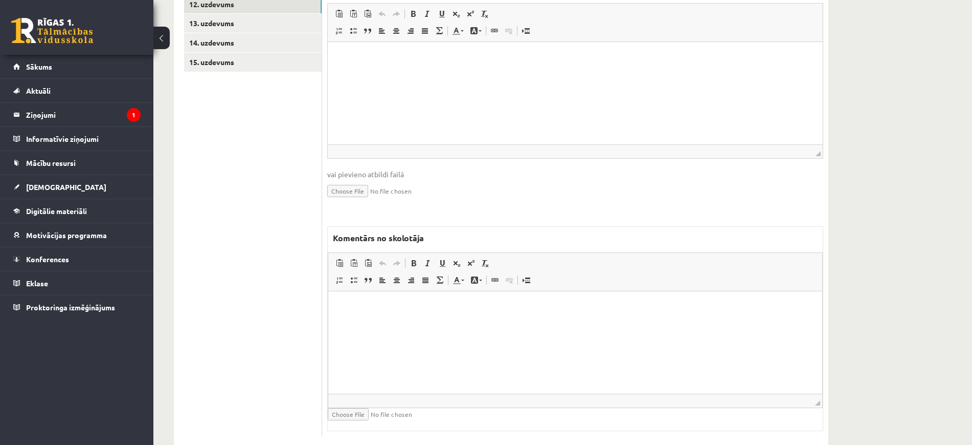
click at [365, 322] on html at bounding box center [575, 306] width 494 height 31
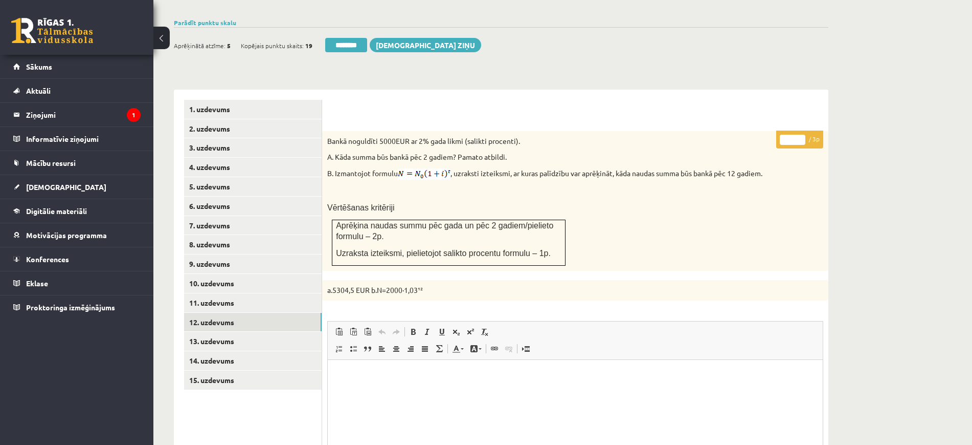
scroll to position [335, 0]
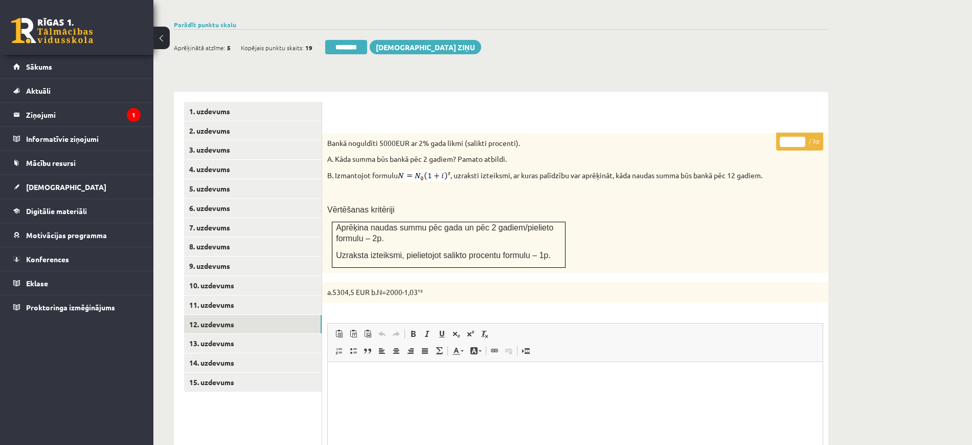
click at [800, 137] on input "*" at bounding box center [793, 142] width 26 height 10
type input "*"
click at [800, 137] on input "*" at bounding box center [793, 142] width 26 height 10
click at [263, 334] on link "13. uzdevums" at bounding box center [253, 343] width 138 height 19
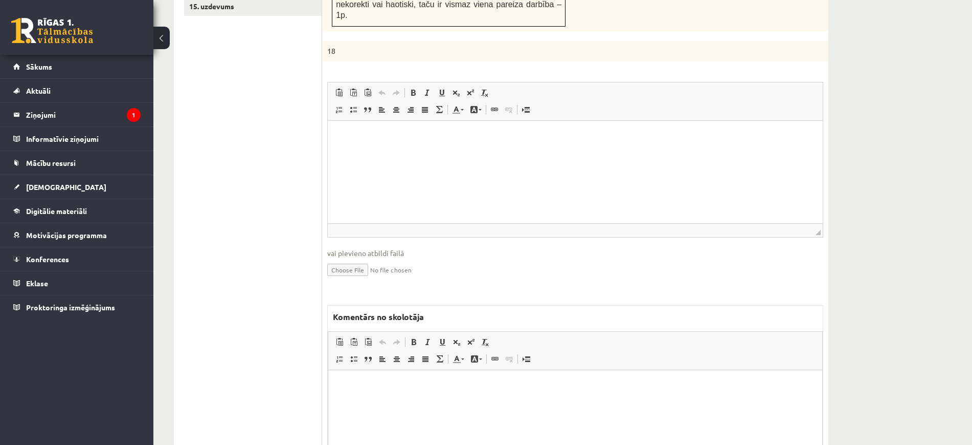
scroll to position [779, 0]
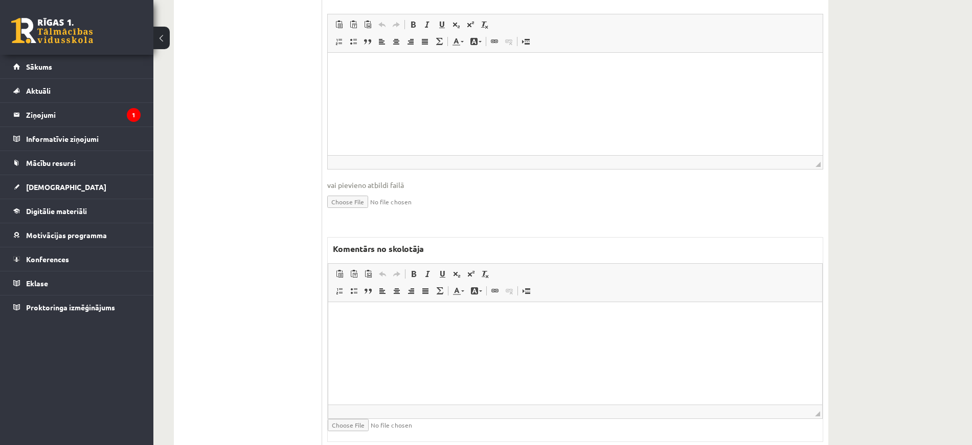
click at [455, 333] on html at bounding box center [575, 317] width 494 height 31
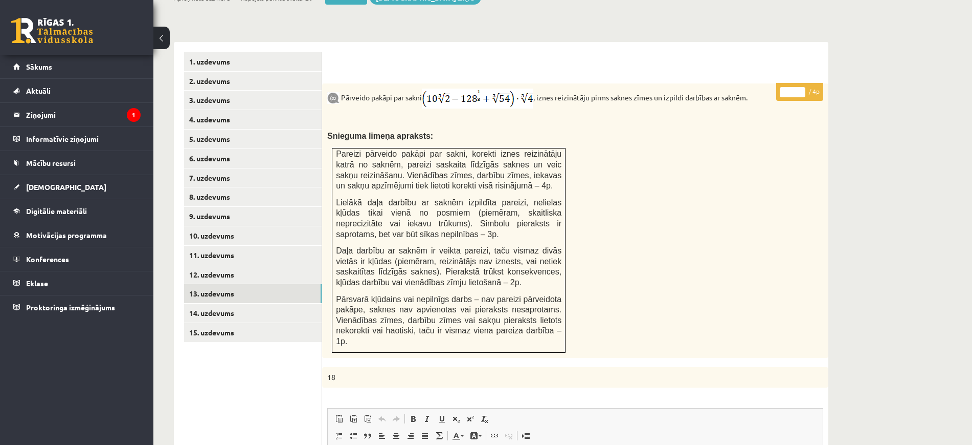
scroll to position [267, 0]
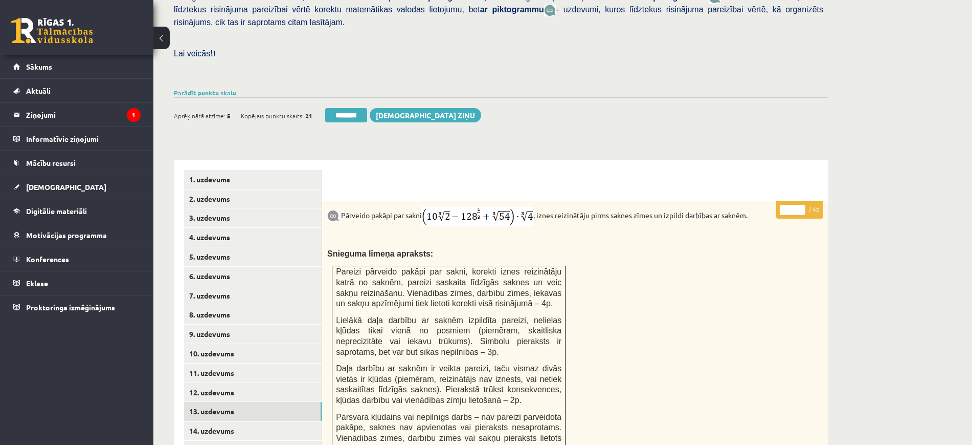
click at [801, 205] on input "*" at bounding box center [793, 210] width 26 height 10
type input "*"
click at [801, 205] on input "*" at bounding box center [793, 210] width 26 height 10
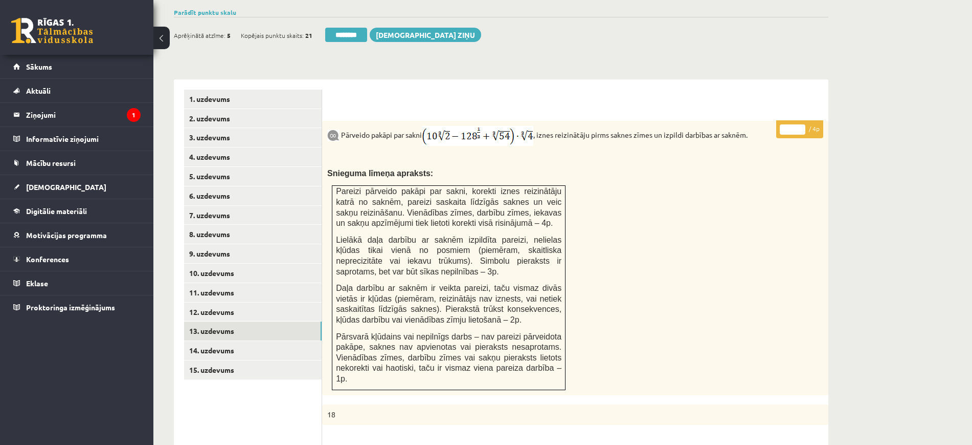
scroll to position [459, 0]
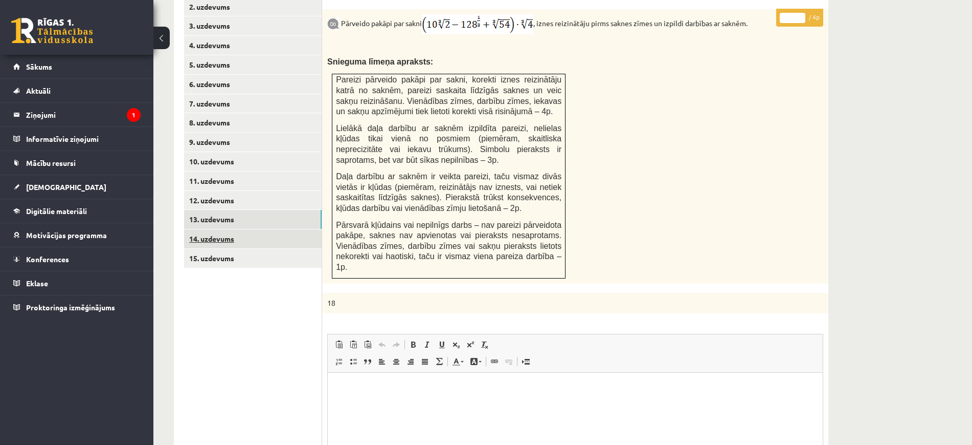
click at [310, 229] on link "14. uzdevums" at bounding box center [253, 238] width 138 height 19
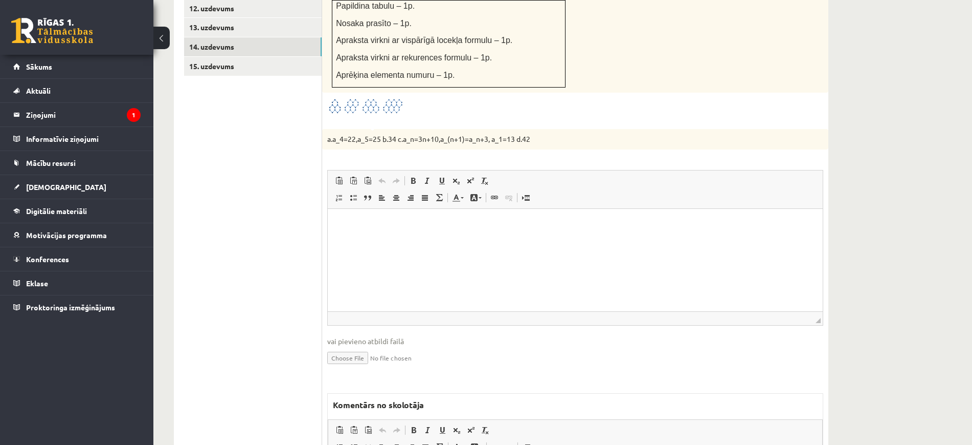
scroll to position [796, 0]
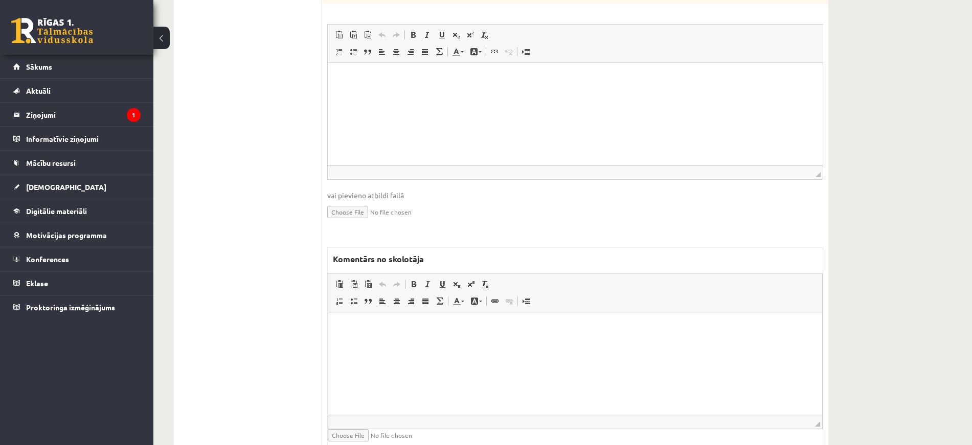
click at [395, 343] on html at bounding box center [575, 327] width 494 height 31
paste body "Bagātinātā teksta redaktors, wiswyg-editor-47024949992860-1757960259-565"
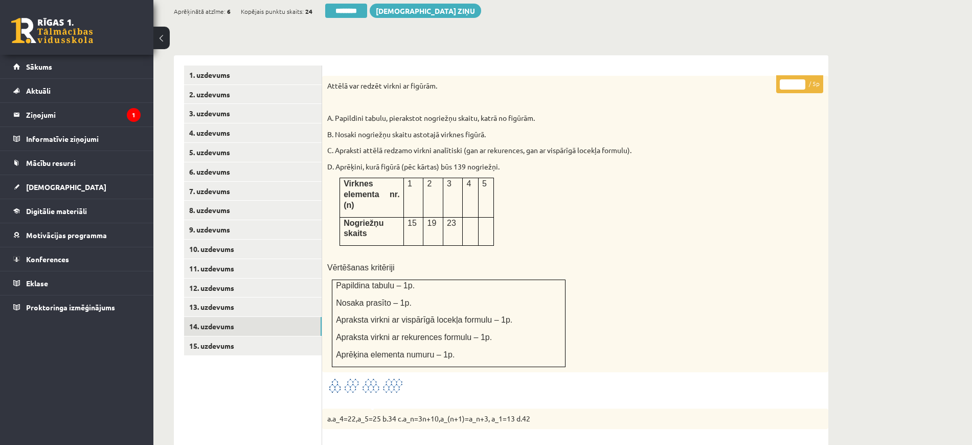
scroll to position [221, 0]
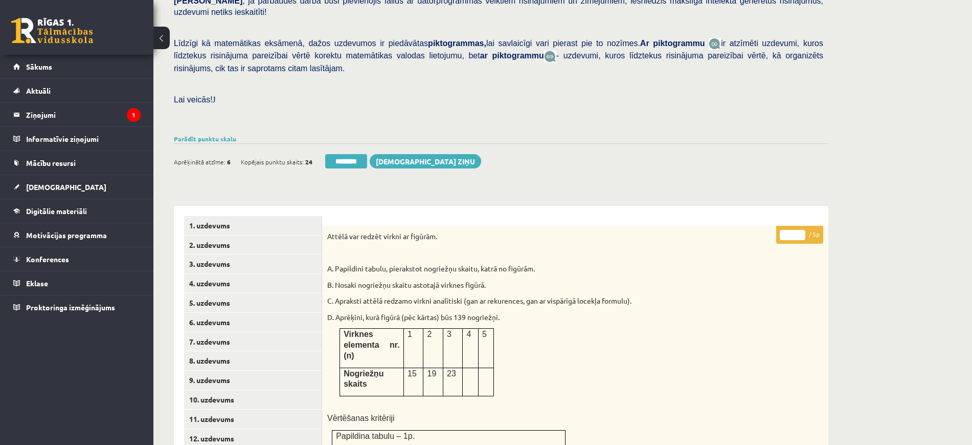
drag, startPoint x: 791, startPoint y: 212, endPoint x: 780, endPoint y: 209, distance: 11.7
click at [780, 226] on p "* / 5p" at bounding box center [799, 235] width 47 height 18
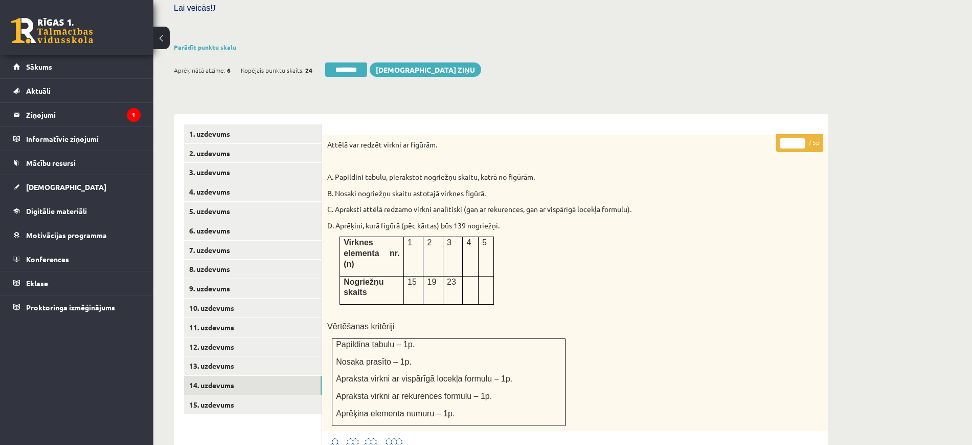
scroll to position [413, 0]
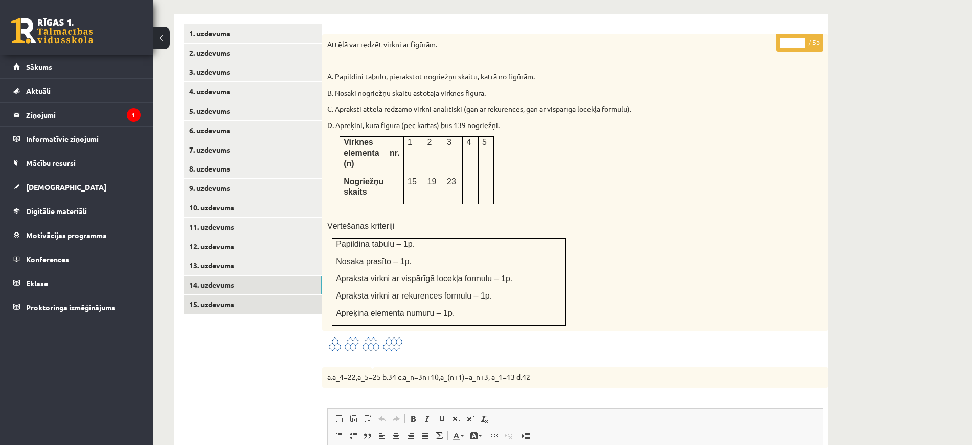
type input "*"
click at [280, 295] on link "15. uzdevums" at bounding box center [253, 304] width 138 height 19
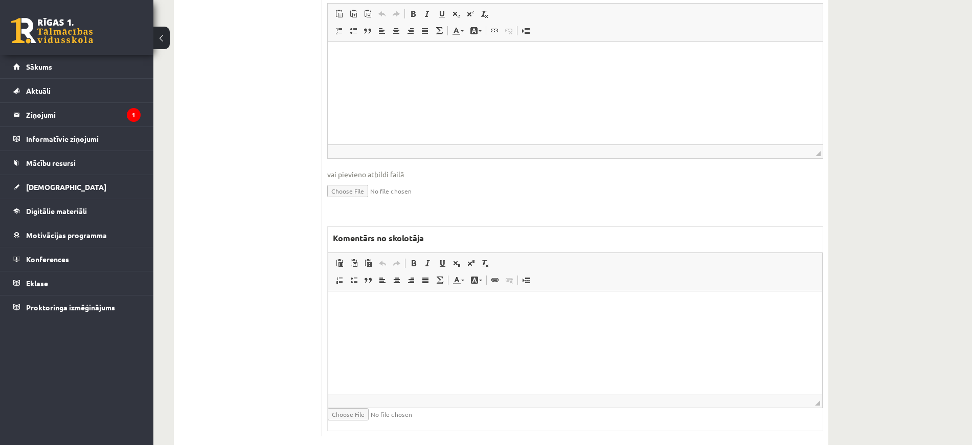
scroll to position [0, 0]
click at [373, 322] on html at bounding box center [575, 306] width 494 height 31
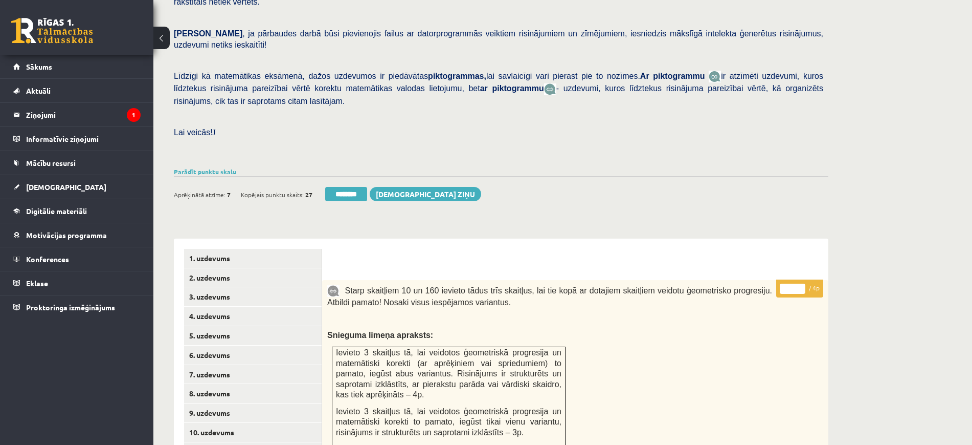
scroll to position [173, 0]
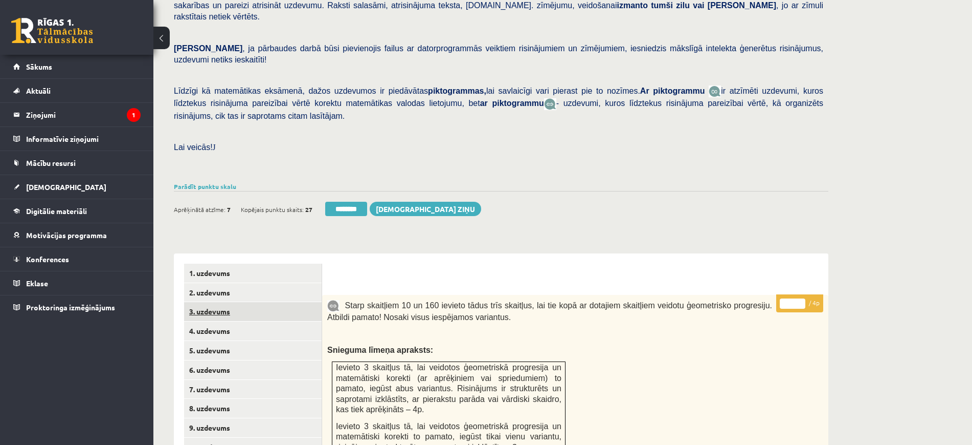
click at [280, 302] on link "3. uzdevums" at bounding box center [253, 311] width 138 height 19
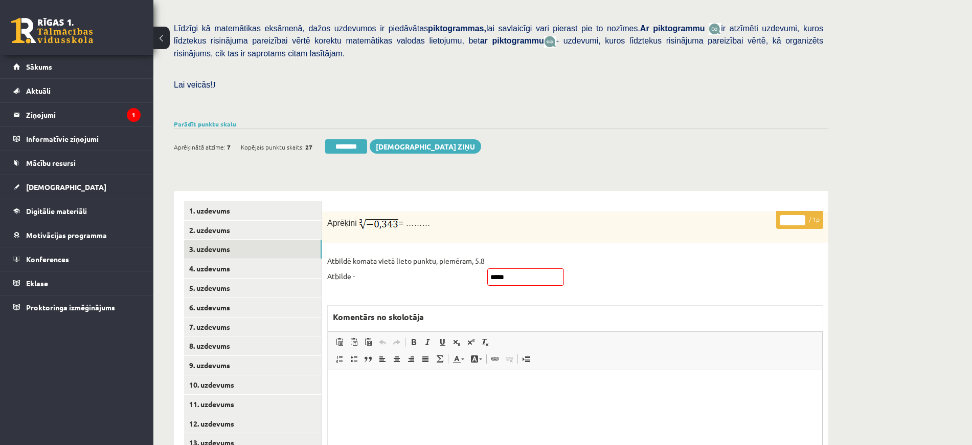
scroll to position [301, 0]
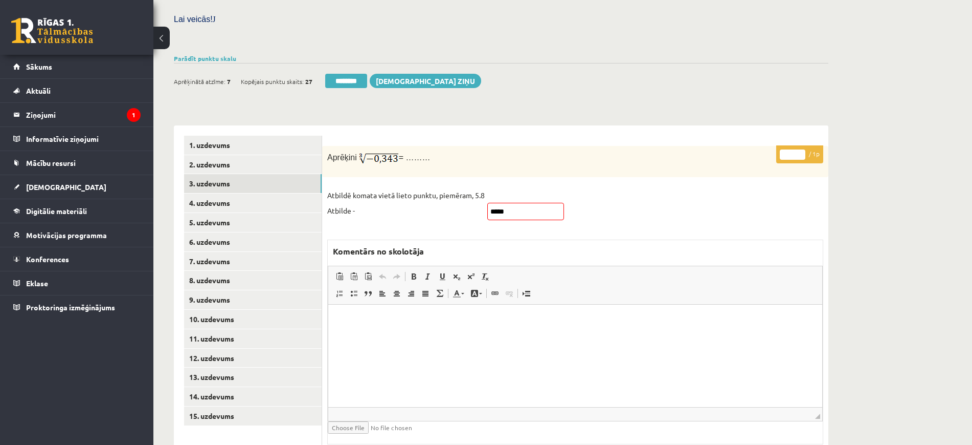
click at [506, 203] on input "*****" at bounding box center [525, 211] width 77 height 17
click at [494, 203] on input "*****" at bounding box center [525, 211] width 77 height 17
type input "*****"
click at [254, 155] on link "2. uzdevums" at bounding box center [253, 164] width 138 height 19
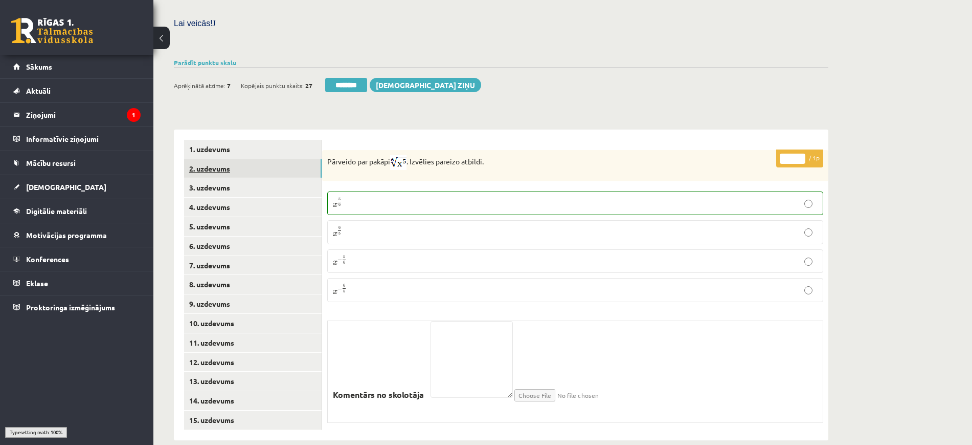
scroll to position [291, 0]
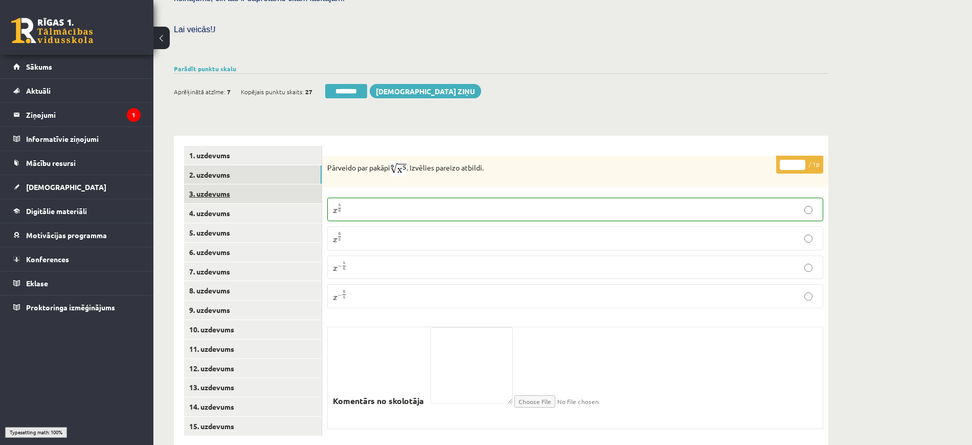
click at [255, 184] on link "3. uzdevums" at bounding box center [253, 193] width 138 height 19
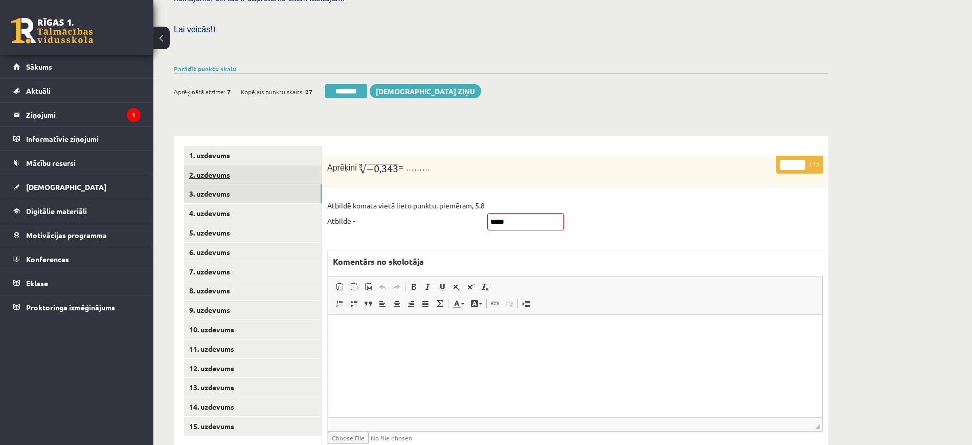
scroll to position [0, 0]
type input "*"
click at [800, 160] on input "*" at bounding box center [793, 165] width 26 height 10
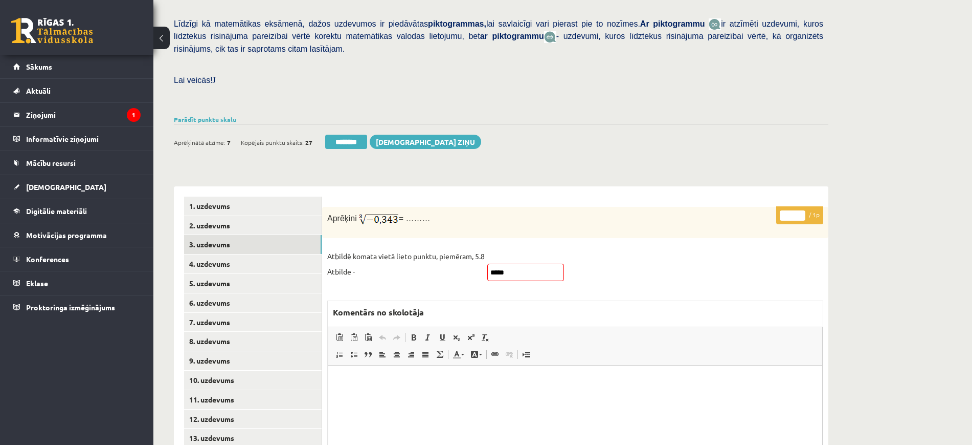
scroll to position [163, 0]
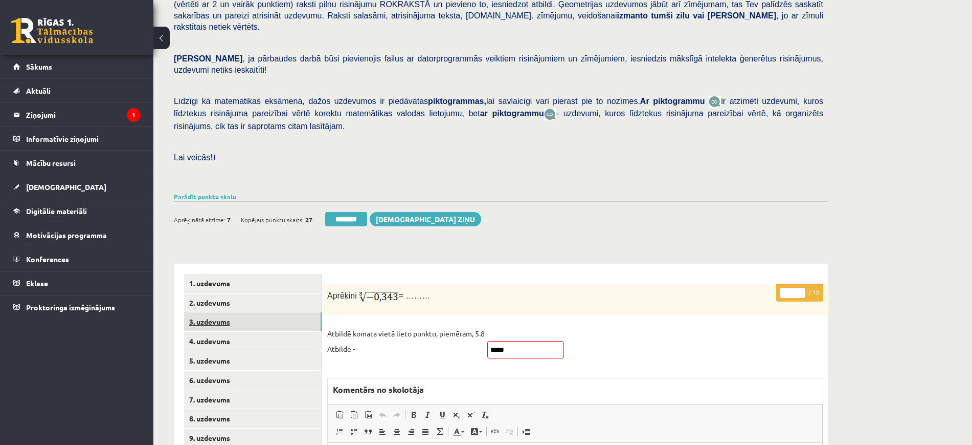
click at [241, 312] on link "3. uzdevums" at bounding box center [253, 321] width 138 height 19
click at [342, 212] on input "********" at bounding box center [346, 219] width 42 height 14
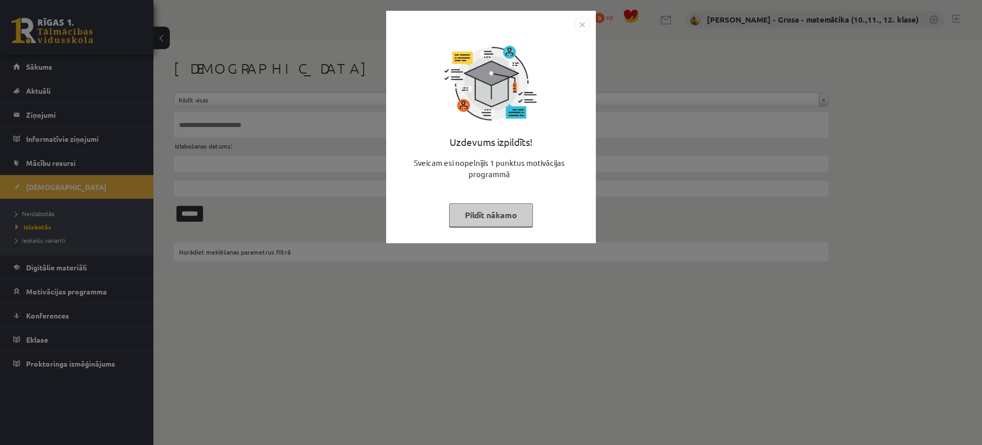
click at [506, 214] on button "Pildīt nākamo" at bounding box center [491, 215] width 84 height 24
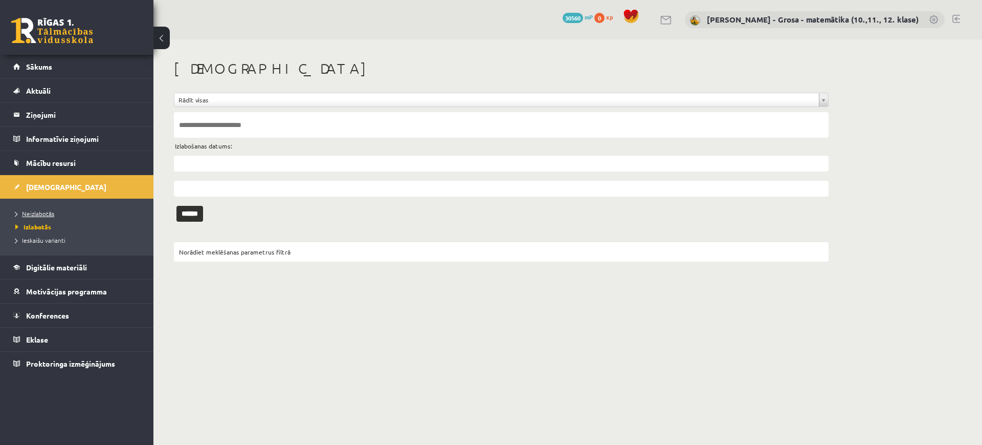
click at [130, 214] on link "Neizlabotās" at bounding box center [79, 213] width 128 height 9
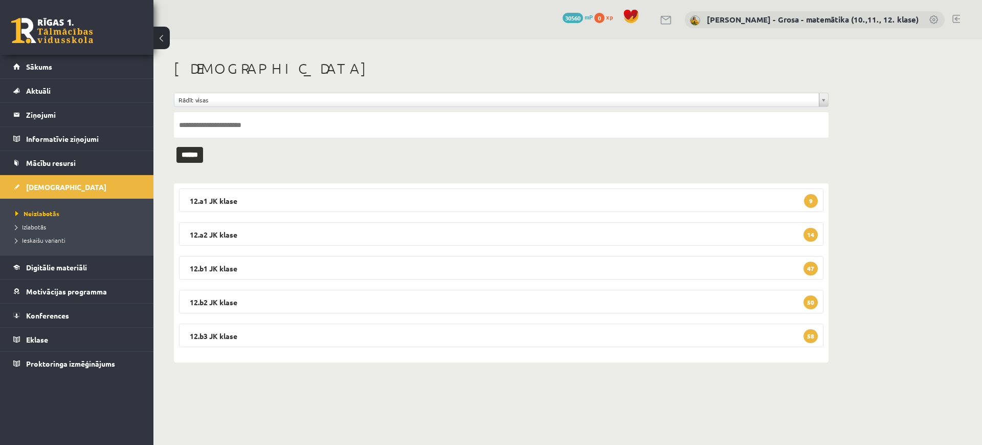
click at [293, 134] on input "text" at bounding box center [501, 125] width 655 height 26
type input "*******"
click at [176, 147] on input "******" at bounding box center [189, 155] width 27 height 16
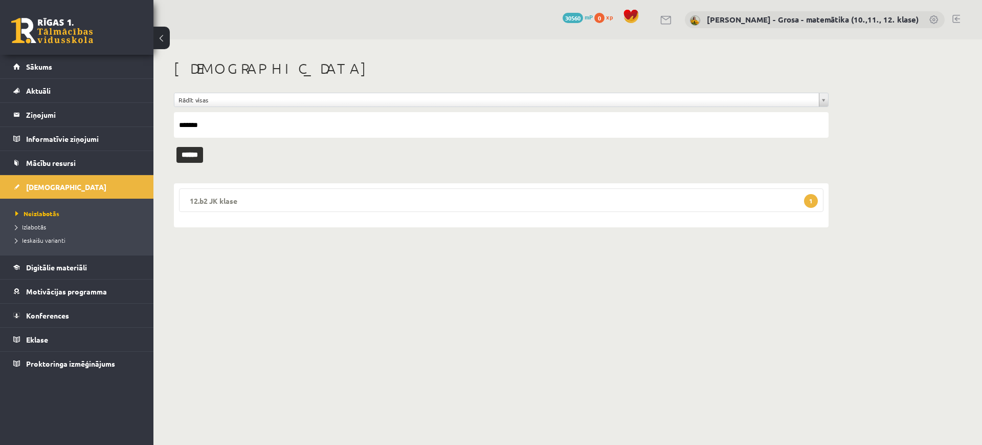
click at [282, 203] on legend "12.b2 JK klase 1" at bounding box center [501, 200] width 645 height 24
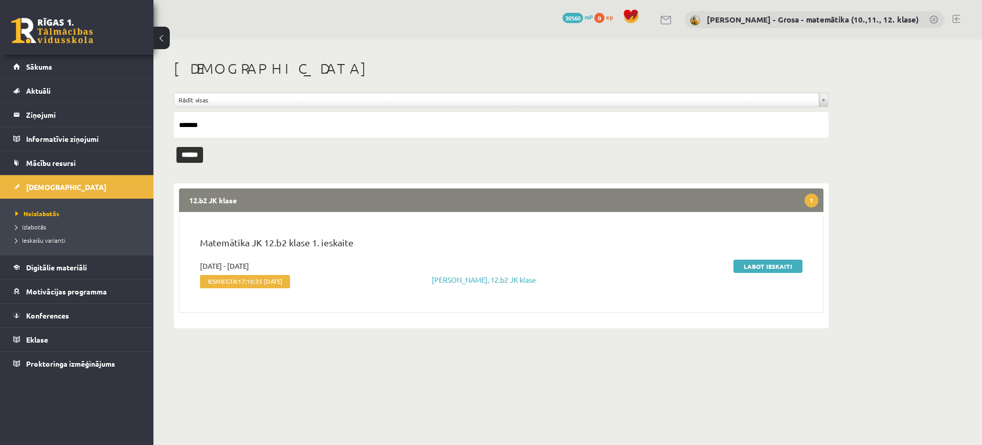
click at [784, 272] on div "Labot ieskaiti" at bounding box center [707, 275] width 206 height 31
click at [781, 267] on link "Labot ieskaiti" at bounding box center [768, 265] width 69 height 13
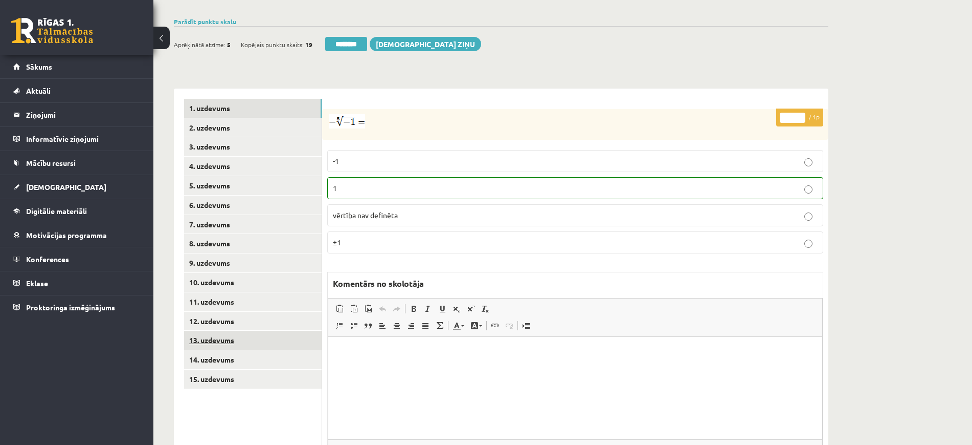
scroll to position [376, 0]
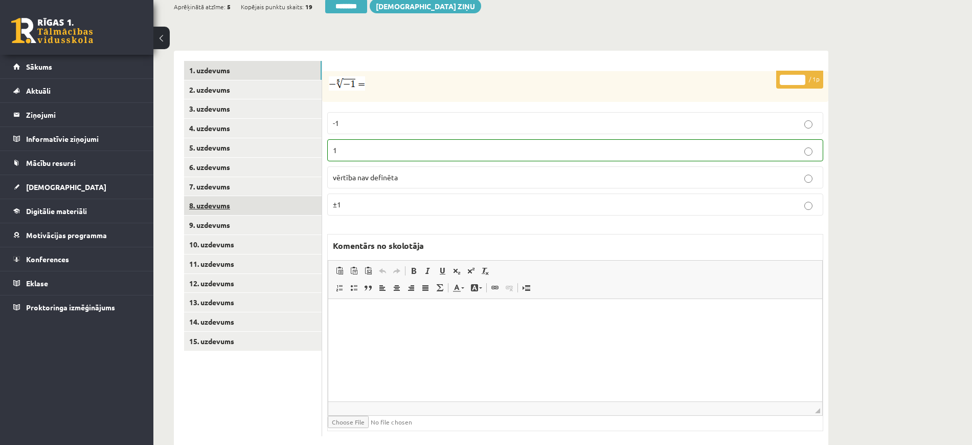
click at [232, 196] on link "8. uzdevums" at bounding box center [253, 205] width 138 height 19
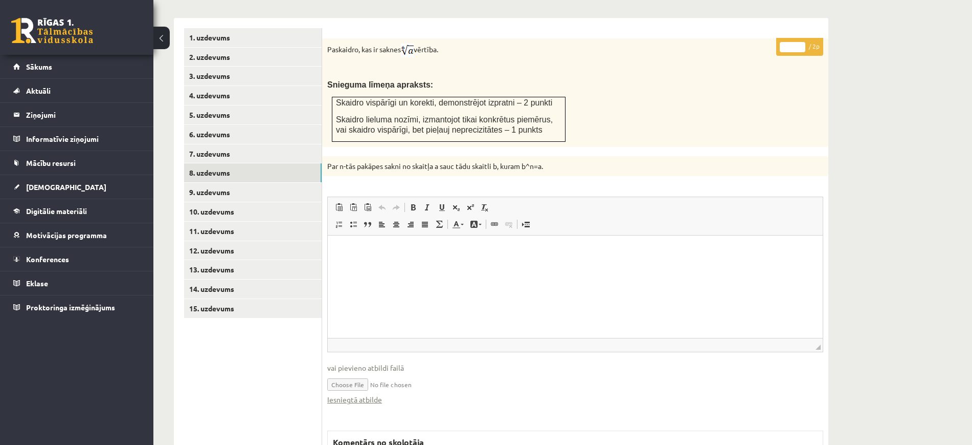
scroll to position [601, 0]
